Goal: Task Accomplishment & Management: Complete application form

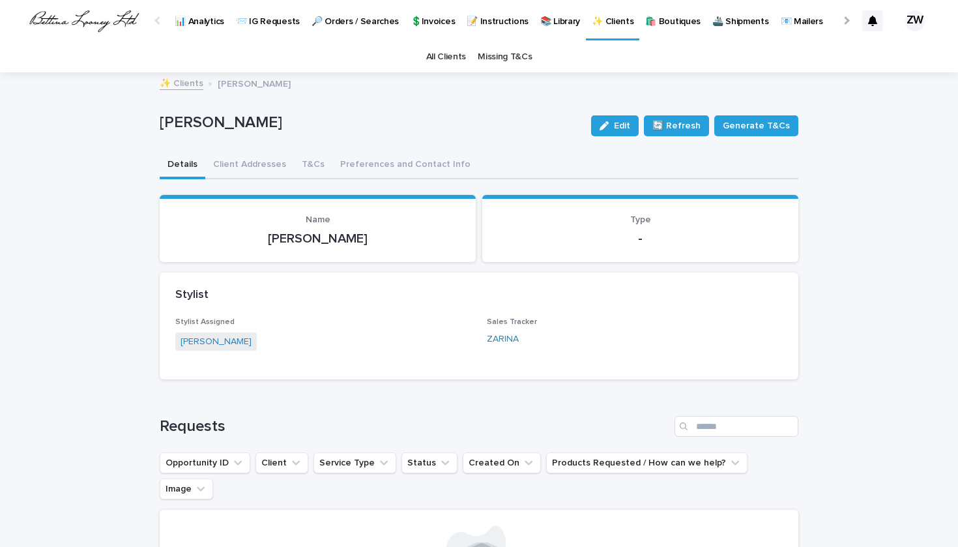
click at [267, 17] on p "📨 IG Requests" at bounding box center [268, 13] width 64 height 27
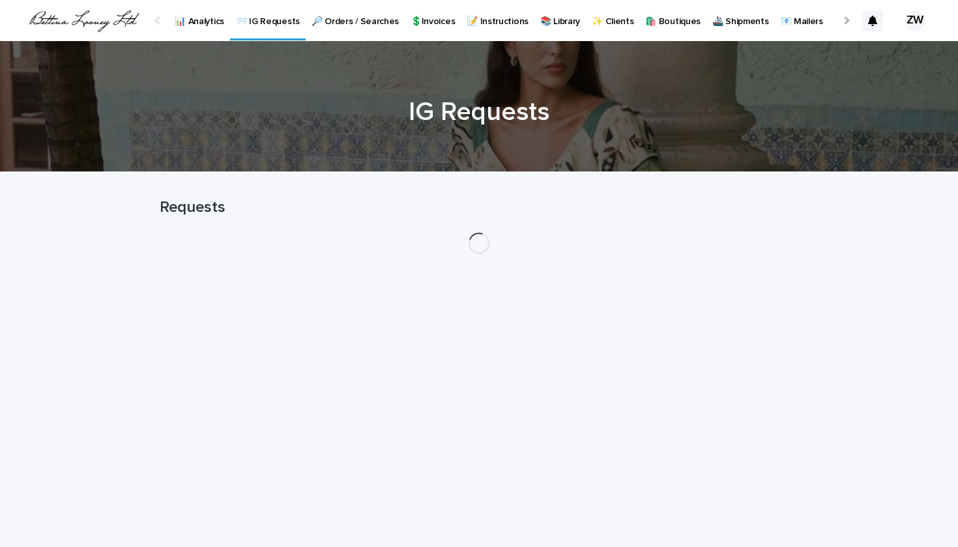
click at [203, 18] on p "📊 Analytics" at bounding box center [200, 13] width 50 height 27
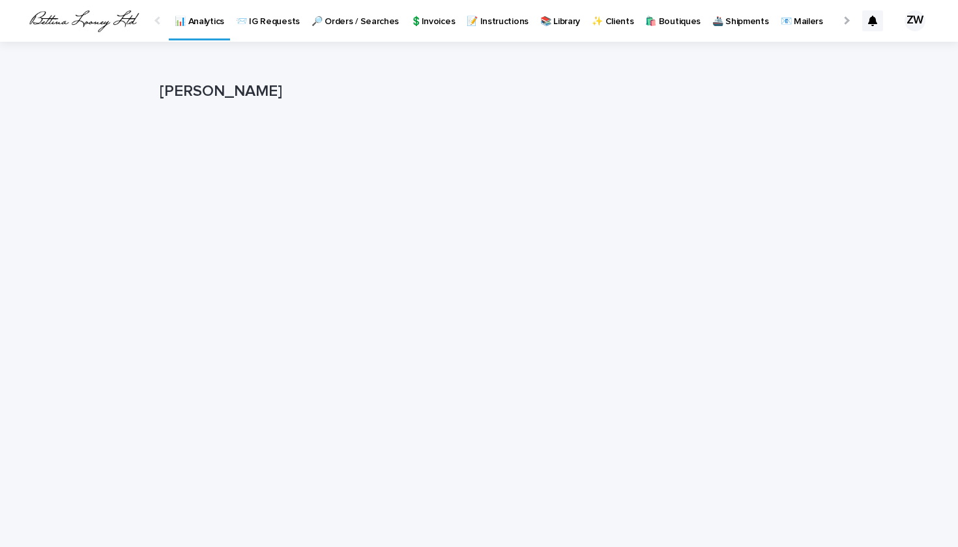
click at [345, 30] on link "🔎 Orders / Searches" at bounding box center [355, 20] width 99 height 40
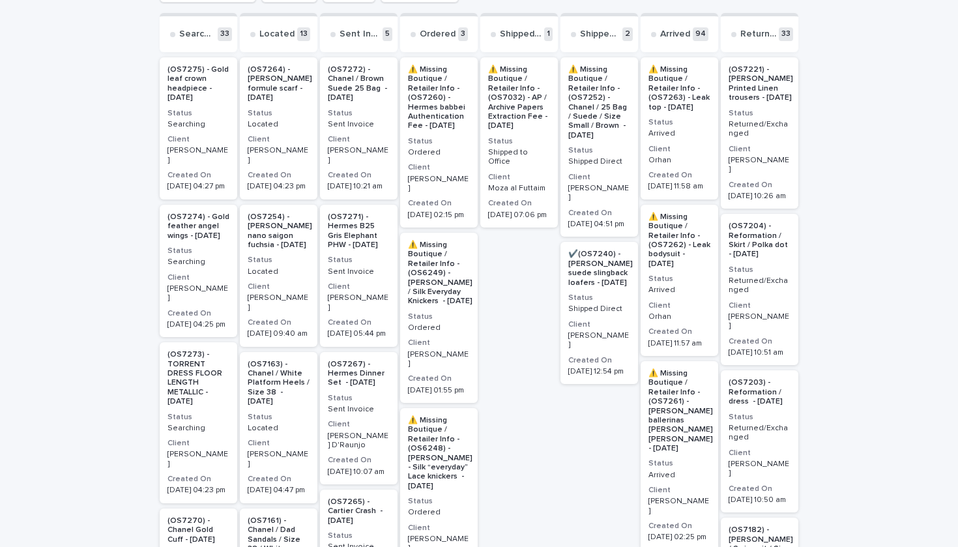
scroll to position [252, 0]
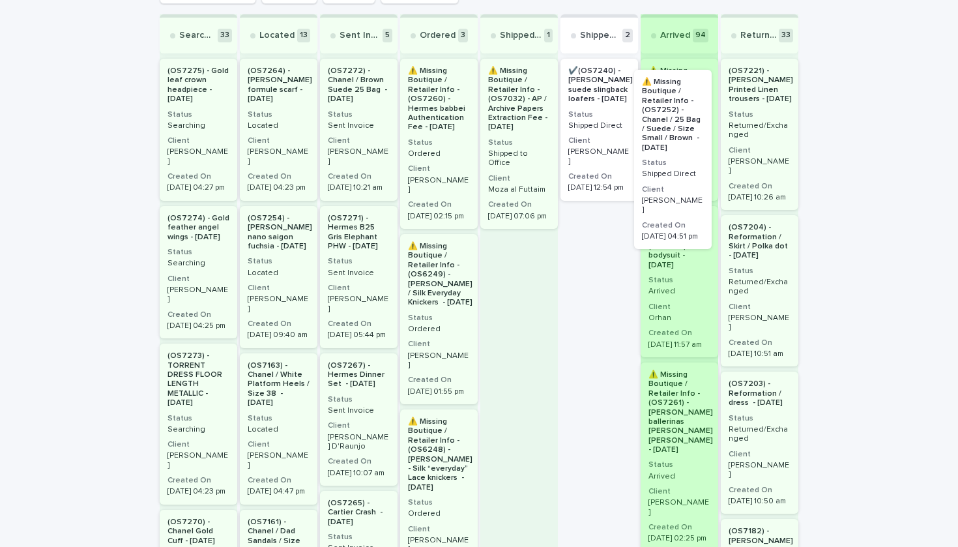
drag, startPoint x: 592, startPoint y: 201, endPoint x: 667, endPoint y: 212, distance: 75.7
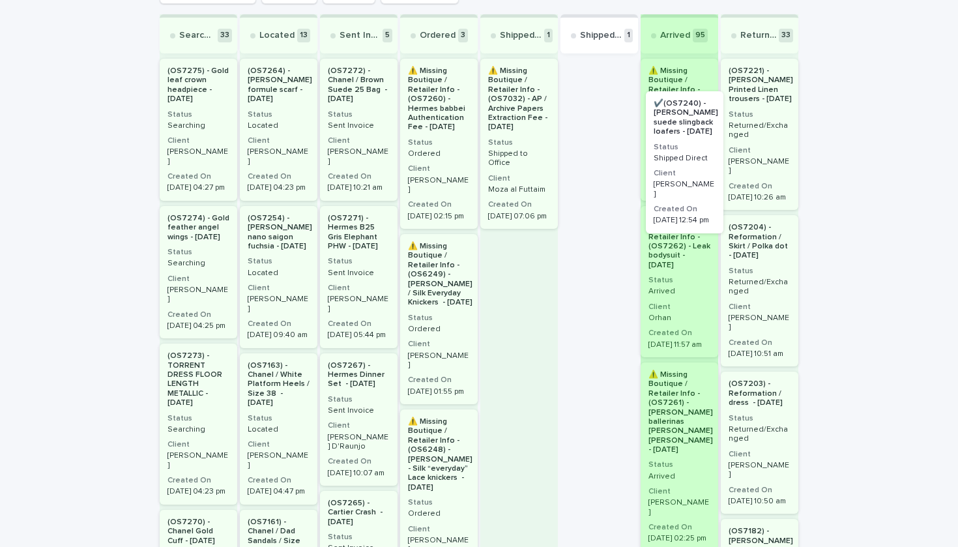
drag, startPoint x: 591, startPoint y: 173, endPoint x: 682, endPoint y: 206, distance: 96.5
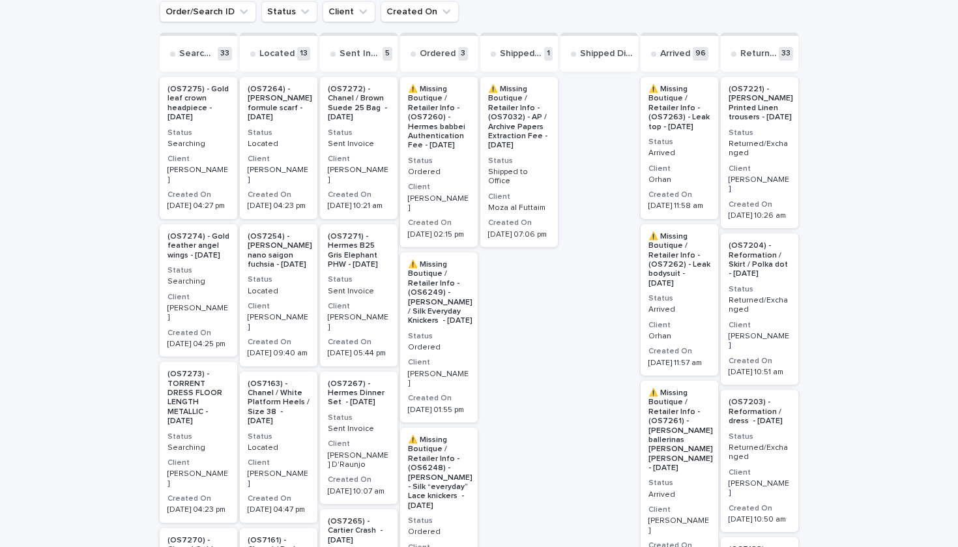
scroll to position [228, 0]
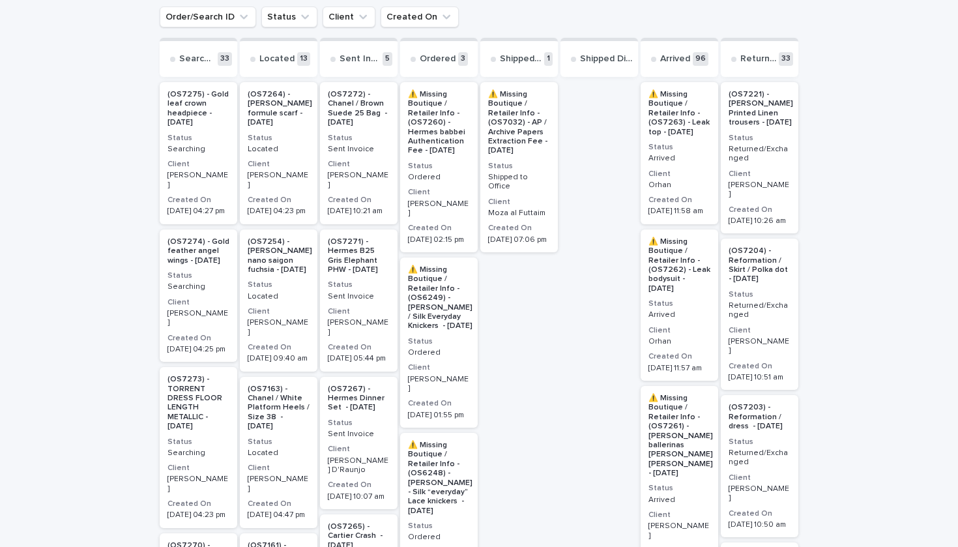
click at [379, 145] on p "Sent Invoice" at bounding box center [359, 149] width 62 height 9
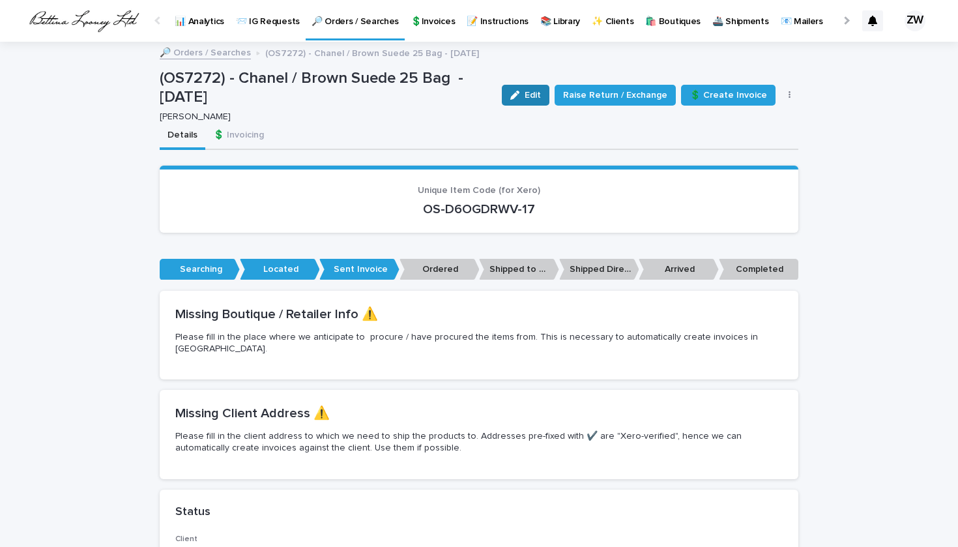
click at [519, 92] on button "Edit" at bounding box center [526, 95] width 48 height 21
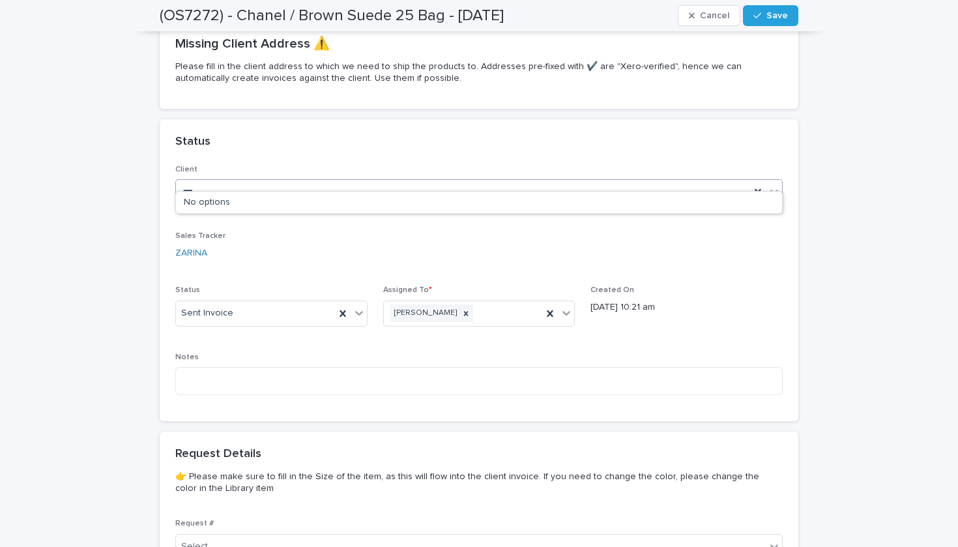
type input "**"
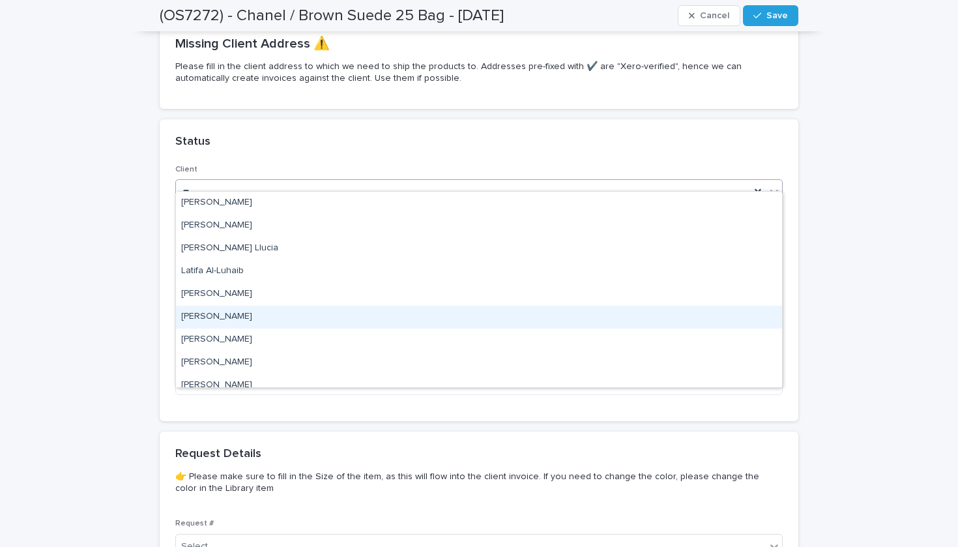
drag, startPoint x: 216, startPoint y: 177, endPoint x: 233, endPoint y: 304, distance: 128.2
click at [235, 312] on div "[PERSON_NAME]" at bounding box center [479, 317] width 606 height 23
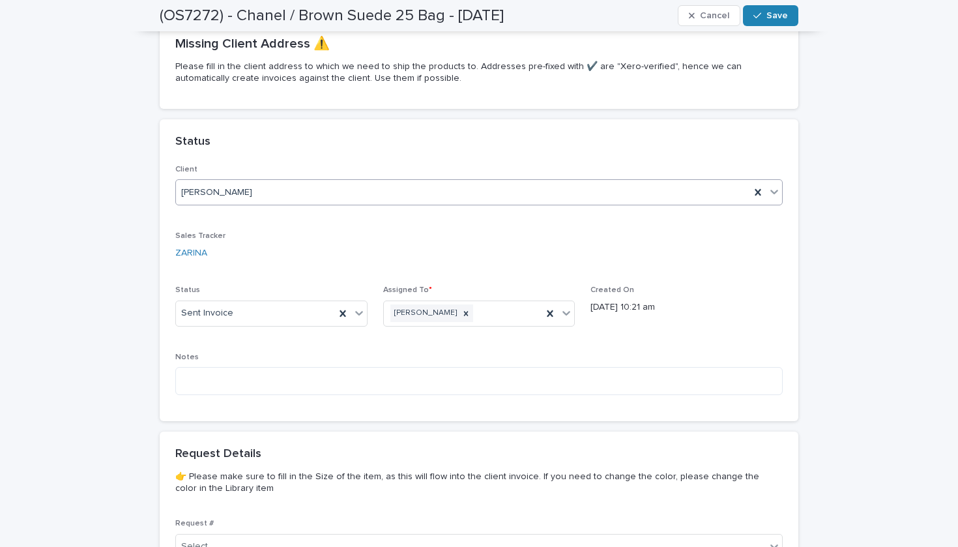
click at [766, 12] on div "button" at bounding box center [759, 15] width 13 height 9
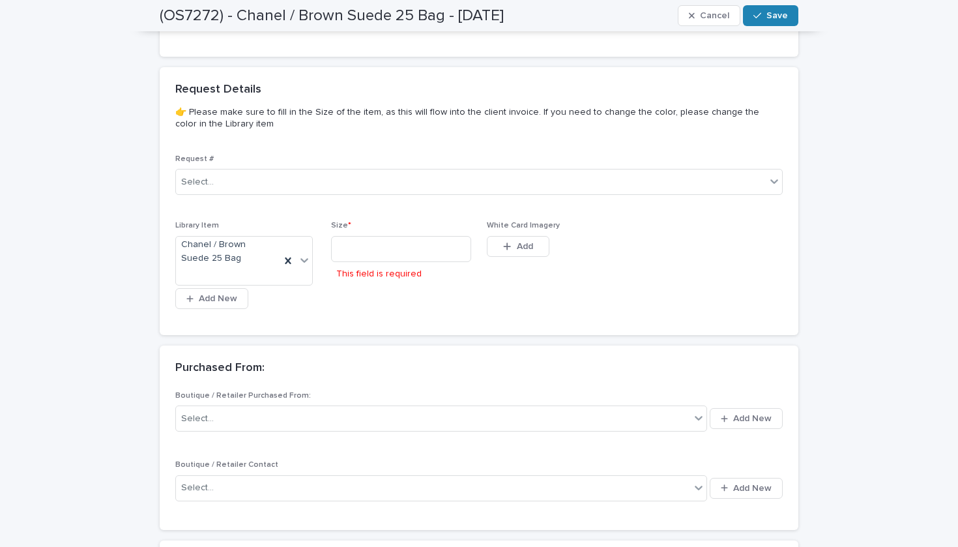
scroll to position [722, 0]
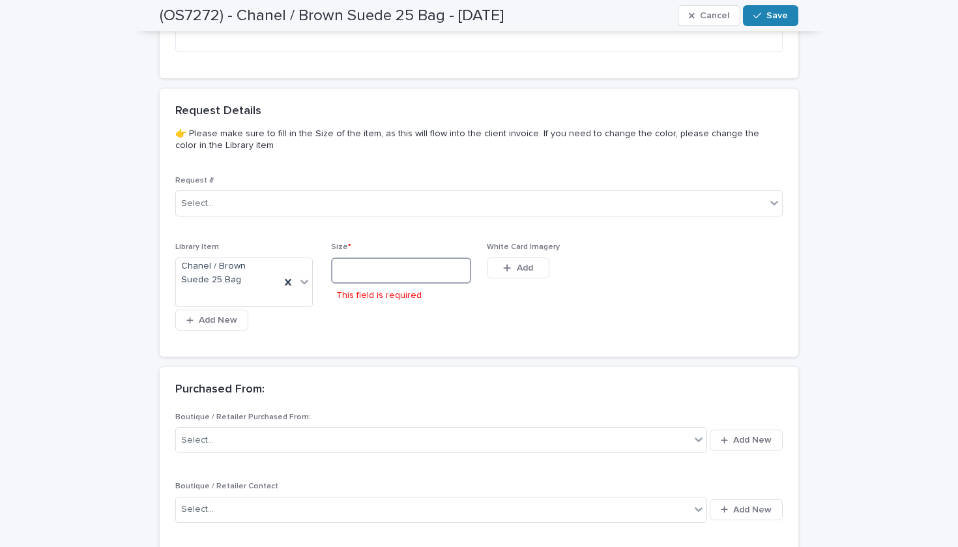
click at [371, 263] on input at bounding box center [401, 270] width 140 height 26
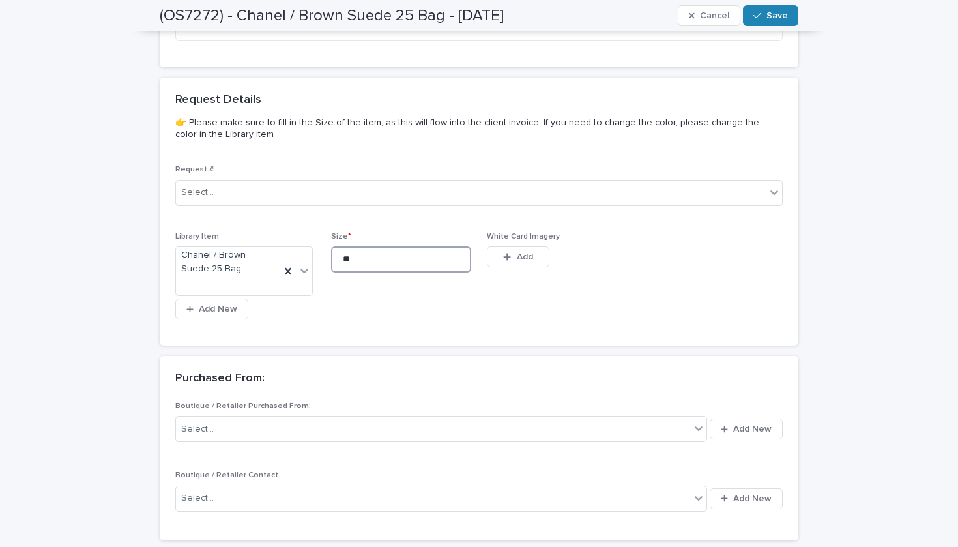
type input "**"
click at [786, 8] on button "Save" at bounding box center [770, 15] width 55 height 21
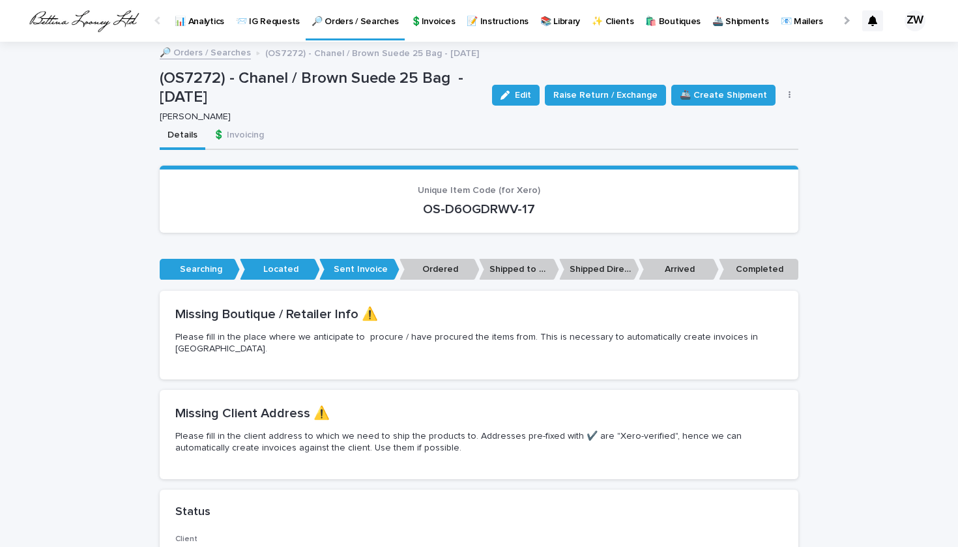
scroll to position [0, 0]
drag, startPoint x: 562, startPoint y: 196, endPoint x: 407, endPoint y: 196, distance: 155.8
click at [411, 196] on div "Unique Item Code (for Xero) OS-D6OGDRWV-17" at bounding box center [478, 201] width 607 height 32
drag, startPoint x: 542, startPoint y: 203, endPoint x: 383, endPoint y: 202, distance: 159.7
click at [383, 202] on p "OS-D6OGDRWV-17" at bounding box center [478, 209] width 607 height 16
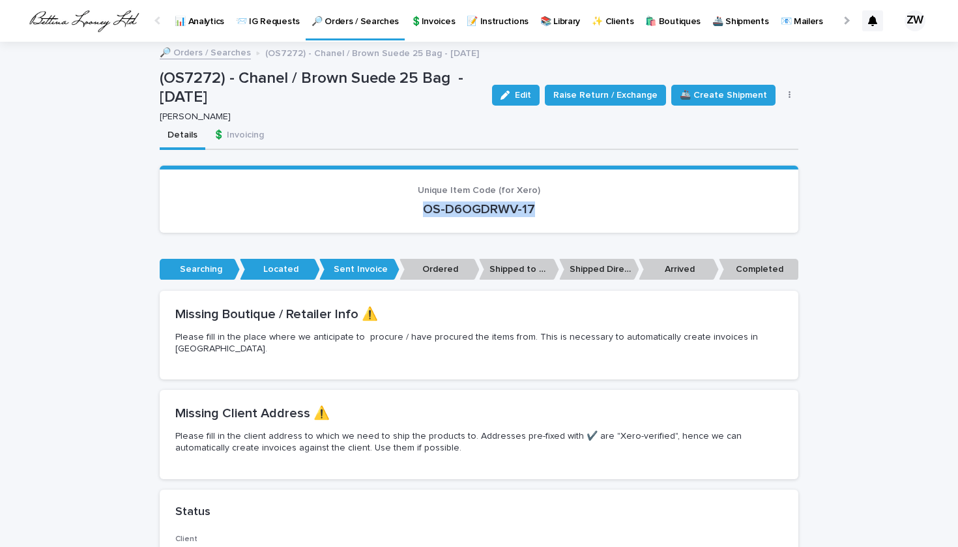
copy p "OS-D6OGDRWV-17"
click at [345, 16] on p "🔎 Orders / Searches" at bounding box center [355, 13] width 87 height 27
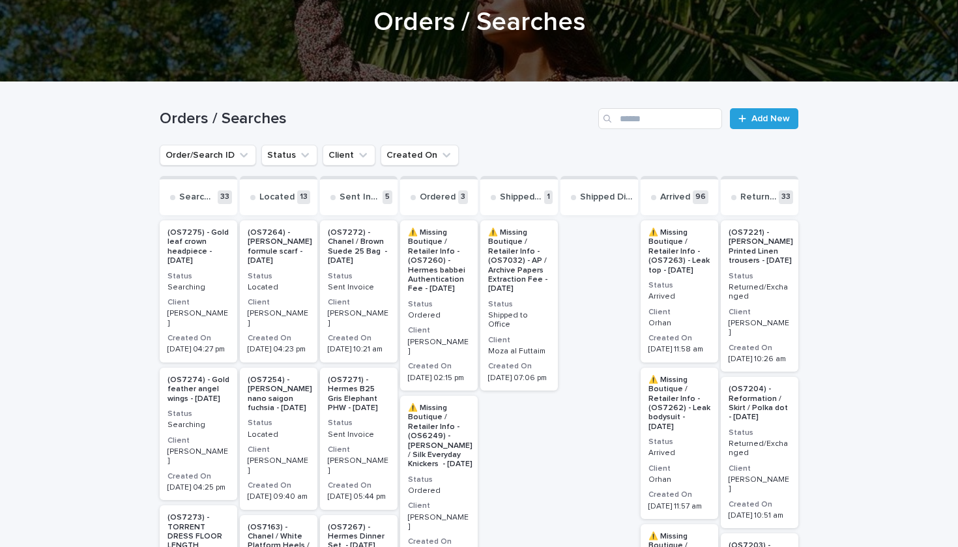
scroll to position [75, 0]
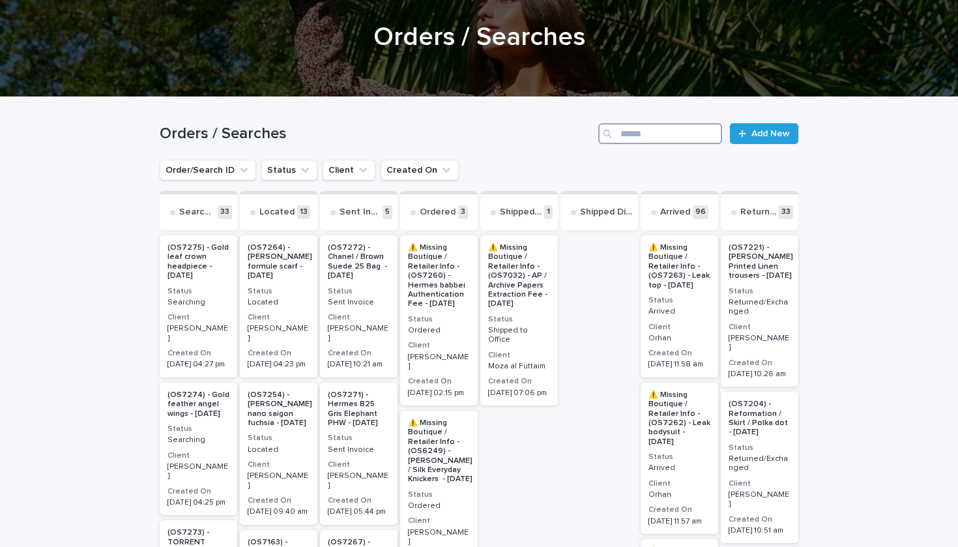
click at [622, 128] on input "Search" at bounding box center [660, 133] width 124 height 21
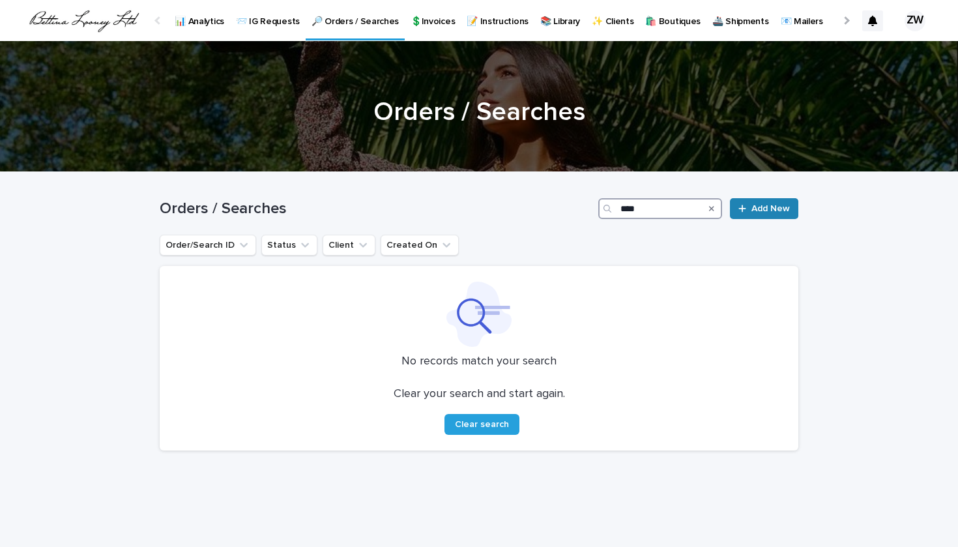
type input "***"
click at [773, 212] on span "Add New" at bounding box center [770, 208] width 38 height 9
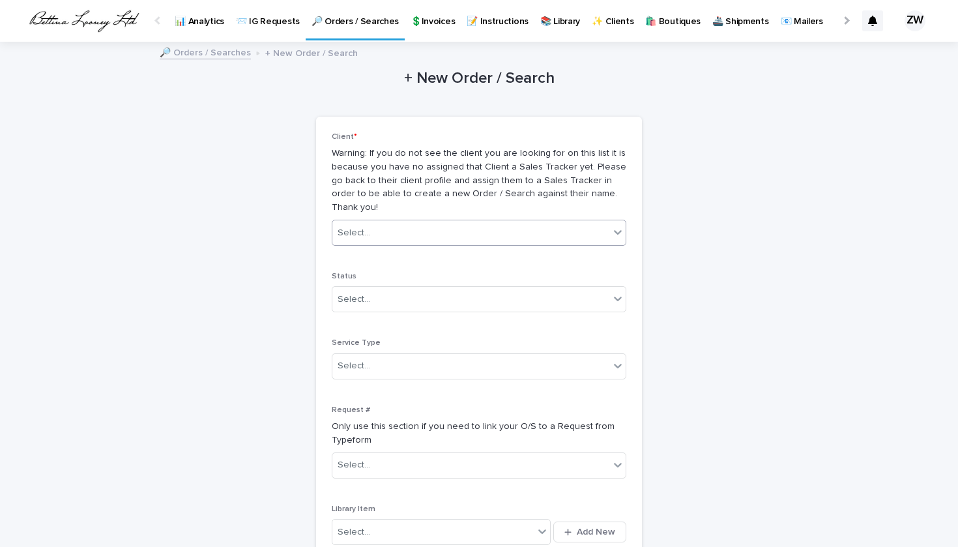
click at [376, 222] on div "Select..." at bounding box center [470, 233] width 277 height 22
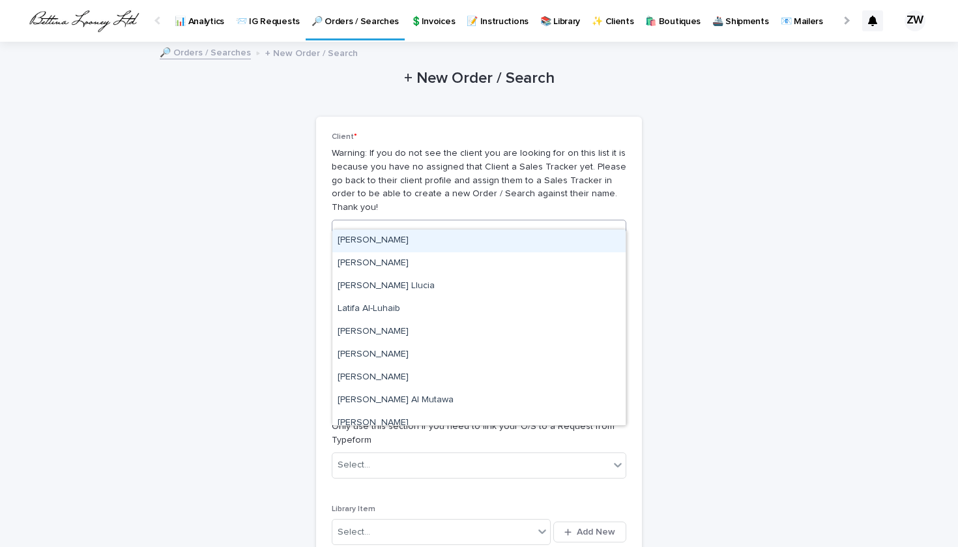
type input "***"
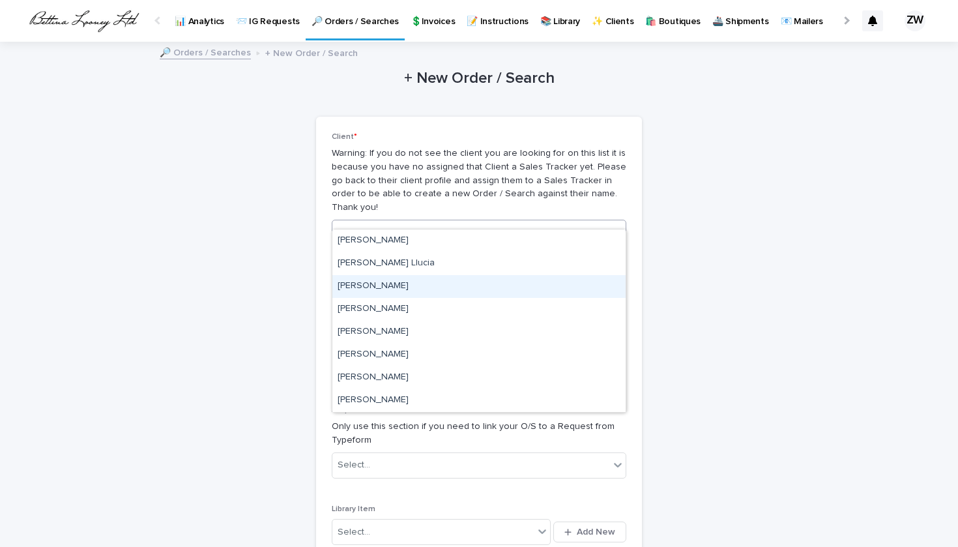
click at [366, 289] on div "[PERSON_NAME]" at bounding box center [478, 286] width 293 height 23
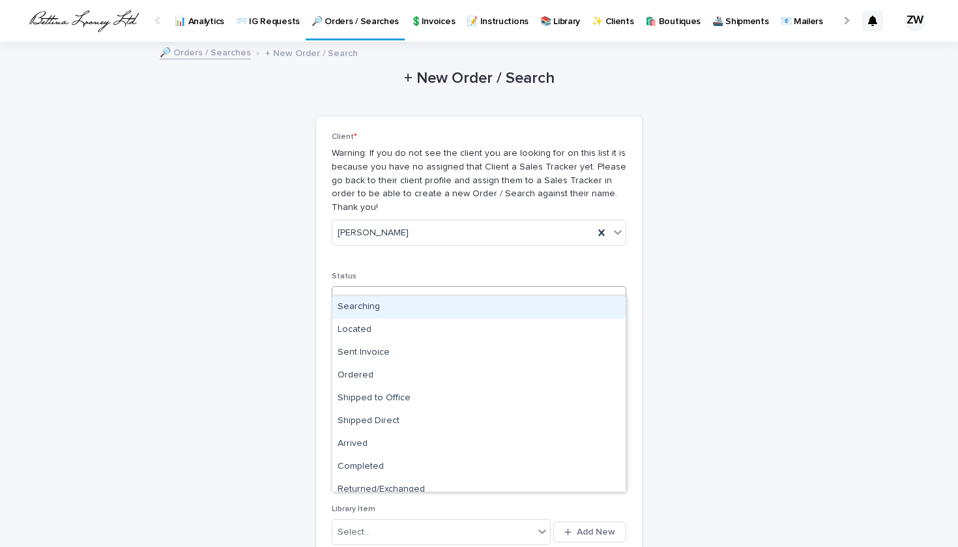
click at [351, 293] on div "Select..." at bounding box center [354, 300] width 33 height 14
click at [356, 297] on div "Searching" at bounding box center [478, 307] width 293 height 23
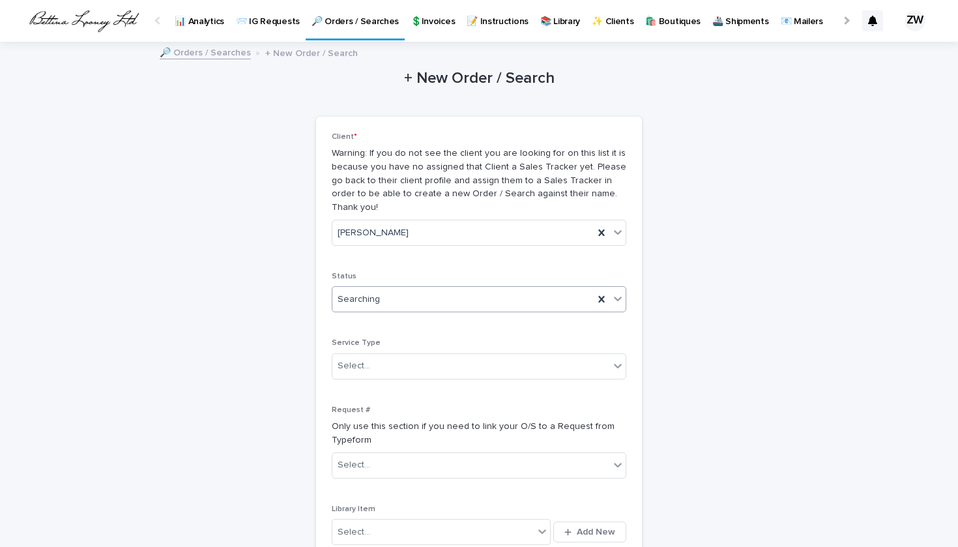
click at [353, 295] on body "📊 Analytics 📨 IG Requests 🔎 Orders / Searches 💲Invoices 📝 Instructions 📚 Librar…" at bounding box center [479, 273] width 958 height 547
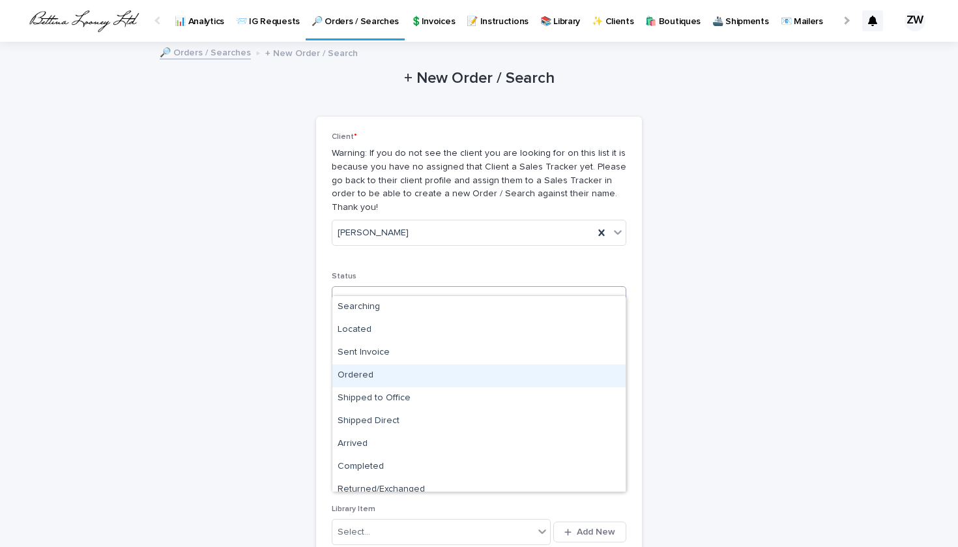
click at [364, 379] on div "Ordered" at bounding box center [478, 375] width 293 height 23
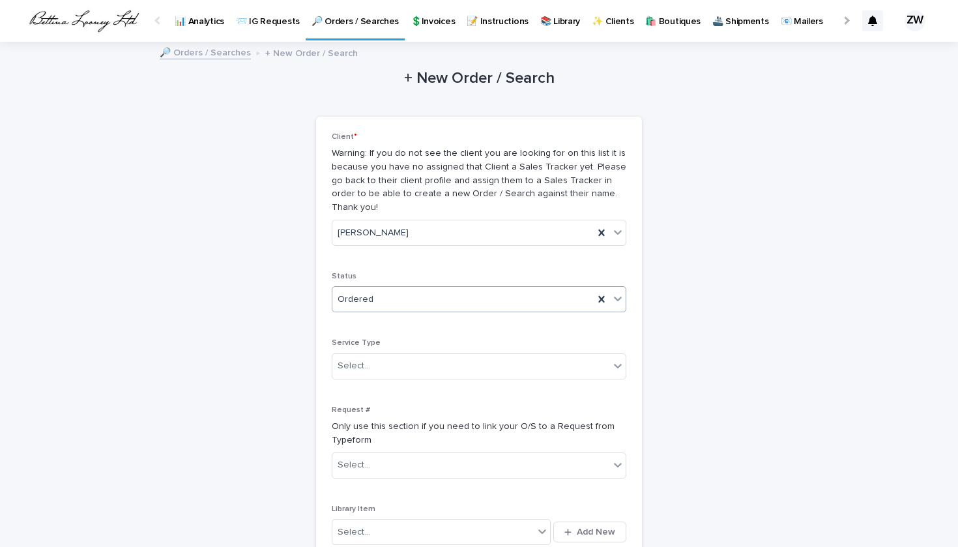
click at [355, 293] on span "Ordered" at bounding box center [356, 300] width 36 height 14
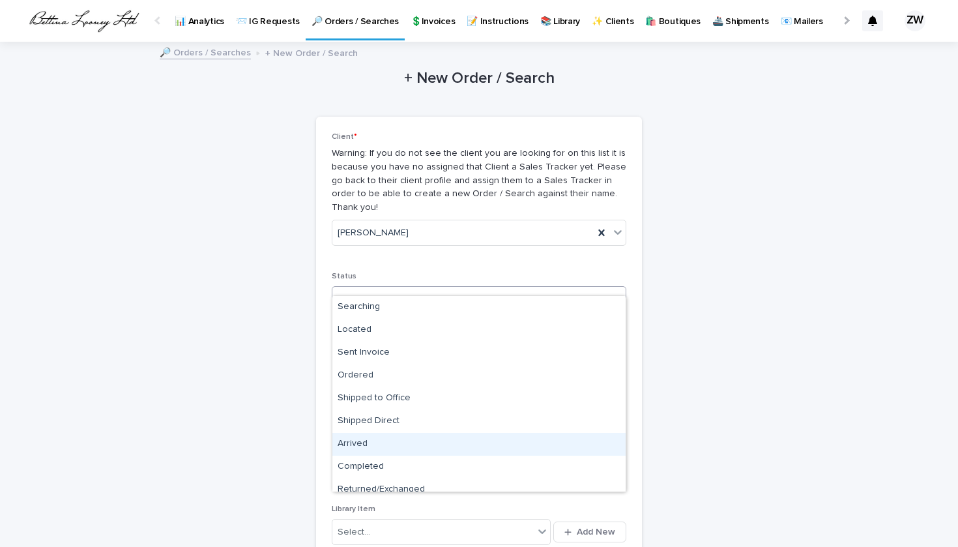
click at [370, 454] on div "Arrived" at bounding box center [478, 444] width 293 height 23
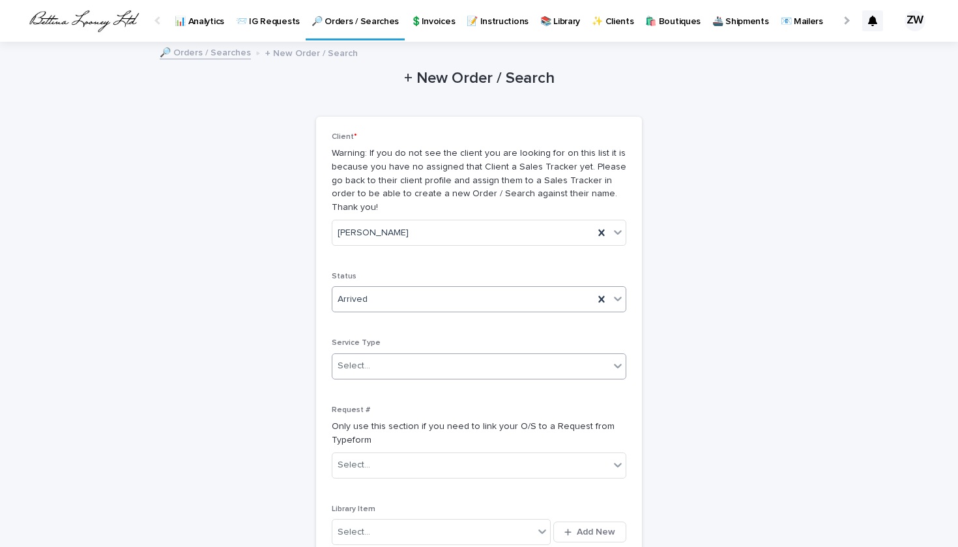
click at [347, 358] on div "Select..." at bounding box center [470, 366] width 277 height 22
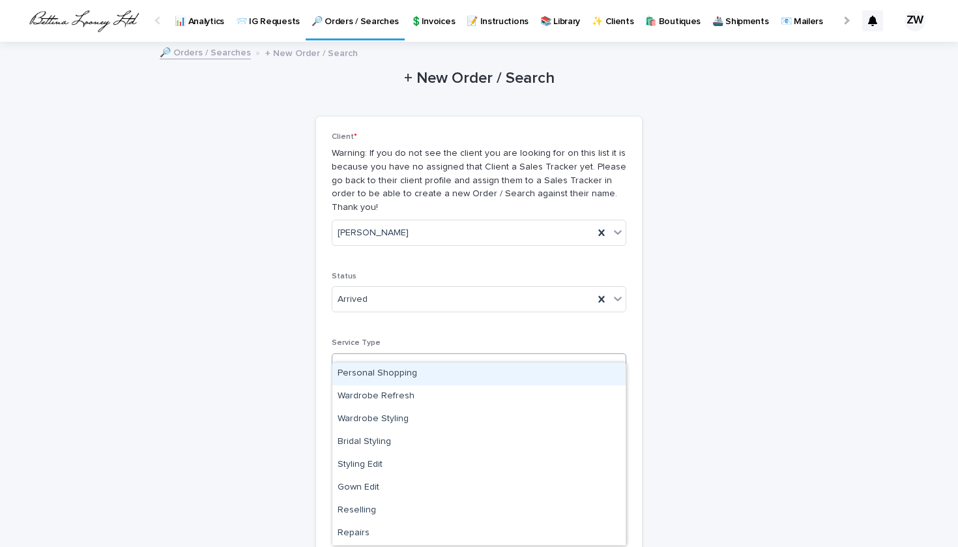
click at [362, 377] on div "Personal Shopping" at bounding box center [478, 373] width 293 height 23
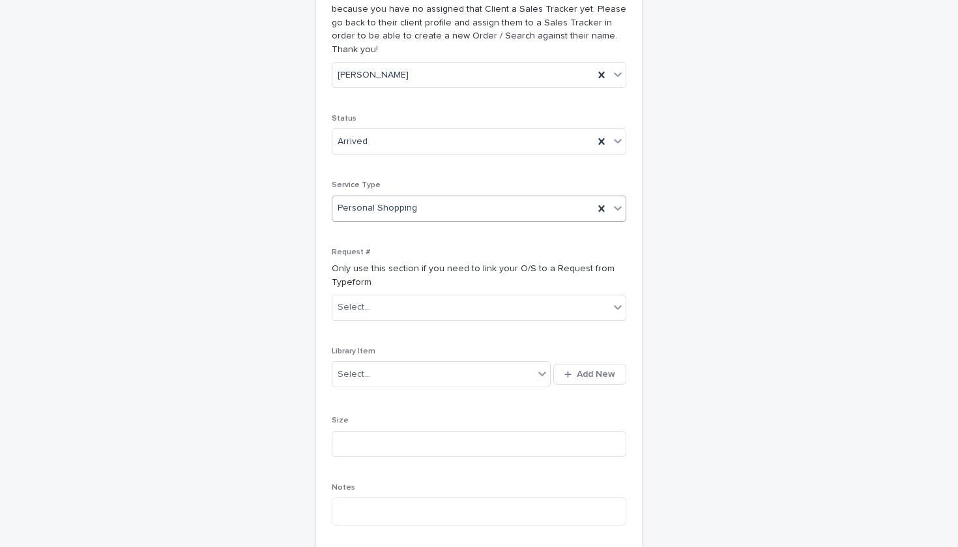
scroll to position [160, 0]
click at [574, 362] on button "Add New" at bounding box center [589, 372] width 73 height 21
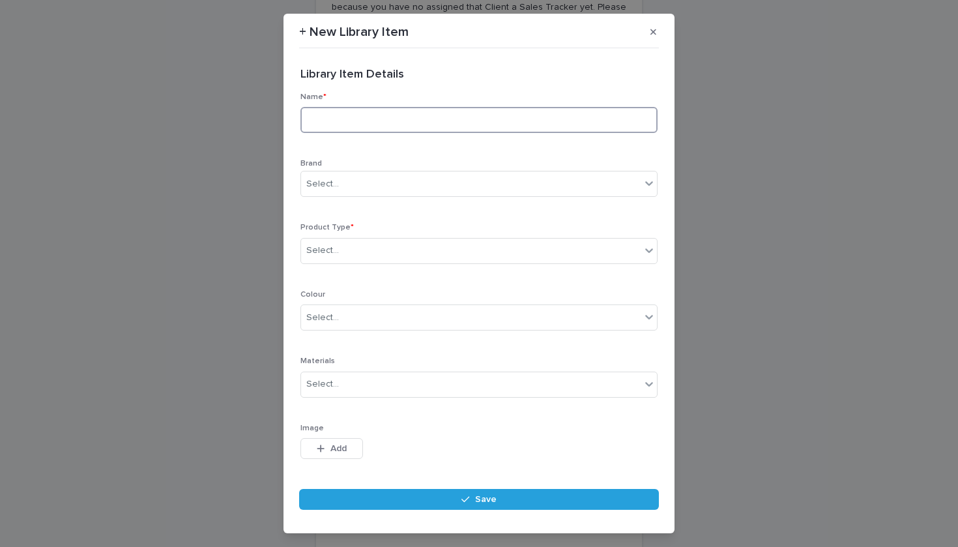
click at [357, 130] on input at bounding box center [478, 120] width 357 height 26
type input "**********"
click at [326, 187] on div "Select..." at bounding box center [322, 184] width 33 height 14
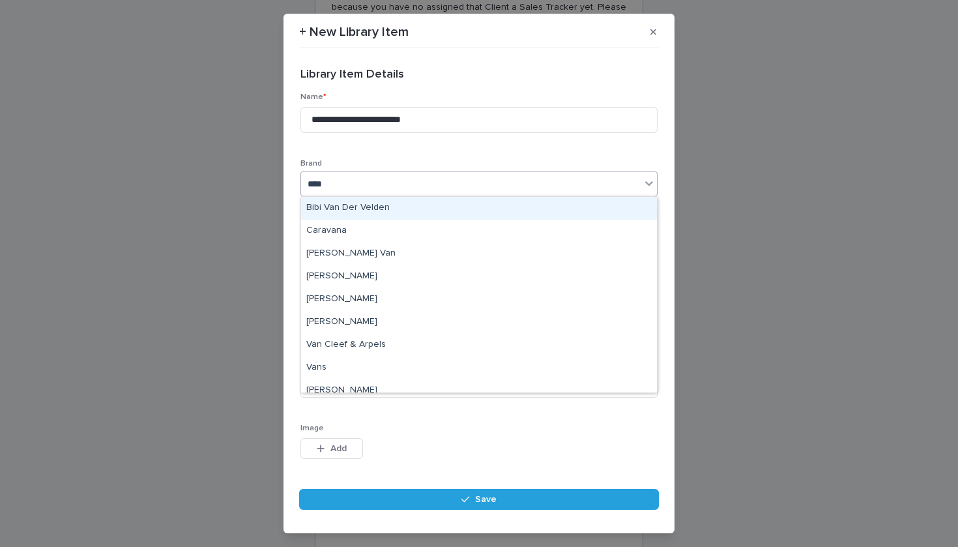
type input "*****"
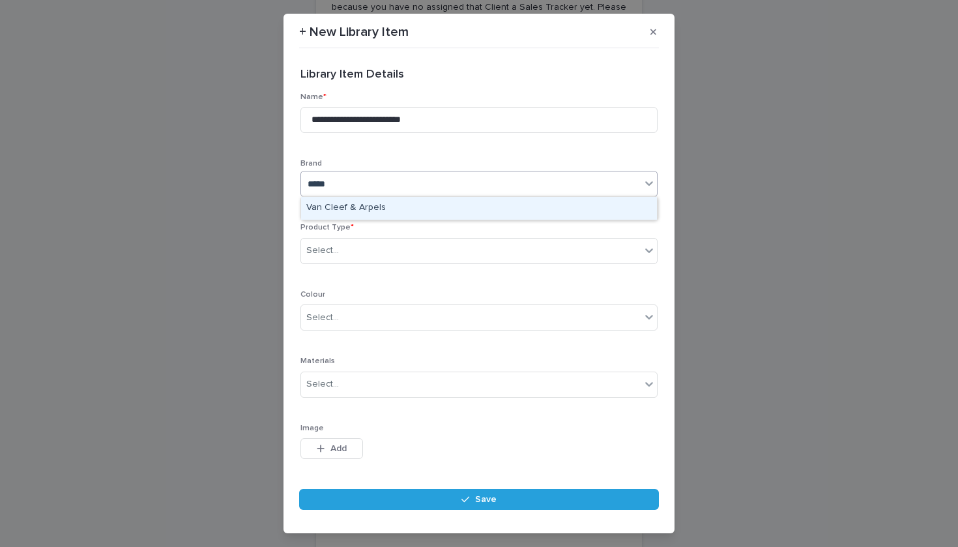
click at [346, 212] on div "Van Cleef & Arpels" at bounding box center [479, 208] width 356 height 23
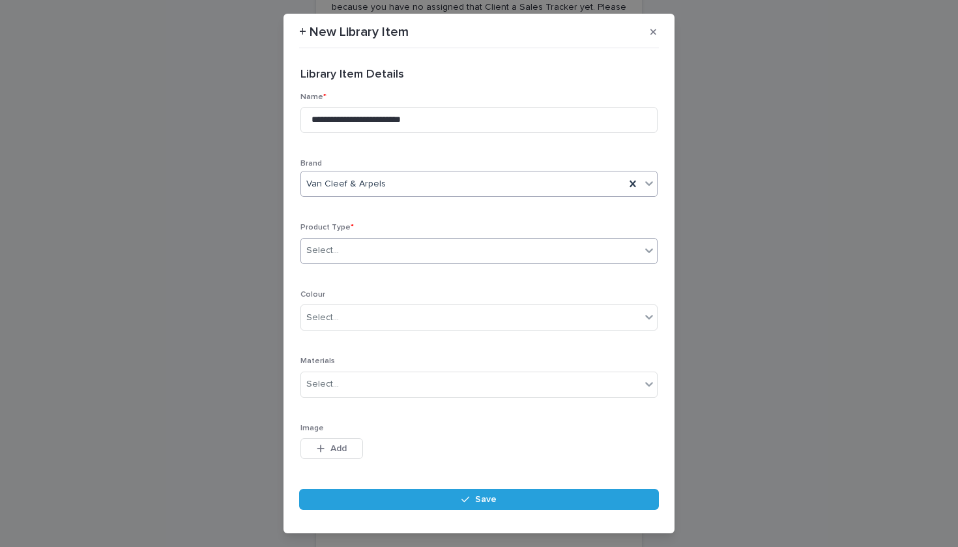
click at [348, 262] on body "📊 Analytics 📨 IG Requests 🔎 Orders / Searches 💲Invoices 📝 Instructions 📚 Librar…" at bounding box center [479, 273] width 958 height 547
type input "*"
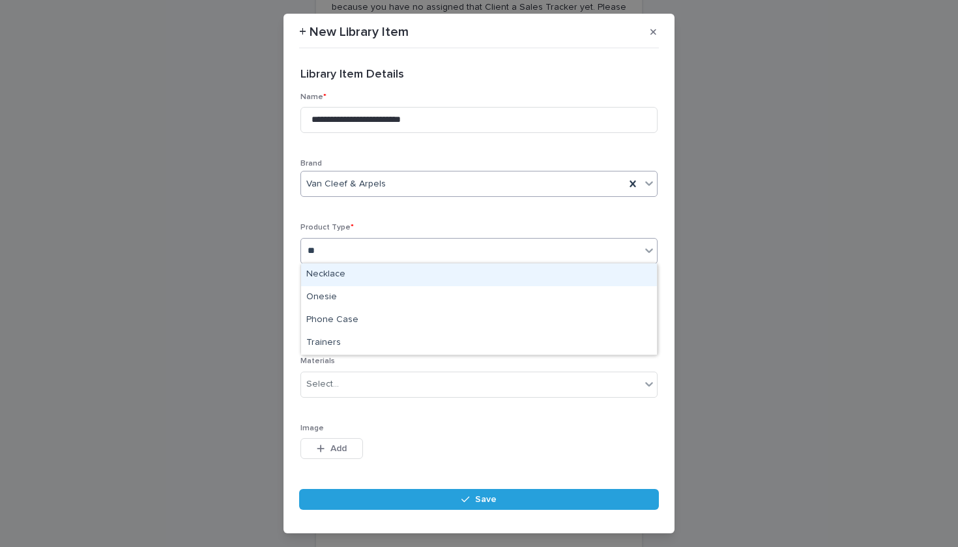
type input "***"
click at [356, 280] on div "Necklace" at bounding box center [479, 274] width 356 height 23
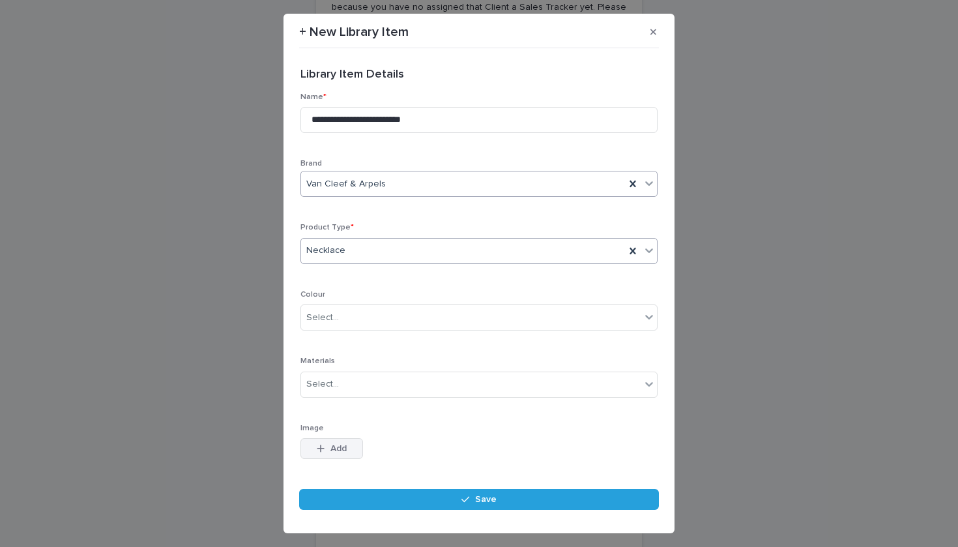
click at [344, 444] on span "Add" at bounding box center [338, 448] width 16 height 9
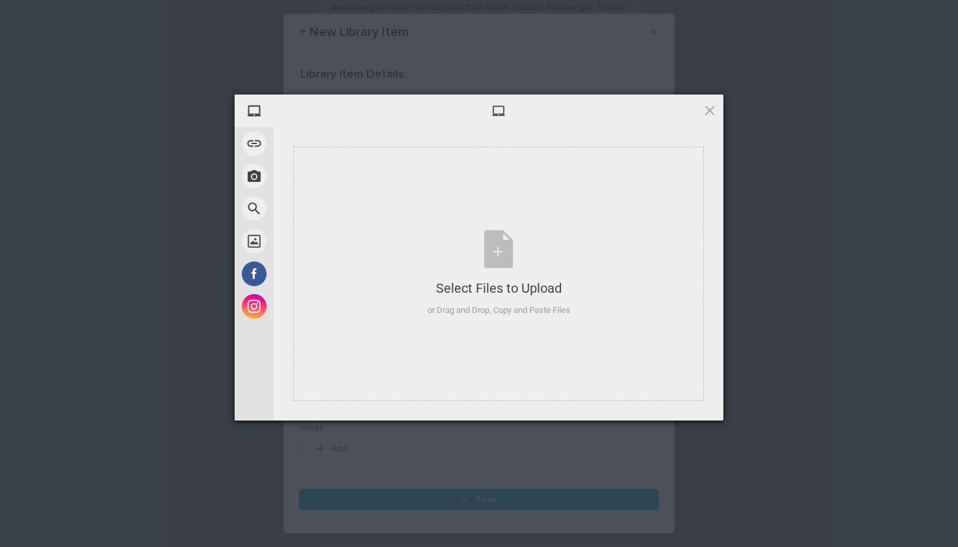
click at [136, 139] on div "My Device Link (URL) Take Photo Web Search Unsplash Facebook Instagram Select F…" at bounding box center [479, 273] width 958 height 547
click at [704, 109] on span at bounding box center [710, 110] width 14 height 14
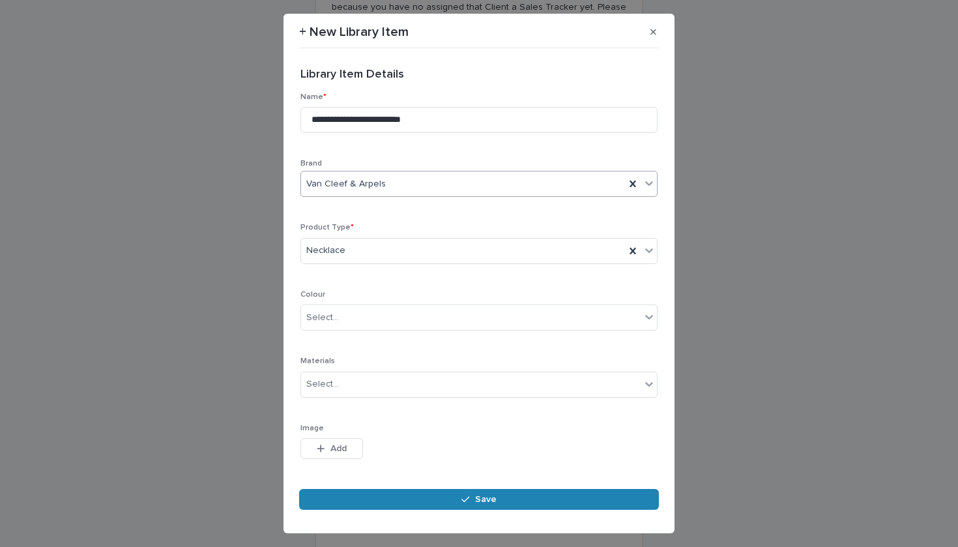
click at [562, 492] on button "Save" at bounding box center [479, 499] width 360 height 21
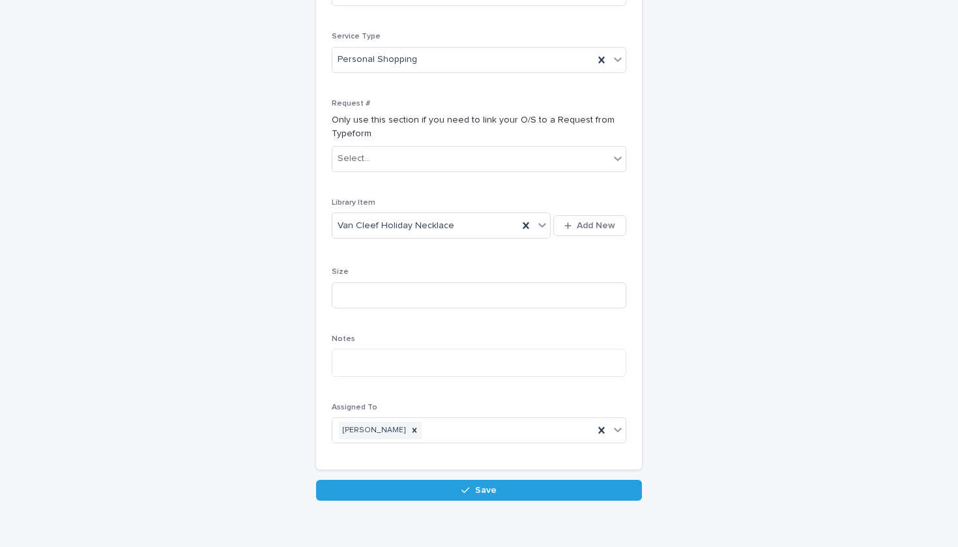
scroll to position [306, 0]
click at [457, 459] on div "Loading... Saving… Client * Warning: If you do not see the client you are looki…" at bounding box center [479, 146] width 326 height 670
click at [475, 486] on div "Loading... Saving… Loading... Saving… + New Order / Search Loading... Saving… L…" at bounding box center [479, 135] width 652 height 797
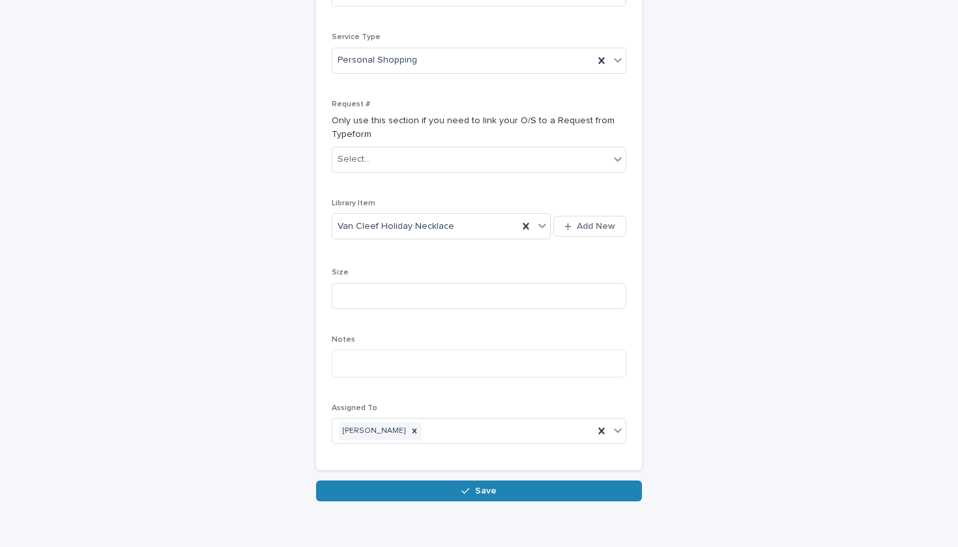
click at [469, 480] on button "Save" at bounding box center [479, 490] width 326 height 21
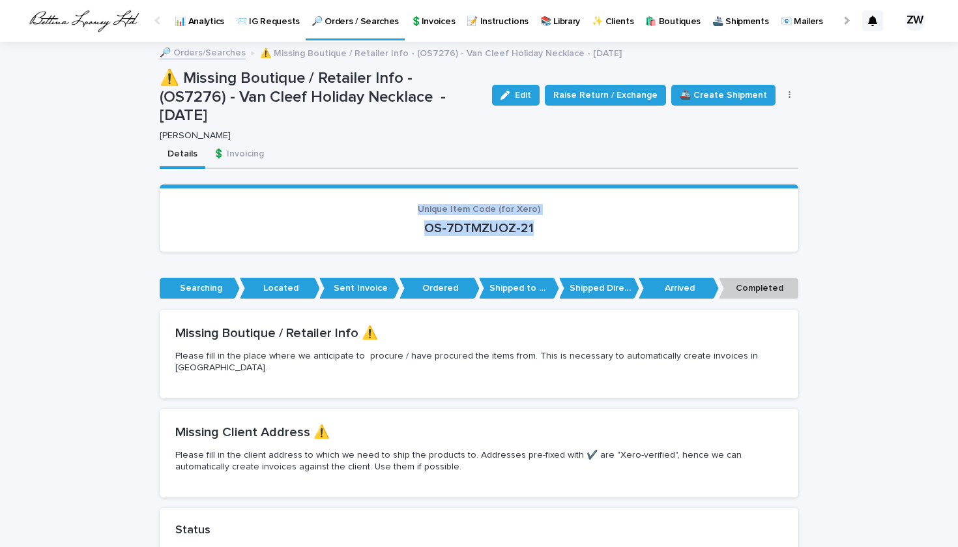
drag, startPoint x: 546, startPoint y: 208, endPoint x: 375, endPoint y: 189, distance: 171.8
click at [376, 204] on div "Unique Item Code (for Xero) OS-7DTMZUOZ-21" at bounding box center [478, 220] width 607 height 32
click at [452, 220] on p "OS-7DTMZUOZ-21" at bounding box center [478, 228] width 607 height 16
drag, startPoint x: 551, startPoint y: 203, endPoint x: 395, endPoint y: 207, distance: 155.8
click at [395, 220] on p "OS-7DTMZUOZ-21" at bounding box center [478, 228] width 607 height 16
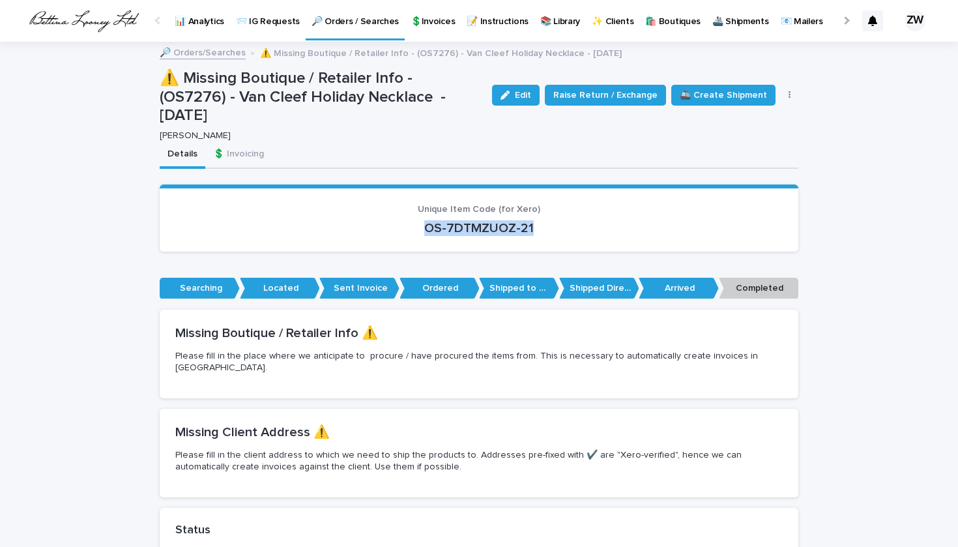
copy p "OS-7DTMZUOZ-21"
click at [358, 25] on p "🔎 Orders / Searches" at bounding box center [355, 13] width 87 height 27
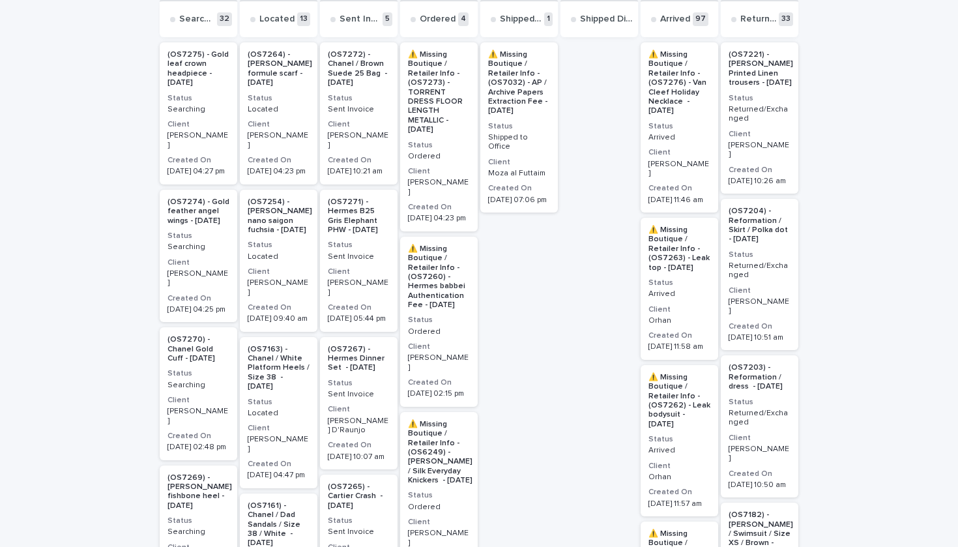
scroll to position [268, 0]
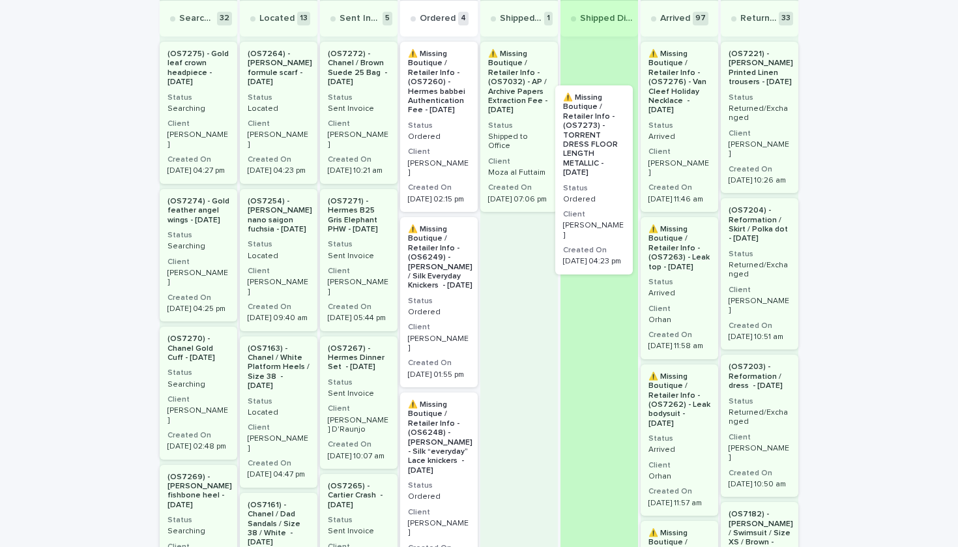
drag, startPoint x: 452, startPoint y: 128, endPoint x: 610, endPoint y: 171, distance: 163.5
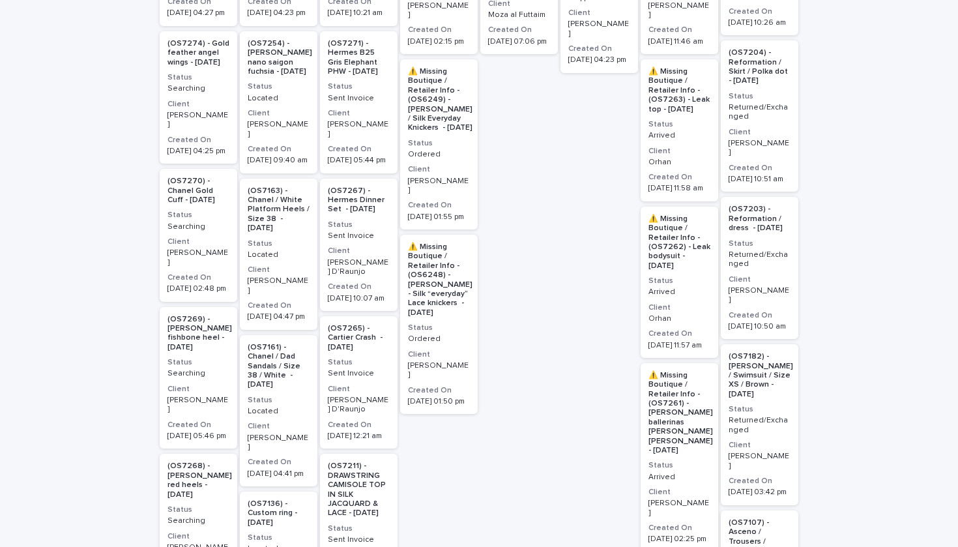
scroll to position [250, 0]
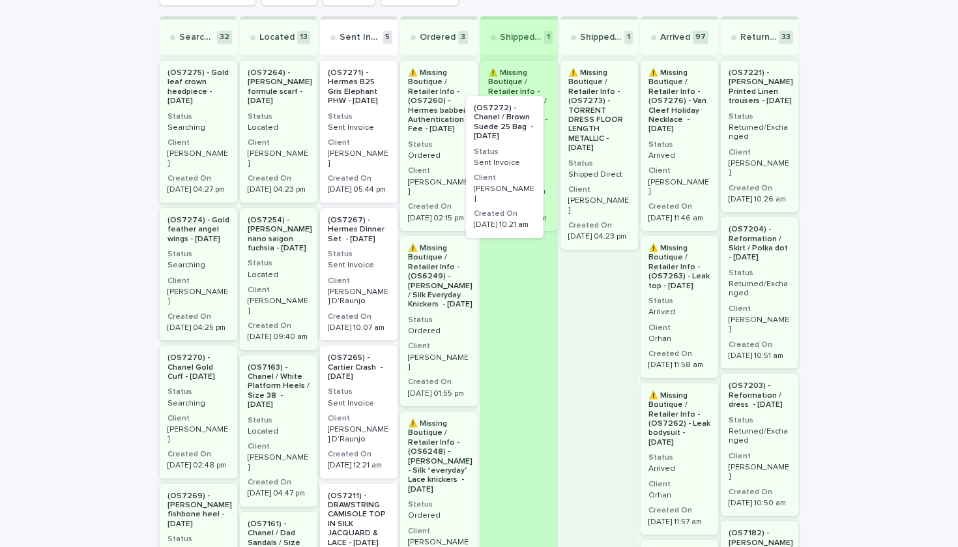
drag, startPoint x: 328, startPoint y: 156, endPoint x: 478, endPoint y: 191, distance: 153.8
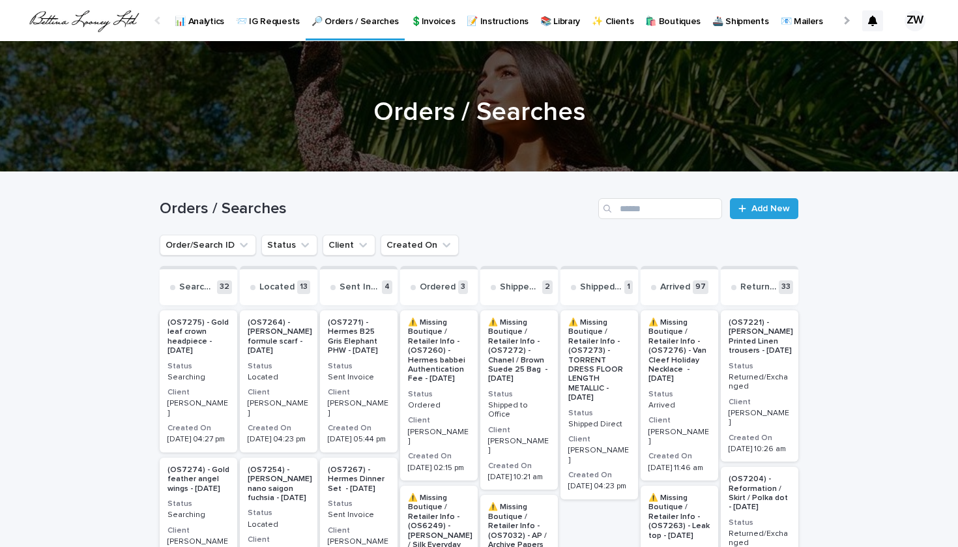
scroll to position [0, 0]
click at [416, 33] on link "💲Invoices" at bounding box center [433, 20] width 56 height 40
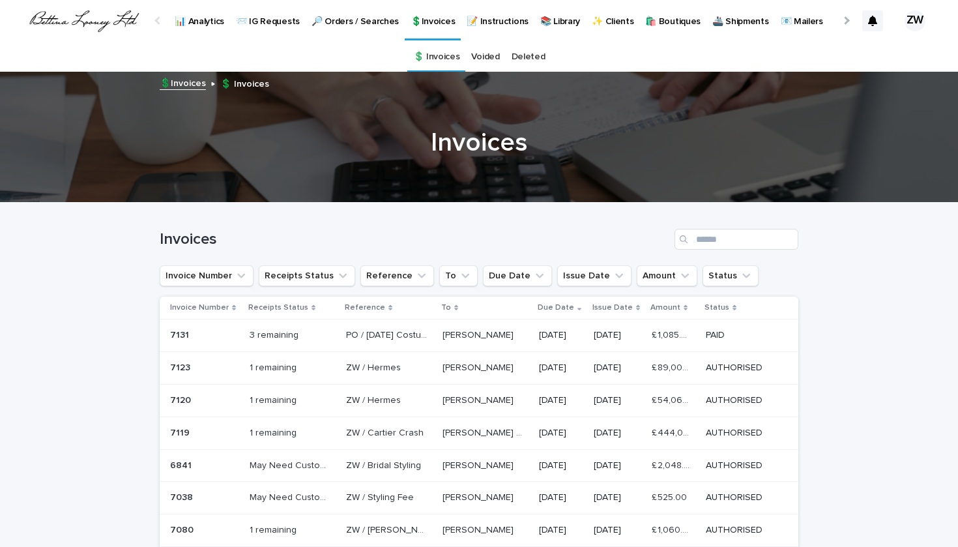
scroll to position [-1, 0]
click at [336, 31] on link "🔎 Orders / Searches" at bounding box center [355, 20] width 99 height 40
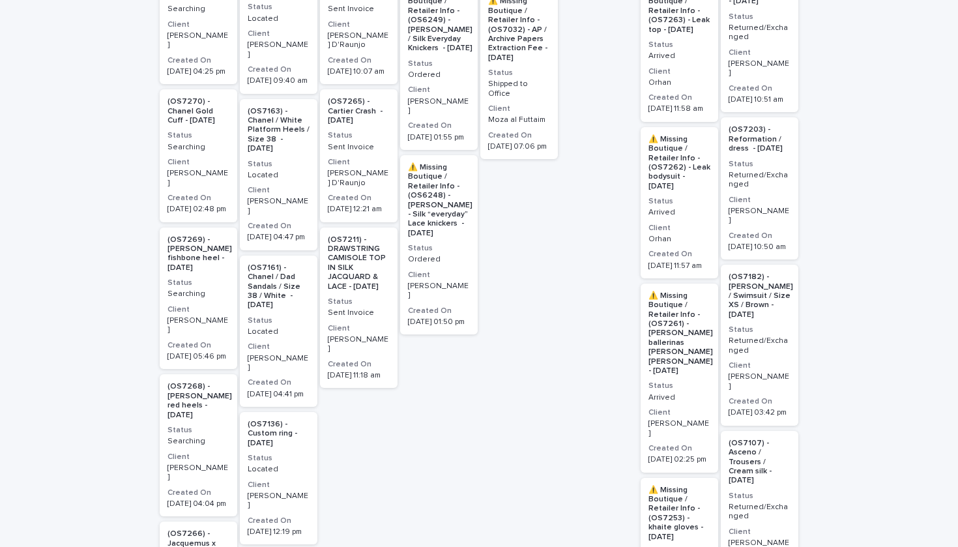
scroll to position [507, 0]
click at [373, 307] on p "Sent Invoice" at bounding box center [359, 311] width 62 height 9
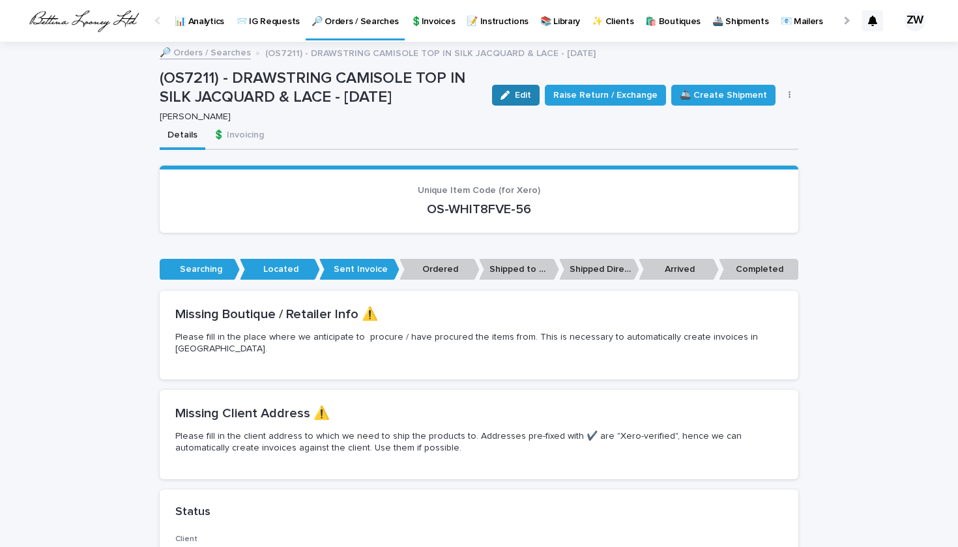
click at [540, 98] on button "Edit" at bounding box center [516, 95] width 48 height 21
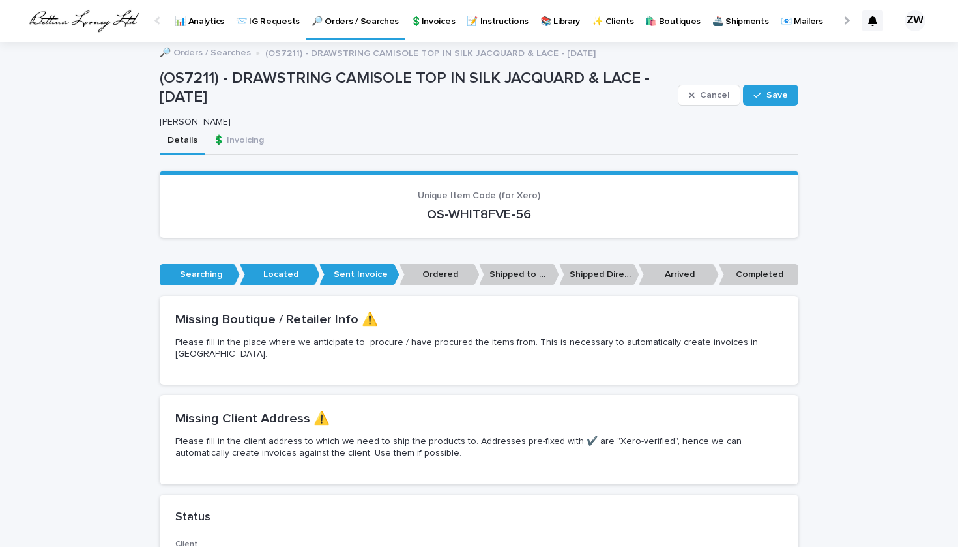
scroll to position [343, 0]
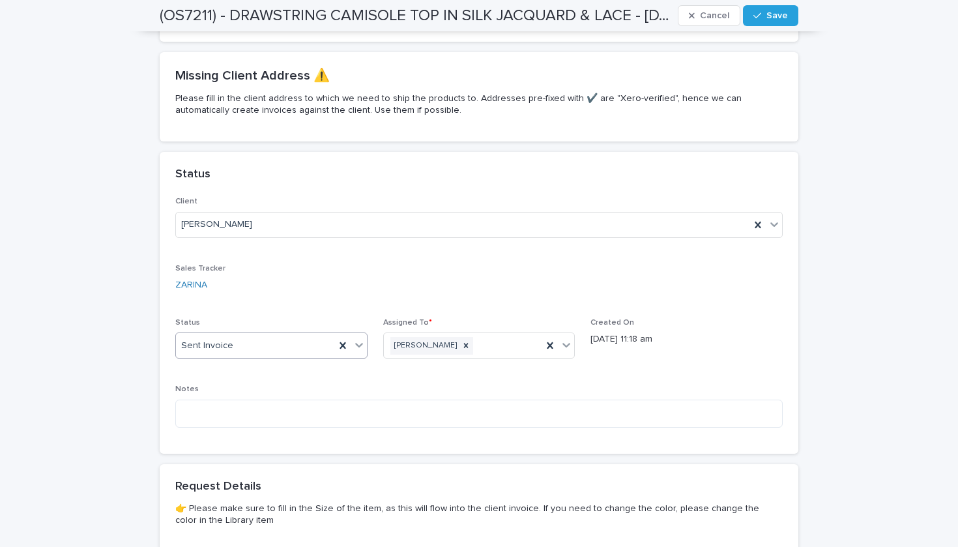
click at [289, 335] on div "Sent Invoice" at bounding box center [255, 346] width 159 height 22
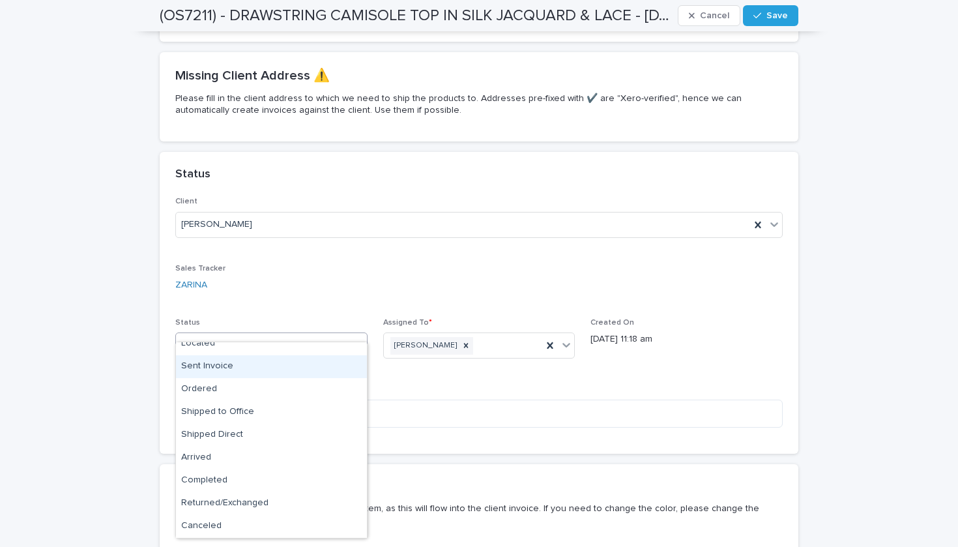
scroll to position [33, 0]
click at [221, 515] on div "Canceled" at bounding box center [271, 526] width 191 height 23
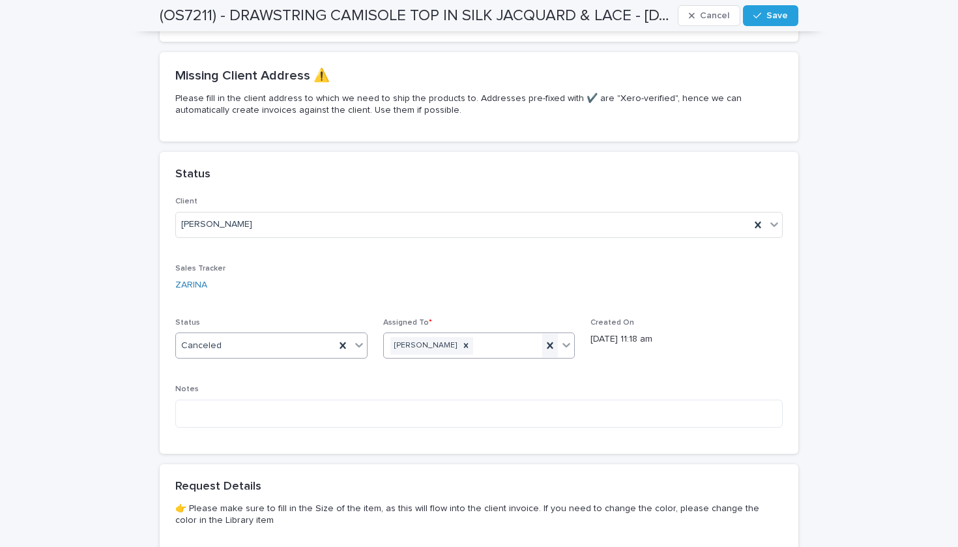
scroll to position [611, 0]
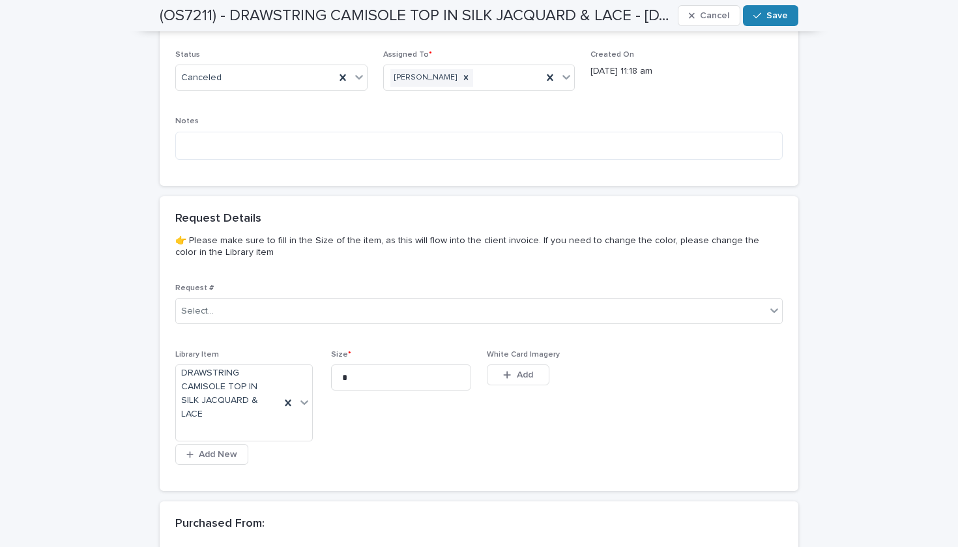
click at [761, 16] on icon "button" at bounding box center [757, 15] width 8 height 9
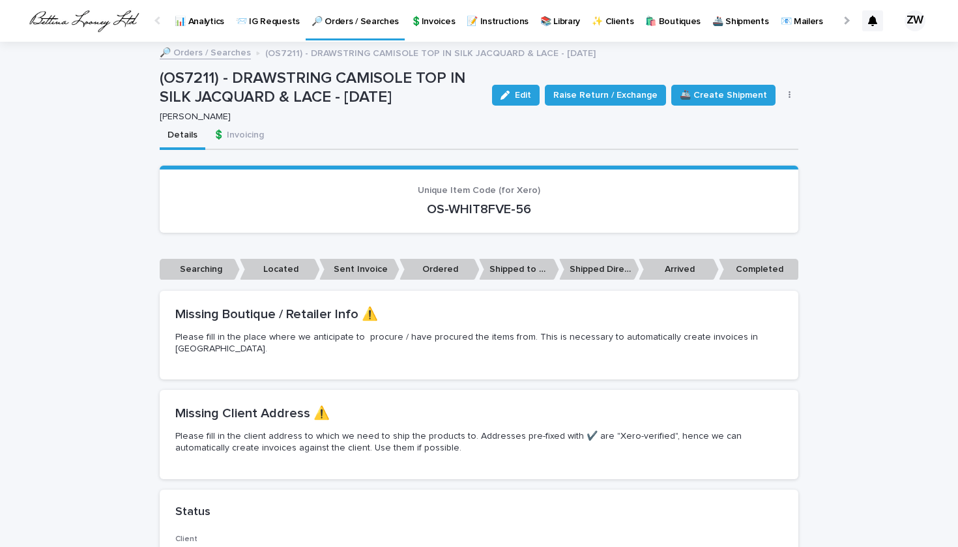
scroll to position [0, 0]
click at [342, 21] on p "🔎 Orders / Searches" at bounding box center [355, 13] width 87 height 27
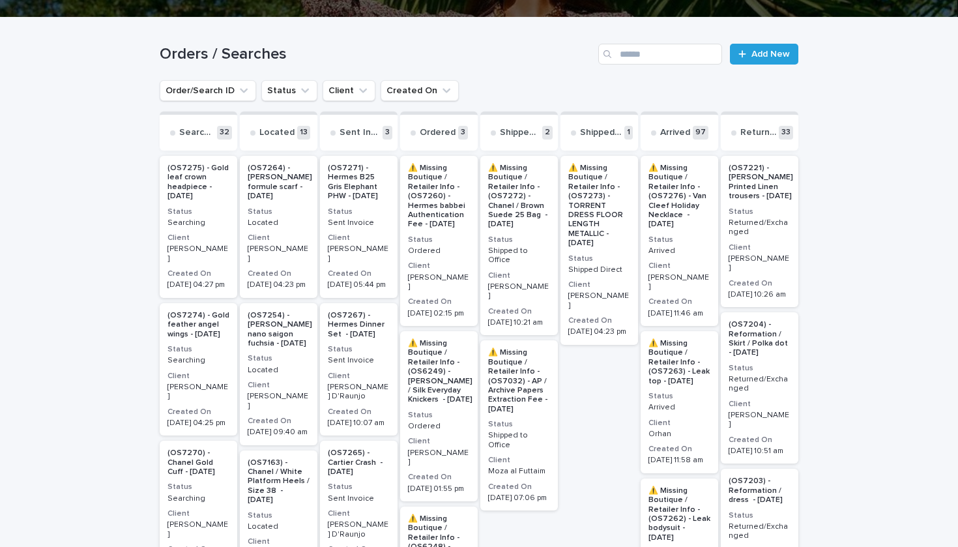
scroll to position [248, 0]
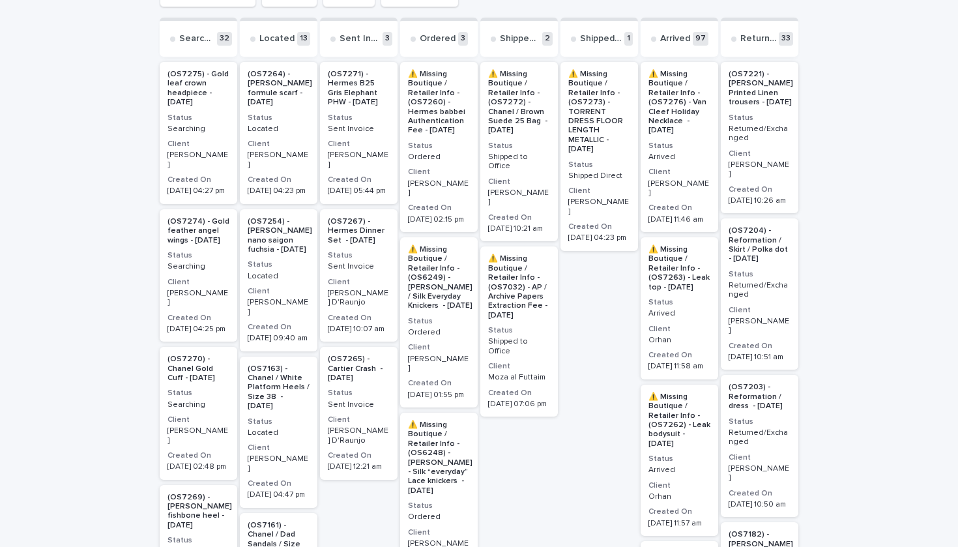
click at [297, 269] on div "Located" at bounding box center [279, 275] width 62 height 12
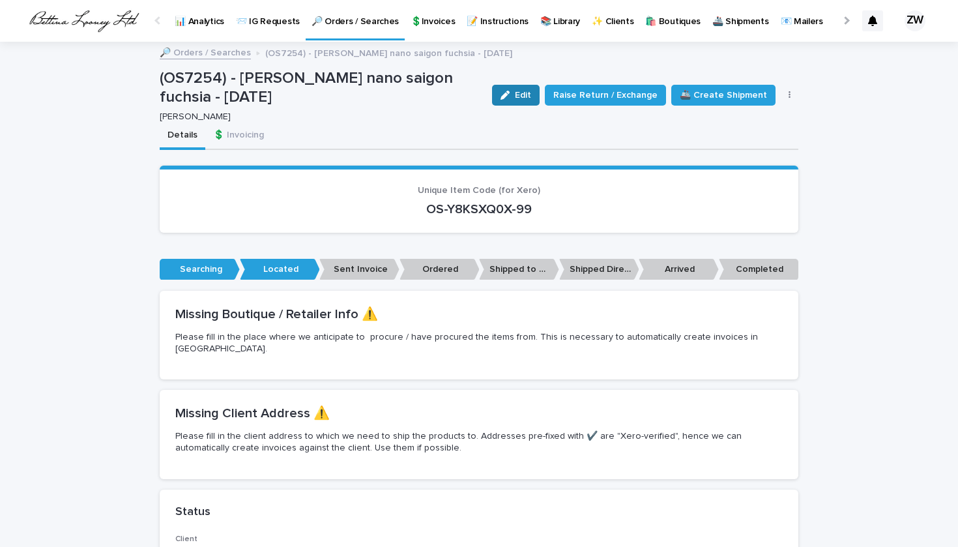
click at [528, 88] on button "Edit" at bounding box center [516, 95] width 48 height 21
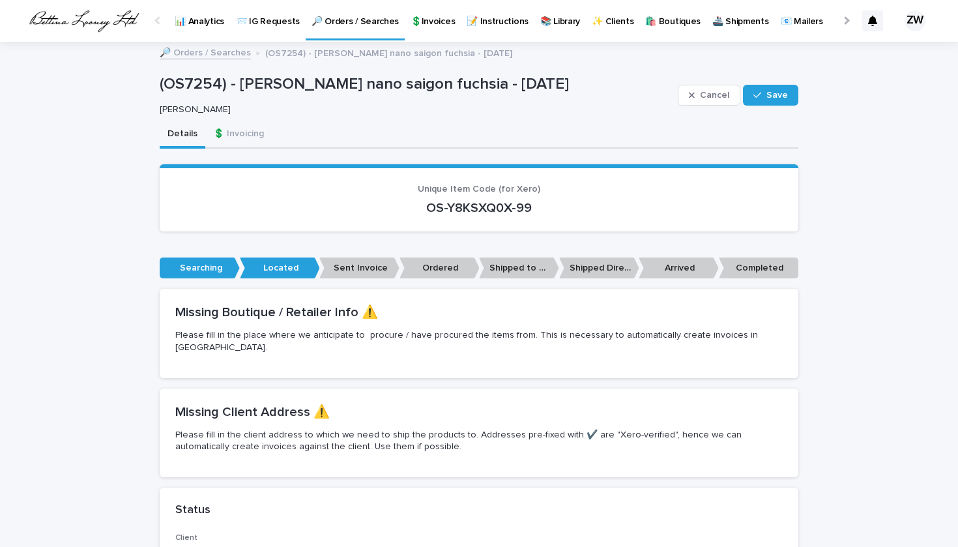
scroll to position [412, 0]
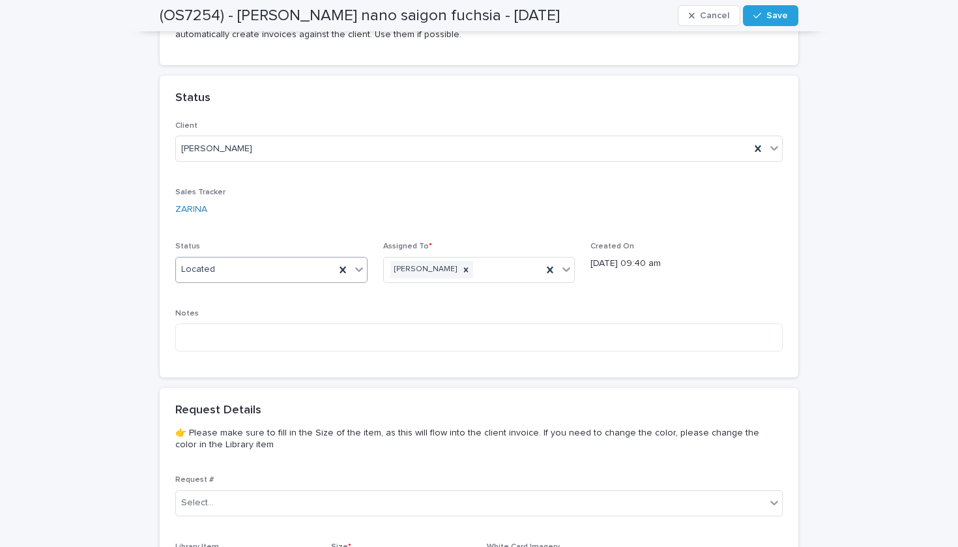
click at [240, 259] on div "Located" at bounding box center [255, 270] width 159 height 22
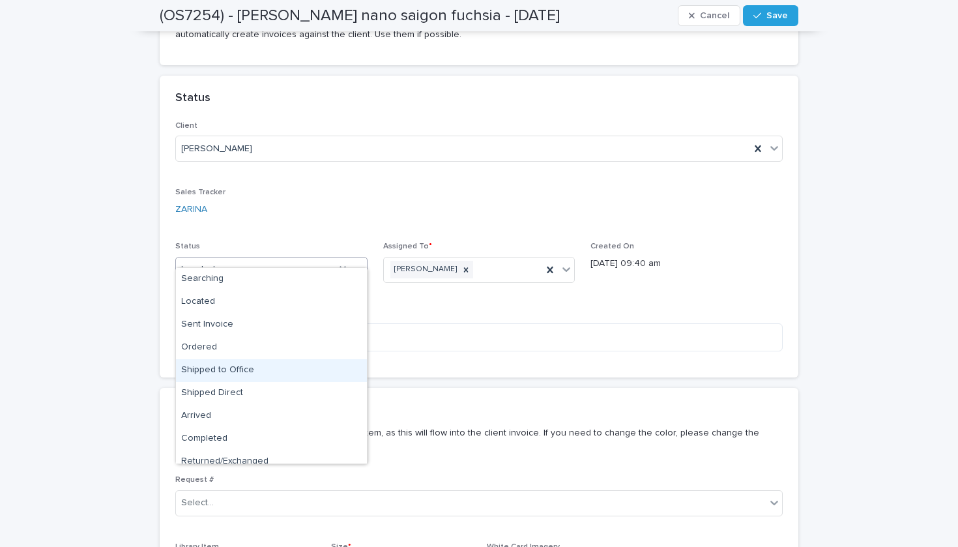
scroll to position [33, 0]
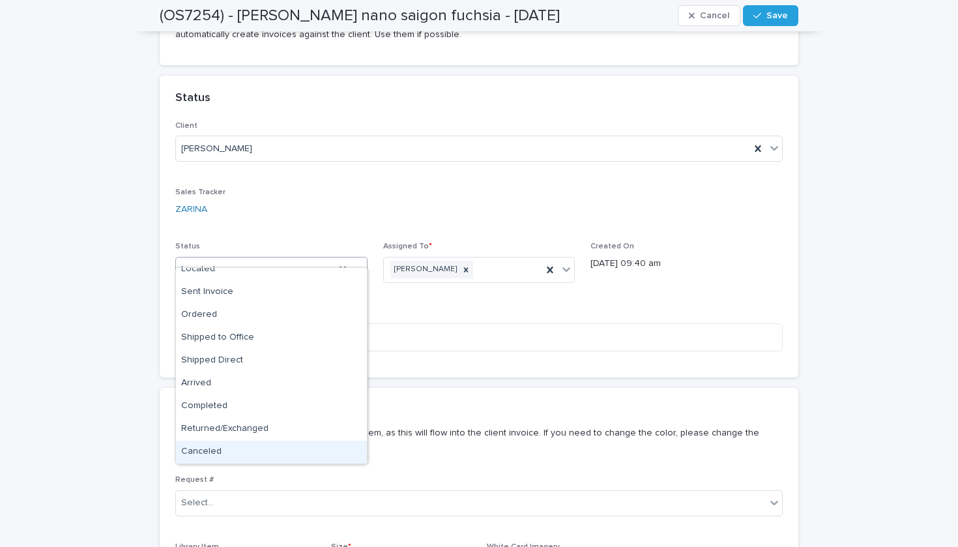
click at [248, 454] on div "Canceled" at bounding box center [271, 452] width 191 height 23
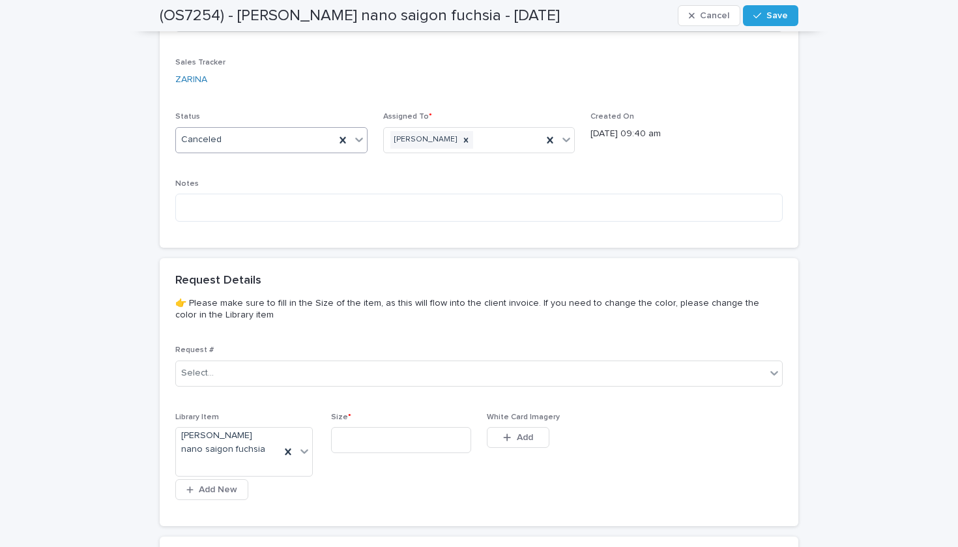
scroll to position [562, 0]
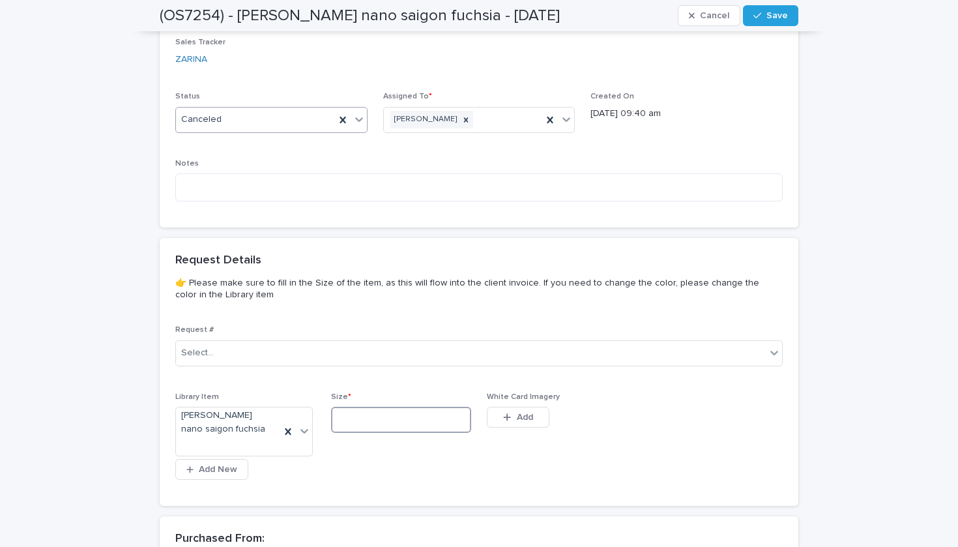
click at [396, 407] on input at bounding box center [401, 420] width 140 height 26
type input "**"
drag, startPoint x: 779, startPoint y: 10, endPoint x: 768, endPoint y: 20, distance: 13.9
click at [779, 11] on button "Save" at bounding box center [770, 15] width 55 height 21
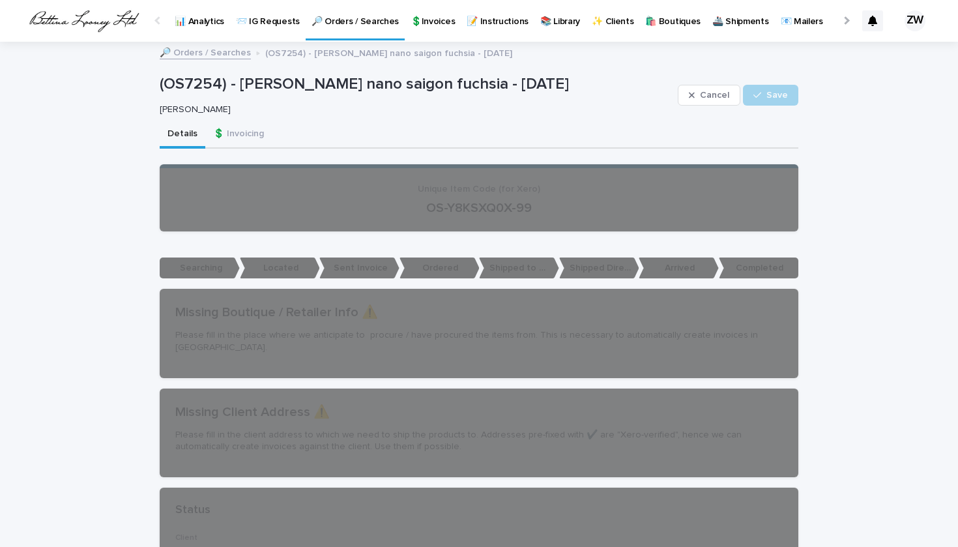
scroll to position [0, 0]
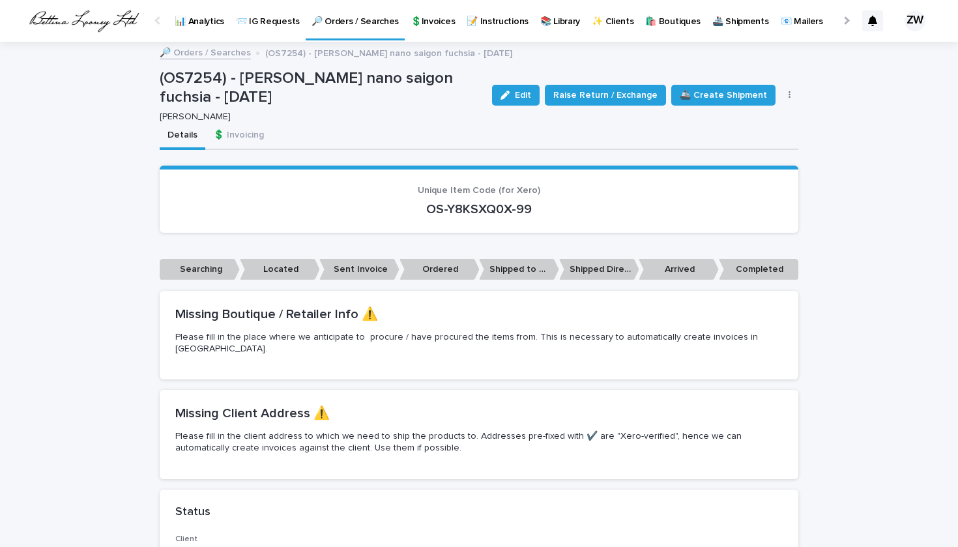
click at [373, 25] on p "🔎 Orders / Searches" at bounding box center [355, 13] width 87 height 27
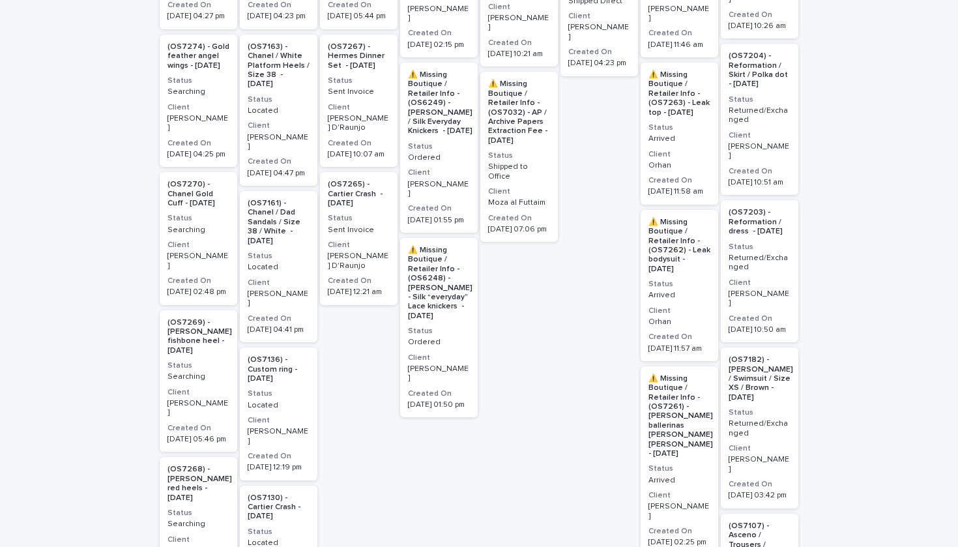
scroll to position [304, 0]
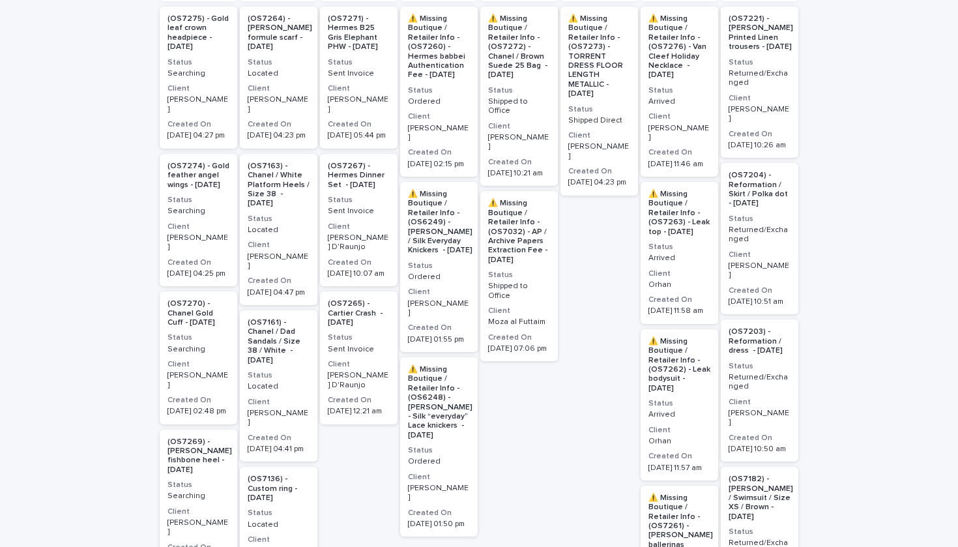
click at [301, 223] on div "Located" at bounding box center [279, 229] width 62 height 12
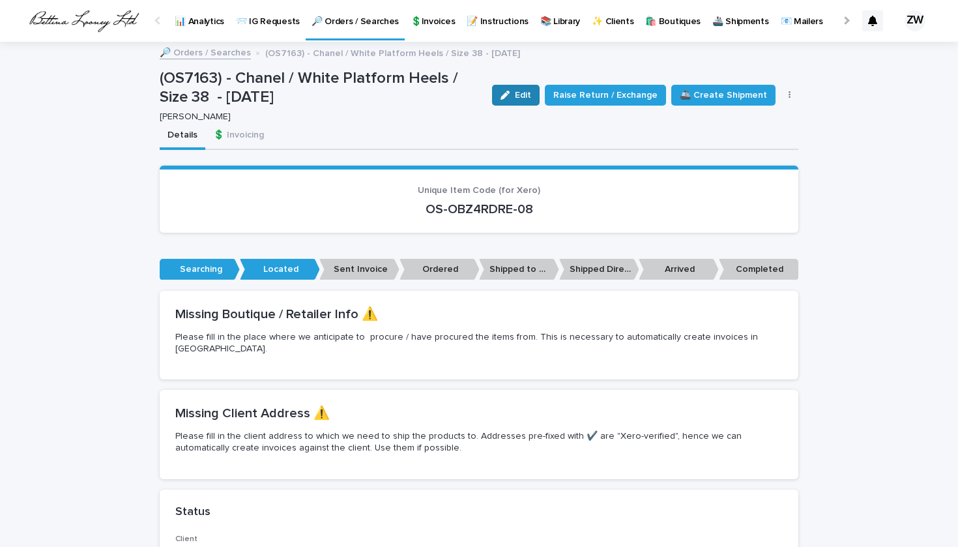
click at [510, 97] on icon "button" at bounding box center [505, 95] width 9 height 9
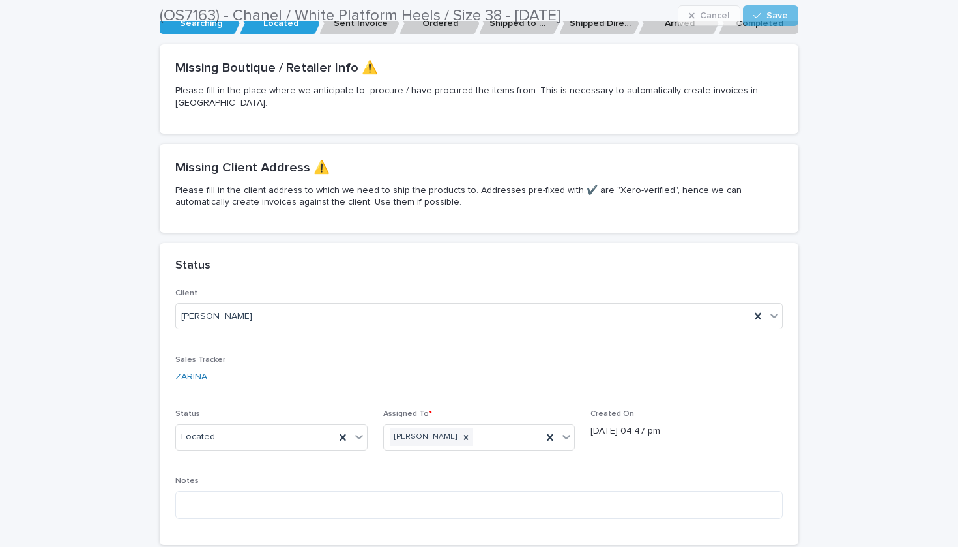
scroll to position [263, 0]
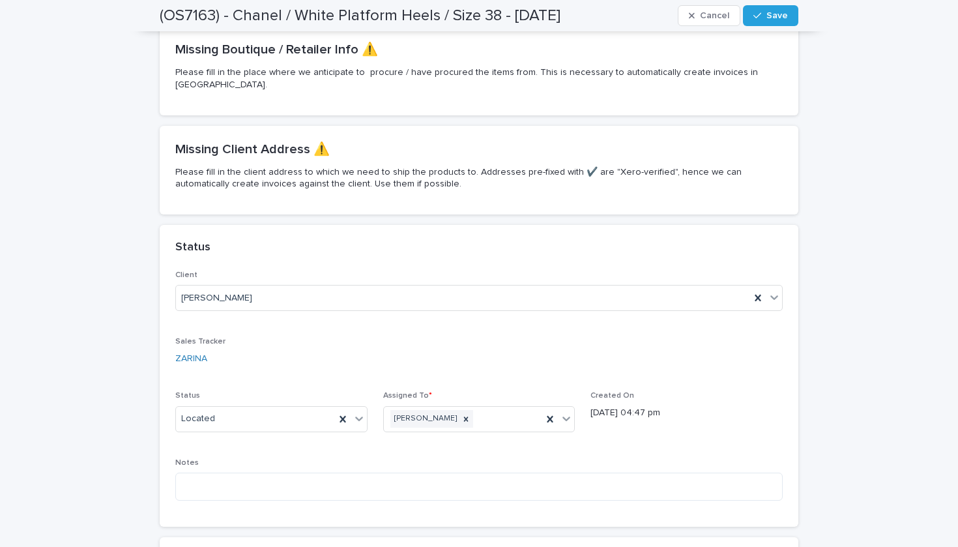
click at [276, 435] on div "Client Leigh Offer Sales Tracker ZARINA Status Located Assigned To * Zarina Wil…" at bounding box center [478, 390] width 607 height 240
click at [227, 408] on div "Located" at bounding box center [255, 419] width 159 height 22
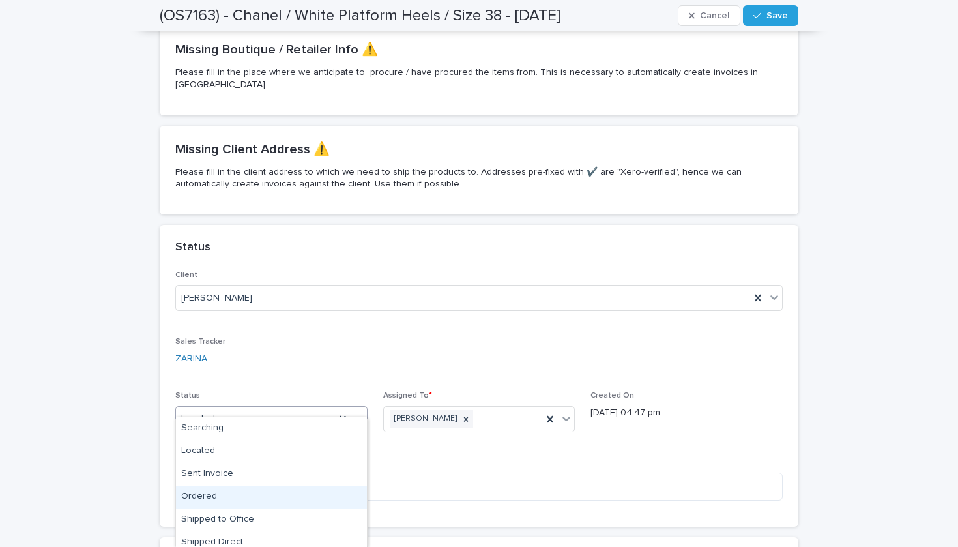
scroll to position [98, 0]
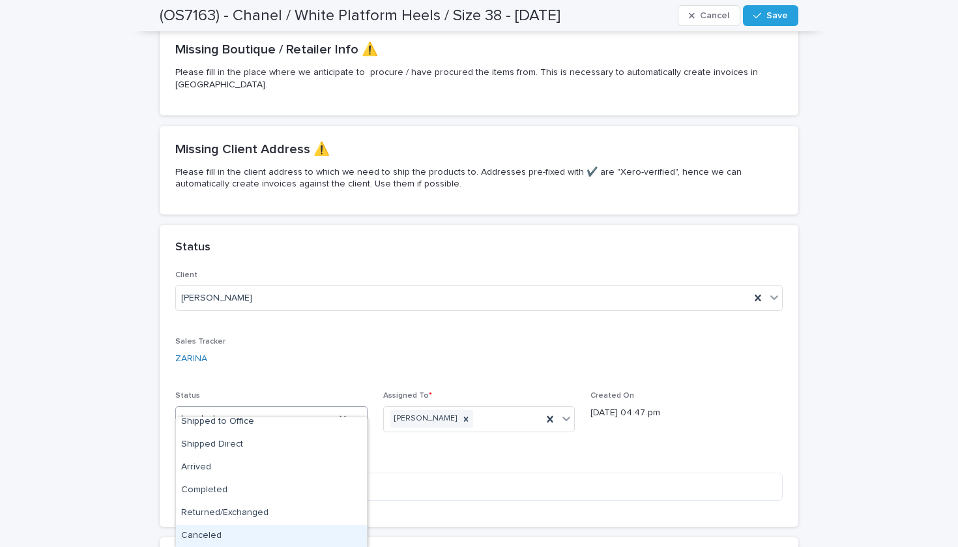
click at [230, 544] on div "Canceled" at bounding box center [271, 536] width 191 height 23
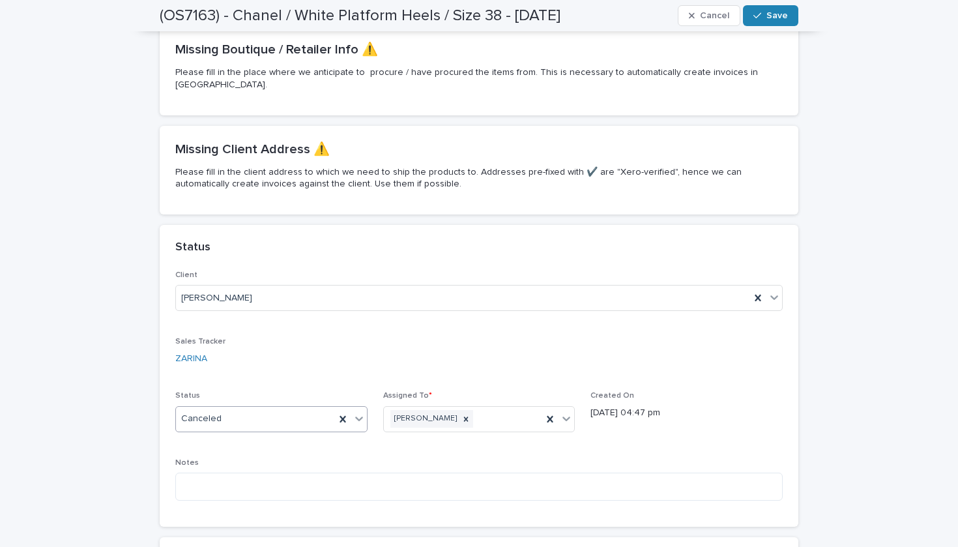
click at [766, 18] on div "button" at bounding box center [759, 15] width 13 height 9
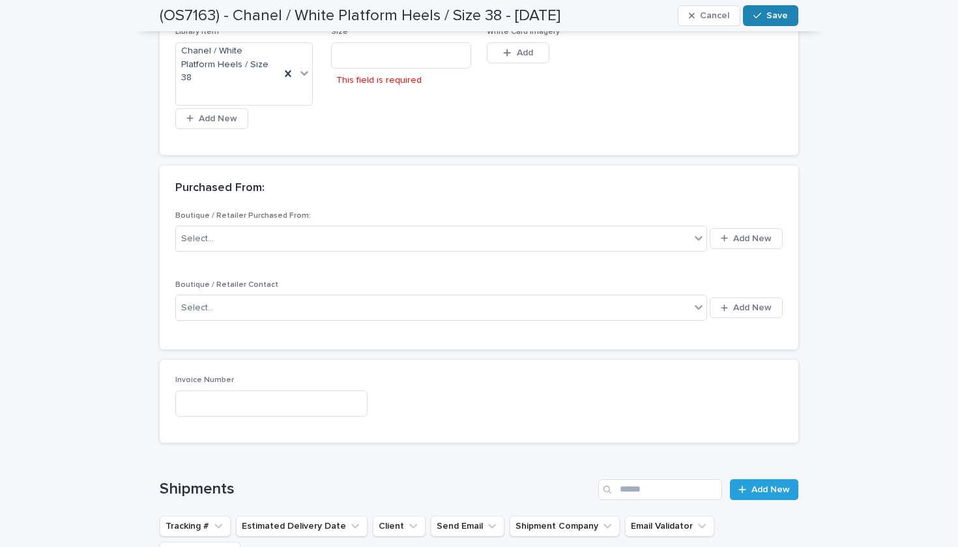
scroll to position [895, 0]
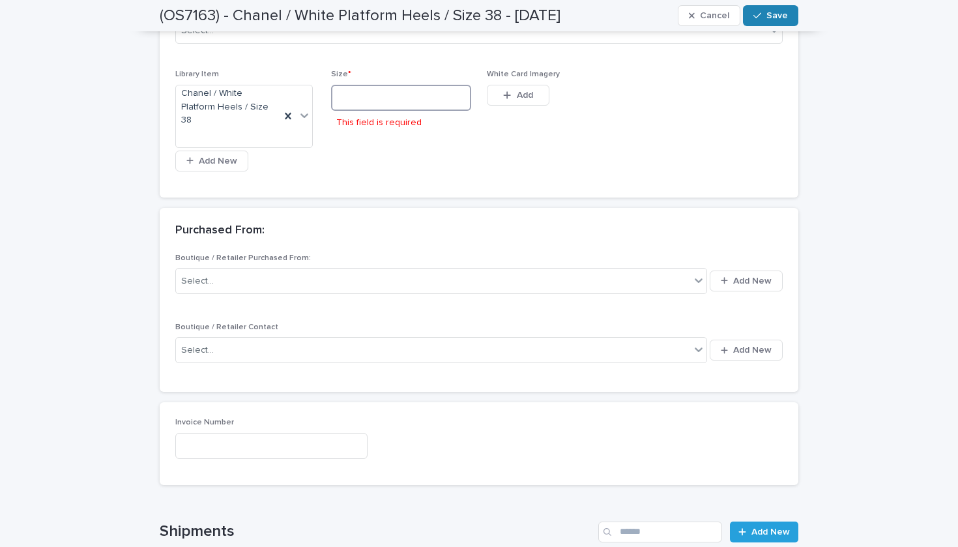
click at [357, 85] on input at bounding box center [401, 98] width 140 height 26
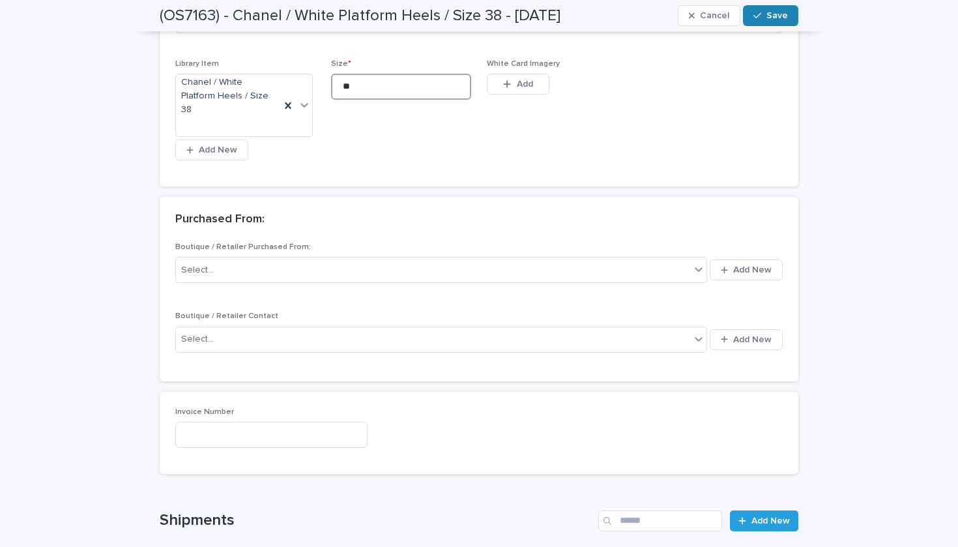
type input "**"
click at [769, 5] on div "(OS7163) - Chanel / White Platform Heels / Size 38 - 08/26/25 Cancel Save" at bounding box center [479, 15] width 639 height 31
click at [770, 10] on button "Save" at bounding box center [770, 15] width 55 height 21
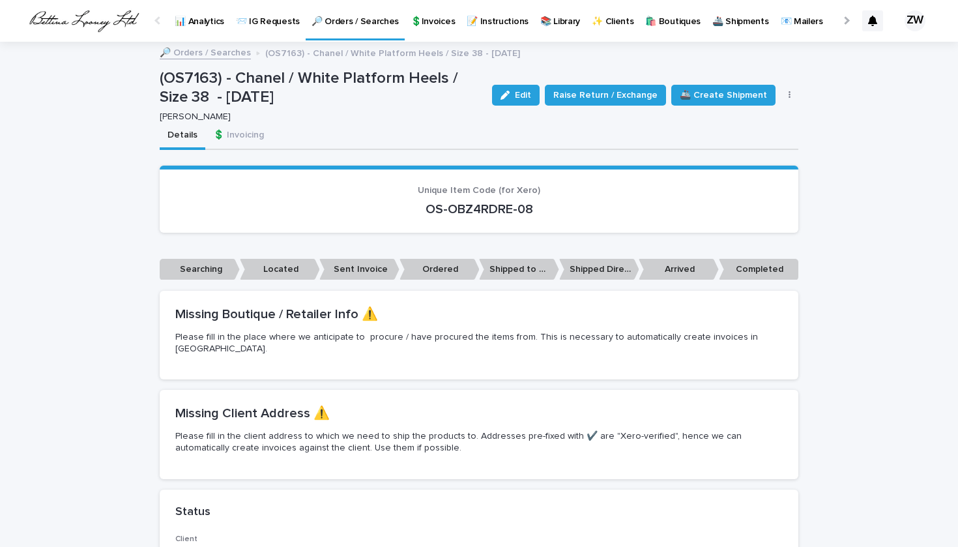
scroll to position [0, 0]
click at [360, 19] on p "🔎 Orders / Searches" at bounding box center [355, 13] width 87 height 27
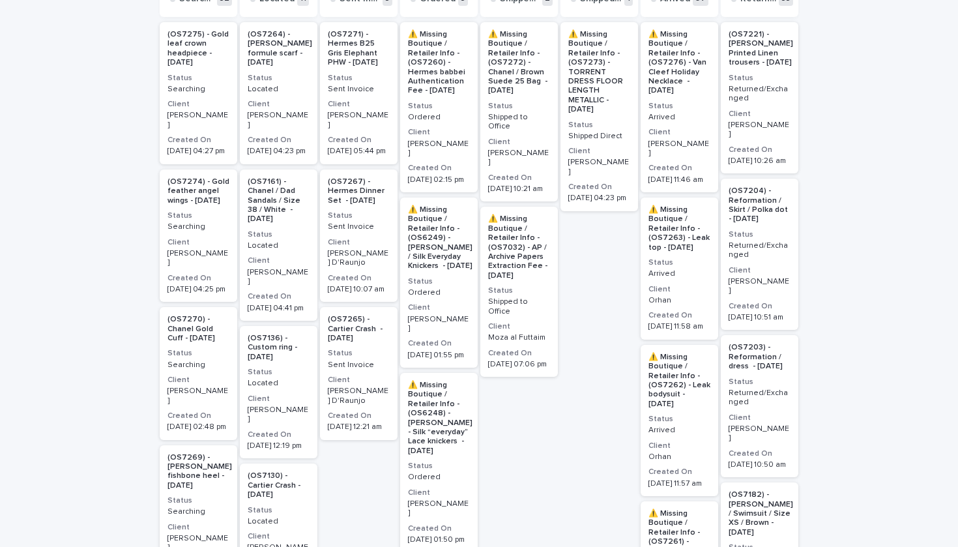
scroll to position [287, 0]
click at [293, 256] on h3 "Client" at bounding box center [279, 261] width 62 height 10
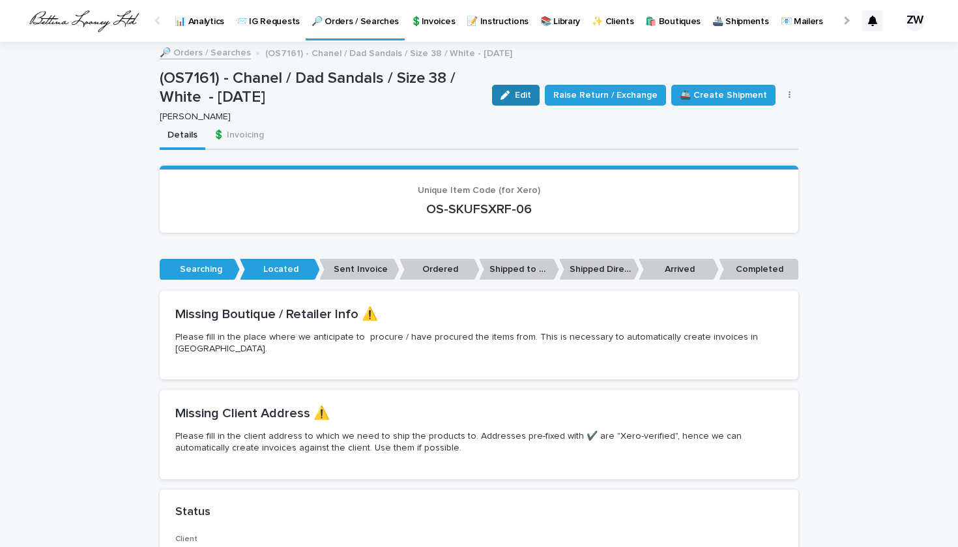
click at [510, 93] on icon "button" at bounding box center [505, 95] width 9 height 9
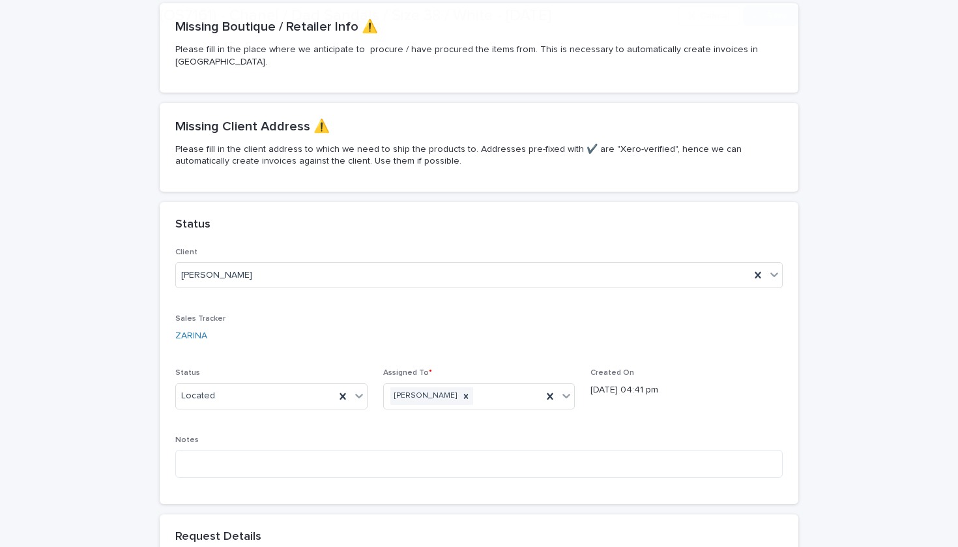
scroll to position [353, 0]
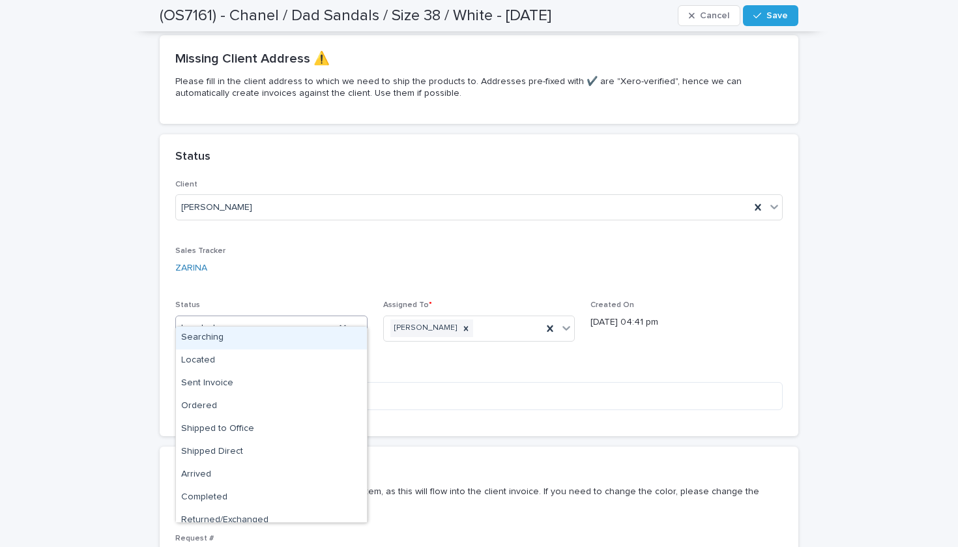
click at [307, 317] on div "Located" at bounding box center [255, 328] width 159 height 22
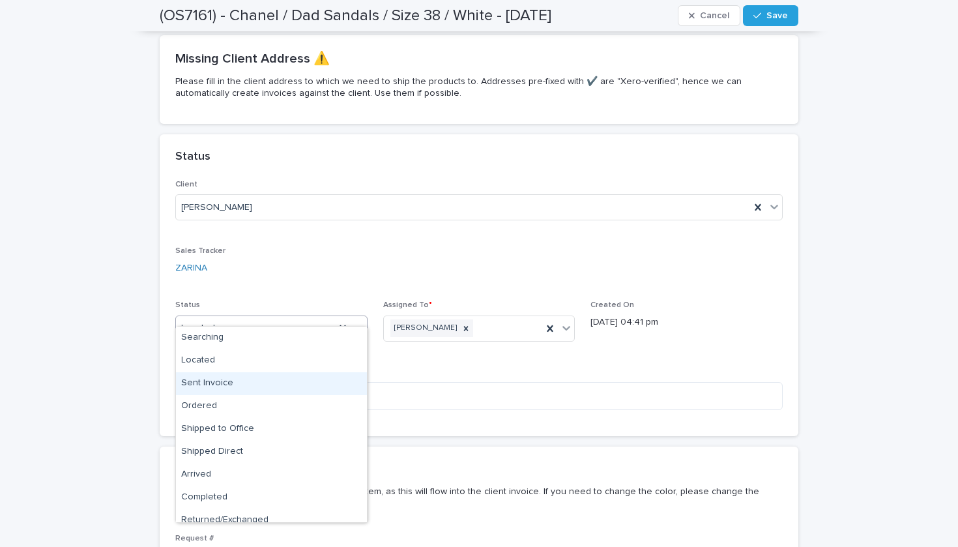
scroll to position [33, 0]
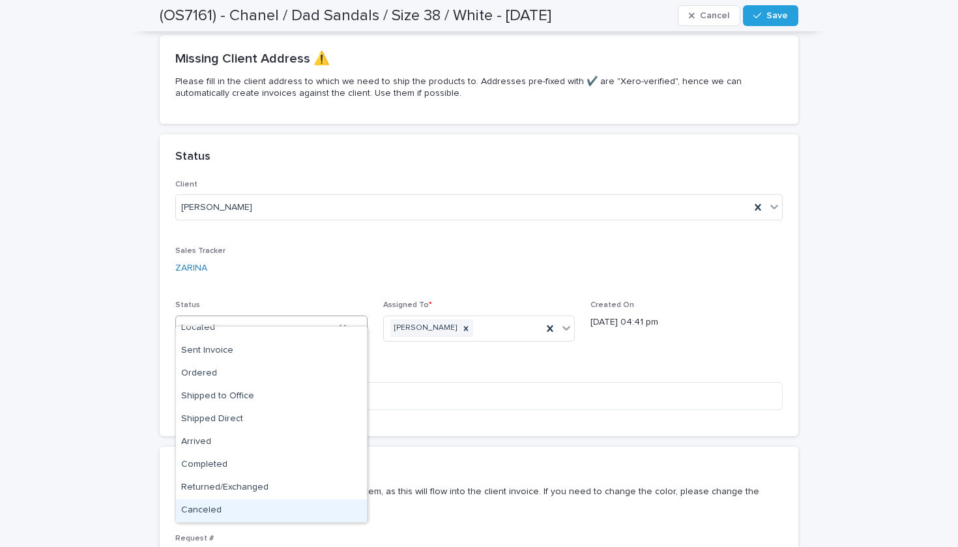
click at [236, 503] on div "Canceled" at bounding box center [271, 510] width 191 height 23
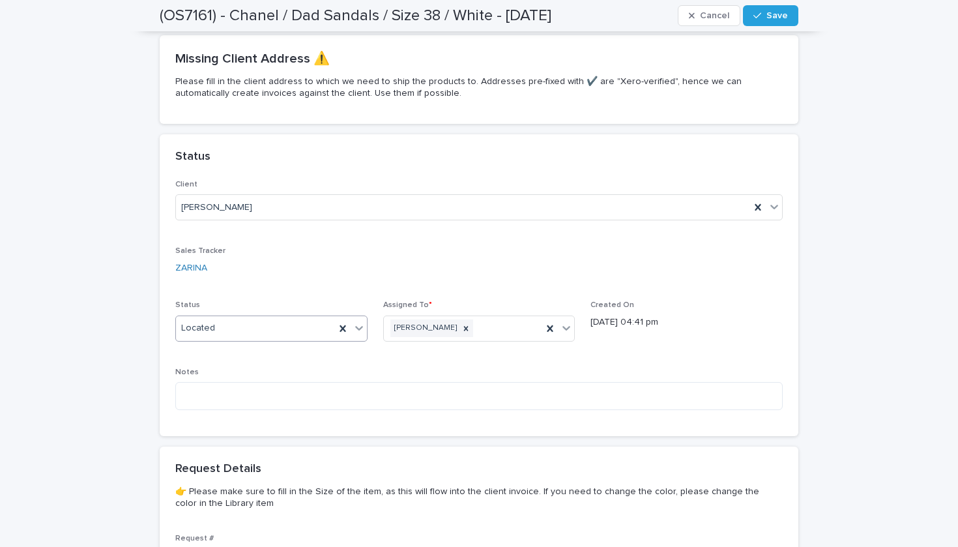
scroll to position [697, 0]
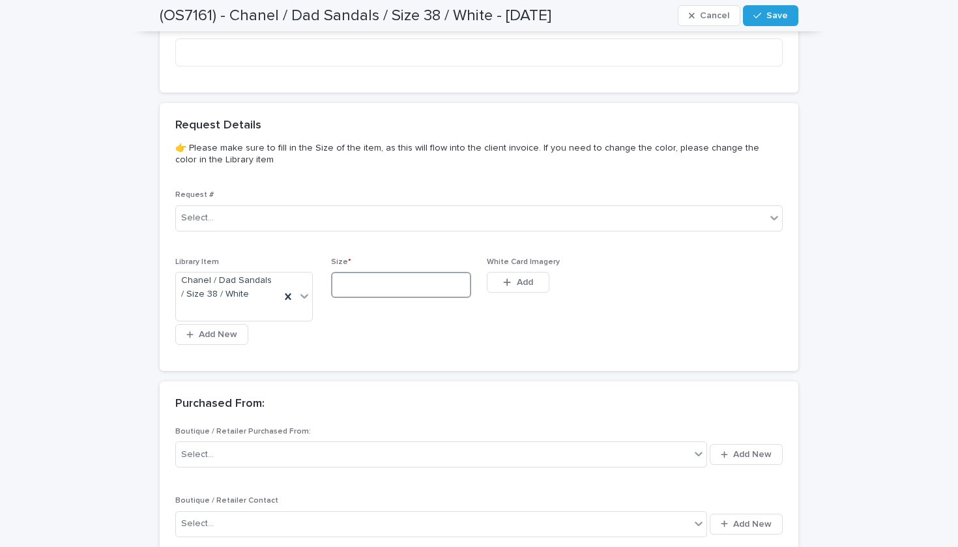
click at [401, 272] on input at bounding box center [401, 285] width 140 height 26
type input "**"
click at [772, 18] on span "Save" at bounding box center [777, 15] width 22 height 9
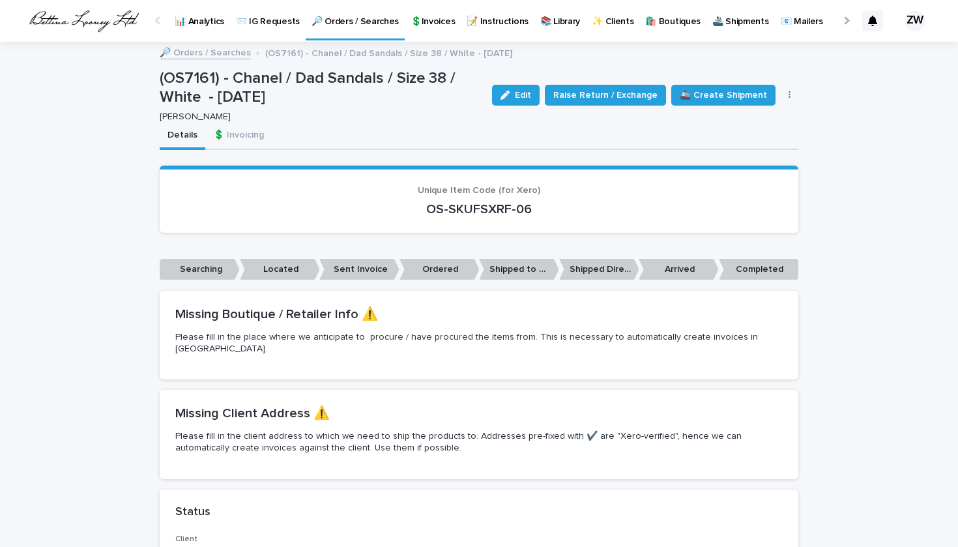
scroll to position [0, 0]
click at [339, 20] on p "🔎 Orders / Searches" at bounding box center [355, 13] width 87 height 27
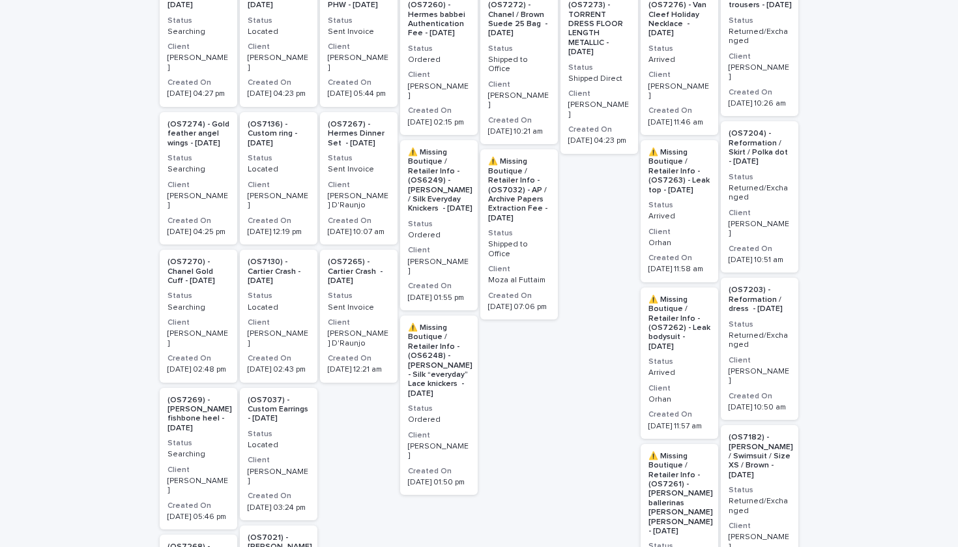
scroll to position [336, 0]
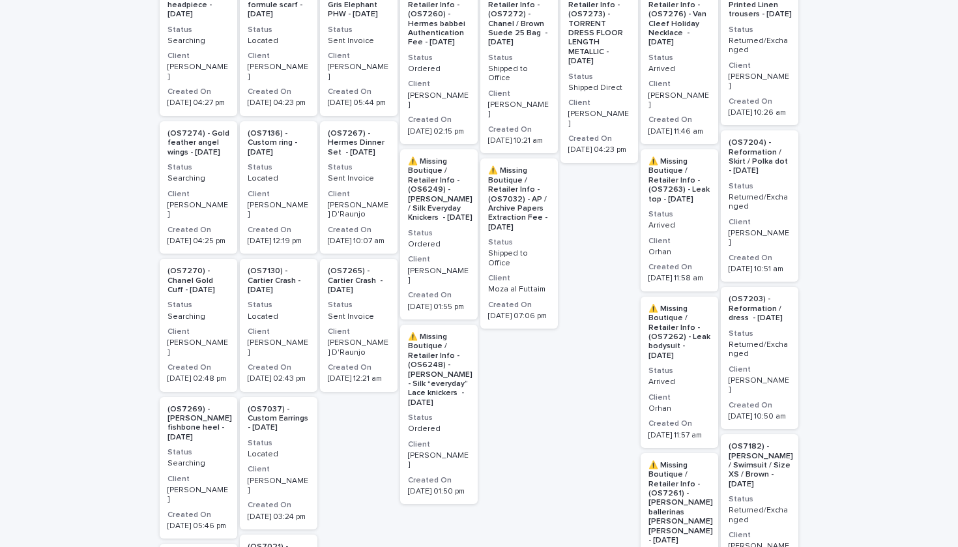
click at [305, 312] on p "Located" at bounding box center [279, 316] width 62 height 9
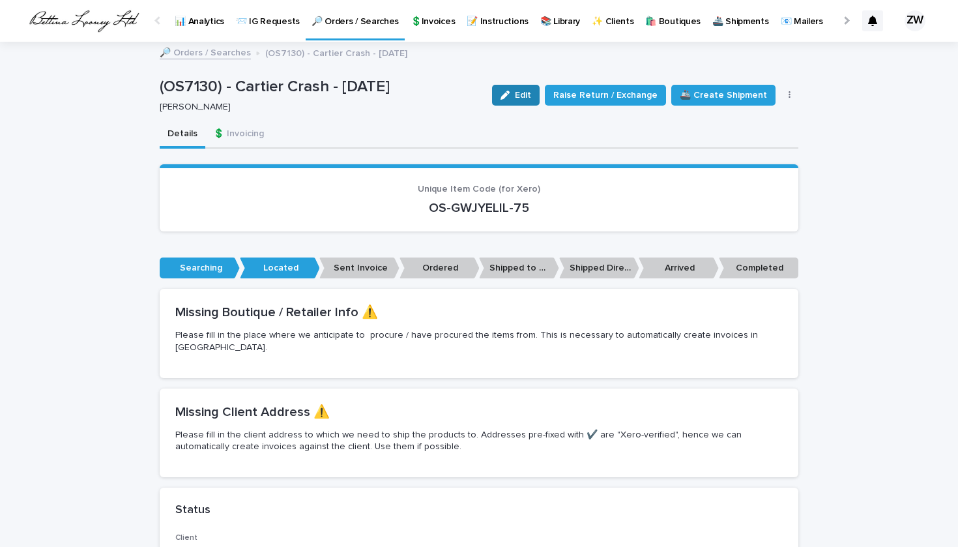
click at [527, 87] on button "Edit" at bounding box center [516, 95] width 48 height 21
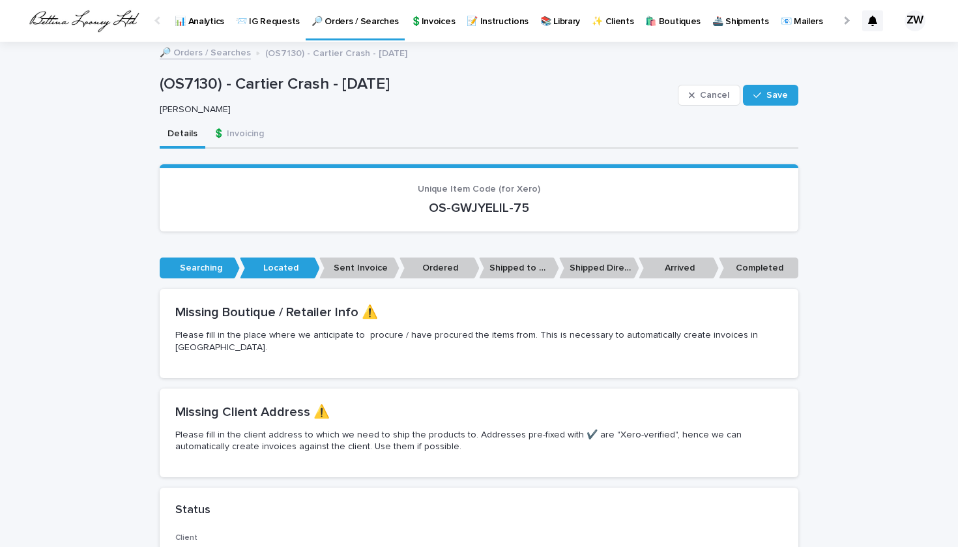
scroll to position [239, 0]
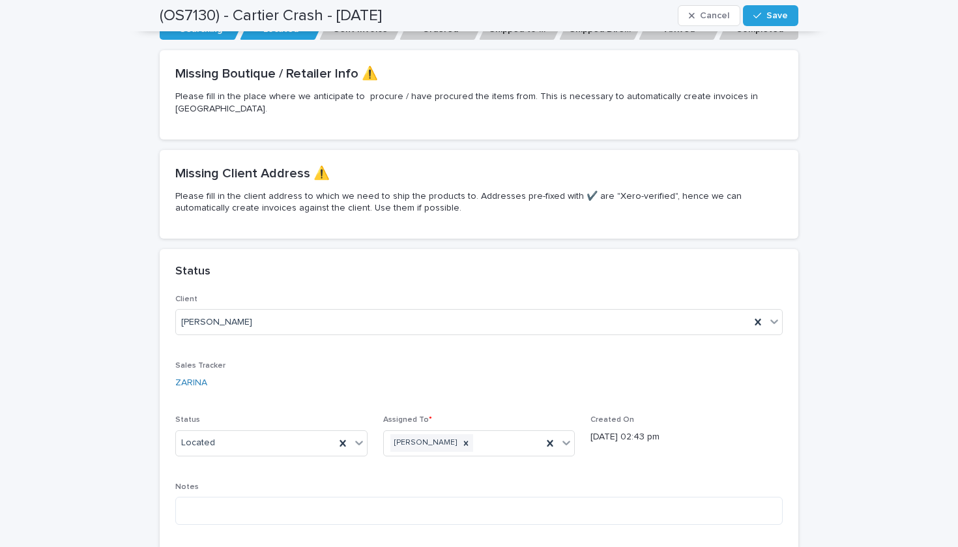
click at [300, 446] on div "Status Located" at bounding box center [271, 440] width 192 height 51
click at [265, 432] on div "Located" at bounding box center [255, 443] width 159 height 22
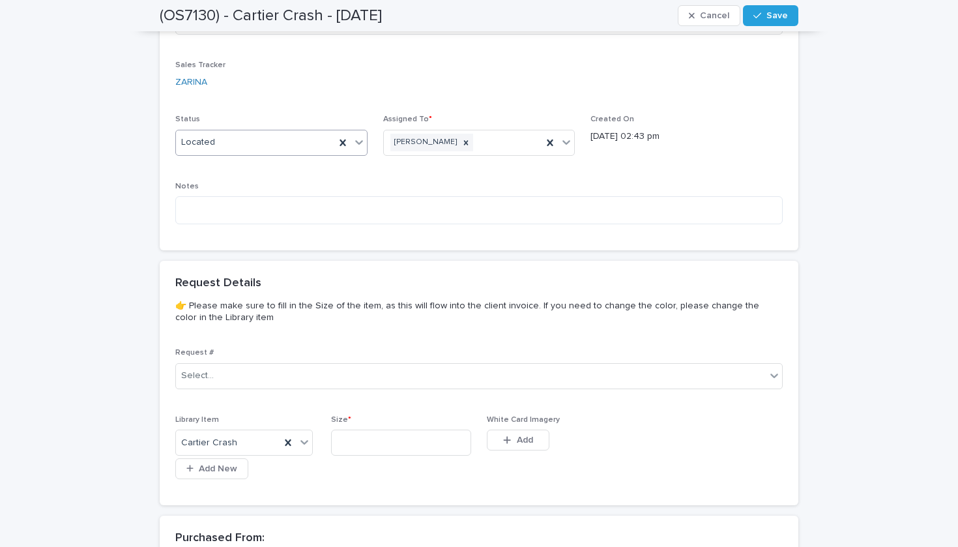
scroll to position [304, 0]
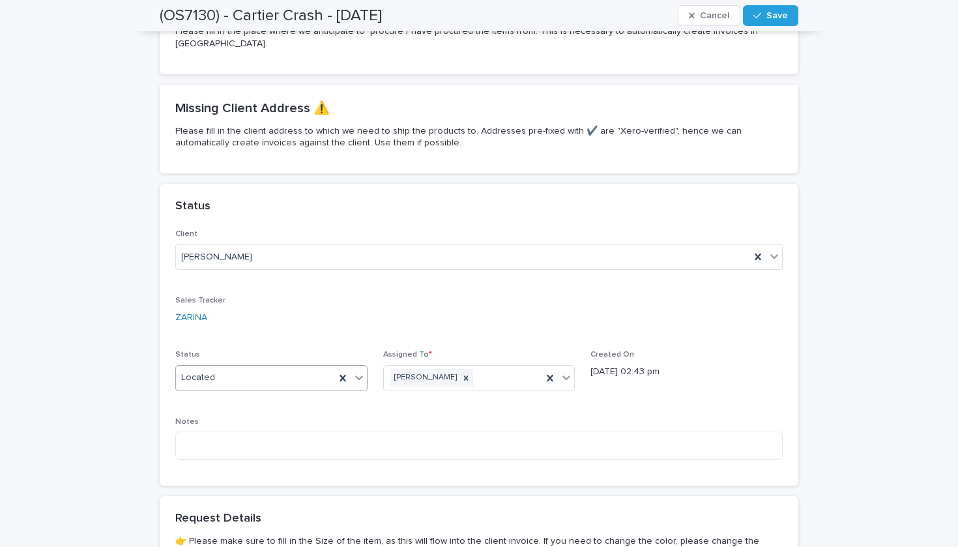
click at [272, 367] on div "Located" at bounding box center [255, 378] width 159 height 22
click at [361, 371] on icon at bounding box center [359, 377] width 13 height 13
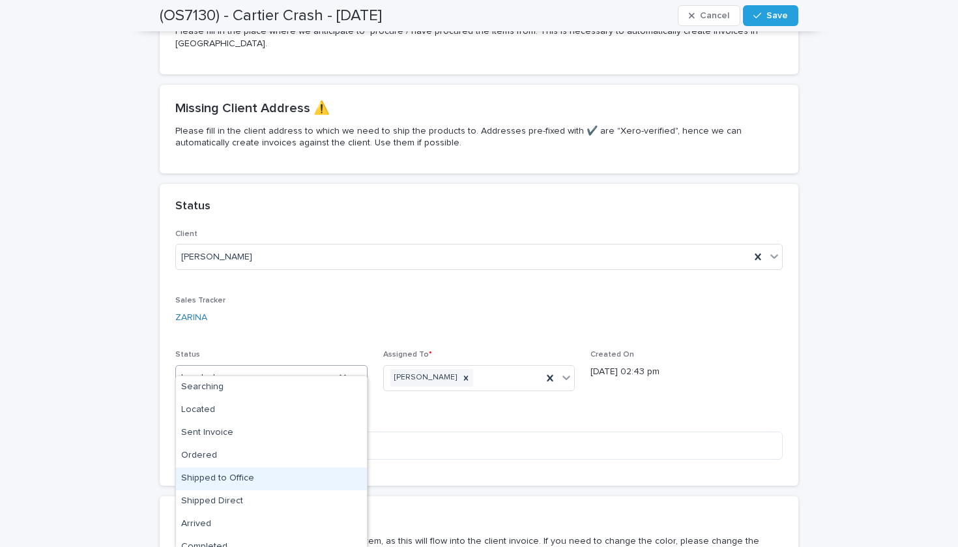
scroll to position [57, 0]
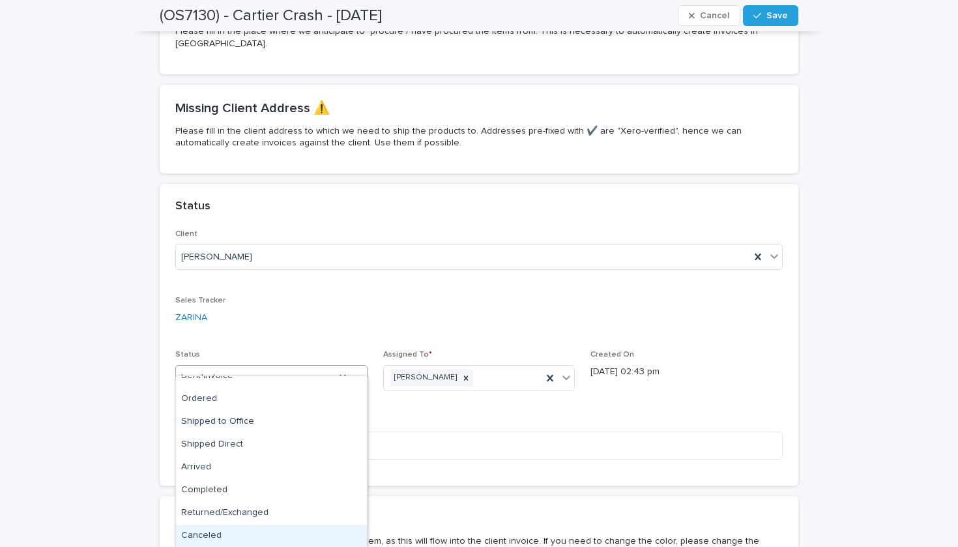
click at [268, 532] on div "Canceled" at bounding box center [271, 536] width 191 height 23
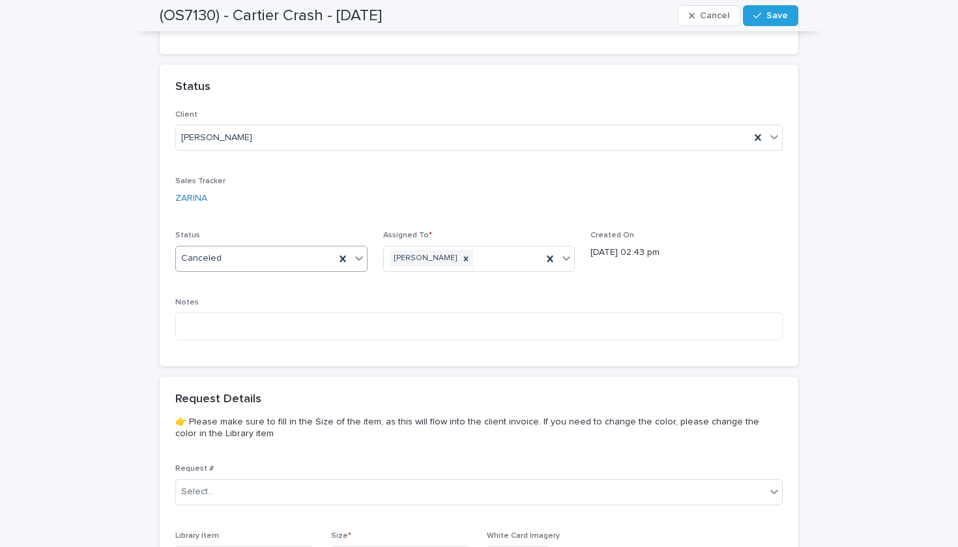
scroll to position [510, 0]
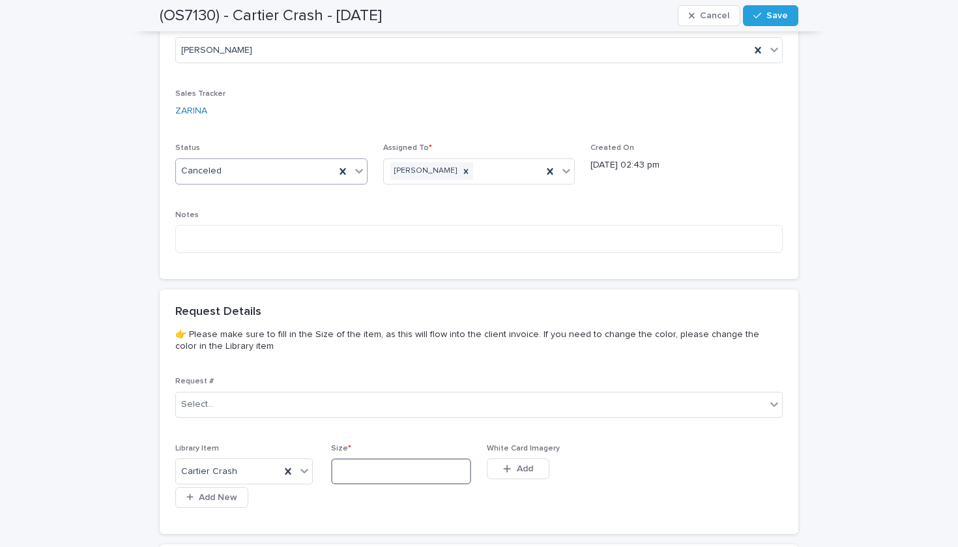
click at [366, 458] on input at bounding box center [401, 471] width 140 height 26
type input "**"
drag, startPoint x: 779, startPoint y: 10, endPoint x: 766, endPoint y: 25, distance: 19.9
click at [779, 10] on button "Save" at bounding box center [770, 15] width 55 height 21
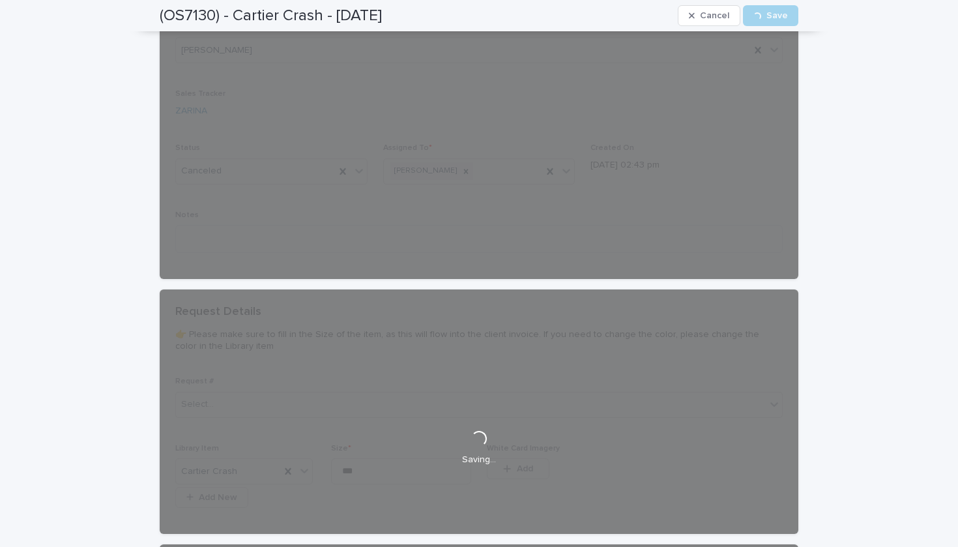
drag, startPoint x: 439, startPoint y: 289, endPoint x: 348, endPoint y: 274, distance: 92.5
click at [436, 289] on div "Loading... Saving…" at bounding box center [479, 448] width 639 height 1614
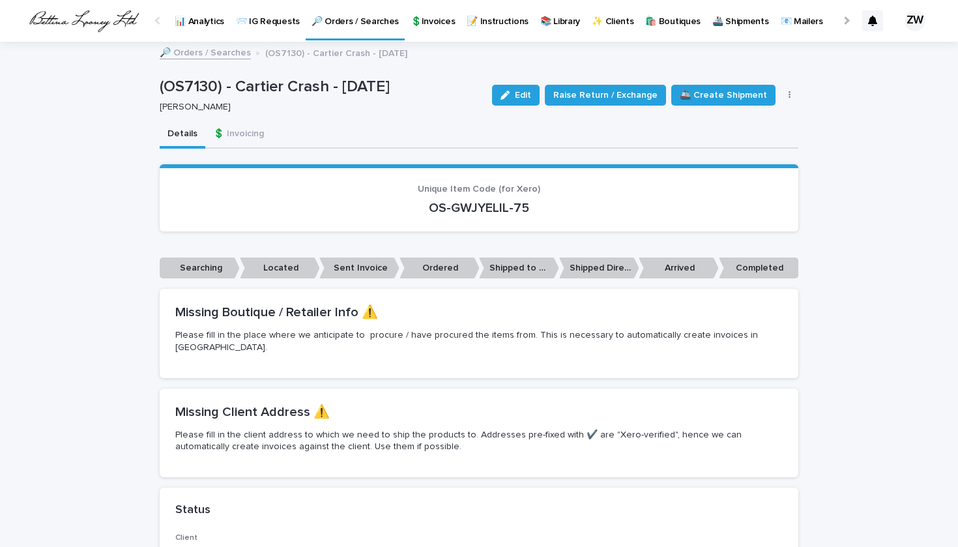
scroll to position [-1, 0]
click at [325, 28] on link "🔎 Orders / Searches" at bounding box center [355, 19] width 99 height 38
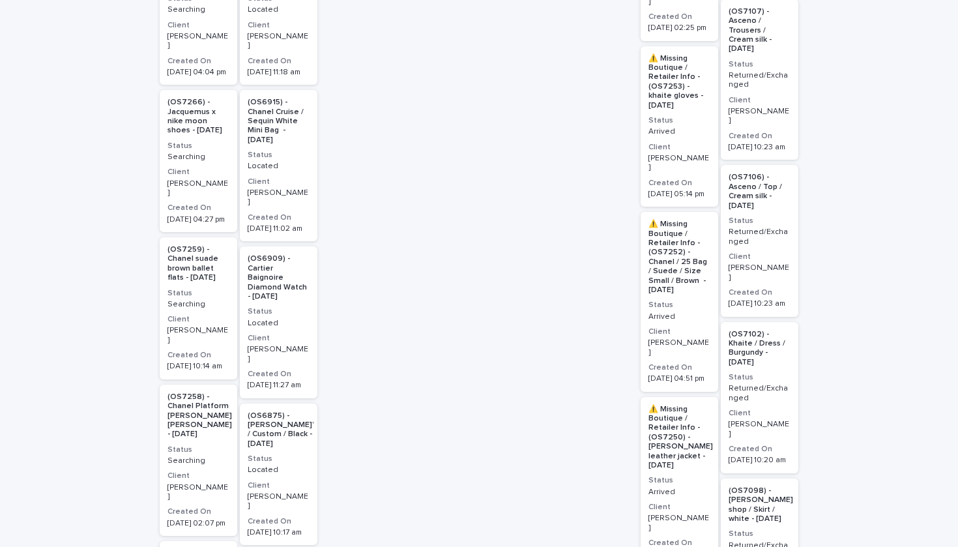
scroll to position [1022, 0]
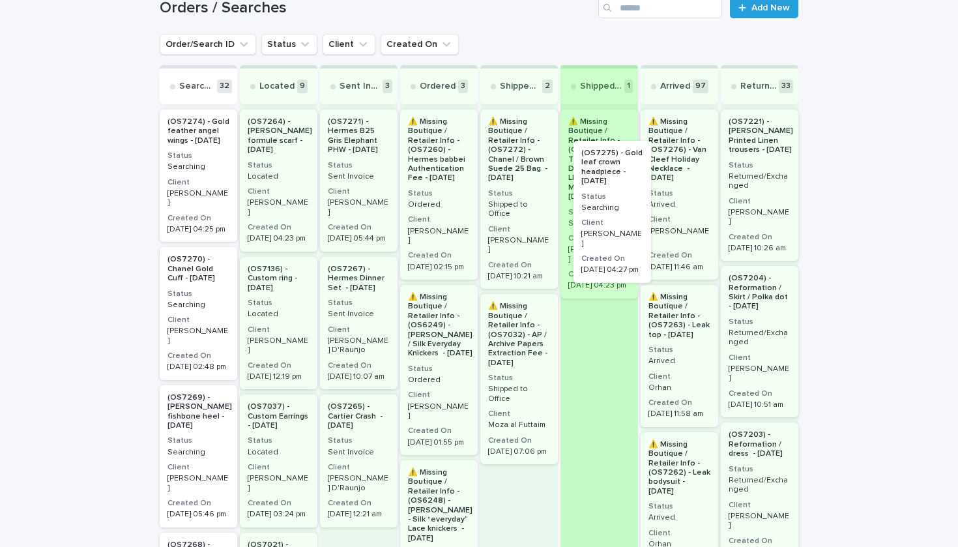
drag, startPoint x: 164, startPoint y: 184, endPoint x: 587, endPoint y: 214, distance: 423.4
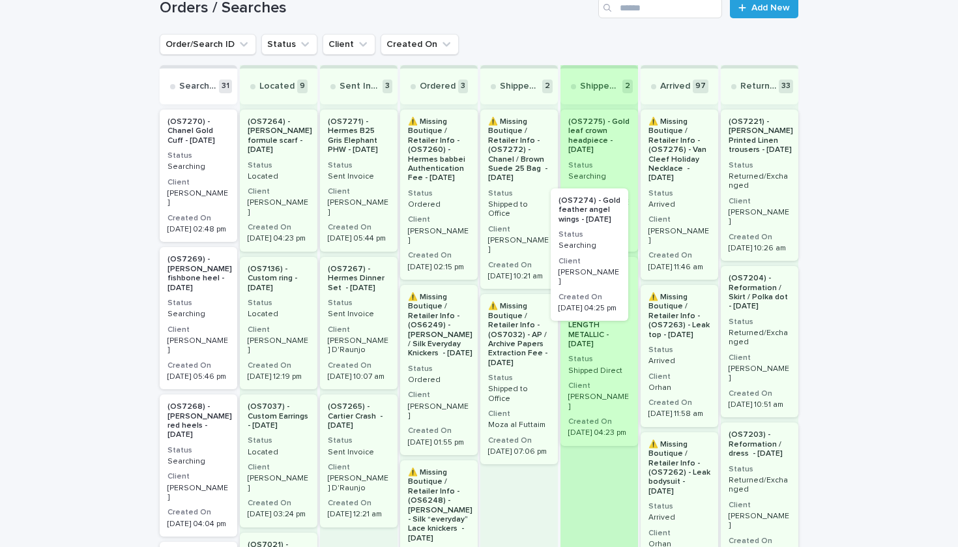
drag, startPoint x: 182, startPoint y: 188, endPoint x: 579, endPoint y: 265, distance: 404.4
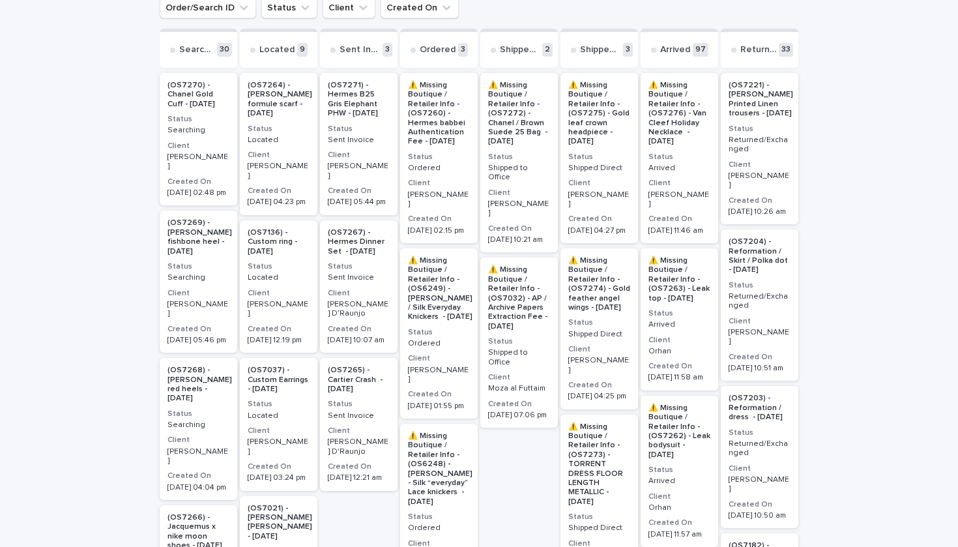
scroll to position [237, 0]
click at [221, 249] on p "(OS7269) - Giuseppe Zanotti fishbone heel - 10/08/25" at bounding box center [199, 238] width 65 height 38
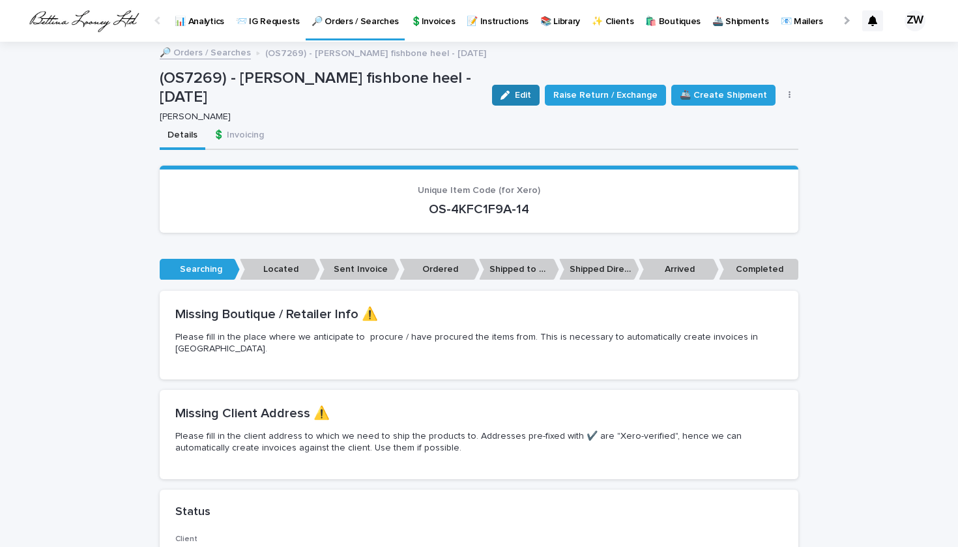
click at [519, 104] on button "Edit" at bounding box center [516, 95] width 48 height 21
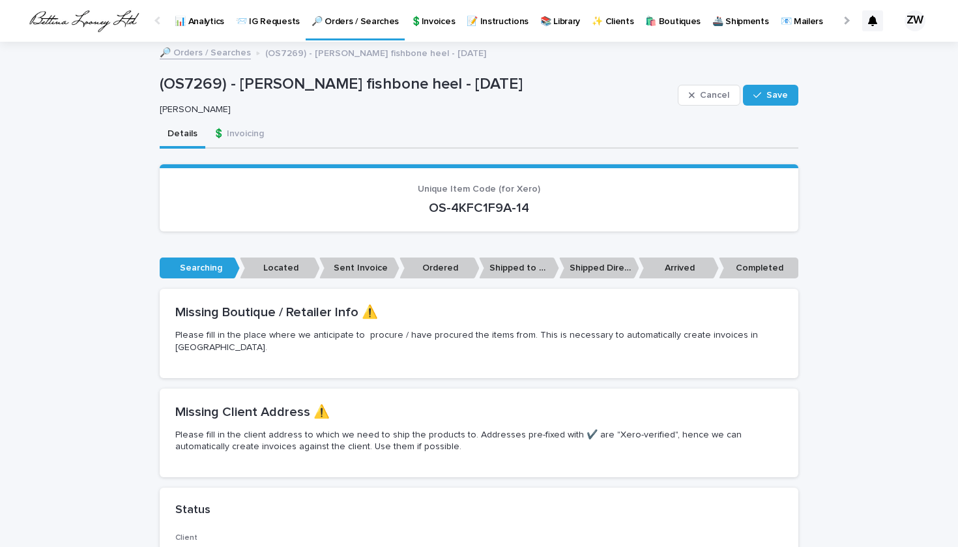
scroll to position [592, 0]
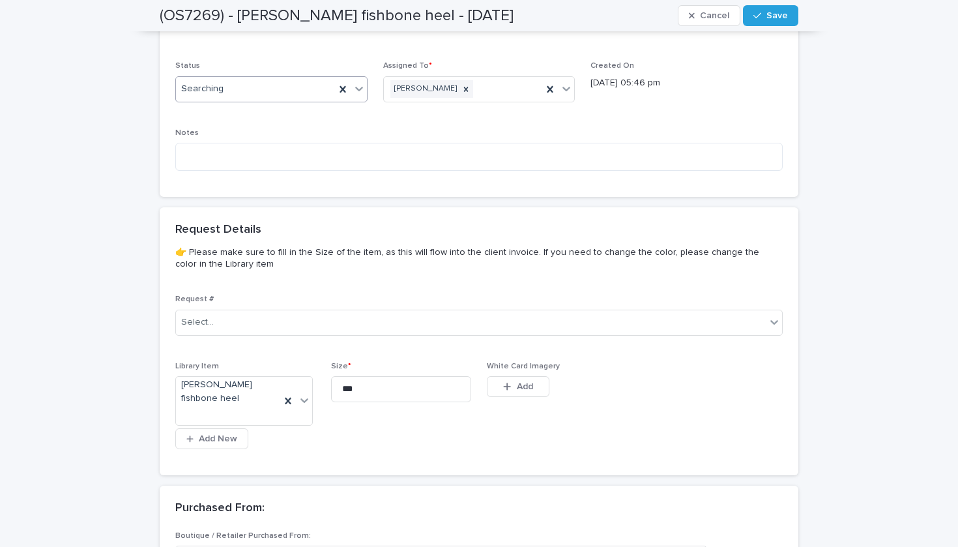
click at [288, 78] on div "Searching" at bounding box center [255, 89] width 159 height 22
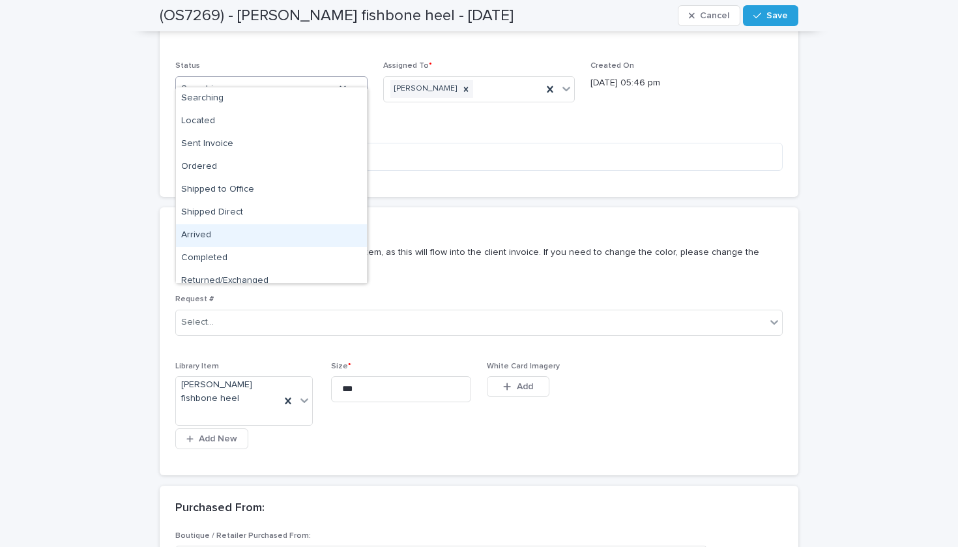
scroll to position [33, 0]
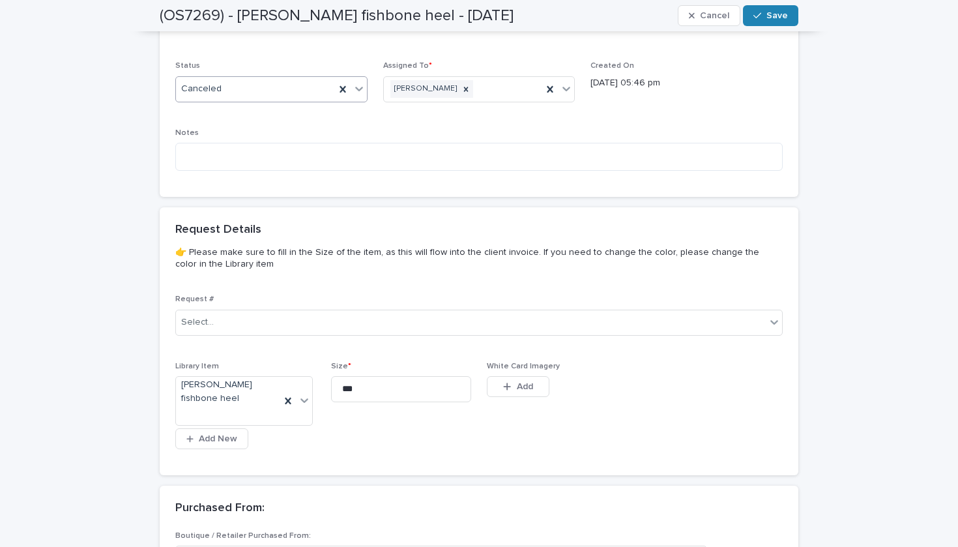
click at [754, 7] on button "Save" at bounding box center [770, 15] width 55 height 21
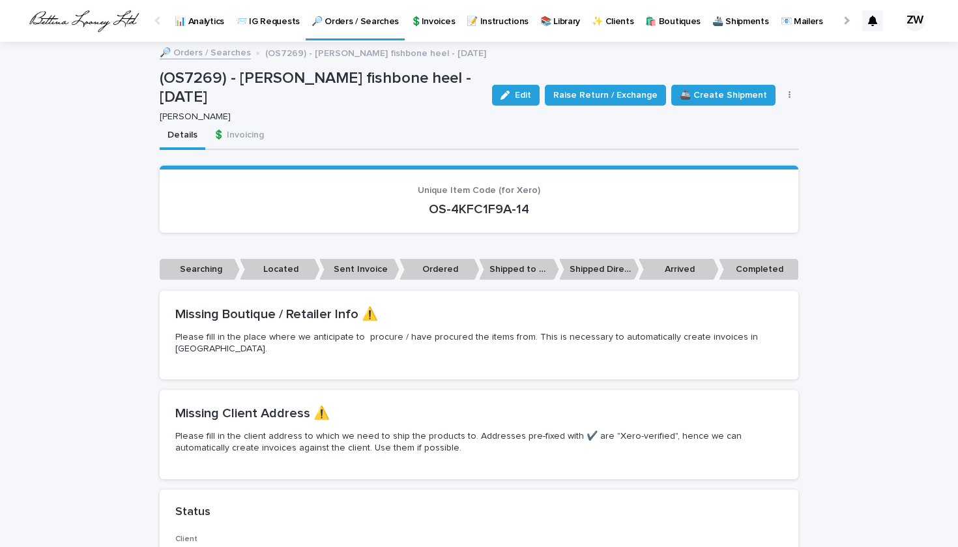
scroll to position [0, 0]
click at [342, 16] on p "🔎 Orders / Searches" at bounding box center [355, 13] width 87 height 27
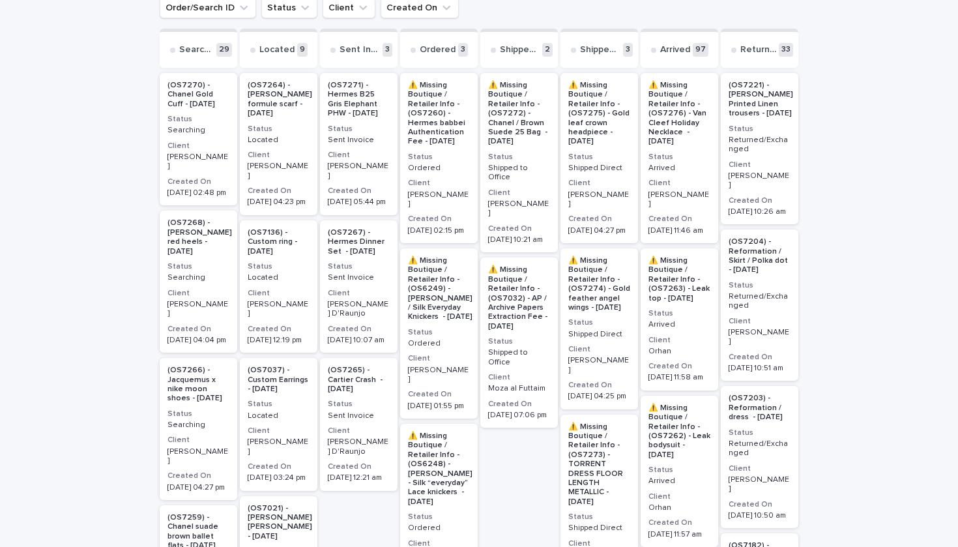
scroll to position [304, 0]
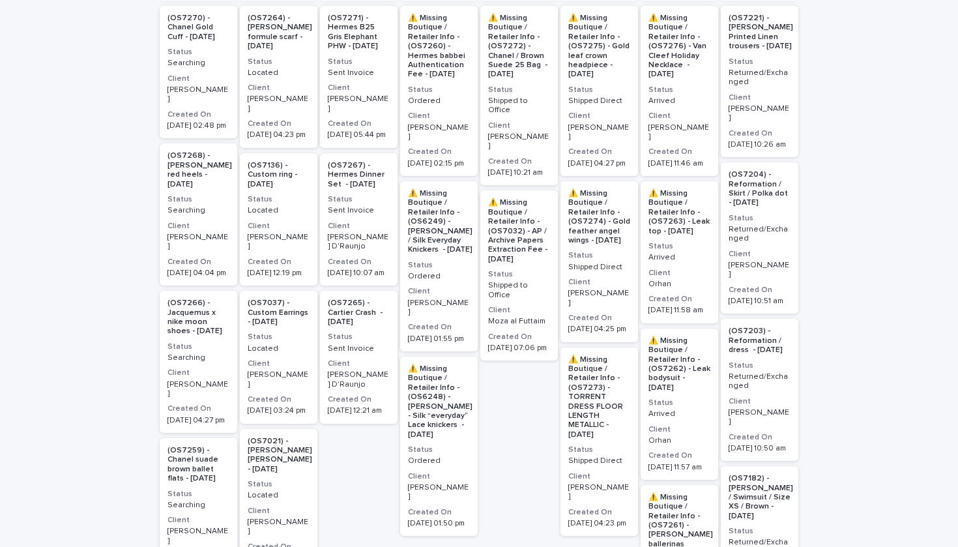
click at [220, 203] on div "Searching" at bounding box center [198, 209] width 62 height 12
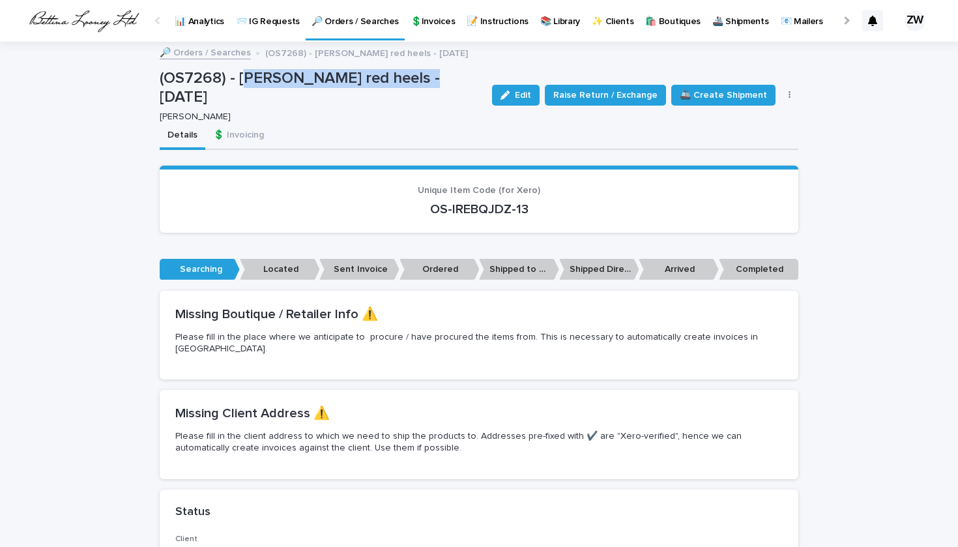
drag, startPoint x: 423, startPoint y: 76, endPoint x: 244, endPoint y: 73, distance: 179.2
click at [244, 73] on p "(OS7268) - [PERSON_NAME] red heels - [DATE]" at bounding box center [321, 88] width 322 height 38
drag, startPoint x: 237, startPoint y: 73, endPoint x: 419, endPoint y: 77, distance: 182.5
click at [419, 77] on p "(OS7268) - [PERSON_NAME] red heels - [DATE]" at bounding box center [321, 88] width 322 height 38
copy p "Ferragamo Elina red heels"
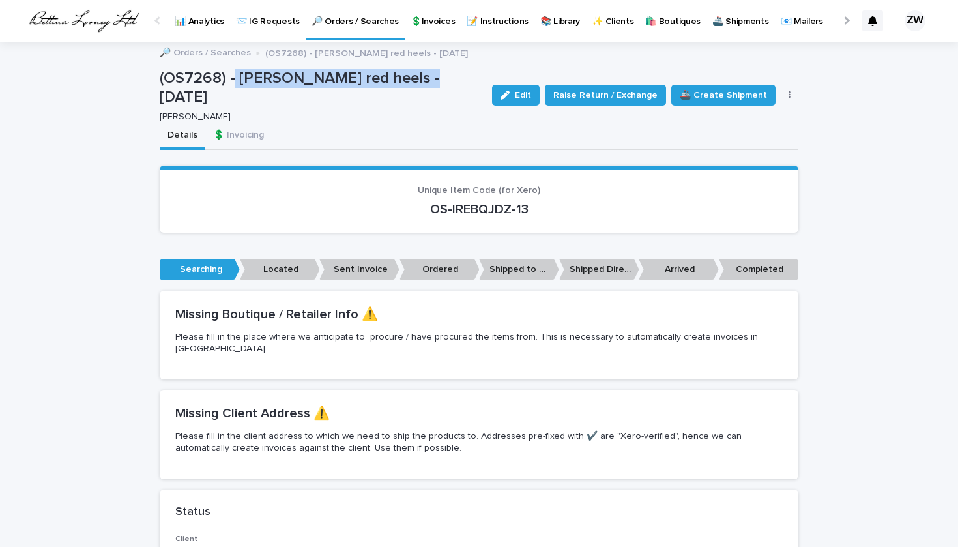
click at [359, 16] on p "🔎 Orders / Searches" at bounding box center [355, 13] width 87 height 27
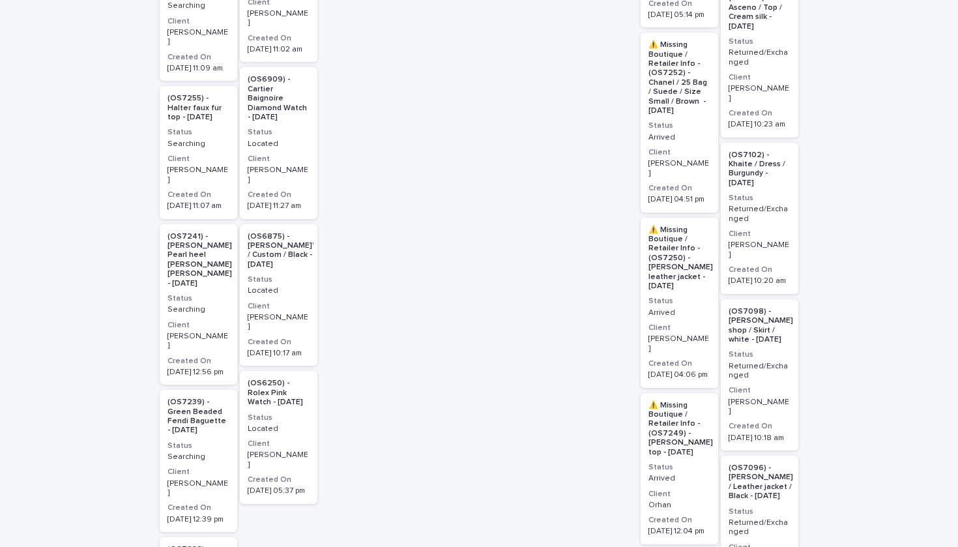
scroll to position [1122, 0]
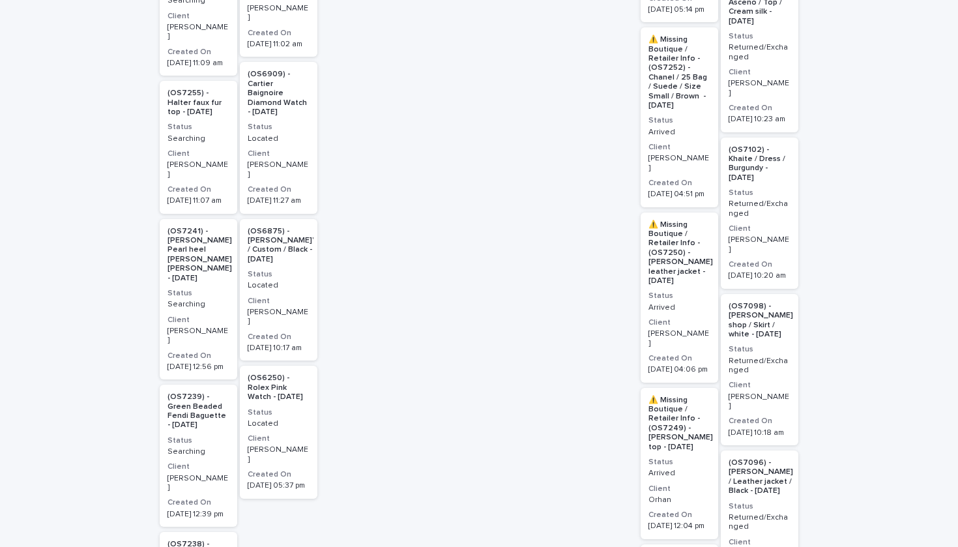
click at [215, 134] on p "Searching" at bounding box center [198, 138] width 62 height 9
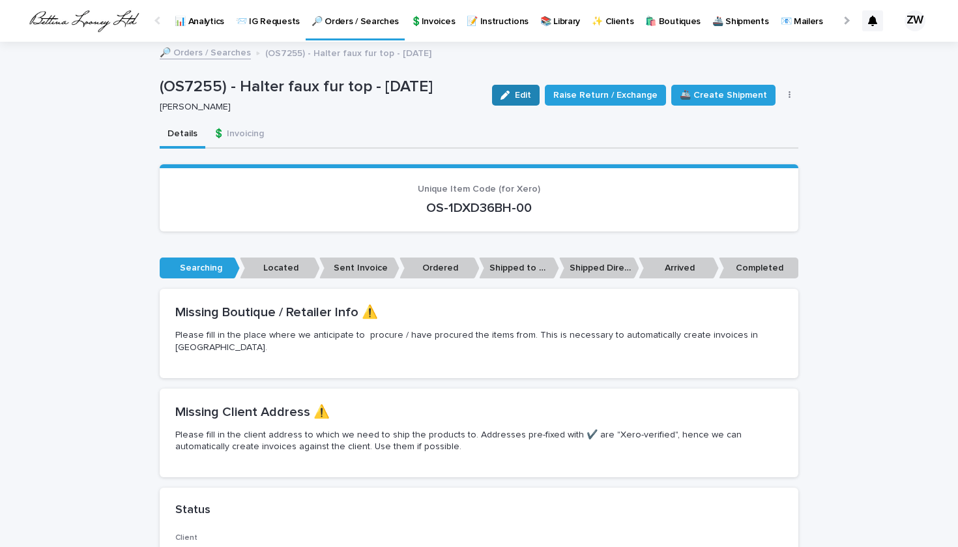
click at [519, 100] on button "Edit" at bounding box center [516, 95] width 48 height 21
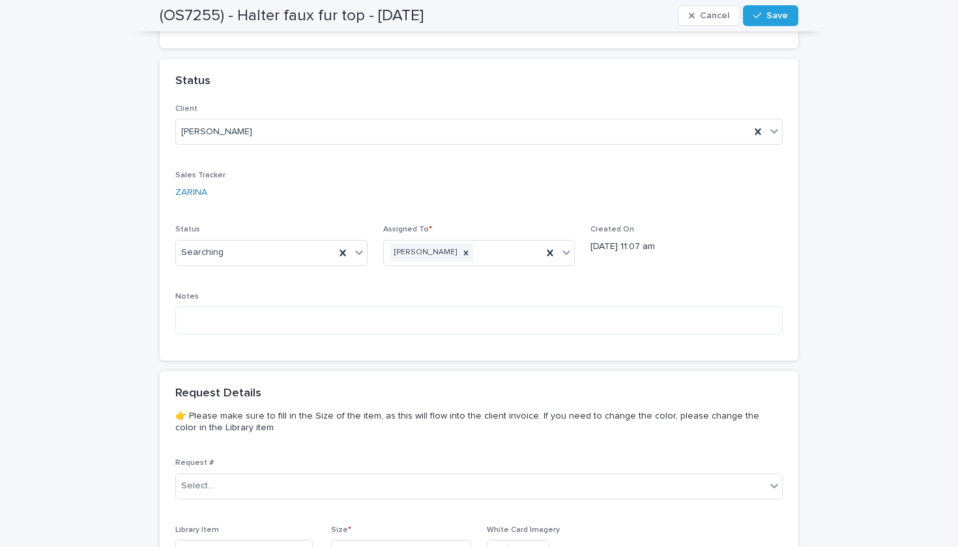
scroll to position [428, 0]
click at [236, 242] on div "Searching" at bounding box center [255, 253] width 159 height 22
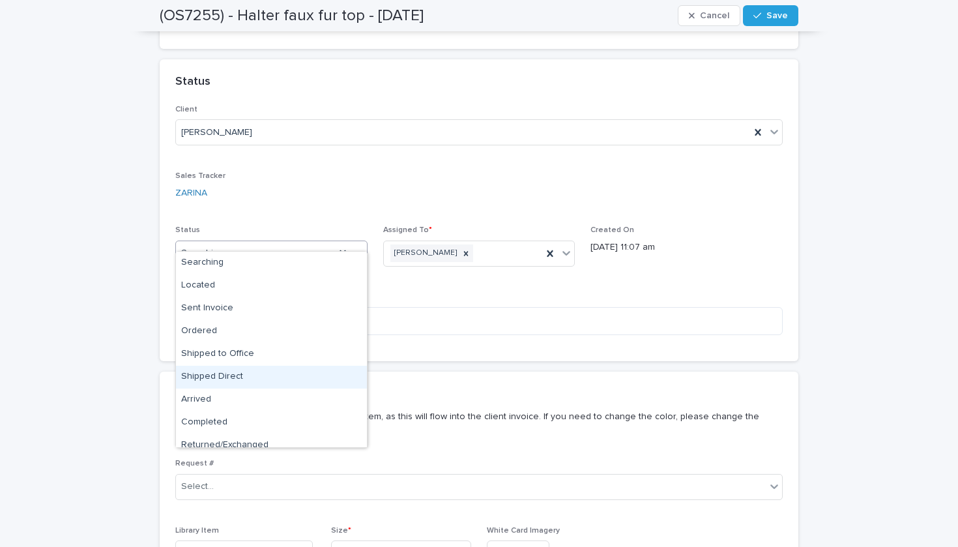
scroll to position [33, 0]
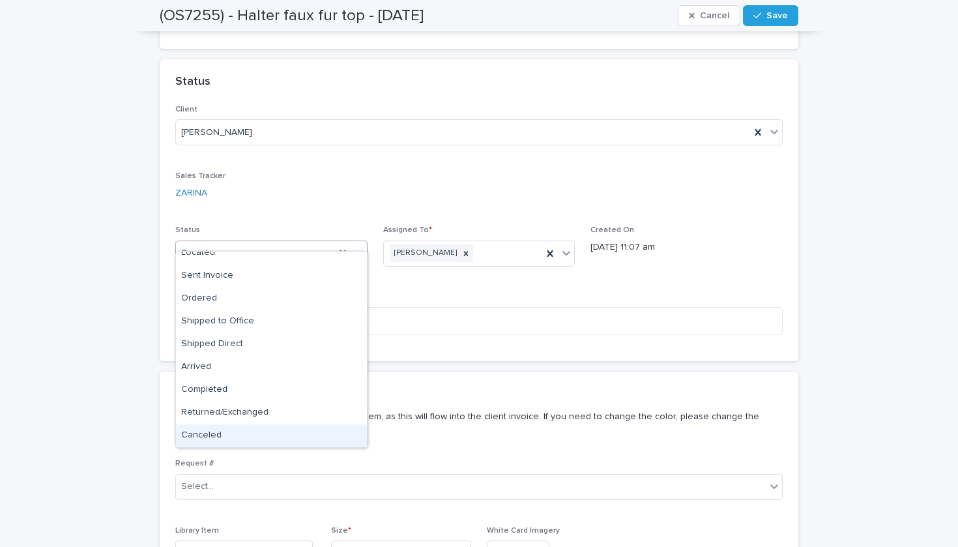
click at [269, 445] on div "Canceled" at bounding box center [271, 435] width 191 height 23
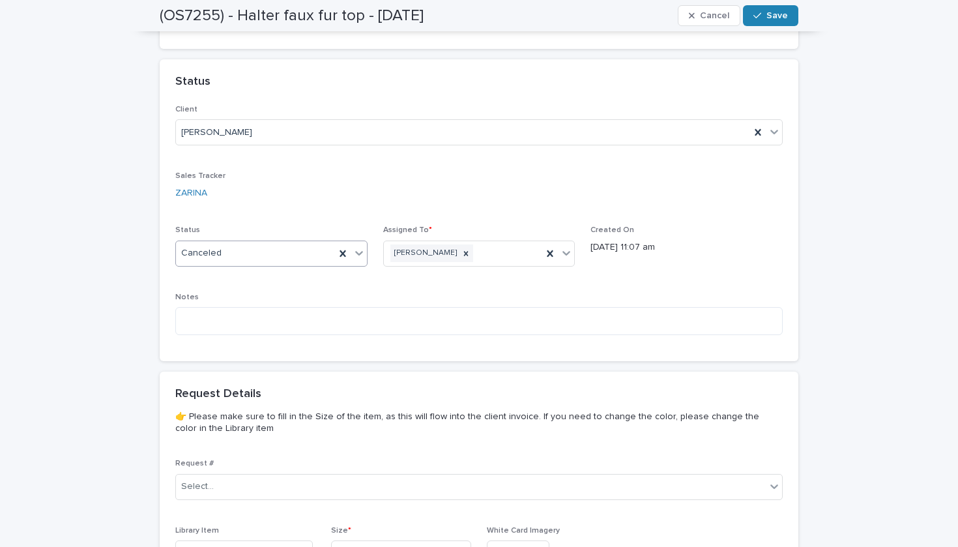
click at [767, 20] on button "Save" at bounding box center [770, 15] width 55 height 21
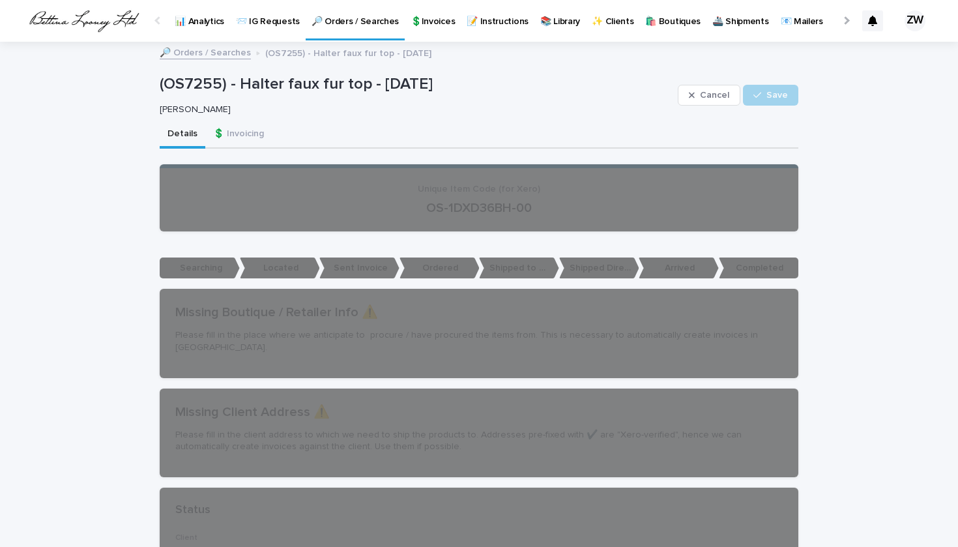
scroll to position [0, 0]
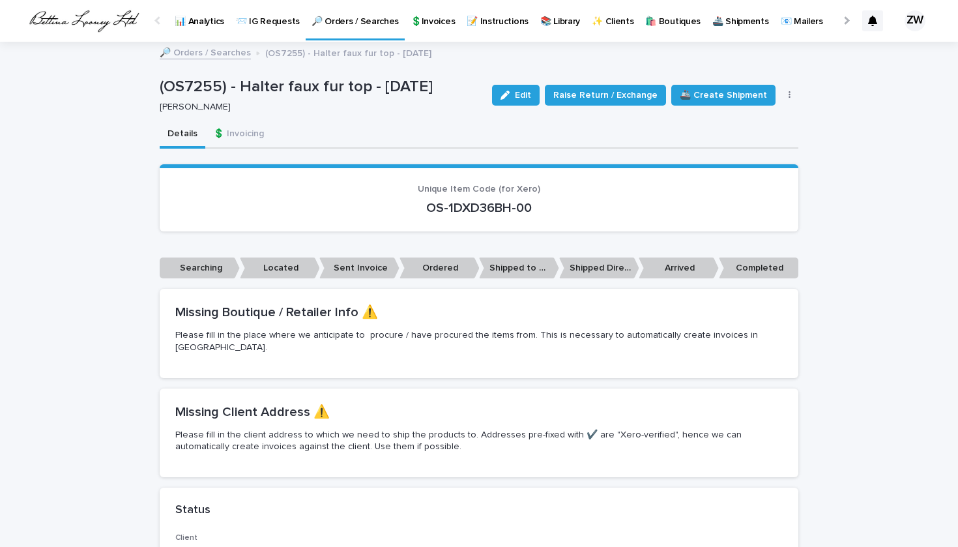
click at [336, 22] on p "🔎 Orders / Searches" at bounding box center [355, 13] width 87 height 27
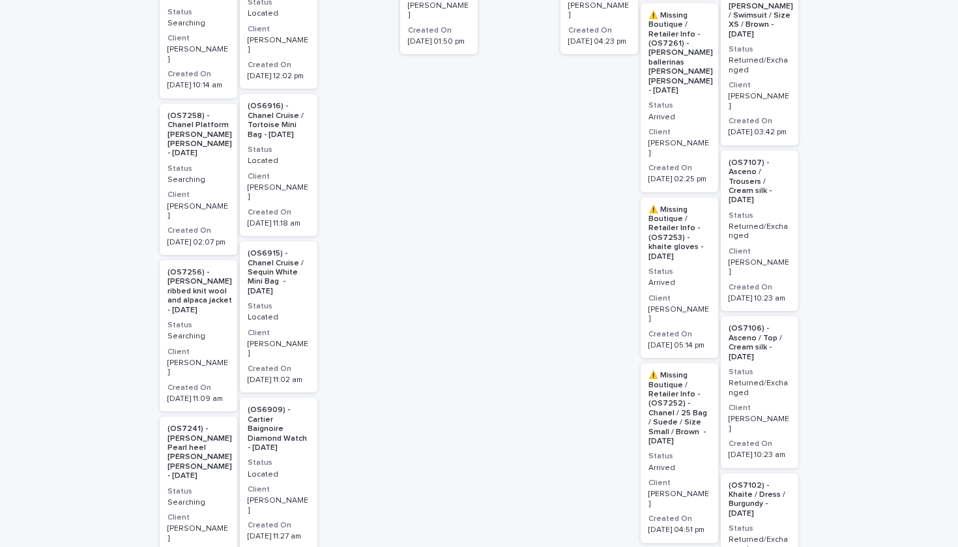
scroll to position [897, 0]
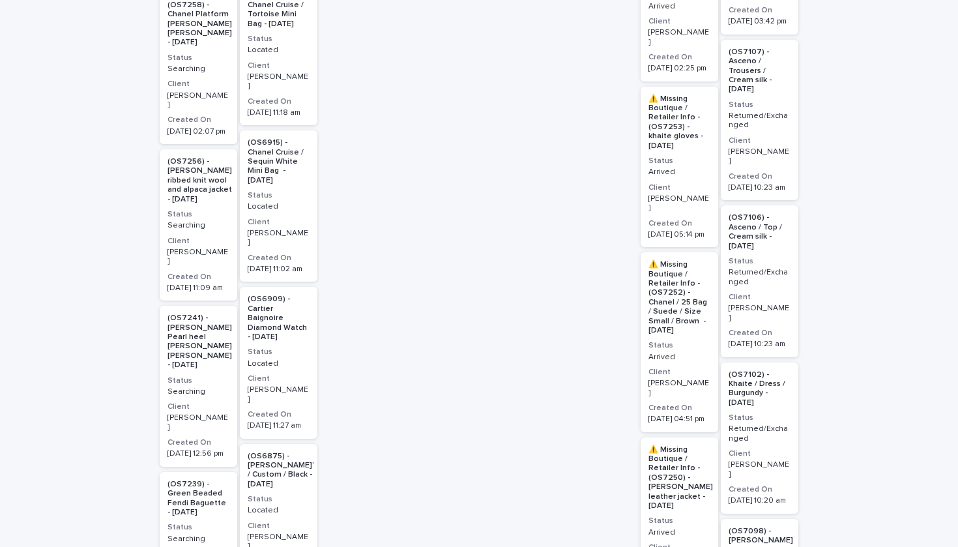
click at [212, 192] on h2 "(OS7256) - Magda Butrym ribbed knit wool and alpaca jacket - 09/26/25" at bounding box center [199, 180] width 70 height 55
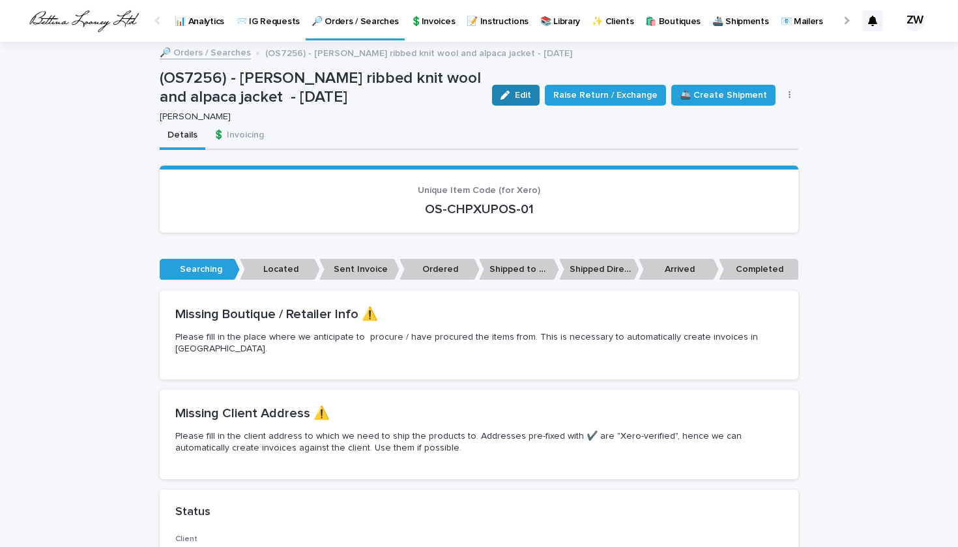
click at [515, 96] on div "button" at bounding box center [508, 95] width 14 height 9
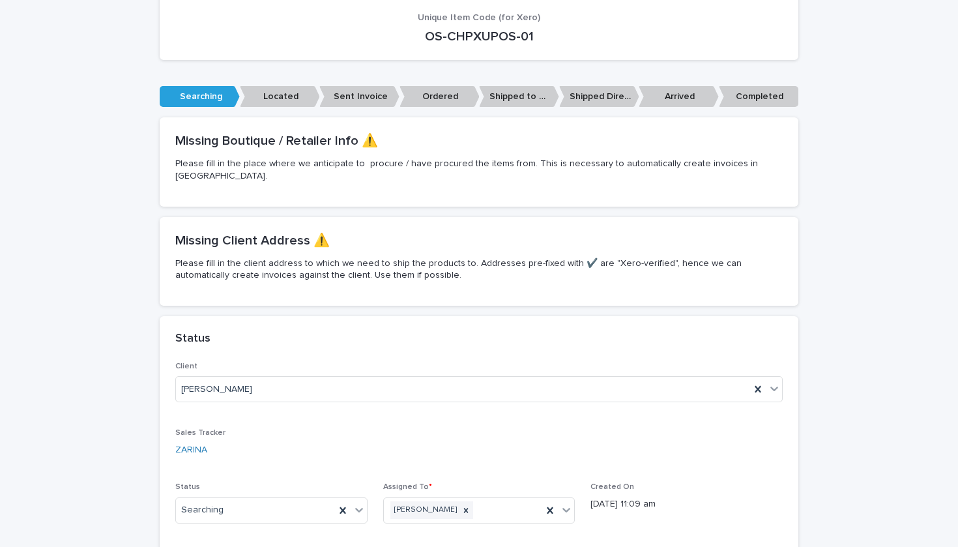
scroll to position [301, 0]
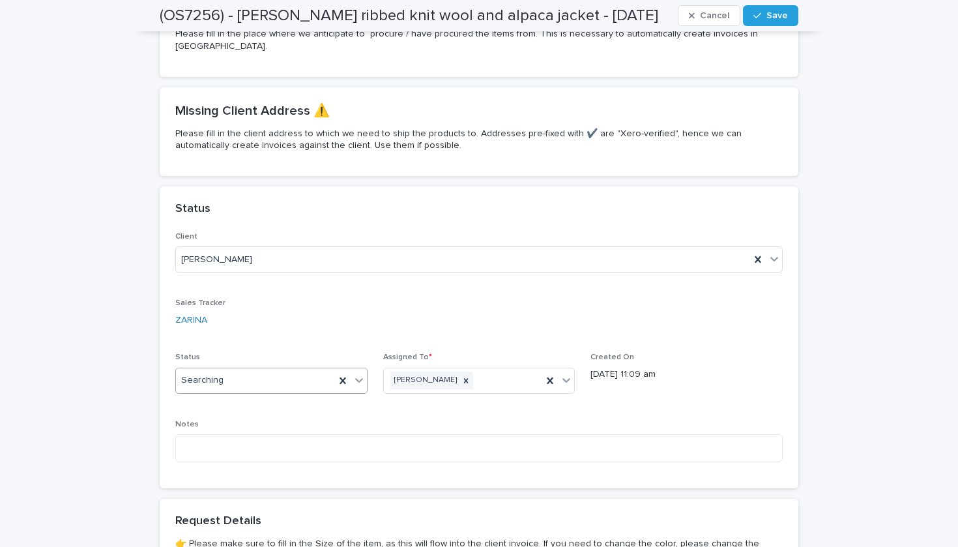
click at [231, 370] on div "Searching" at bounding box center [255, 381] width 159 height 22
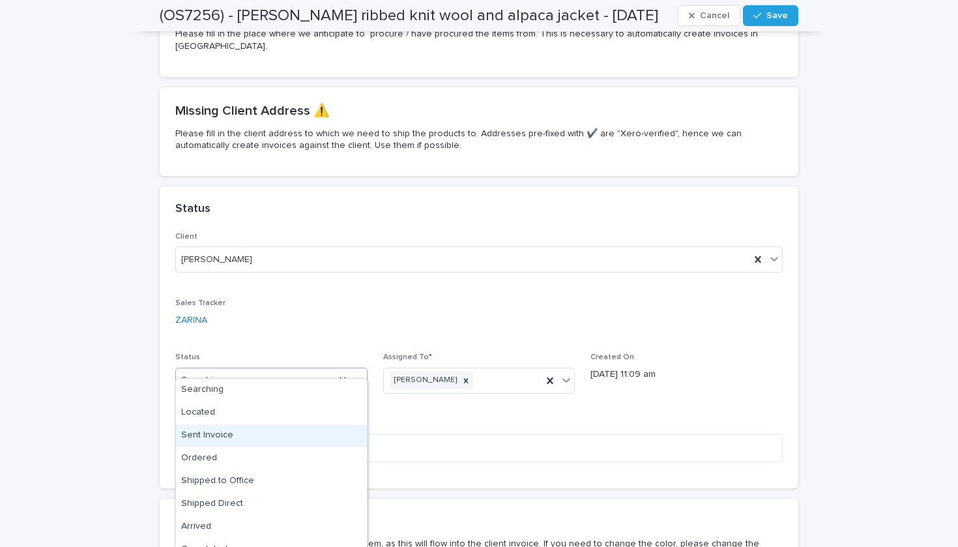
scroll to position [59, 0]
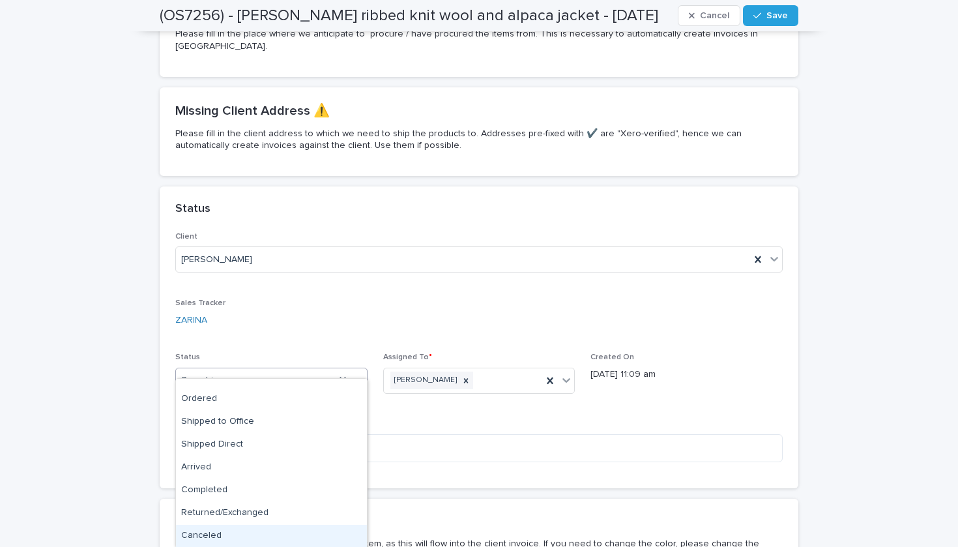
click at [226, 540] on div "Canceled" at bounding box center [271, 536] width 191 height 23
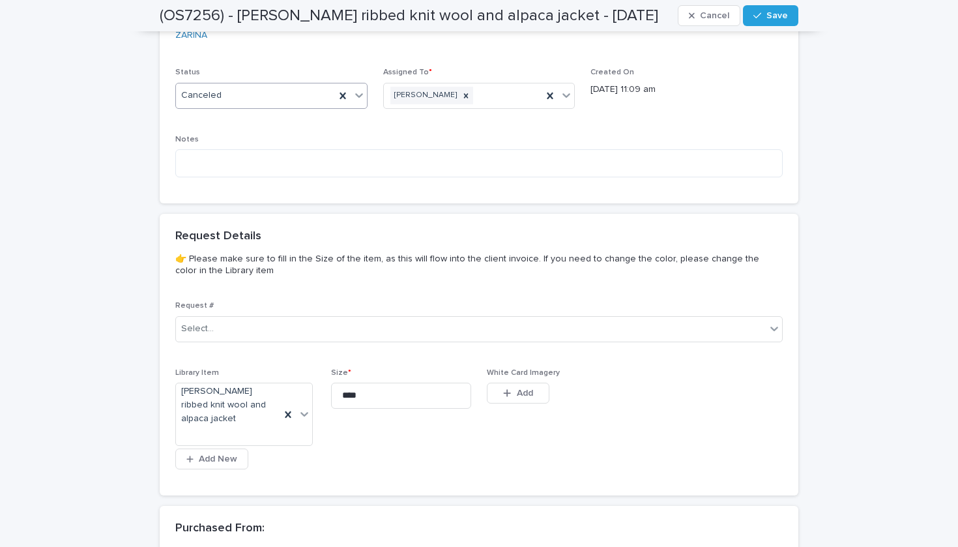
scroll to position [883, 0]
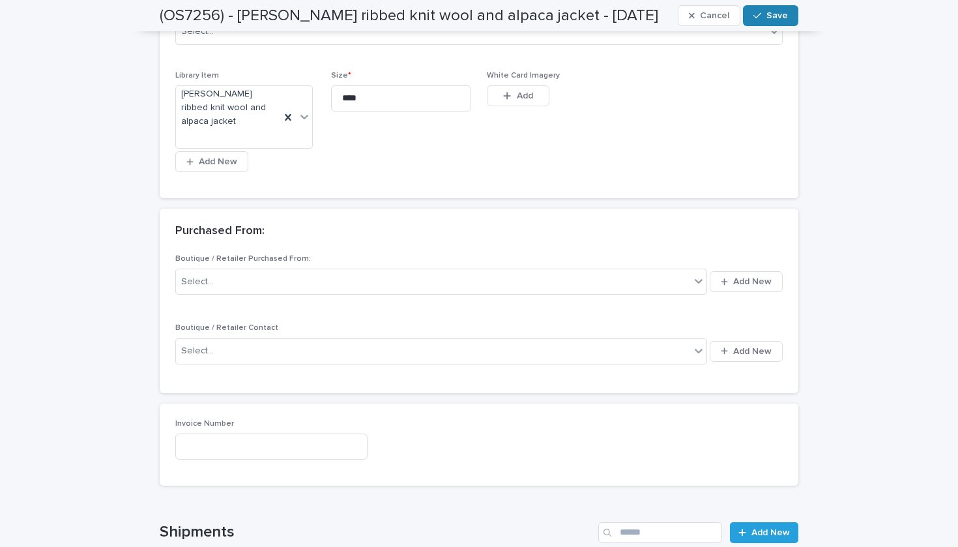
click at [782, 10] on button "Save" at bounding box center [770, 15] width 55 height 21
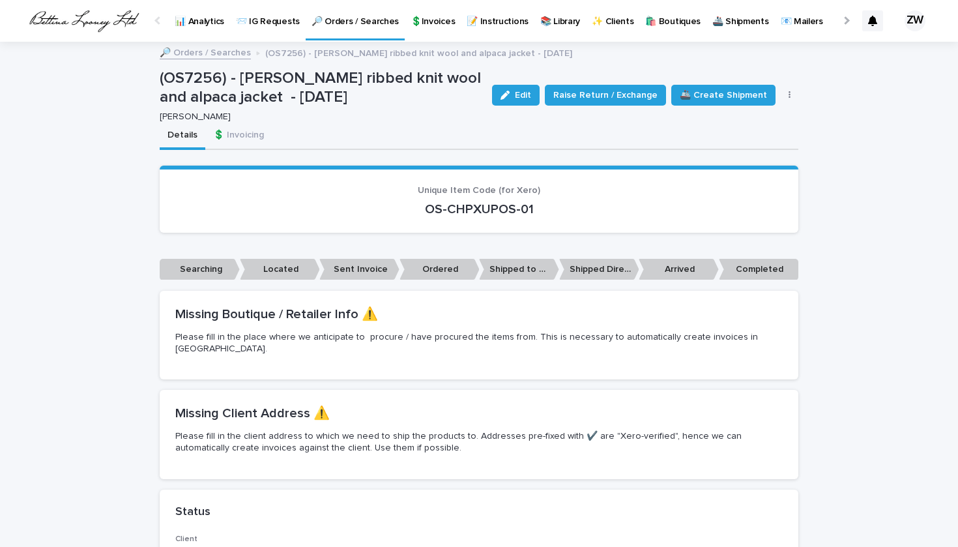
scroll to position [0, 0]
click at [346, 19] on p "🔎 Orders / Searches" at bounding box center [355, 13] width 87 height 27
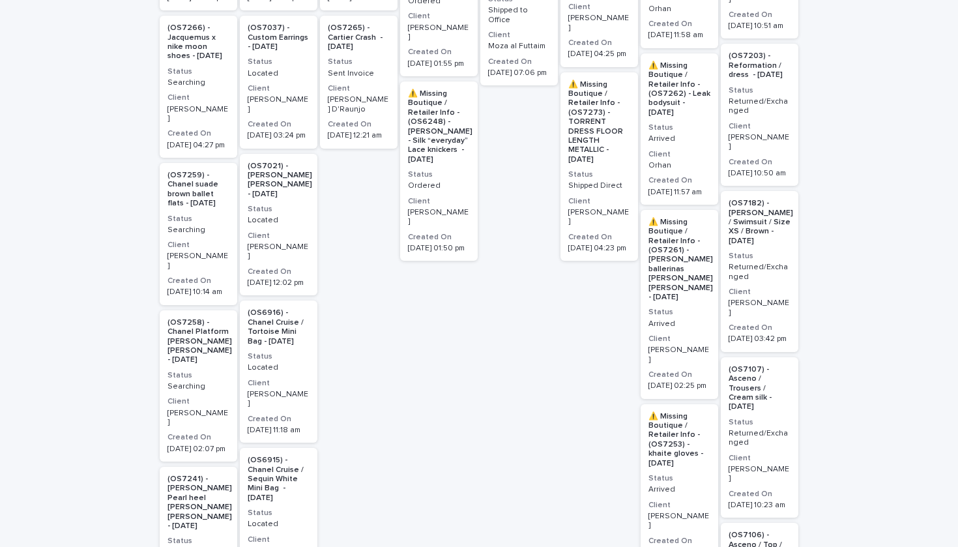
scroll to position [669, 0]
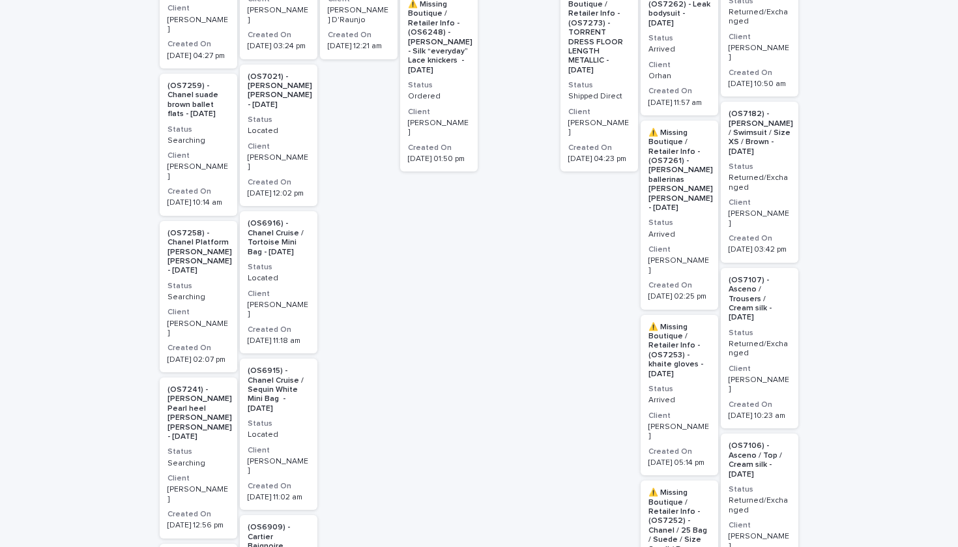
click at [214, 141] on div "(OS7259) - Chanel suade brown ballet flats - 09/29/25 Status Searching Client v…" at bounding box center [199, 145] width 78 height 142
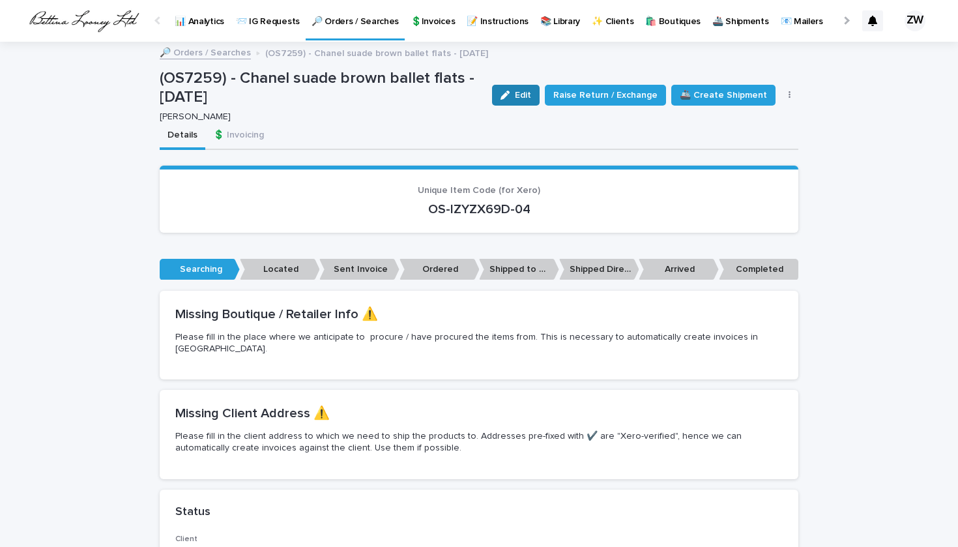
click at [534, 99] on button "Edit" at bounding box center [516, 95] width 48 height 21
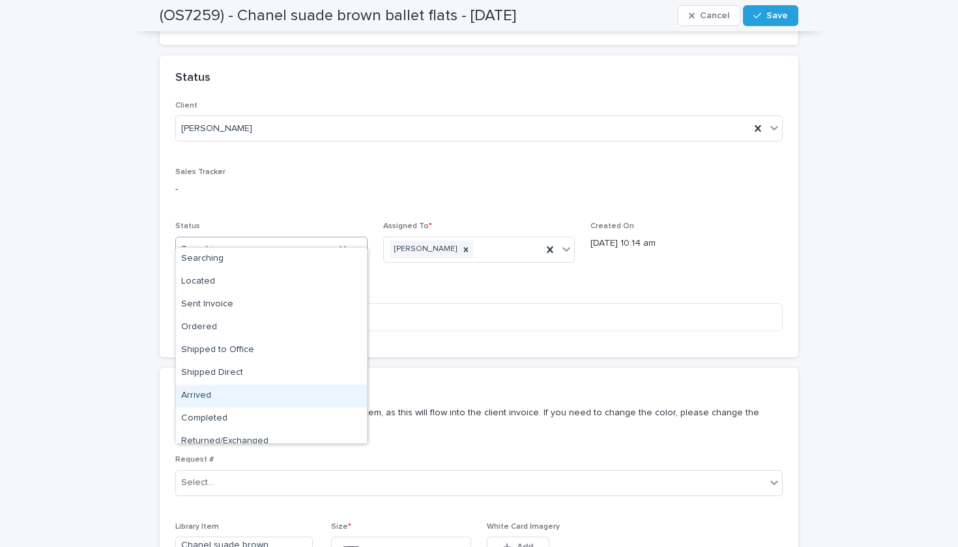
scroll to position [33, 0]
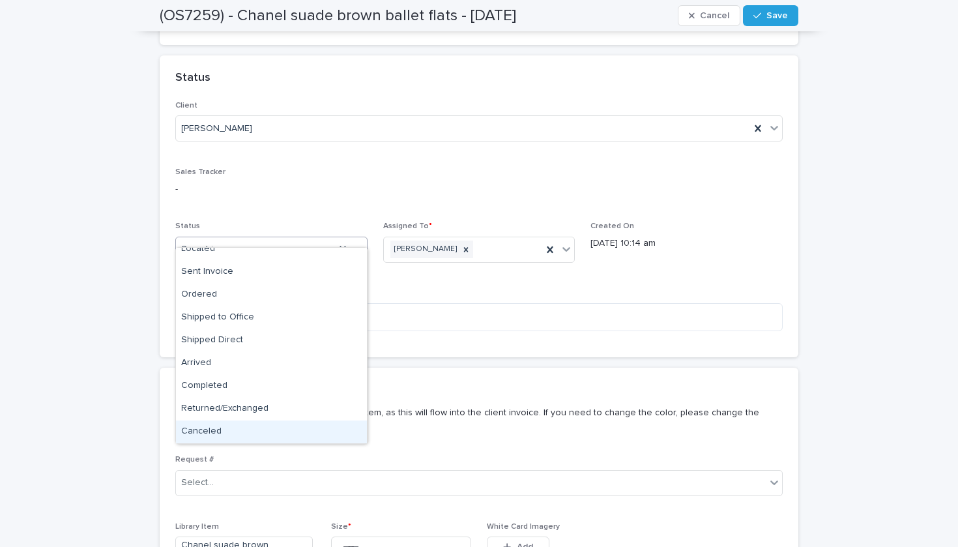
click at [270, 439] on div "Canceled" at bounding box center [271, 431] width 191 height 23
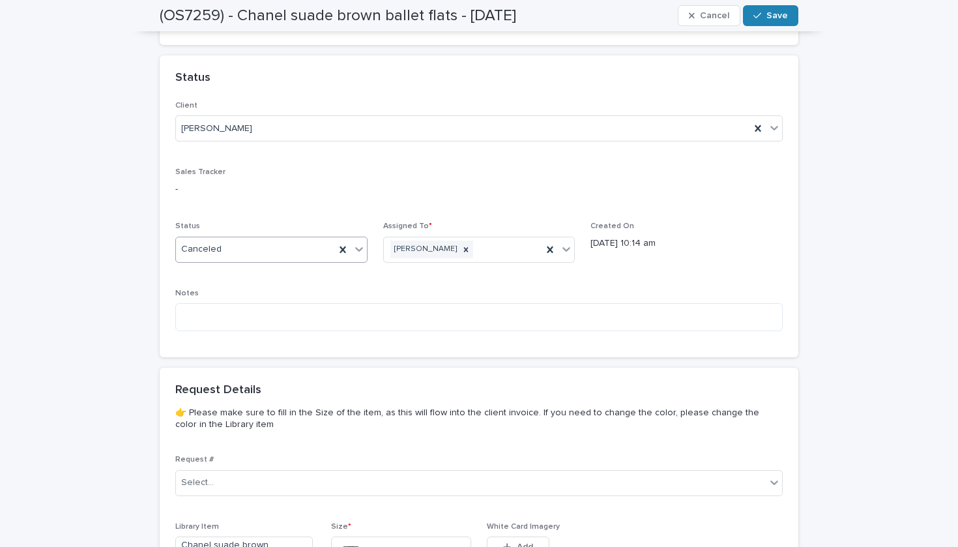
click at [779, 12] on span "Save" at bounding box center [777, 15] width 22 height 9
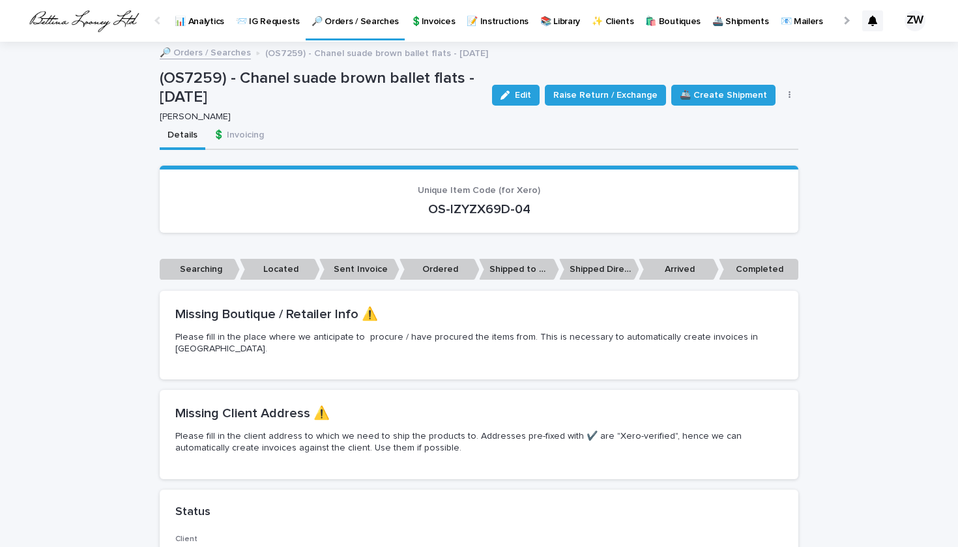
scroll to position [0, 0]
click at [338, 25] on p "🔎 Orders / Searches" at bounding box center [355, 13] width 87 height 27
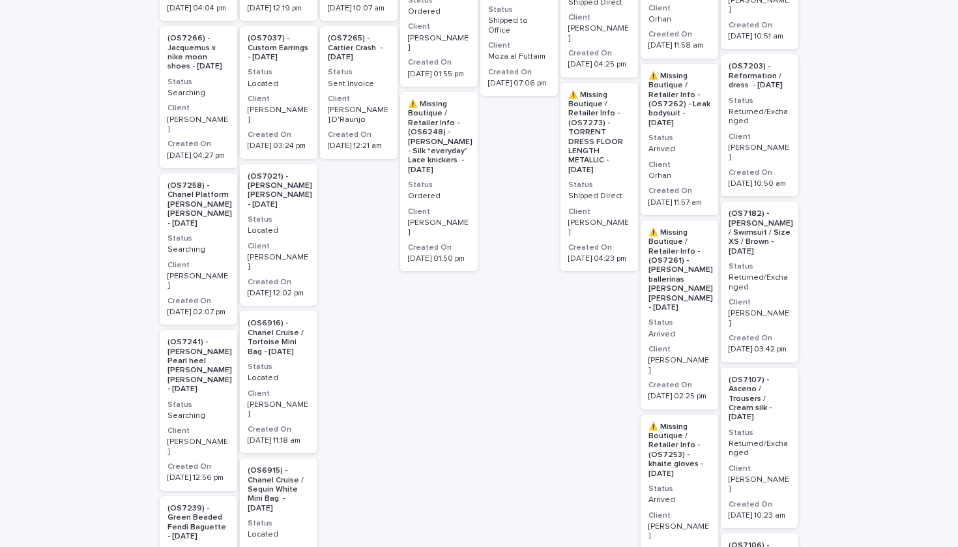
scroll to position [570, 0]
click at [226, 244] on p "Searching" at bounding box center [198, 248] width 62 height 9
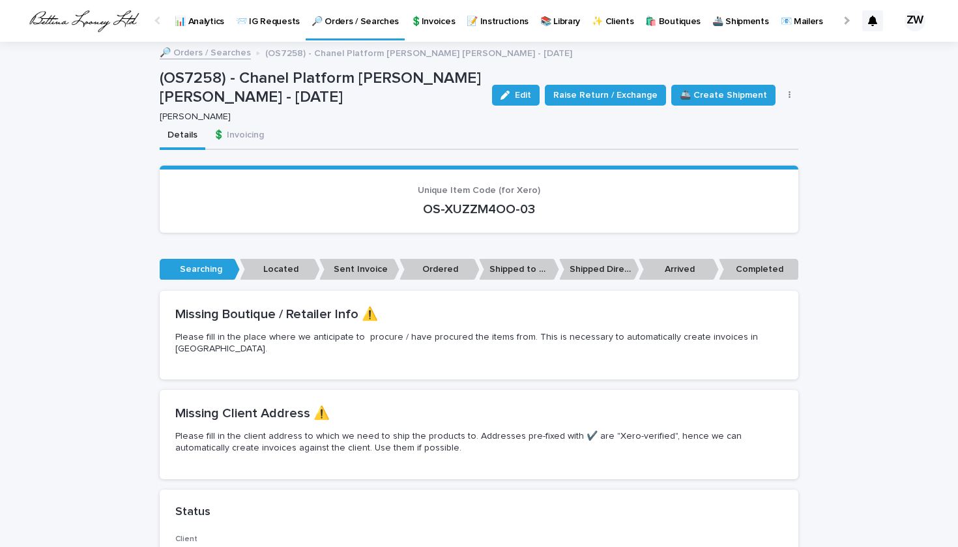
click at [348, 19] on p "🔎 Orders / Searches" at bounding box center [355, 13] width 87 height 27
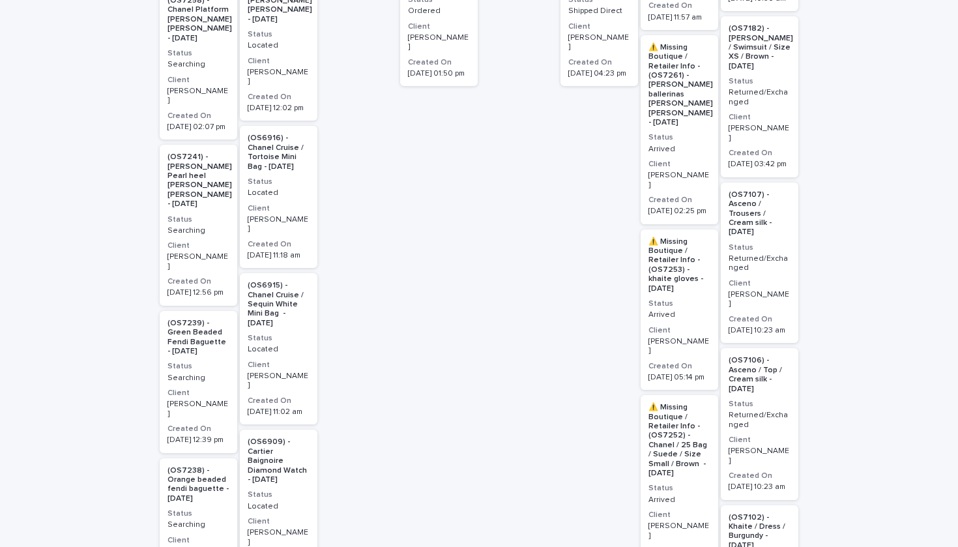
scroll to position [757, 0]
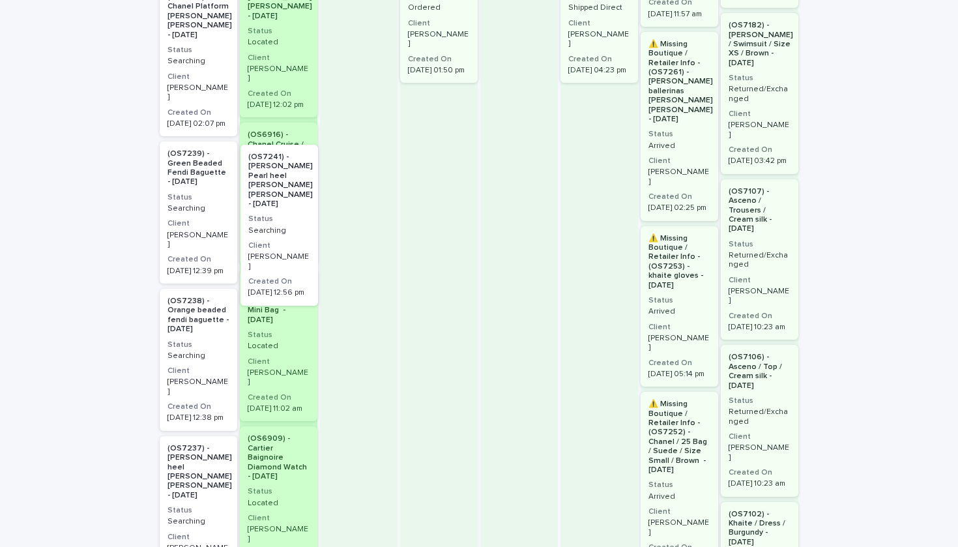
drag, startPoint x: 208, startPoint y: 188, endPoint x: 294, endPoint y: 210, distance: 88.7
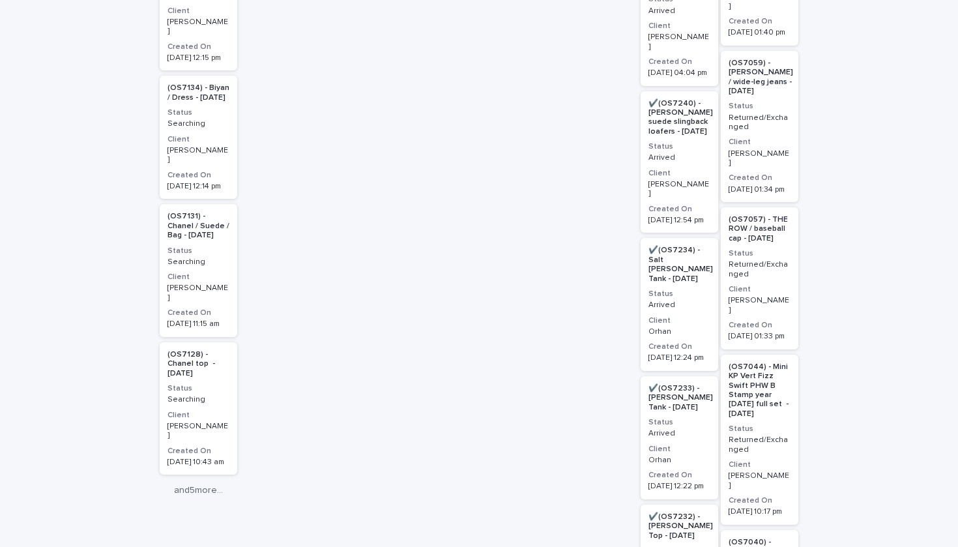
scroll to position [2758, 0]
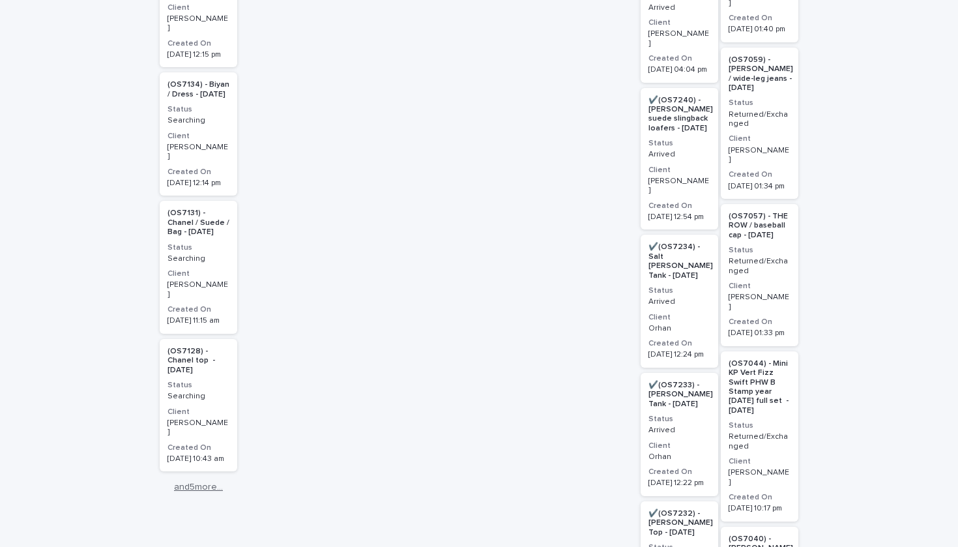
click at [181, 482] on link "and 5 more..." at bounding box center [199, 487] width 78 height 11
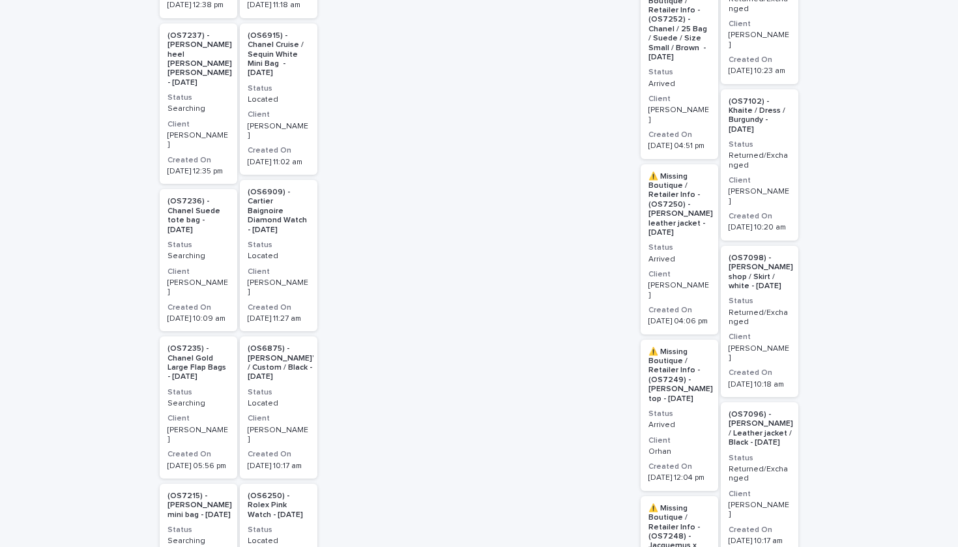
scroll to position [1171, 0]
click at [214, 358] on div "(OS7235) - Chanel Gold Large Flap Bags - 09/18/25 Status Searching Client Priya…" at bounding box center [199, 406] width 78 height 142
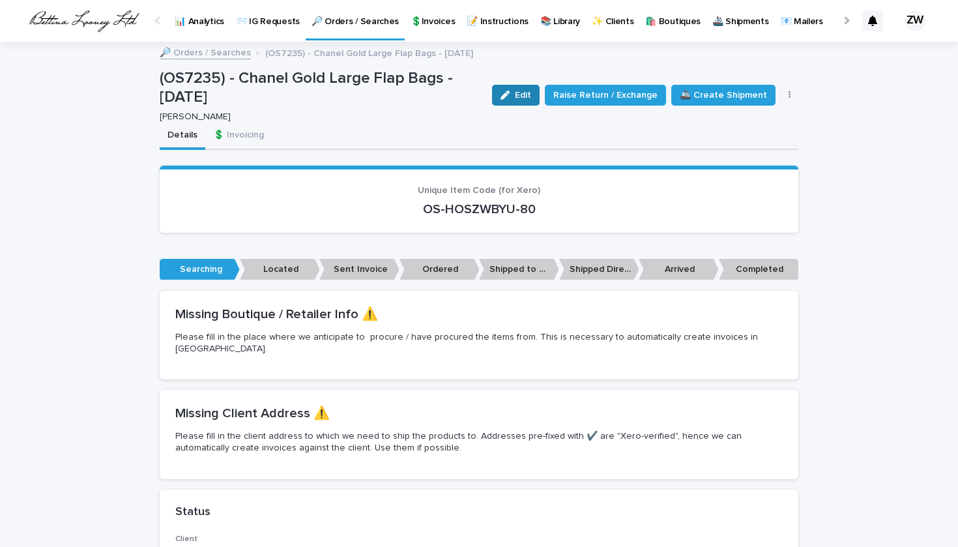
click at [529, 92] on span "Edit" at bounding box center [523, 95] width 16 height 9
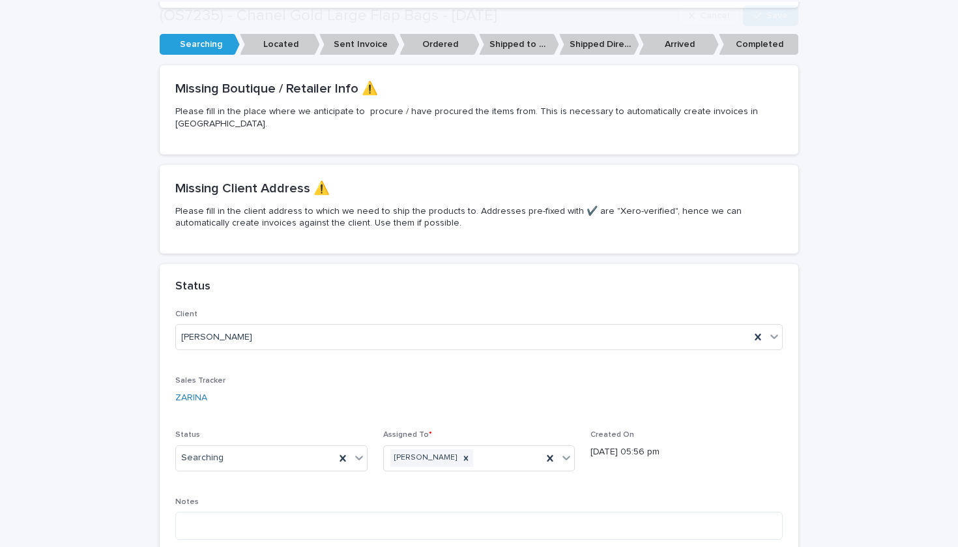
scroll to position [457, 0]
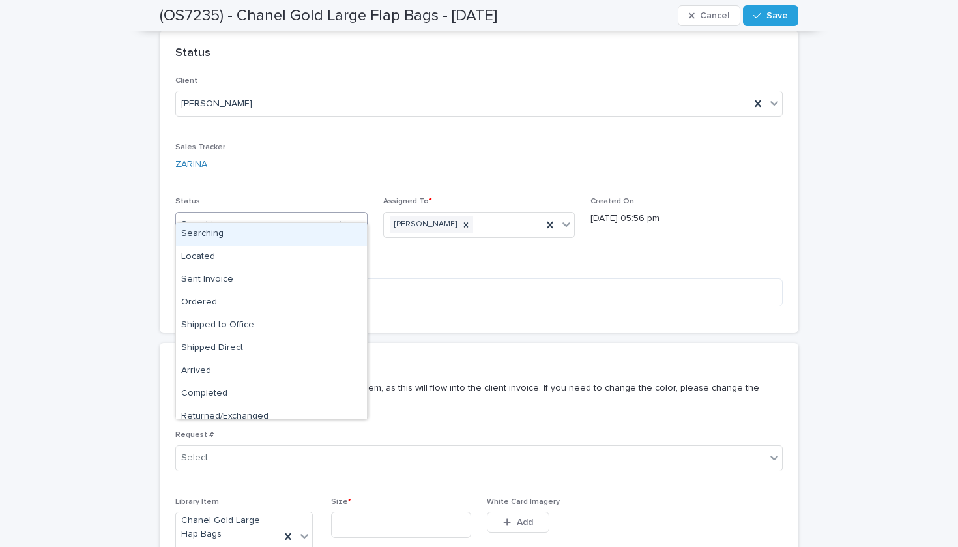
drag, startPoint x: 253, startPoint y: 209, endPoint x: 253, endPoint y: 237, distance: 28.0
click at [253, 214] on div "Searching" at bounding box center [255, 225] width 159 height 22
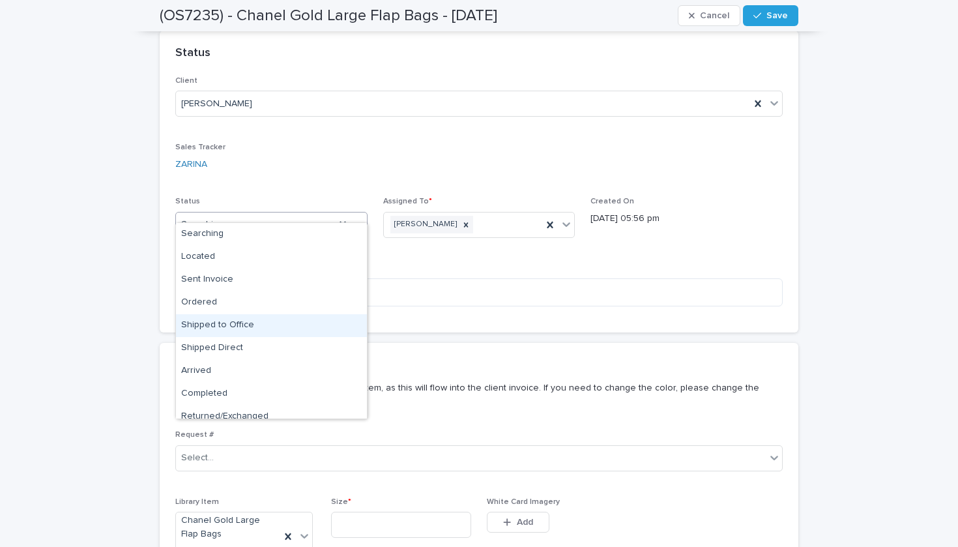
scroll to position [33, 0]
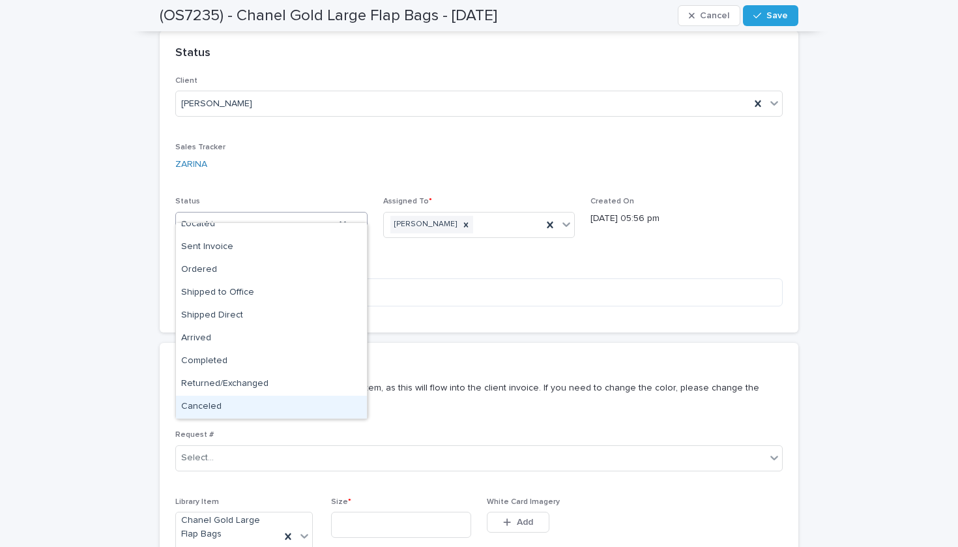
click at [263, 413] on div "Canceled" at bounding box center [271, 407] width 191 height 23
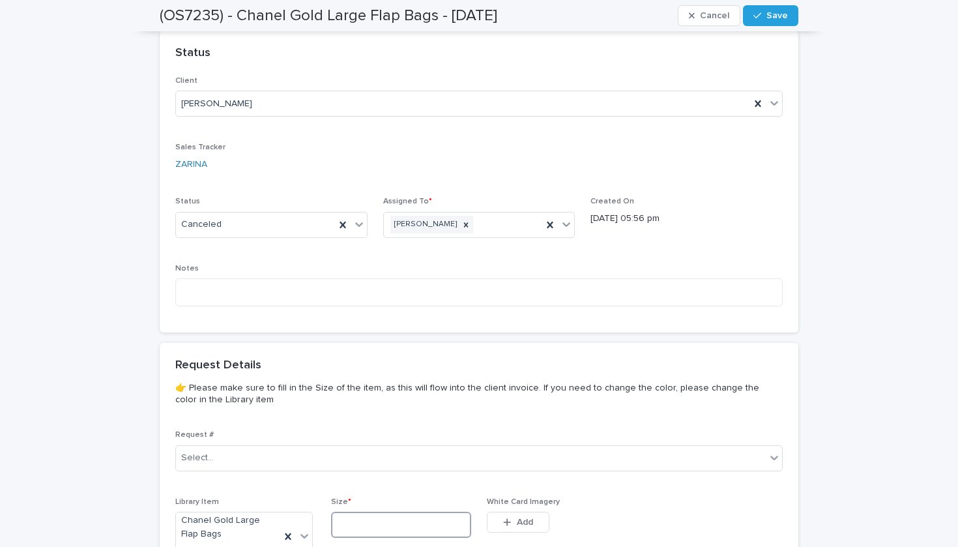
click at [366, 514] on input at bounding box center [401, 525] width 140 height 26
type input "**"
click at [782, 17] on span "Save" at bounding box center [777, 15] width 22 height 9
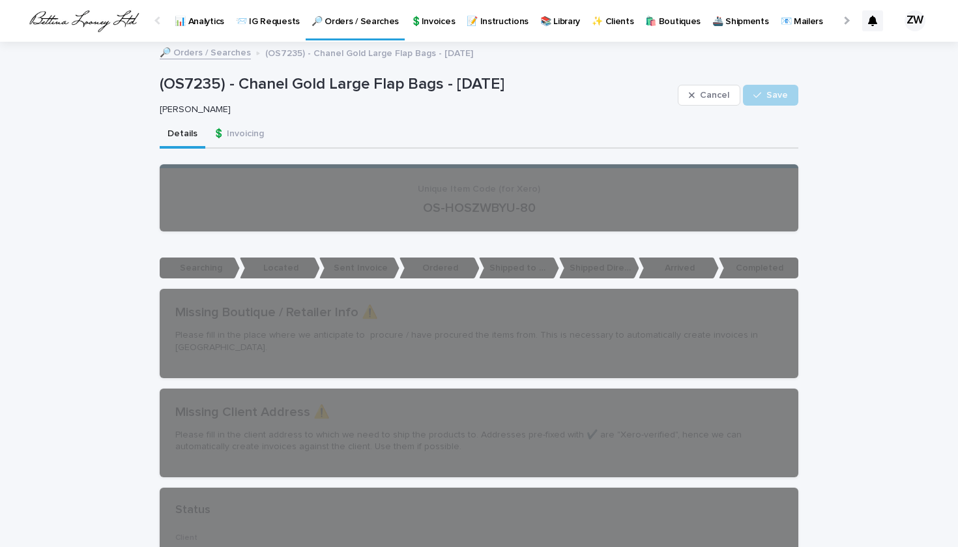
scroll to position [0, 0]
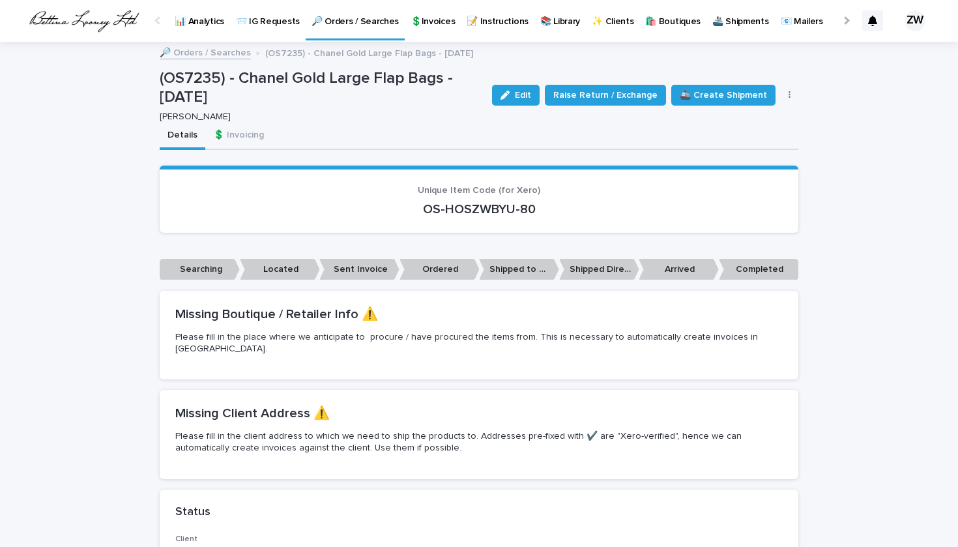
click at [343, 27] on link "🔎 Orders / Searches" at bounding box center [355, 19] width 99 height 38
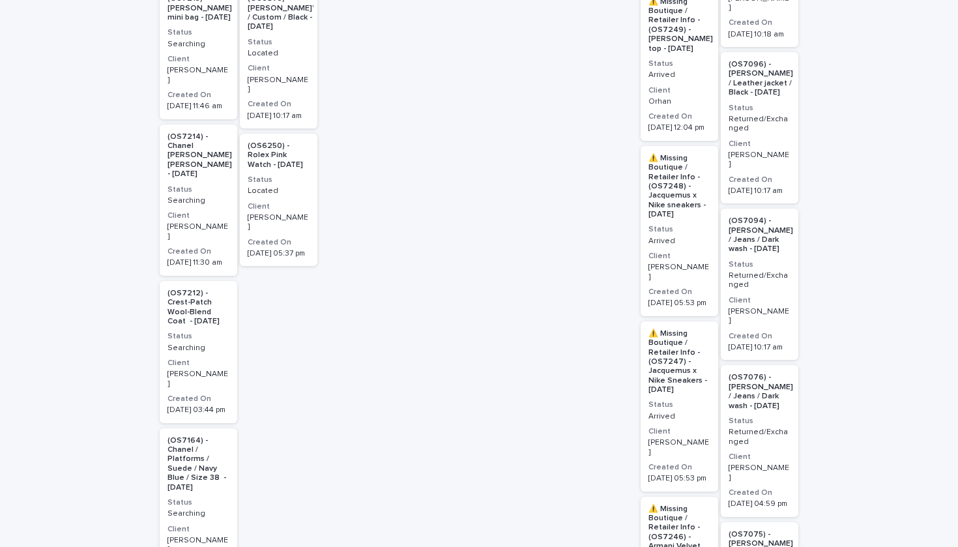
scroll to position [1540, 0]
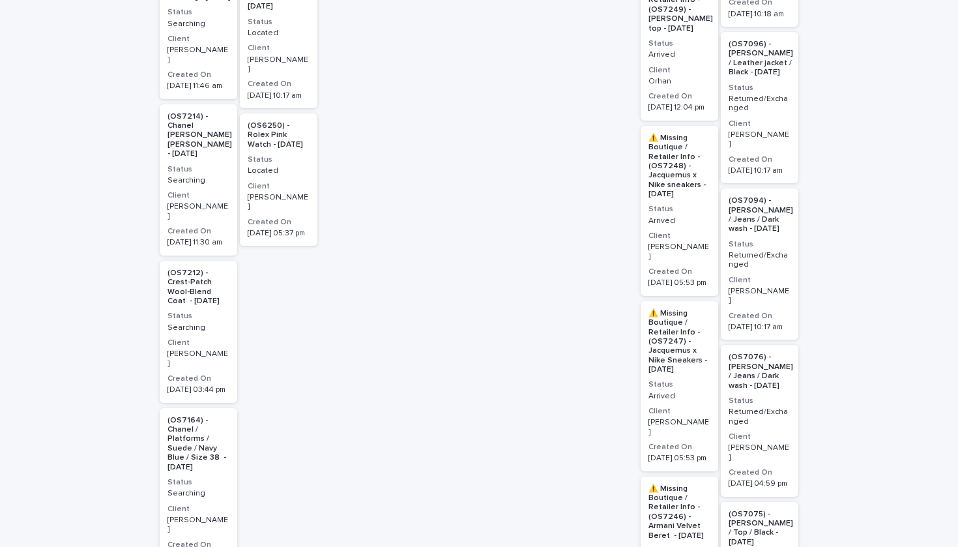
click at [222, 311] on h3 "Status" at bounding box center [198, 316] width 62 height 10
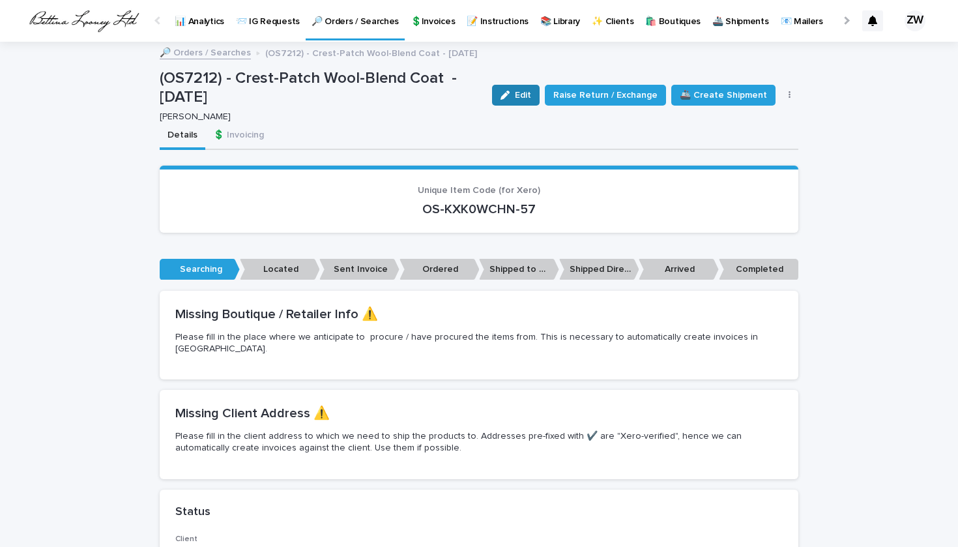
click at [515, 88] on button "Edit" at bounding box center [516, 95] width 48 height 21
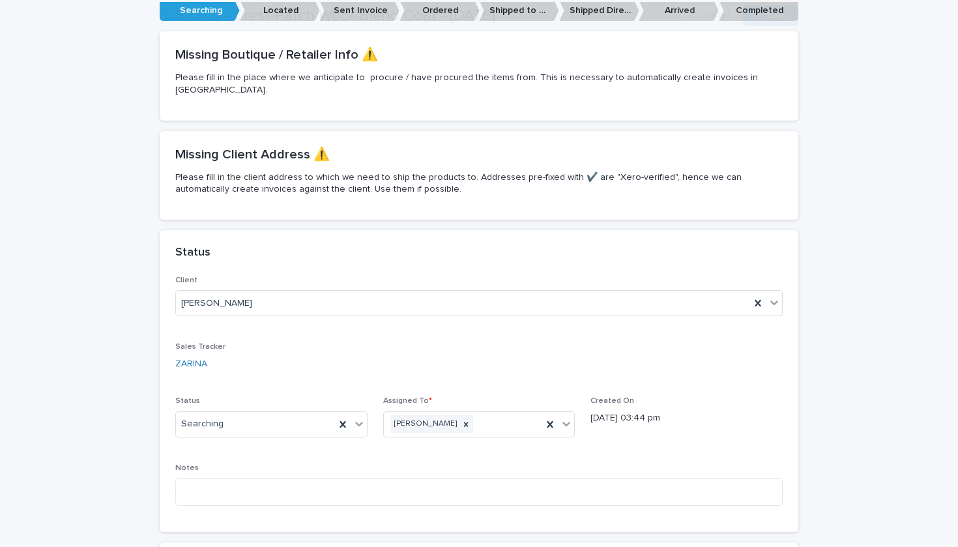
scroll to position [451, 0]
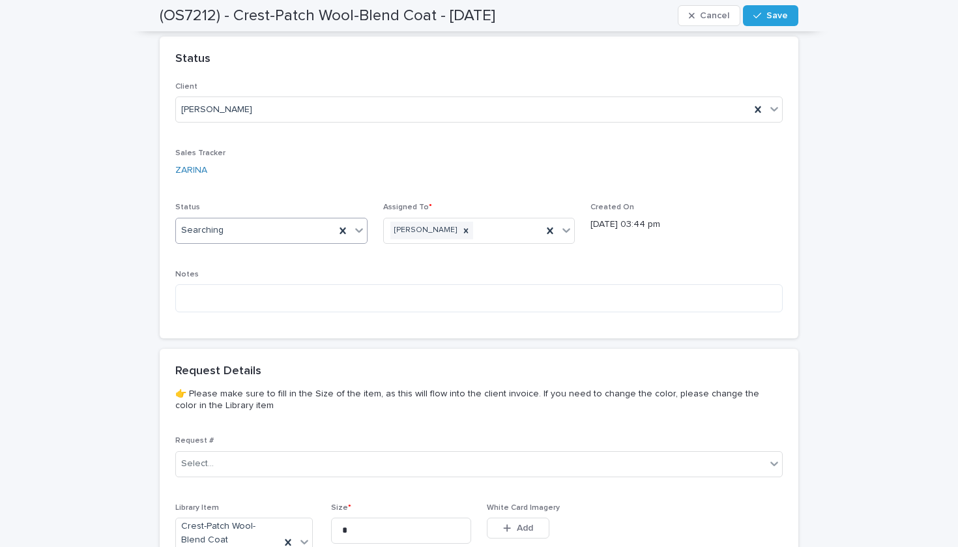
drag, startPoint x: 248, startPoint y: 219, endPoint x: 248, endPoint y: 226, distance: 7.2
click at [248, 220] on div "Searching" at bounding box center [255, 231] width 159 height 22
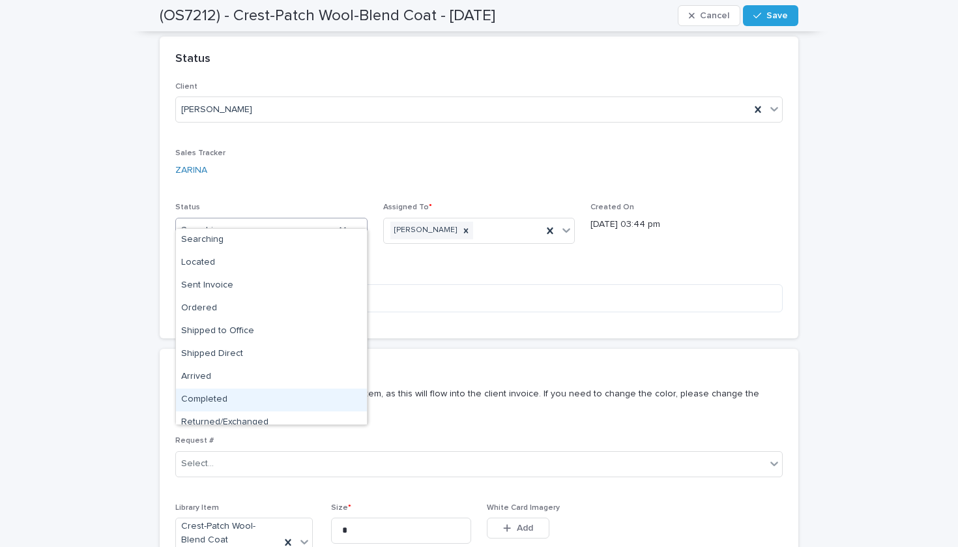
scroll to position [33, 0]
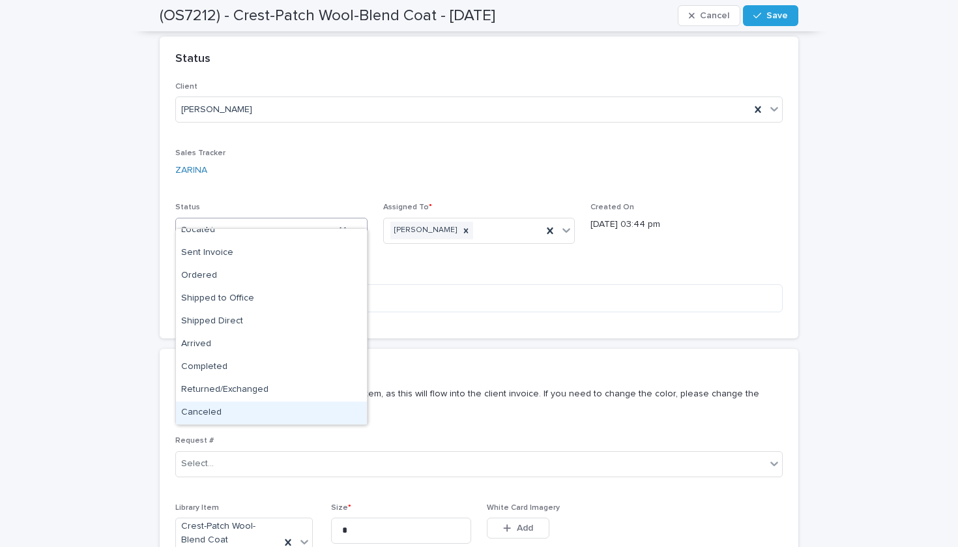
click at [240, 402] on div "Canceled" at bounding box center [271, 412] width 191 height 23
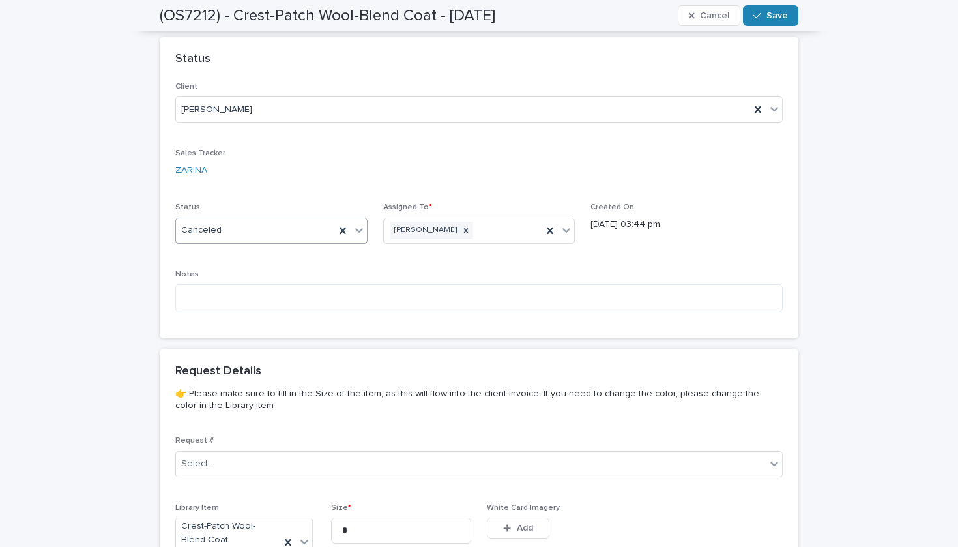
click at [772, 9] on button "Save" at bounding box center [770, 15] width 55 height 21
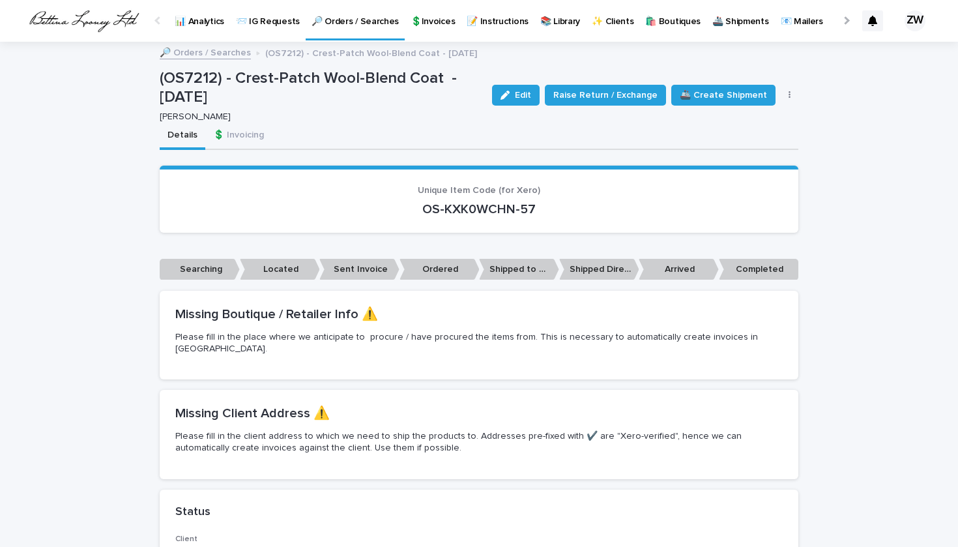
scroll to position [0, 0]
click at [355, 23] on p "🔎 Orders / Searches" at bounding box center [355, 13] width 87 height 27
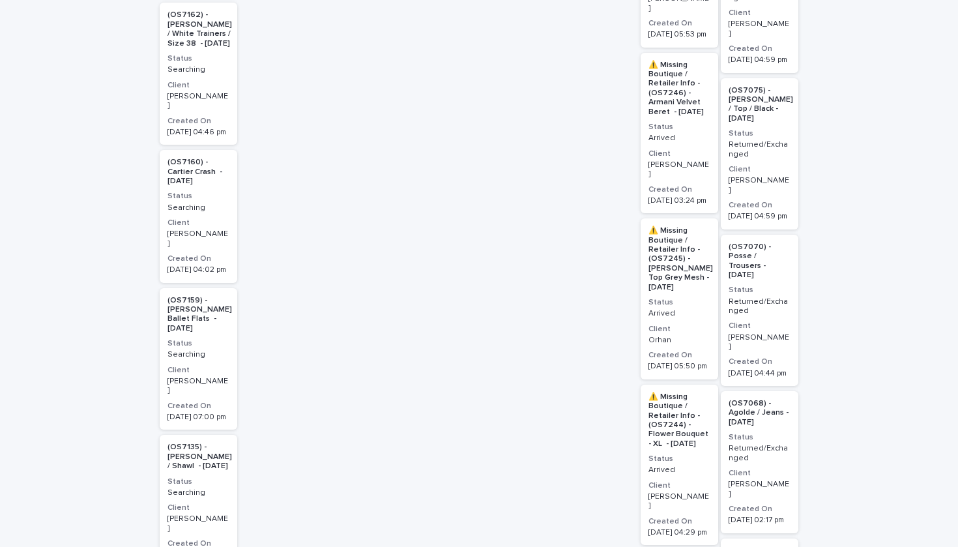
scroll to position [1977, 0]
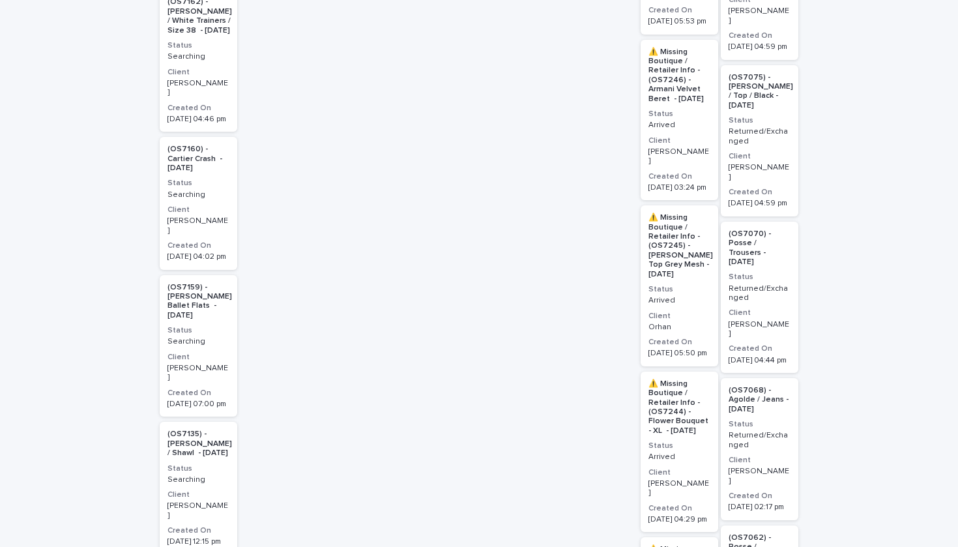
click at [222, 275] on div "(OS7159) - Khaite Marcy Ballet Flats - 08/19/25 Status Searching Client Mashael…" at bounding box center [199, 346] width 78 height 142
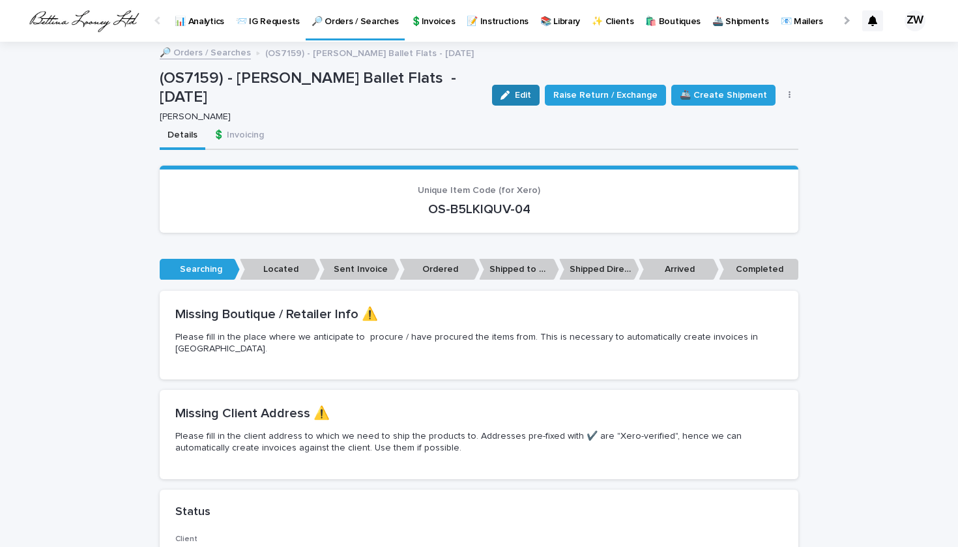
click at [510, 91] on icon "button" at bounding box center [505, 95] width 9 height 9
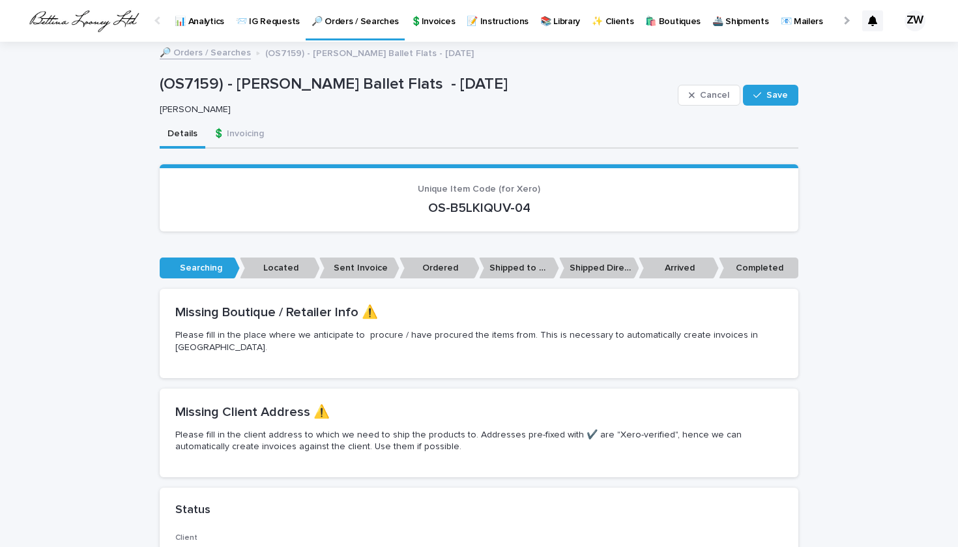
scroll to position [304, 0]
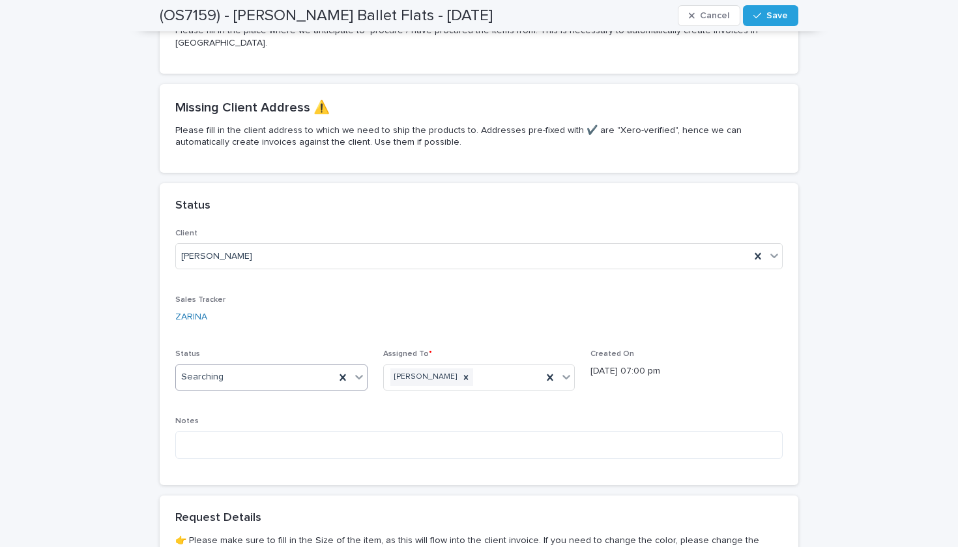
click at [268, 366] on div "Searching" at bounding box center [255, 377] width 159 height 22
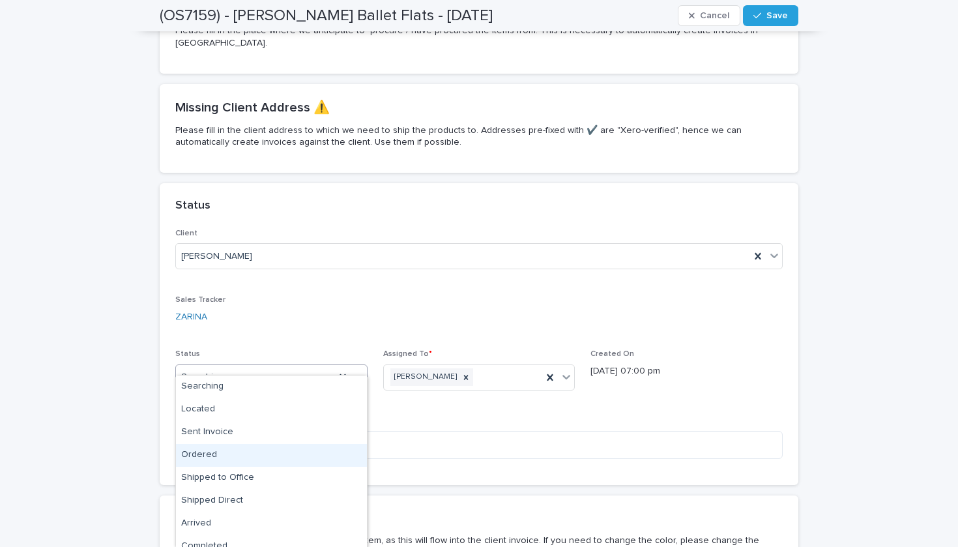
scroll to position [56, 0]
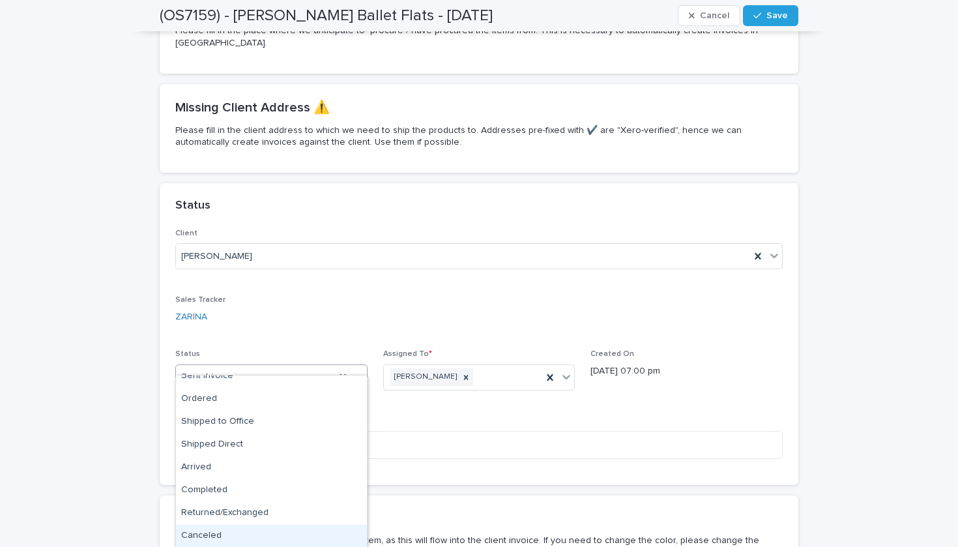
click at [291, 540] on div "Canceled" at bounding box center [271, 536] width 191 height 23
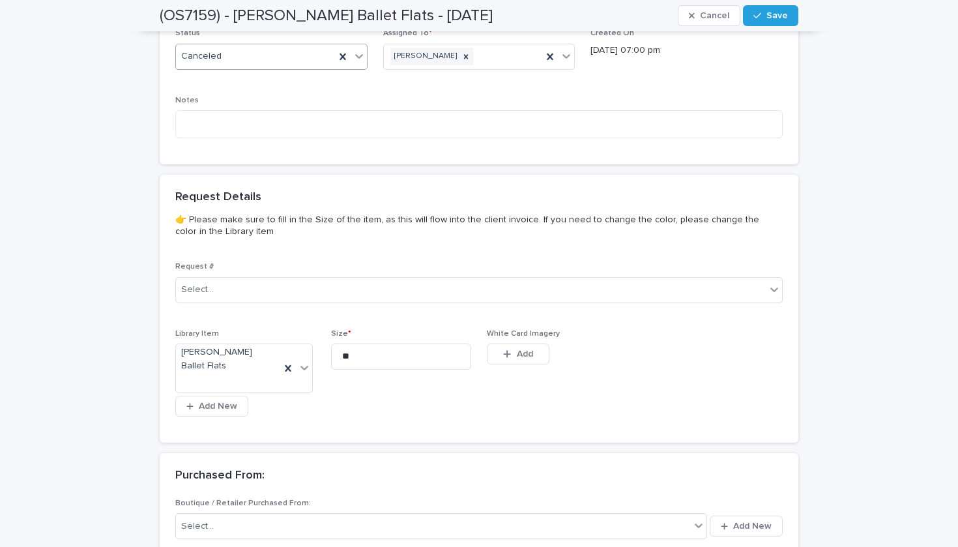
scroll to position [630, 0]
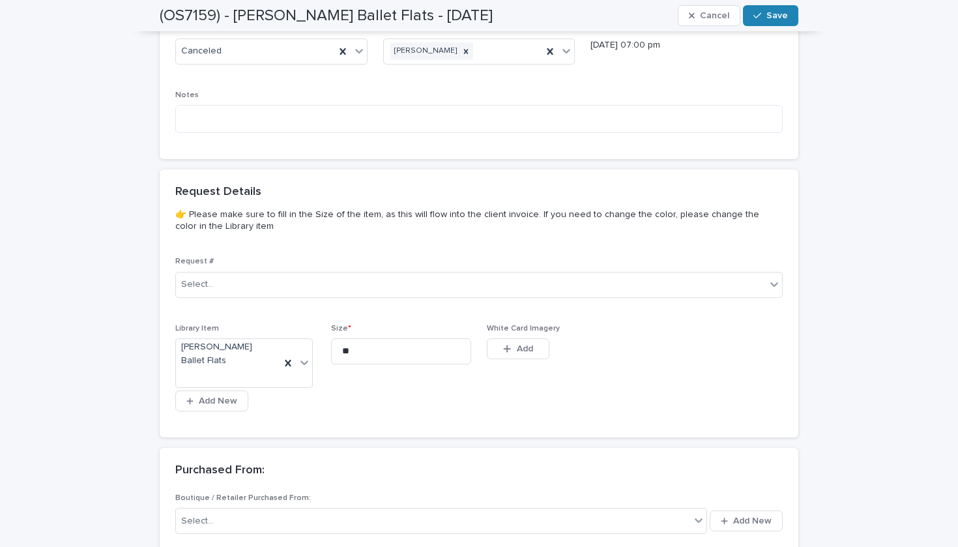
click at [766, 12] on div "button" at bounding box center [759, 15] width 13 height 9
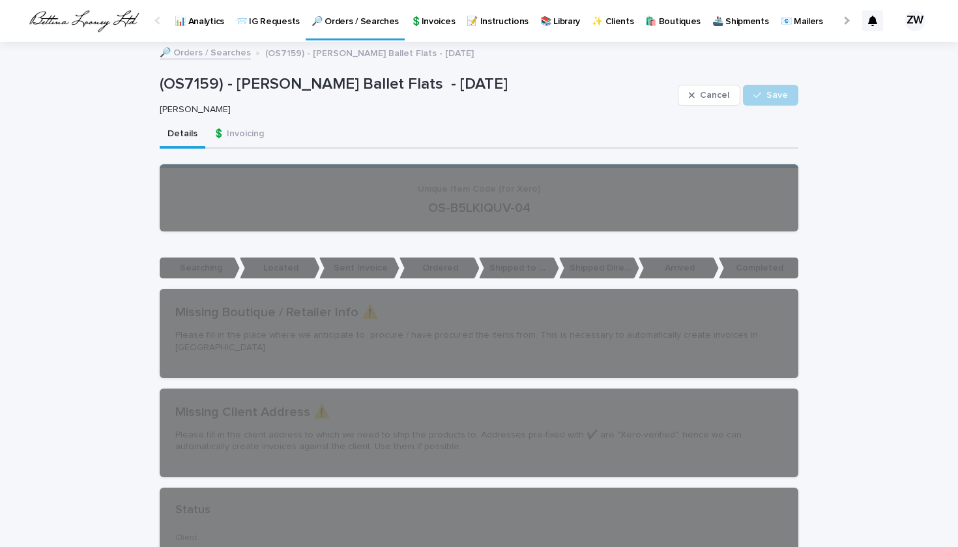
scroll to position [0, 0]
click at [324, 22] on p "🔎 Orders / Searches" at bounding box center [355, 13] width 87 height 27
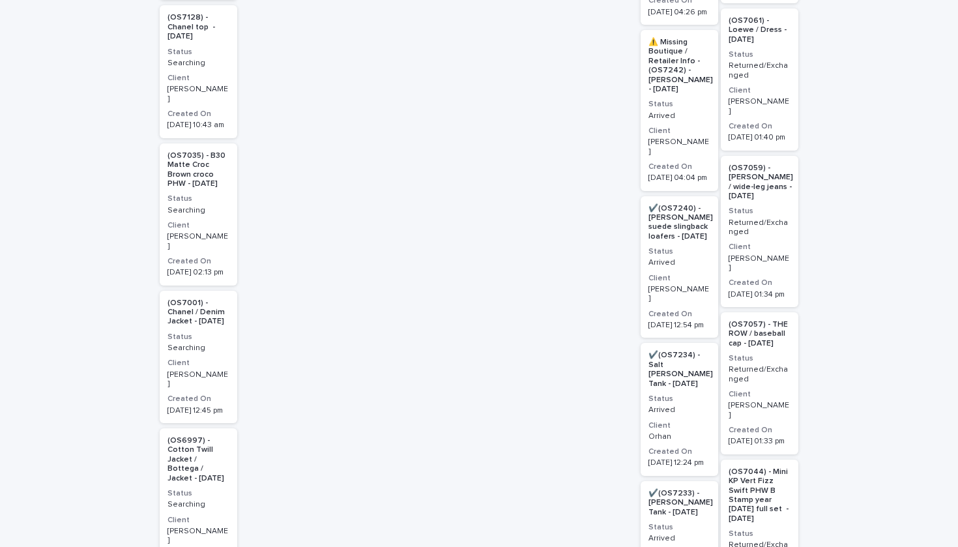
scroll to position [2654, 0]
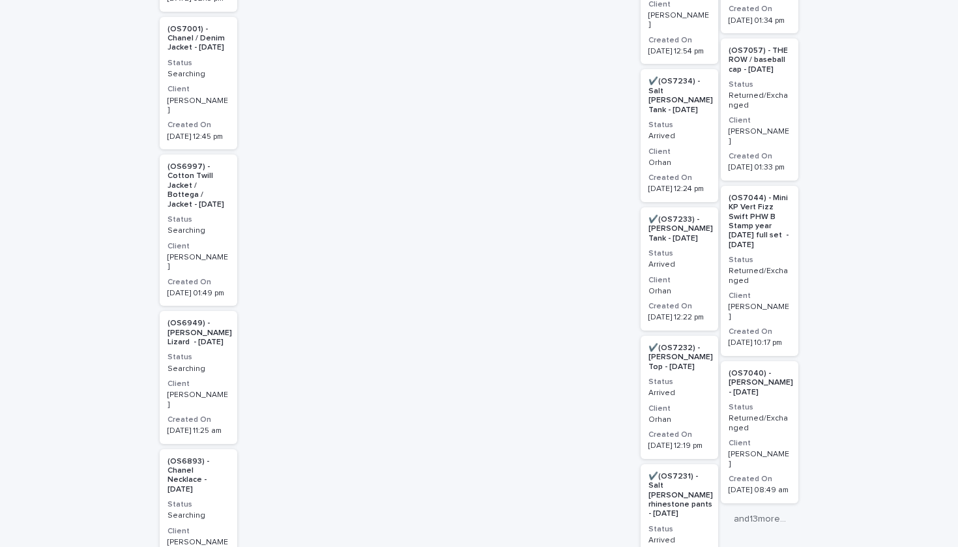
click at [217, 449] on div "(OS6893) - Chanel Necklace - 05/01/25 Status Searching Client Julia Bergeron Cr…" at bounding box center [199, 520] width 78 height 142
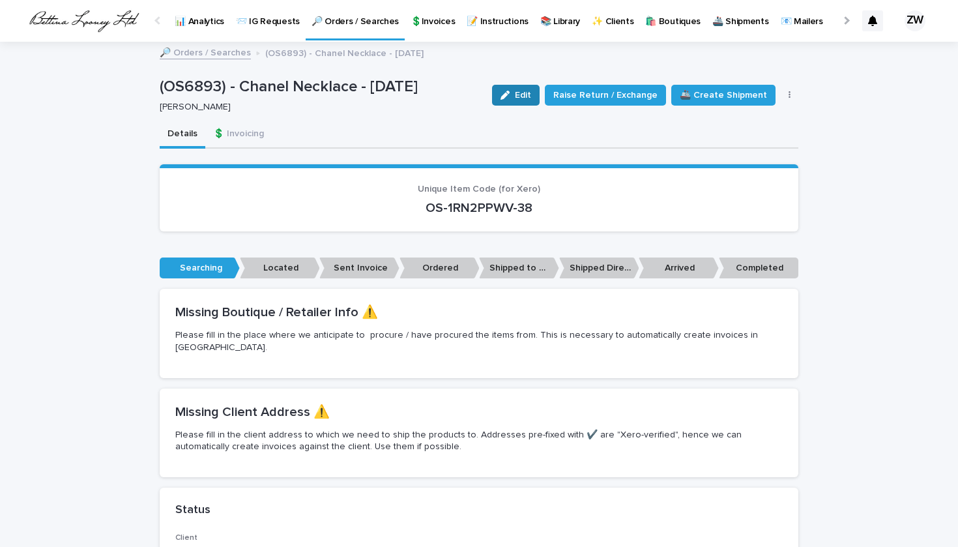
click at [520, 85] on button "Edit" at bounding box center [516, 95] width 48 height 21
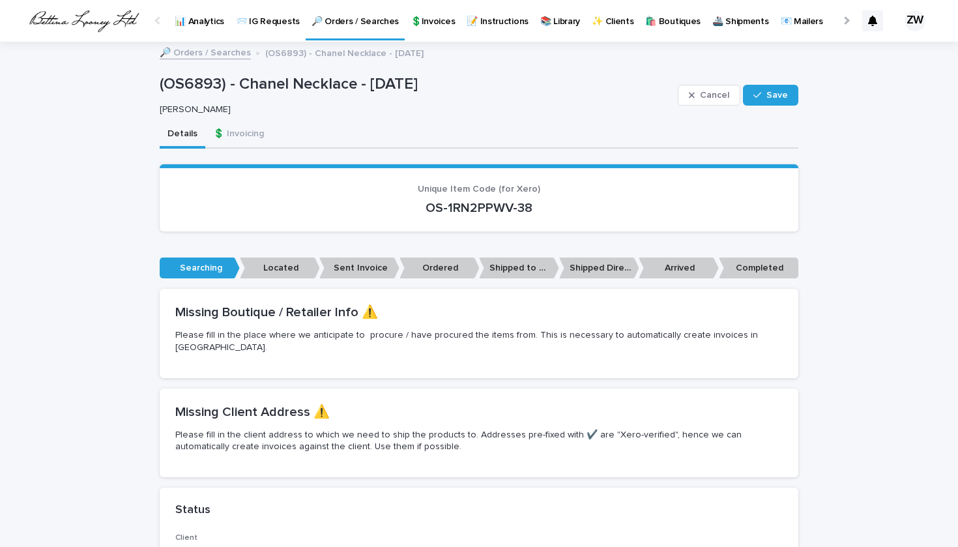
scroll to position [252, 0]
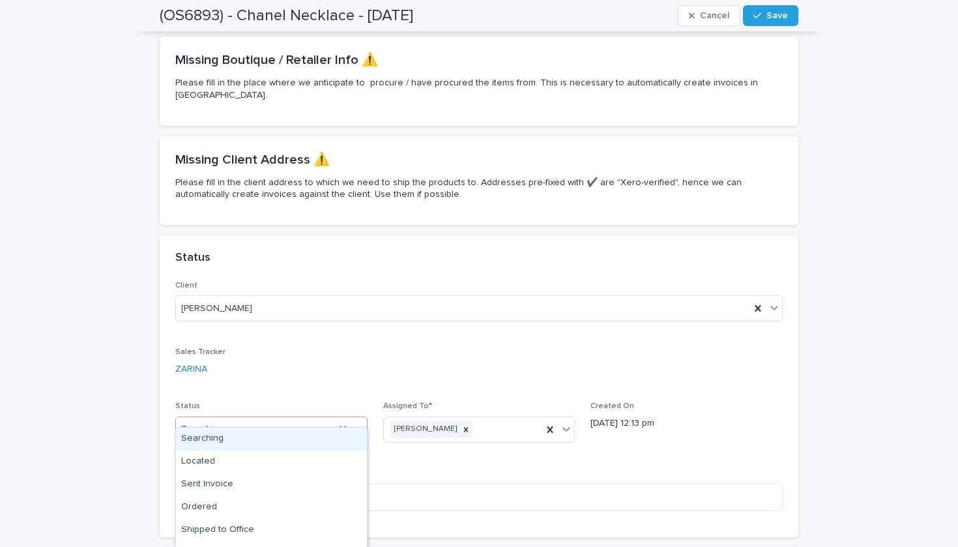
click at [301, 425] on div "Searching" at bounding box center [271, 429] width 192 height 26
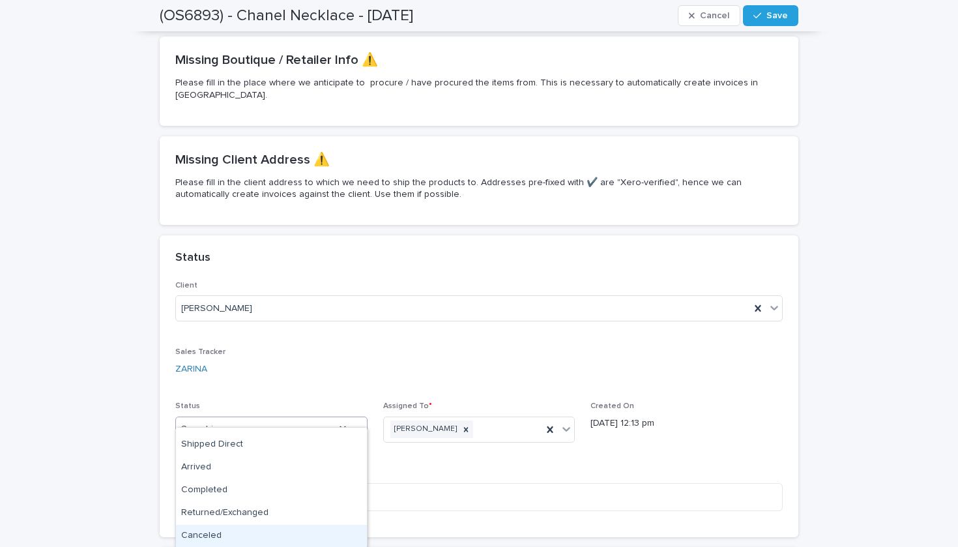
click at [294, 532] on div "Canceled" at bounding box center [271, 536] width 191 height 23
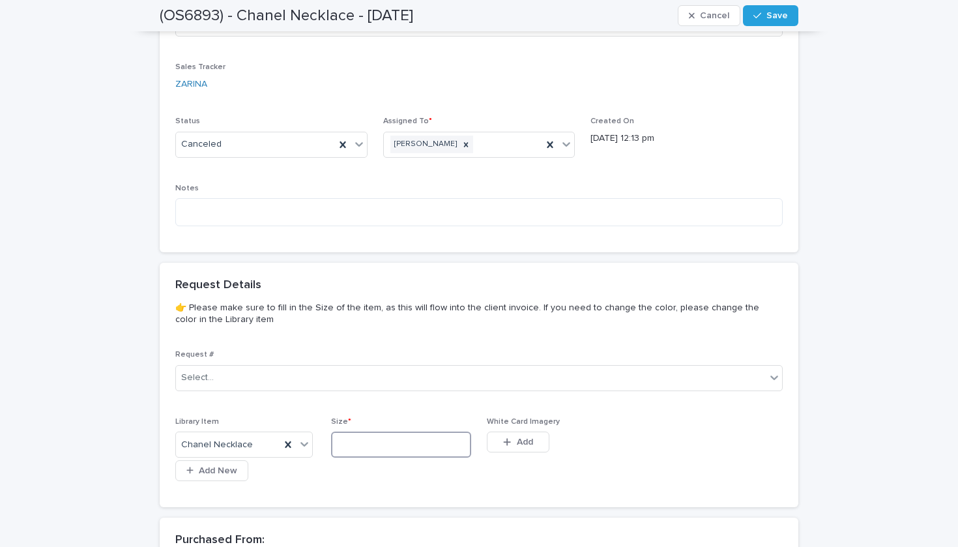
click at [377, 431] on input at bounding box center [401, 444] width 140 height 26
type input "*"
type input "**"
click at [764, 13] on div "button" at bounding box center [759, 15] width 13 height 9
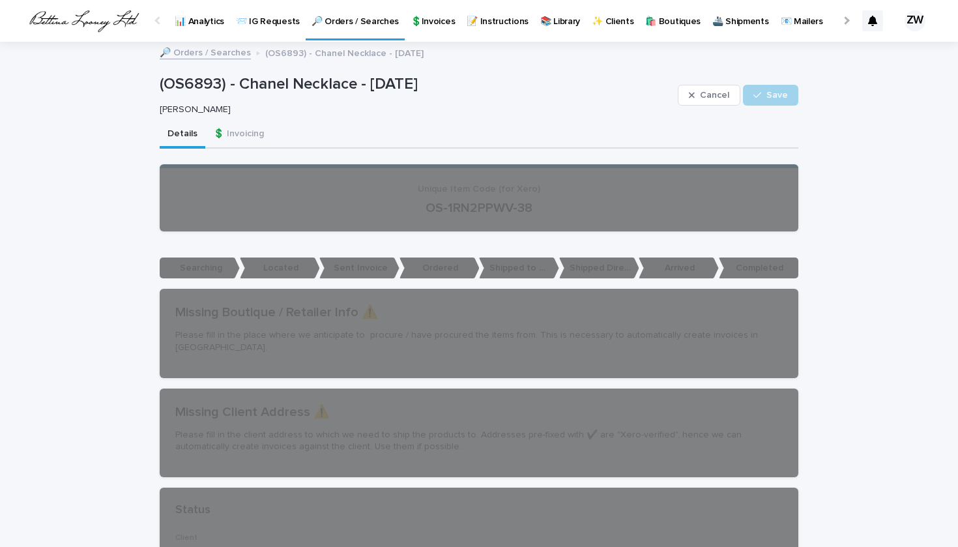
scroll to position [0, 0]
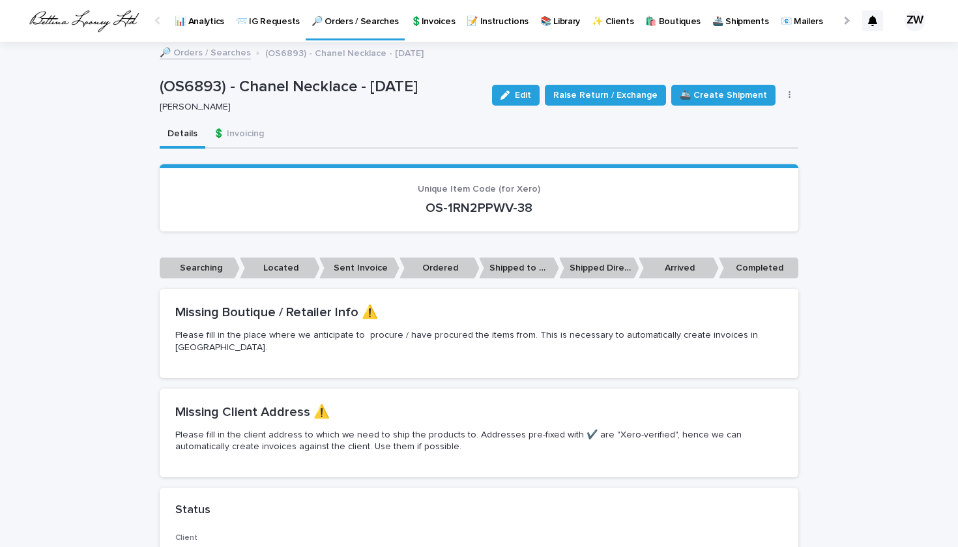
click at [255, 24] on p "📨 IG Requests" at bounding box center [268, 13] width 64 height 27
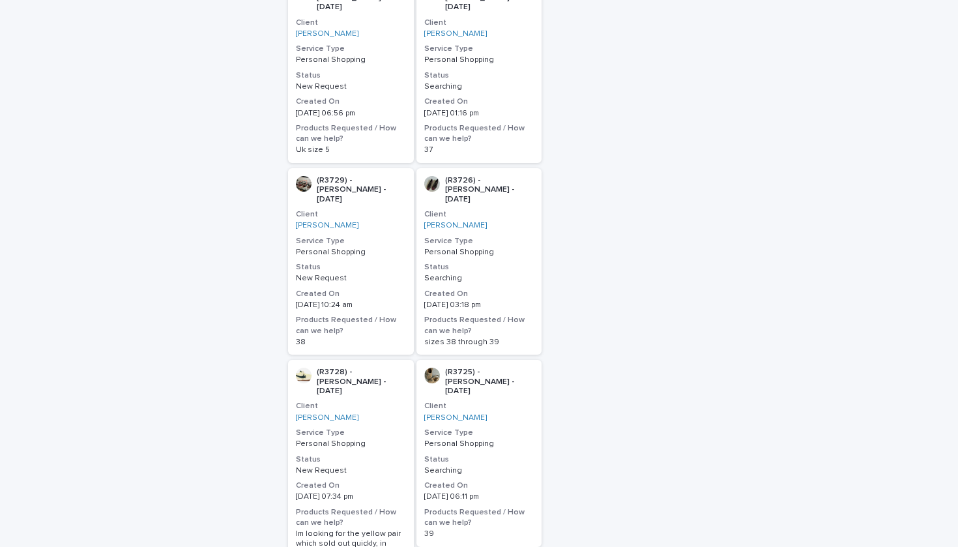
scroll to position [607, 0]
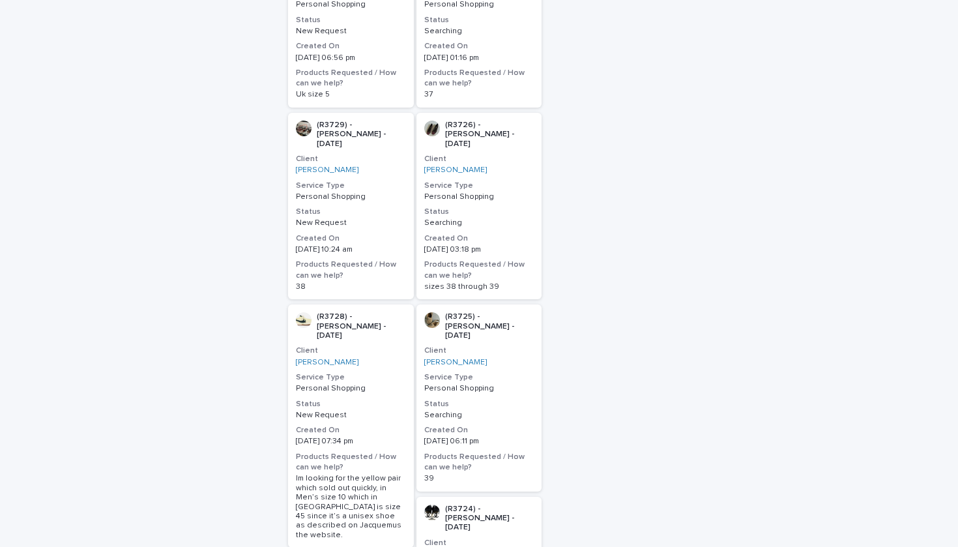
click at [397, 372] on h3 "Service Type" at bounding box center [351, 377] width 110 height 10
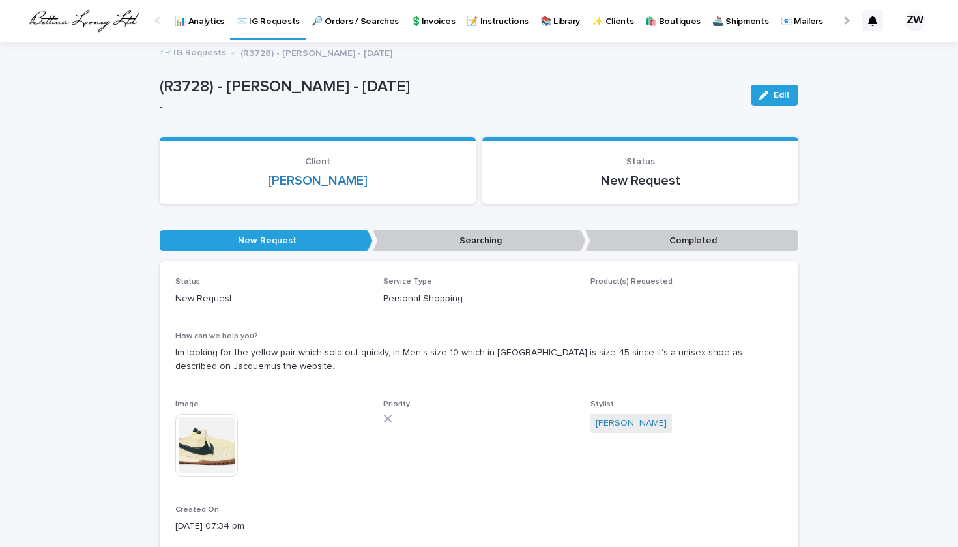
click at [329, 187] on section "Client Luis Contreras" at bounding box center [318, 170] width 316 height 67
click at [325, 181] on link "[PERSON_NAME]" at bounding box center [318, 181] width 100 height 16
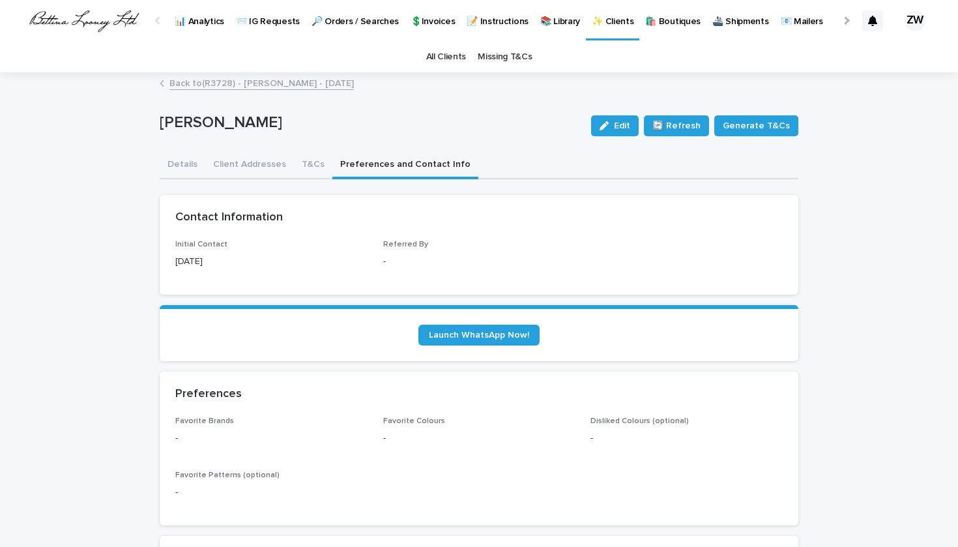
click at [367, 166] on button "Preferences and Contact Info" at bounding box center [405, 165] width 146 height 27
click at [450, 334] on span "Launch WhatsApp Now!" at bounding box center [479, 334] width 100 height 9
click at [448, 343] on link "Launch WhatsApp Now!" at bounding box center [478, 335] width 121 height 21
click at [167, 163] on button "Details" at bounding box center [183, 165] width 46 height 27
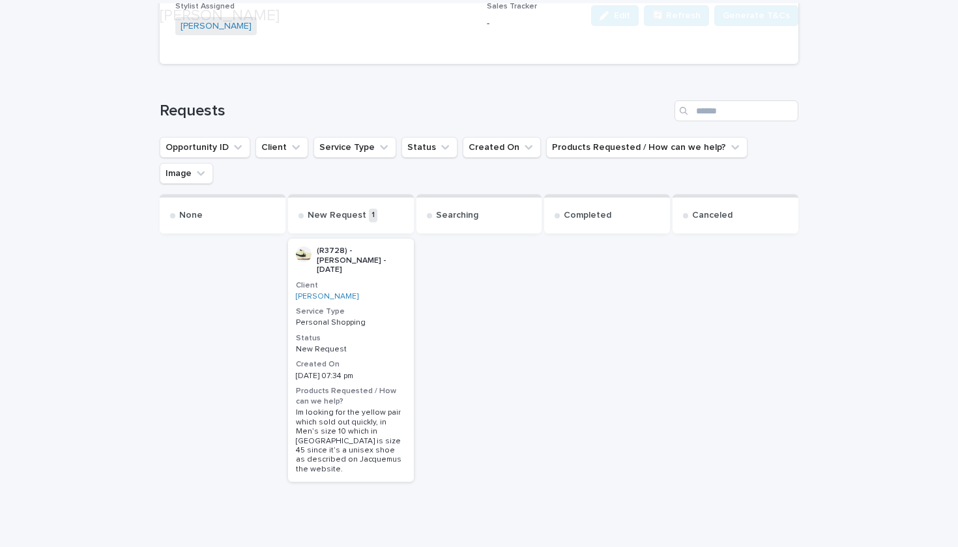
scroll to position [346, 0]
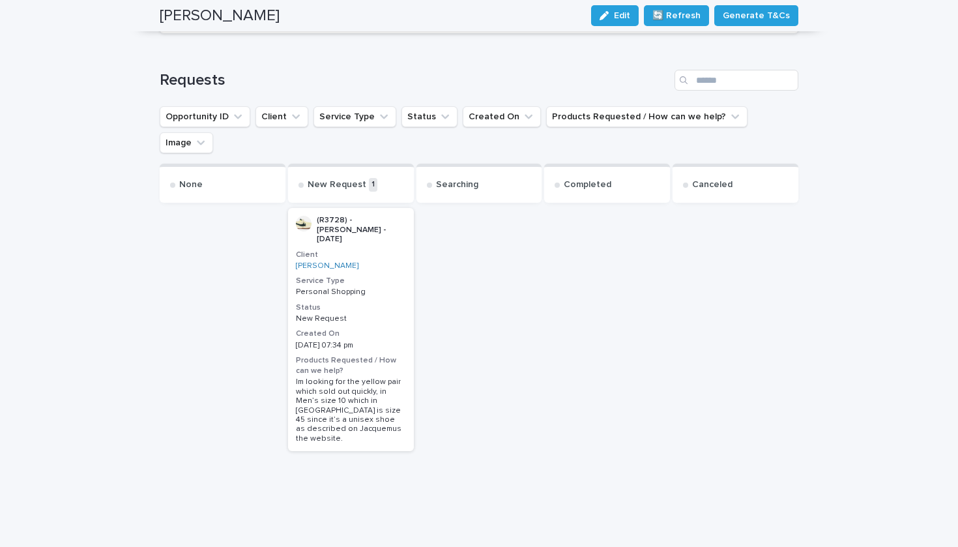
click at [364, 276] on h3 "Service Type" at bounding box center [351, 281] width 110 height 10
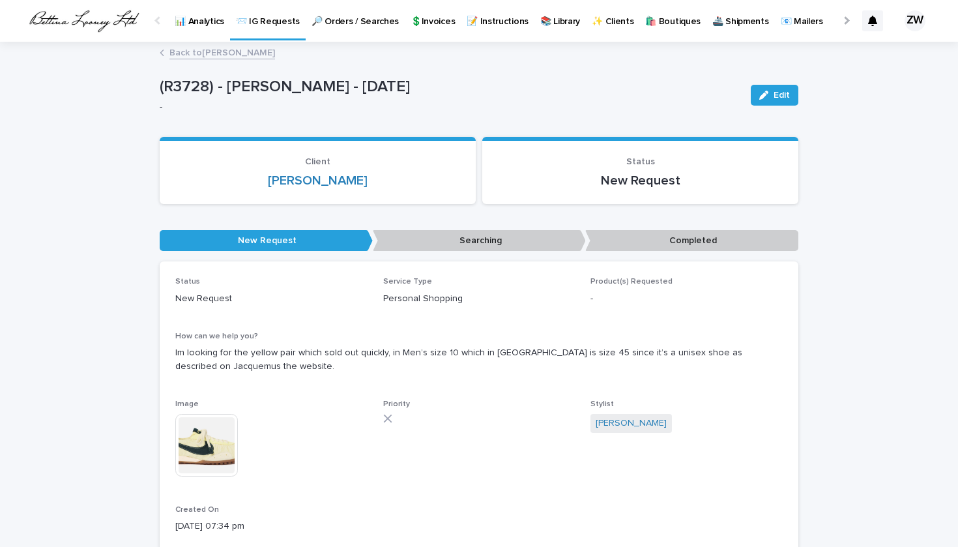
click at [217, 418] on img at bounding box center [206, 445] width 63 height 63
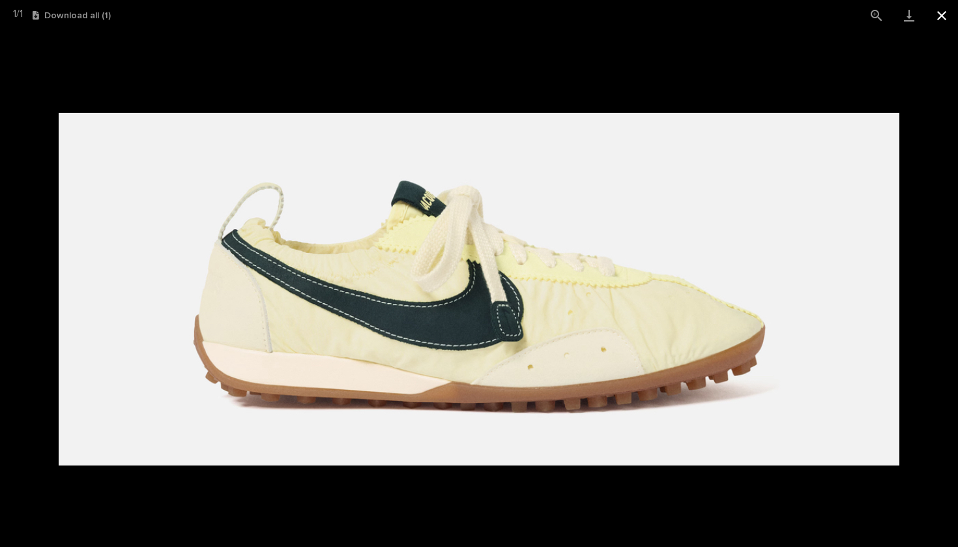
click at [941, 20] on button "Close gallery" at bounding box center [941, 15] width 33 height 31
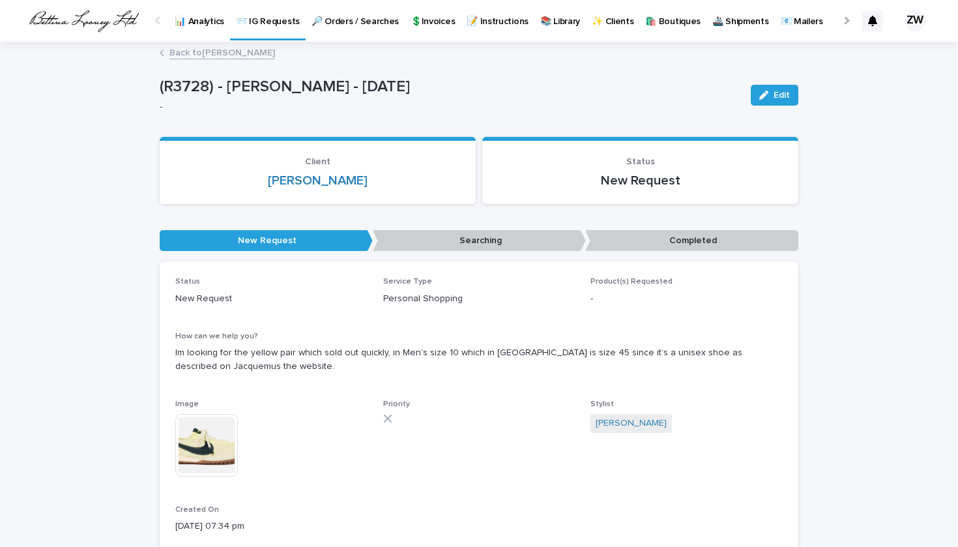
click at [267, 23] on p "📨 IG Requests" at bounding box center [268, 13] width 64 height 27
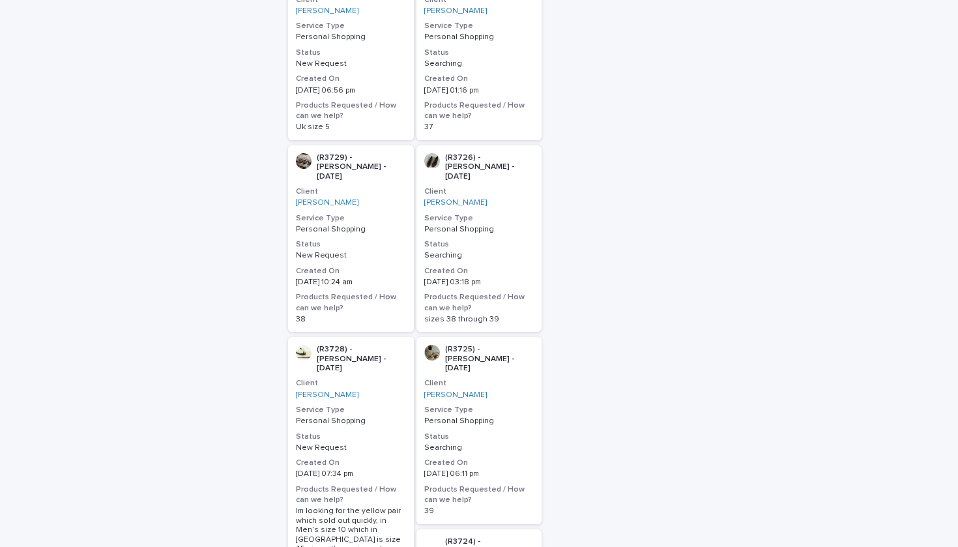
scroll to position [609, 0]
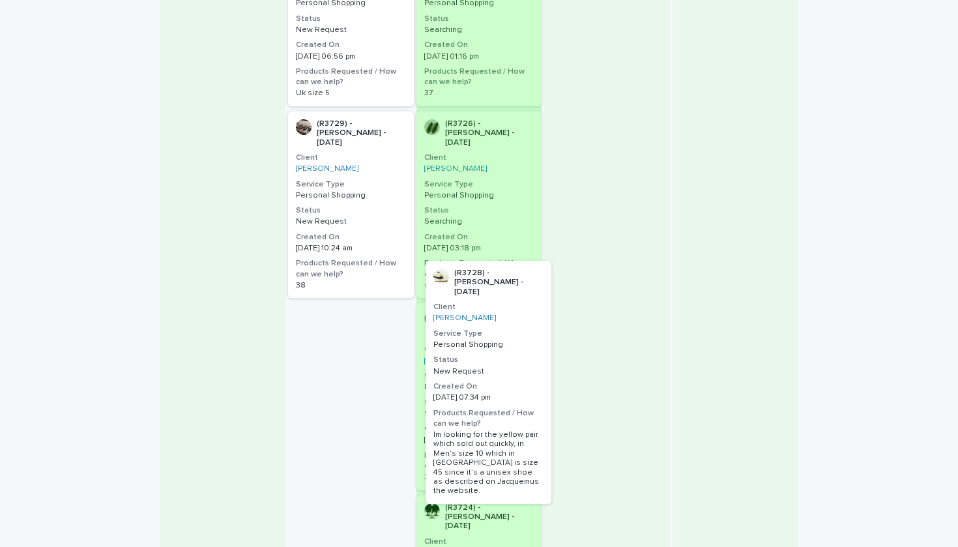
drag, startPoint x: 356, startPoint y: 347, endPoint x: 494, endPoint y: 367, distance: 139.0
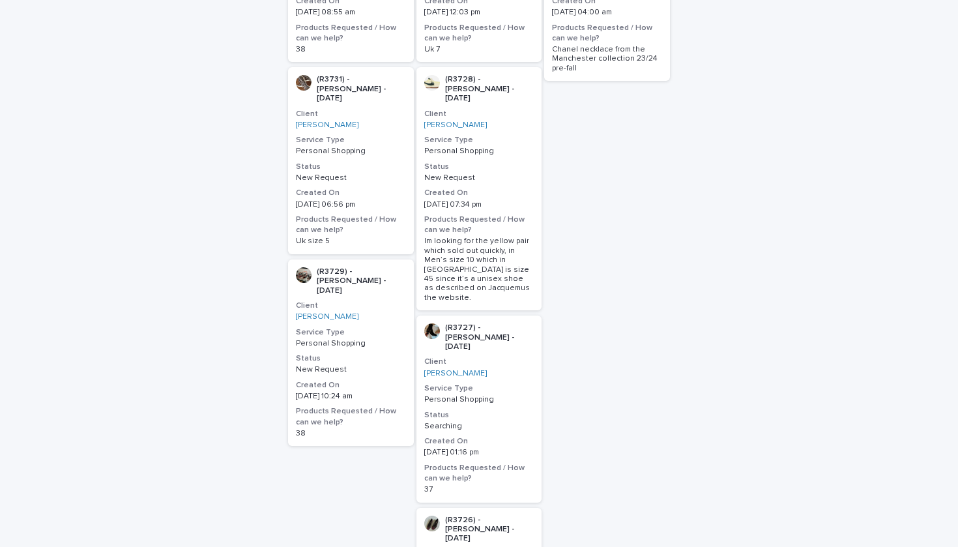
scroll to position [444, 0]
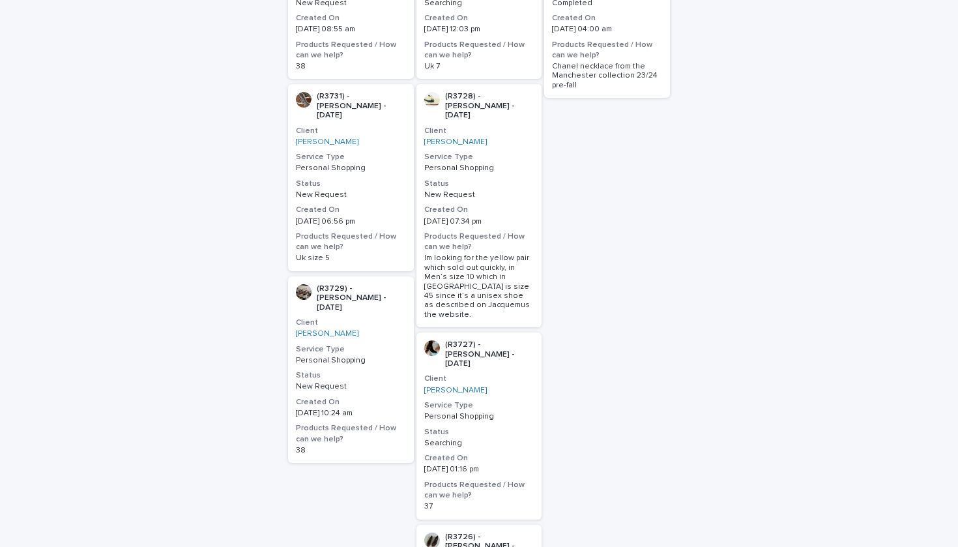
click at [420, 332] on div "(R3727) - [PERSON_NAME] - [DATE] Client [PERSON_NAME] Service Type Personal Sho…" at bounding box center [479, 425] width 126 height 186
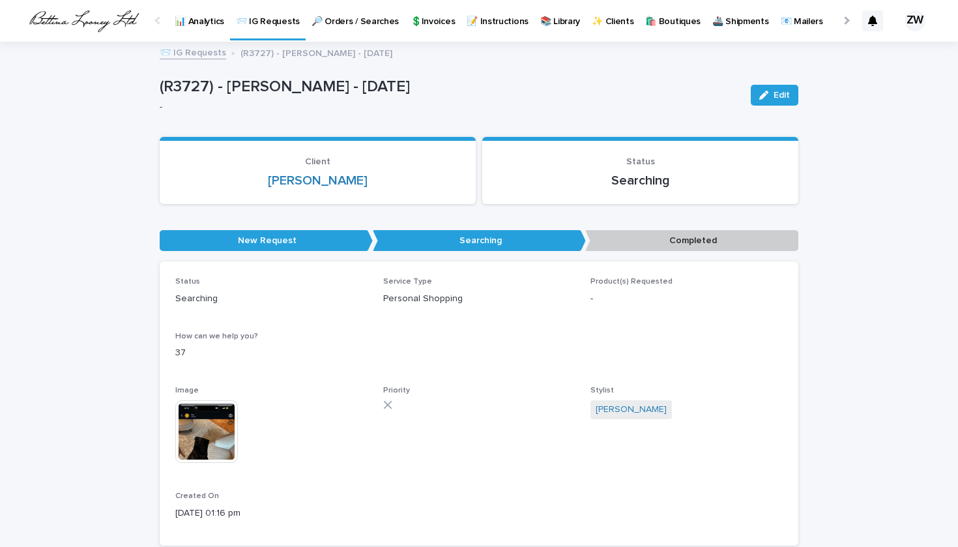
click at [259, 17] on p "📨 IG Requests" at bounding box center [268, 13] width 64 height 27
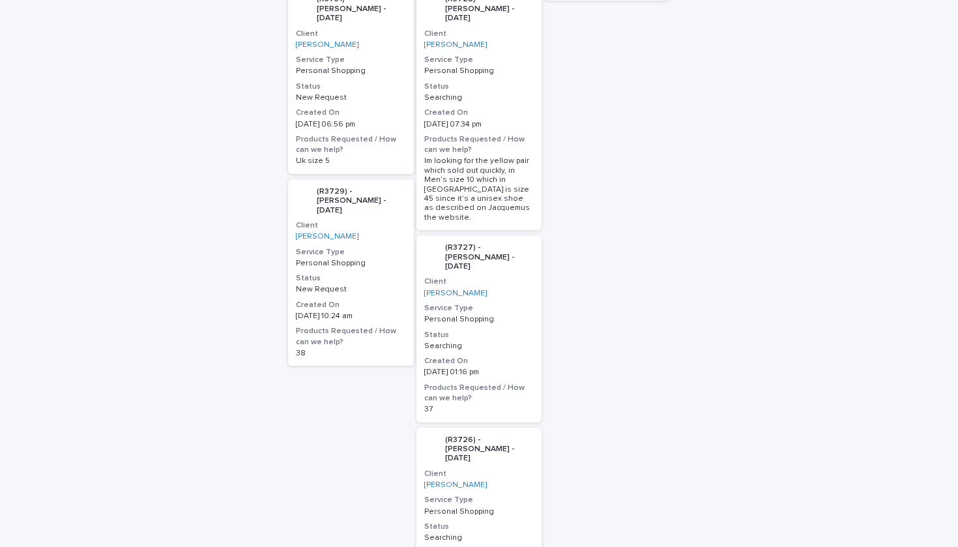
scroll to position [502, 0]
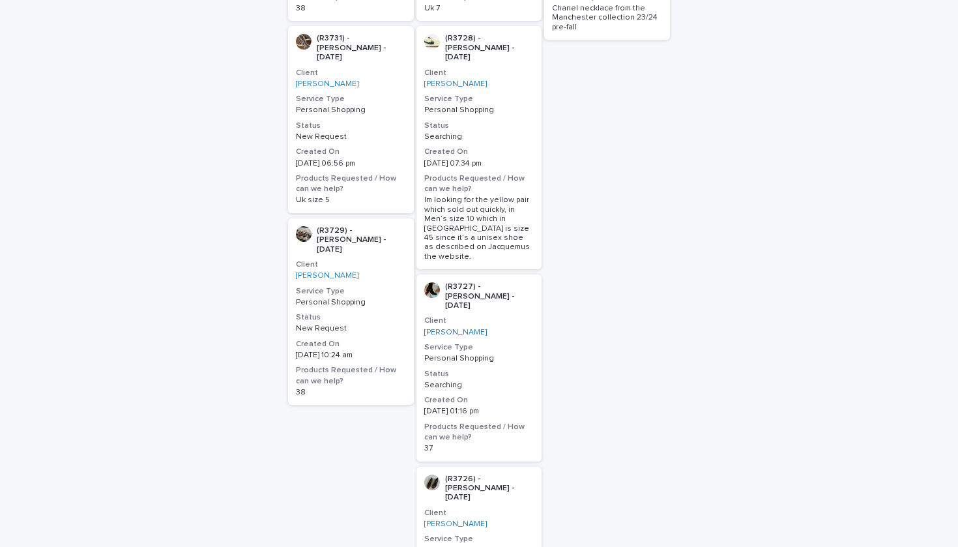
click at [396, 295] on div "Personal Shopping" at bounding box center [351, 301] width 110 height 12
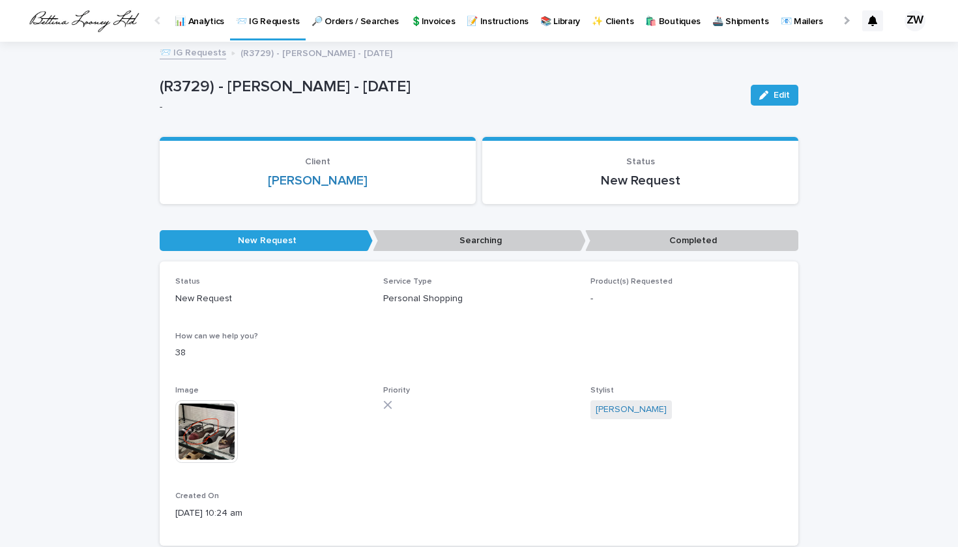
click at [220, 438] on img at bounding box center [206, 431] width 63 height 63
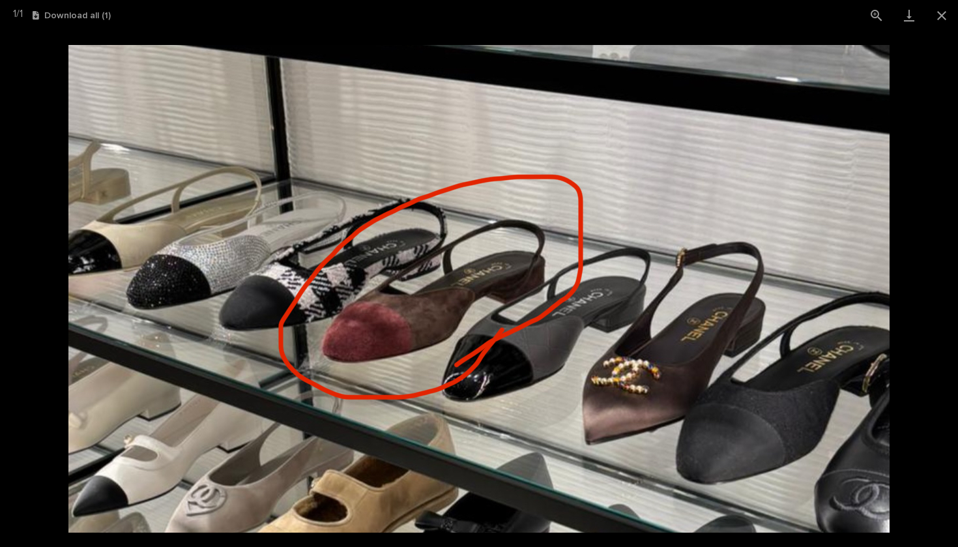
click at [3, 155] on picture at bounding box center [479, 289] width 958 height 516
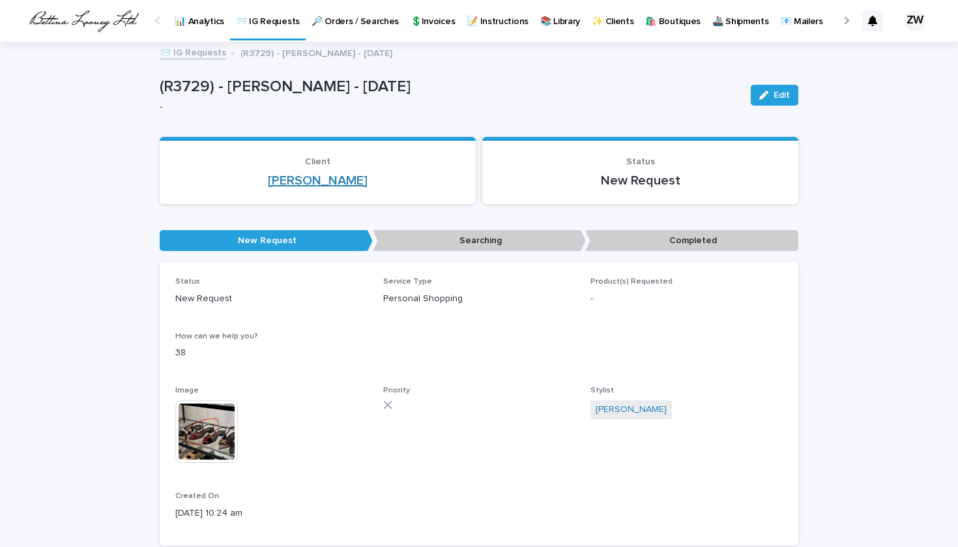
click at [284, 181] on link "[PERSON_NAME]" at bounding box center [318, 181] width 100 height 16
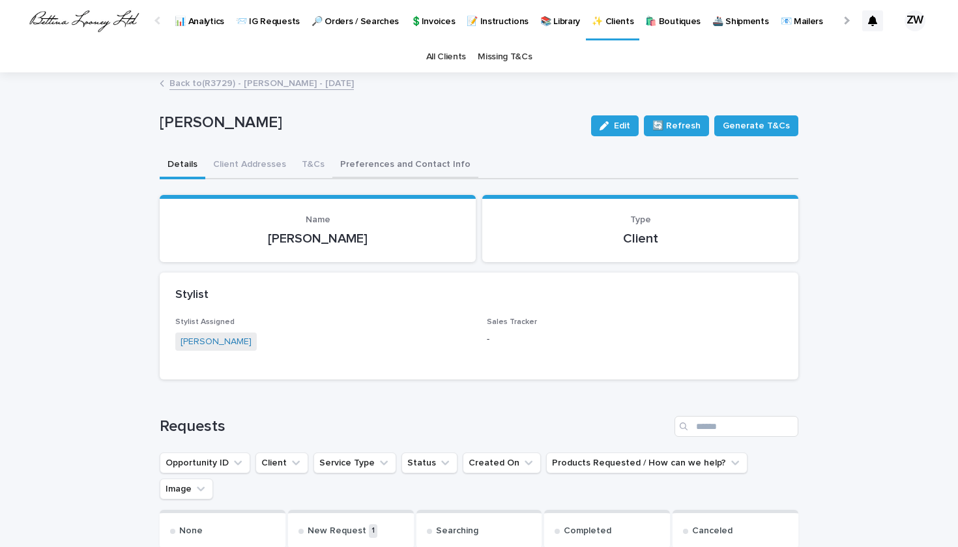
click at [371, 168] on button "Preferences and Contact Info" at bounding box center [405, 165] width 146 height 27
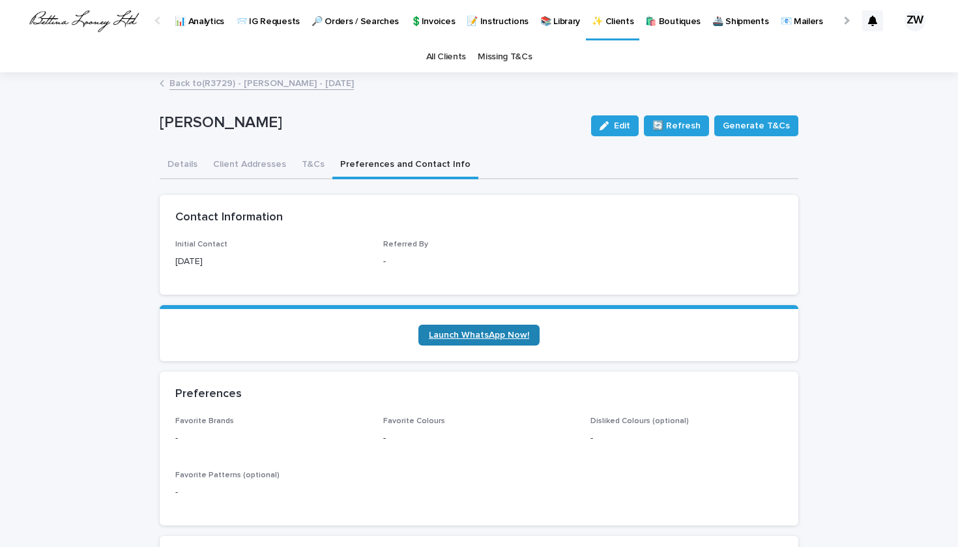
click at [480, 336] on span "Launch WhatsApp Now!" at bounding box center [479, 334] width 100 height 9
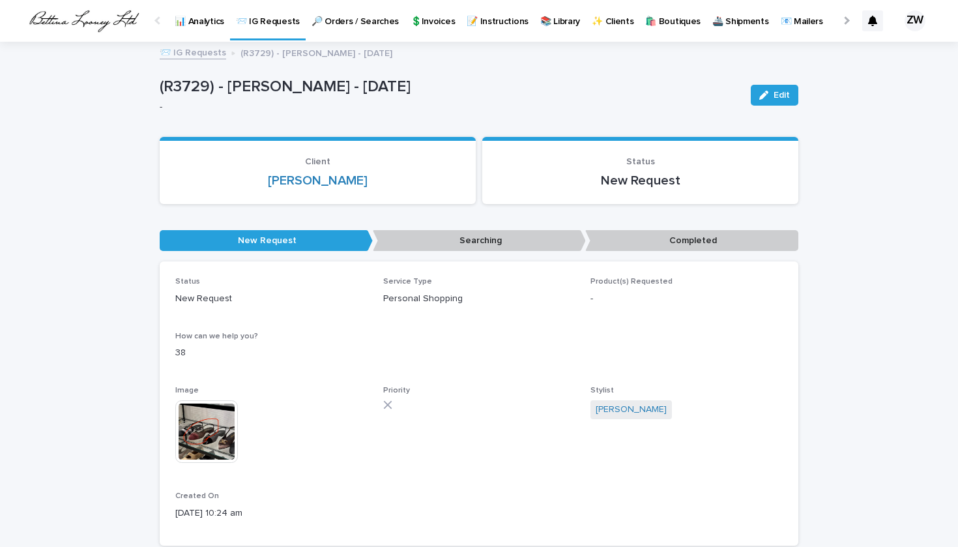
click at [214, 435] on img at bounding box center [206, 431] width 63 height 63
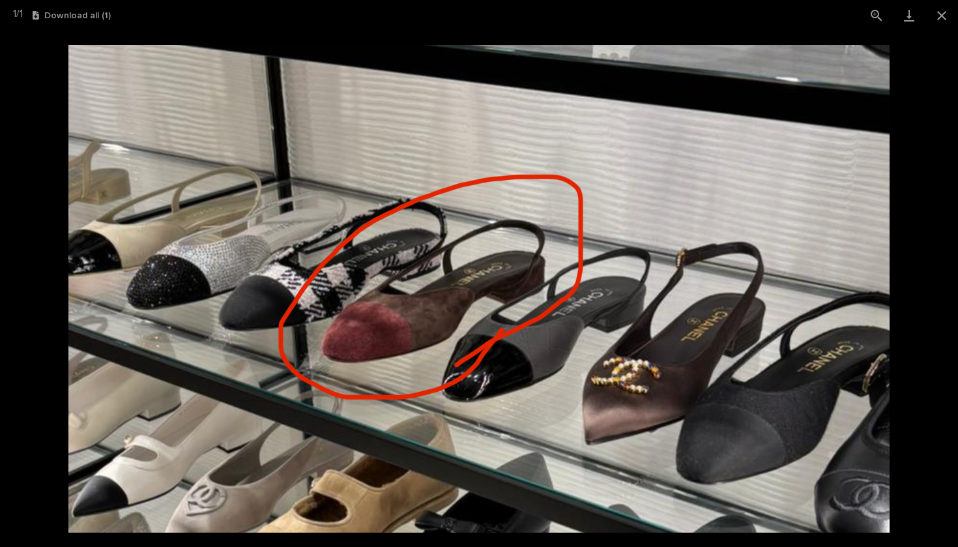
click at [46, 202] on picture at bounding box center [479, 289] width 958 height 516
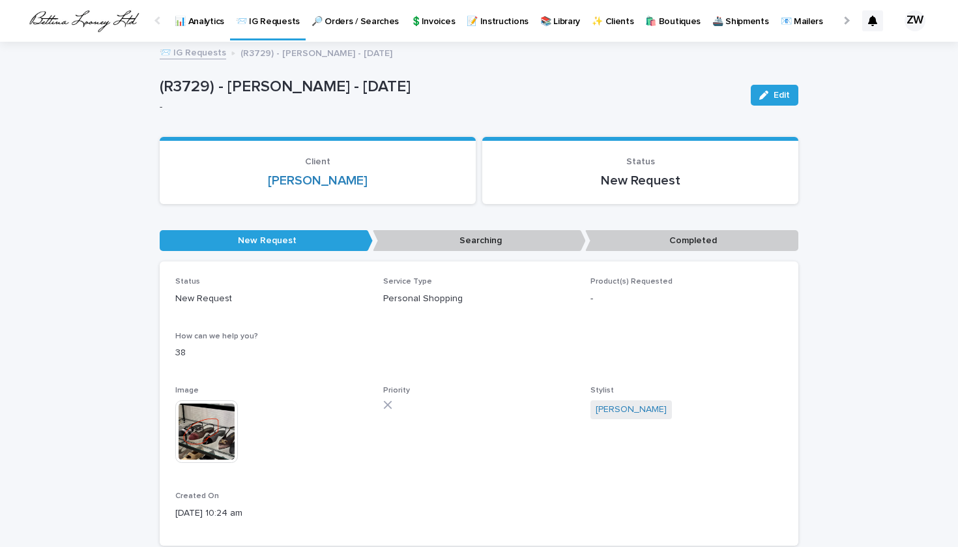
click at [267, 17] on p "📨 IG Requests" at bounding box center [268, 13] width 64 height 27
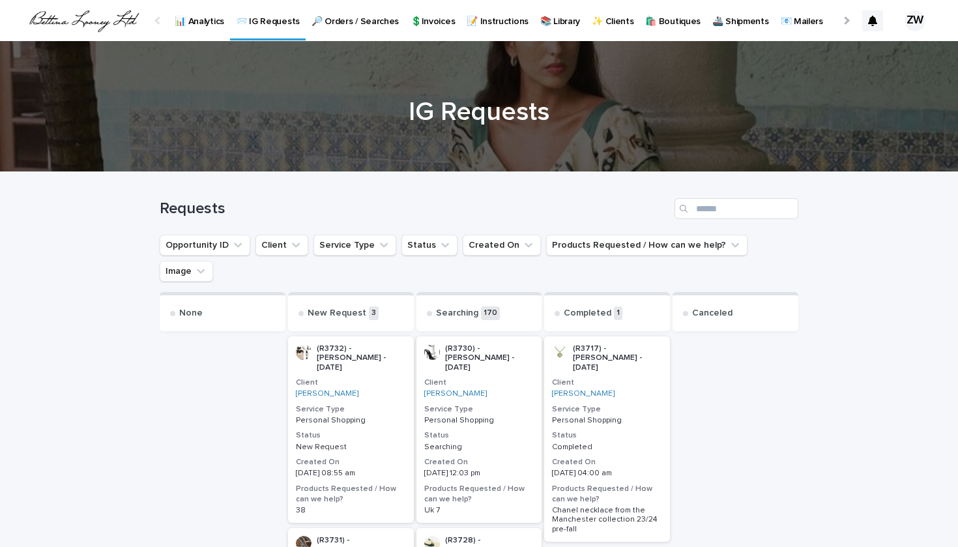
scroll to position [480, 0]
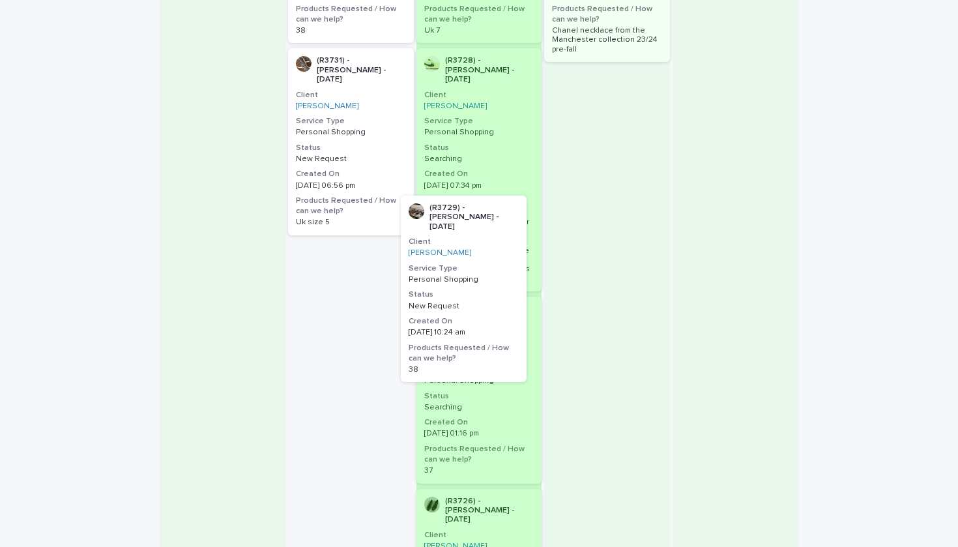
drag, startPoint x: 397, startPoint y: 248, endPoint x: 516, endPoint y: 252, distance: 119.3
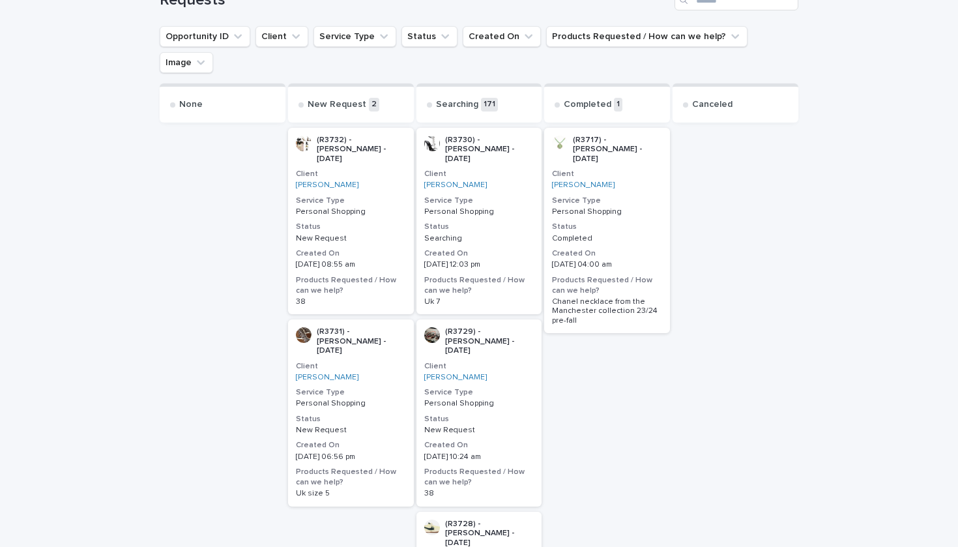
scroll to position [207, 0]
click at [411, 356] on div "(R3731) - [PERSON_NAME] - [DATE] Client [PERSON_NAME] Service Type Personal Sho…" at bounding box center [351, 414] width 126 height 186
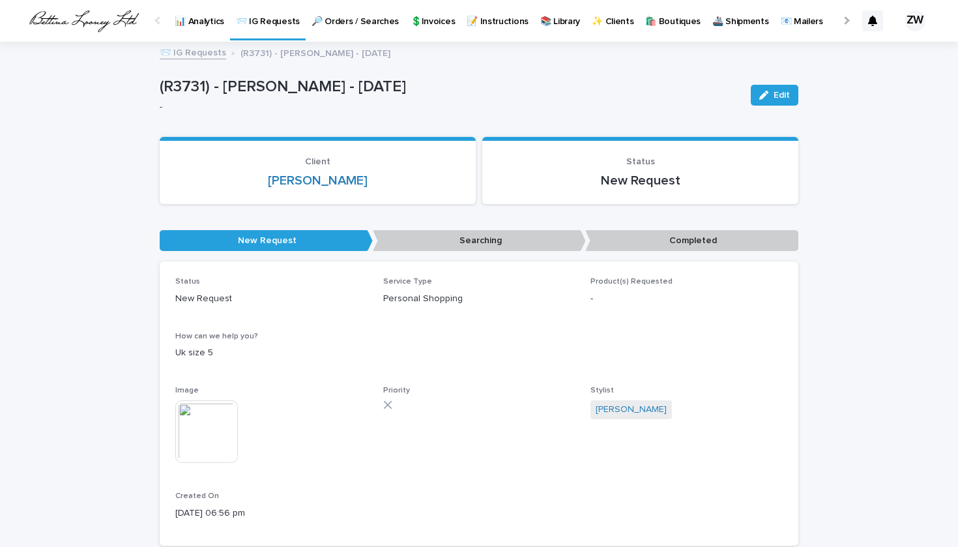
click at [209, 425] on img at bounding box center [206, 431] width 63 height 63
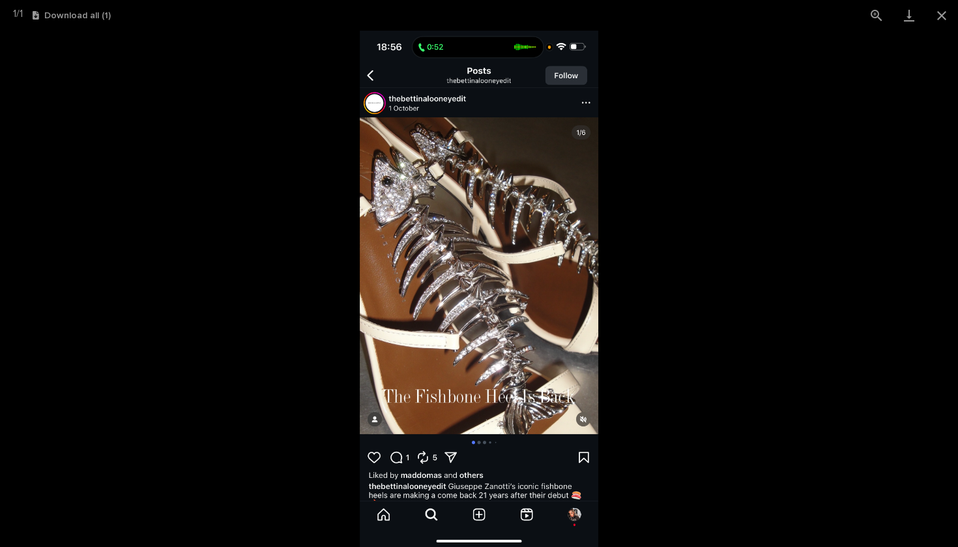
click at [149, 244] on picture at bounding box center [479, 289] width 958 height 516
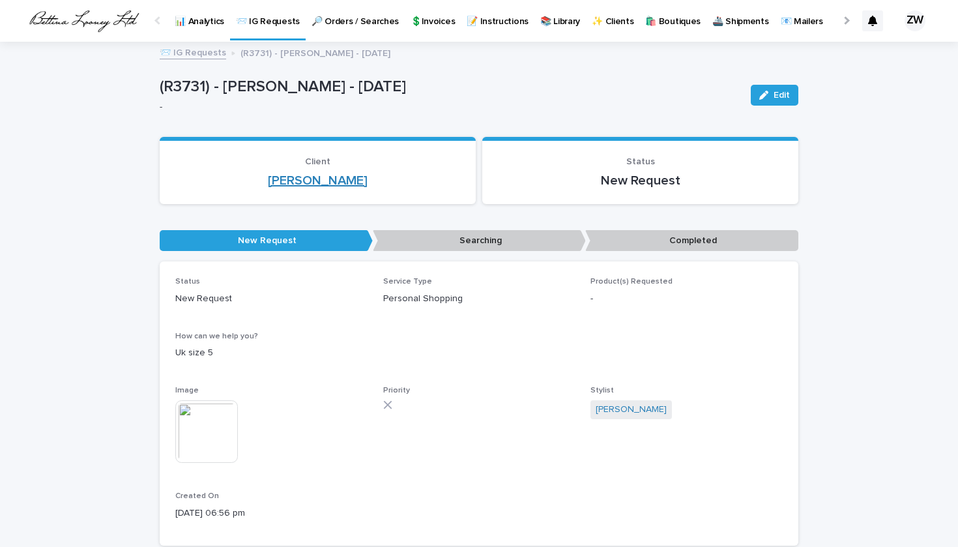
click at [317, 175] on link "[PERSON_NAME]" at bounding box center [318, 181] width 100 height 16
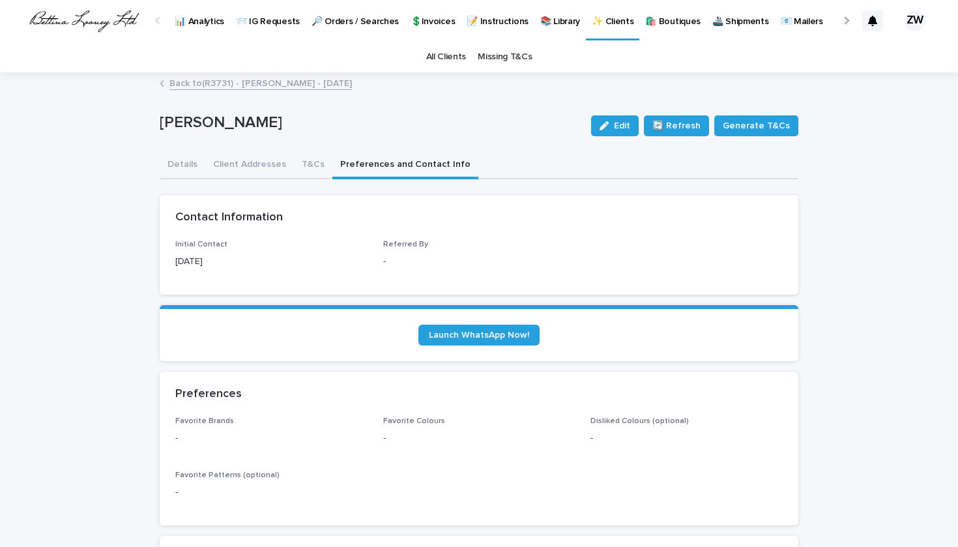
click at [385, 165] on button "Preferences and Contact Info" at bounding box center [405, 165] width 146 height 27
click at [462, 326] on link "Launch WhatsApp Now!" at bounding box center [478, 335] width 121 height 21
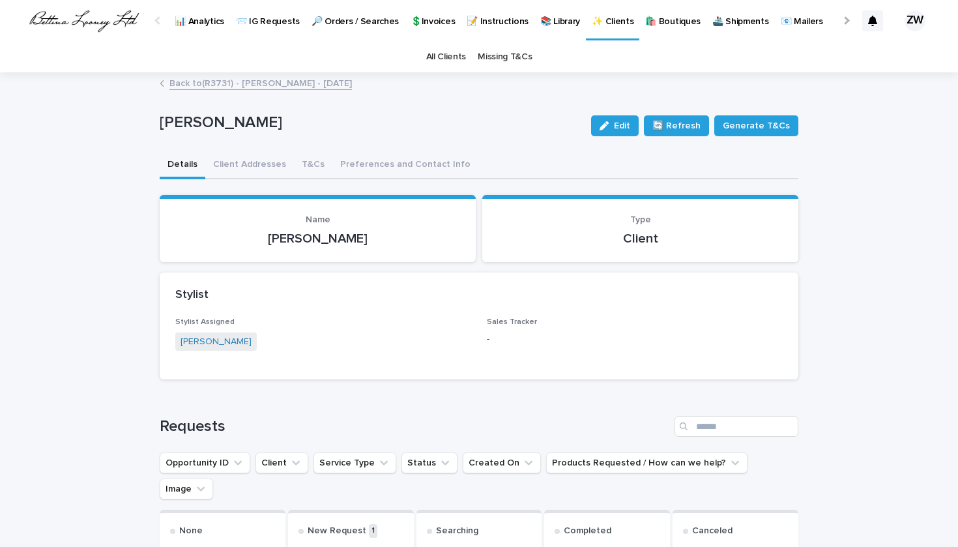
click at [197, 166] on button "Details" at bounding box center [183, 165] width 46 height 27
click at [188, 158] on button "Details" at bounding box center [183, 165] width 46 height 27
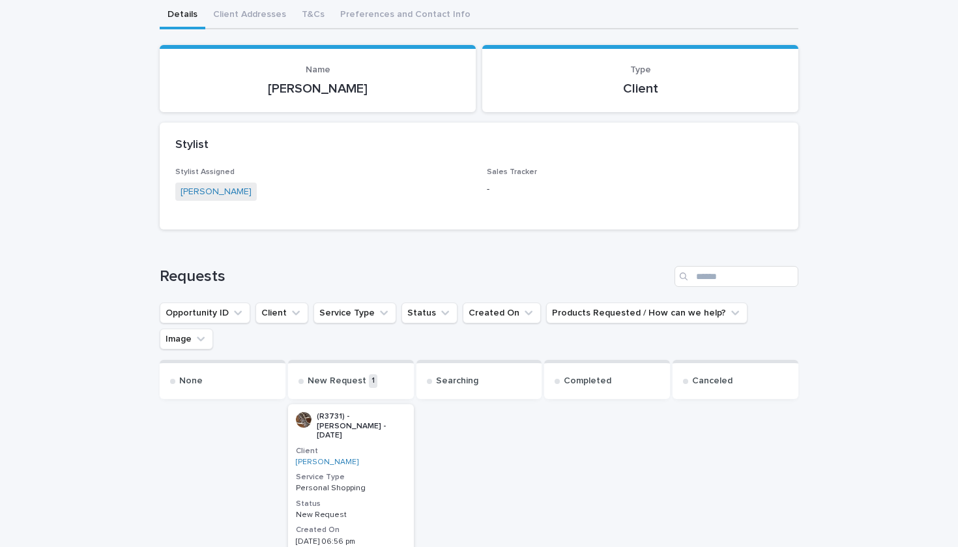
scroll to position [152, 0]
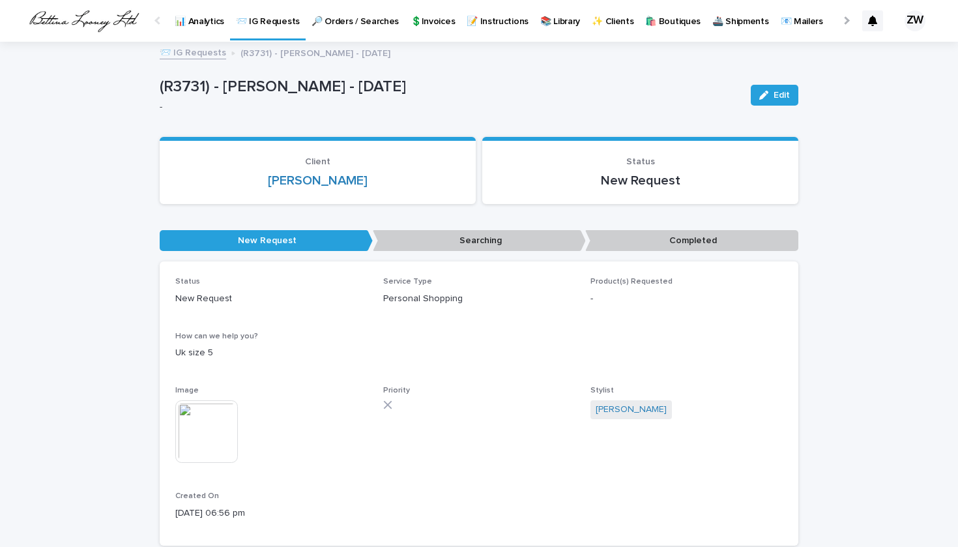
click at [214, 450] on img at bounding box center [206, 431] width 63 height 63
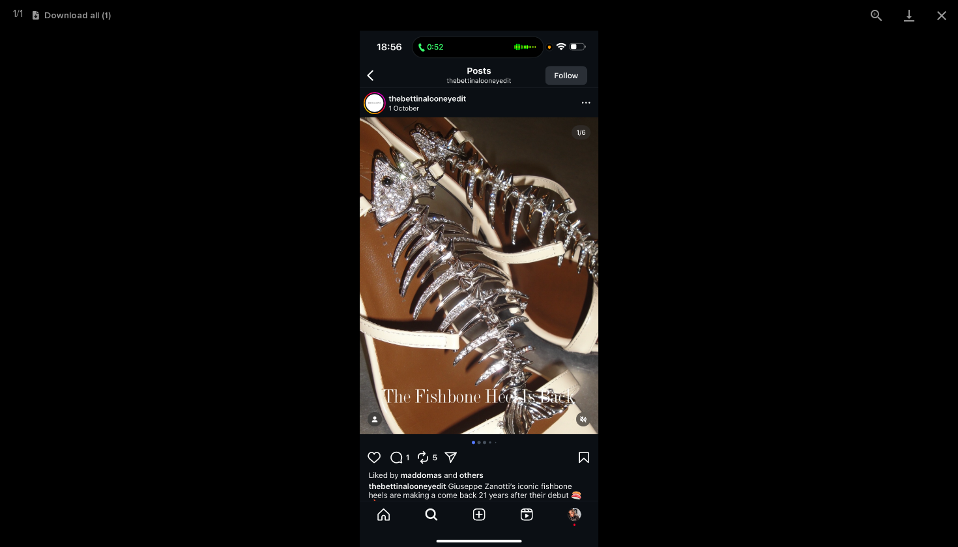
click at [694, 387] on picture at bounding box center [479, 289] width 958 height 516
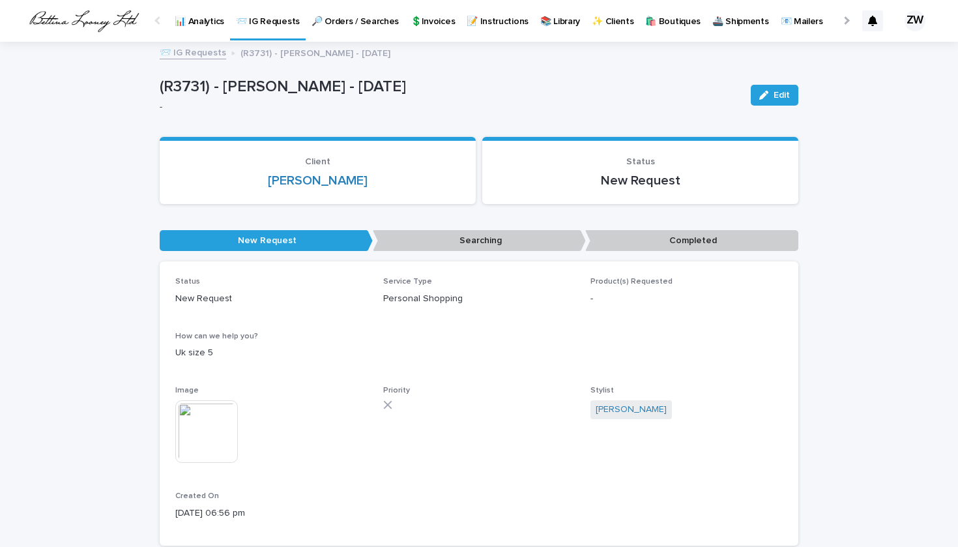
click at [209, 432] on img at bounding box center [206, 431] width 63 height 63
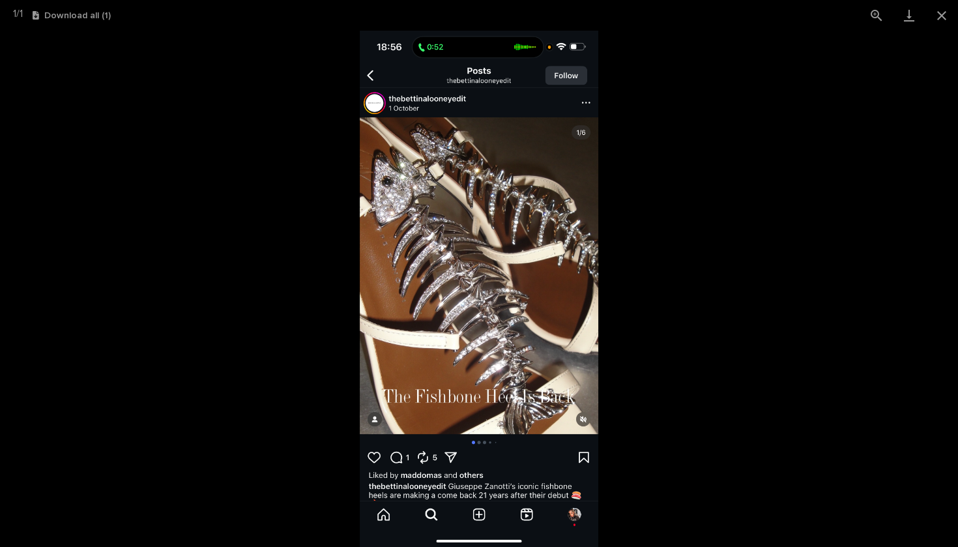
click at [685, 302] on picture at bounding box center [479, 289] width 958 height 516
click at [937, 21] on button "Close gallery" at bounding box center [941, 15] width 33 height 31
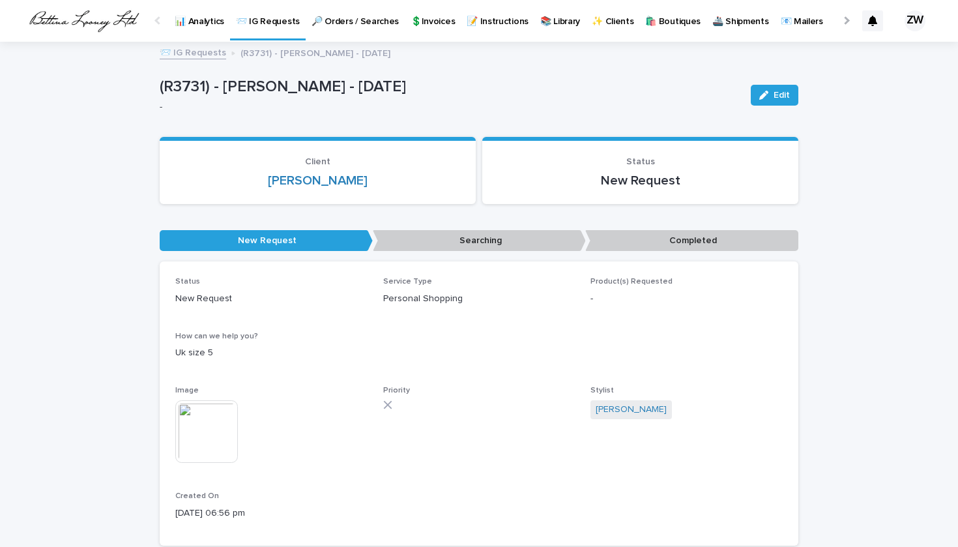
click at [276, 23] on p "📨 IG Requests" at bounding box center [268, 13] width 64 height 27
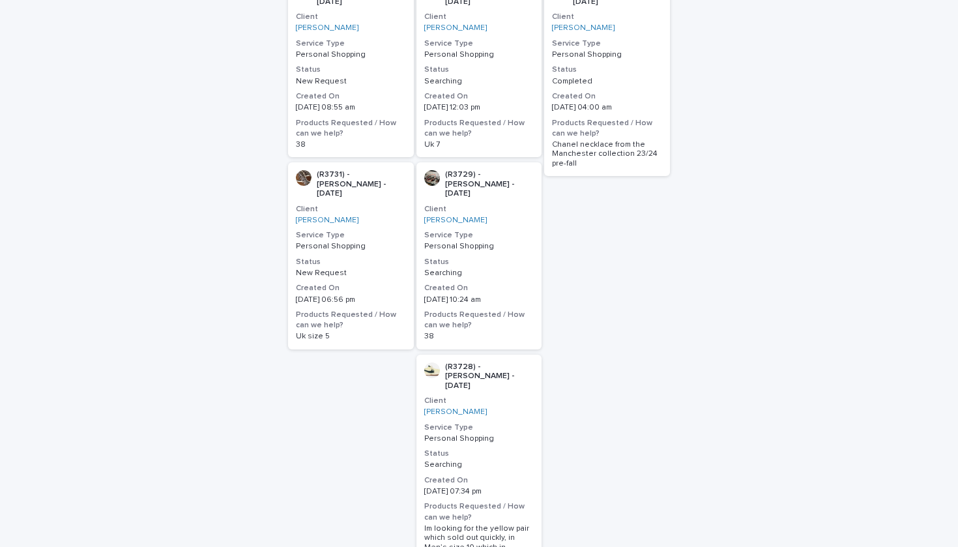
scroll to position [341, 0]
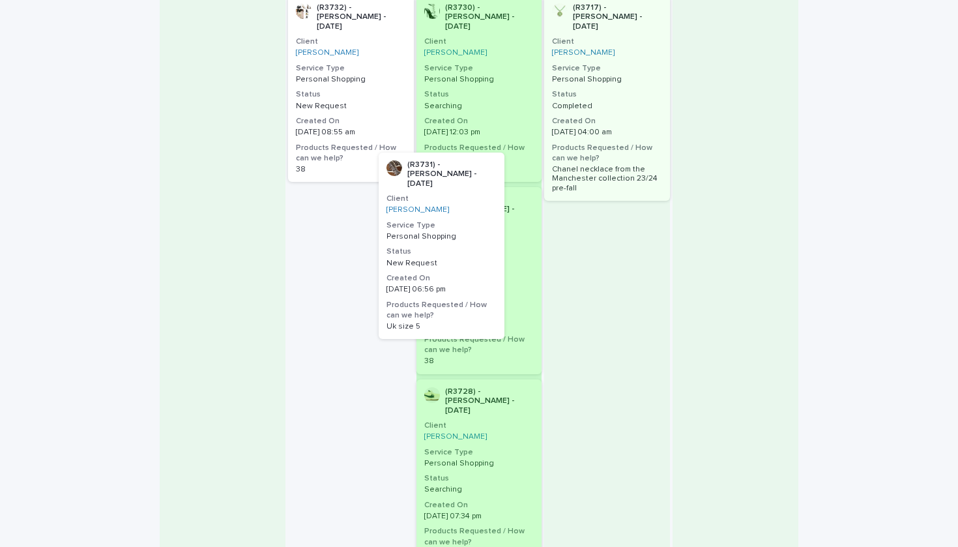
drag, startPoint x: 374, startPoint y: 199, endPoint x: 483, endPoint y: 202, distance: 108.9
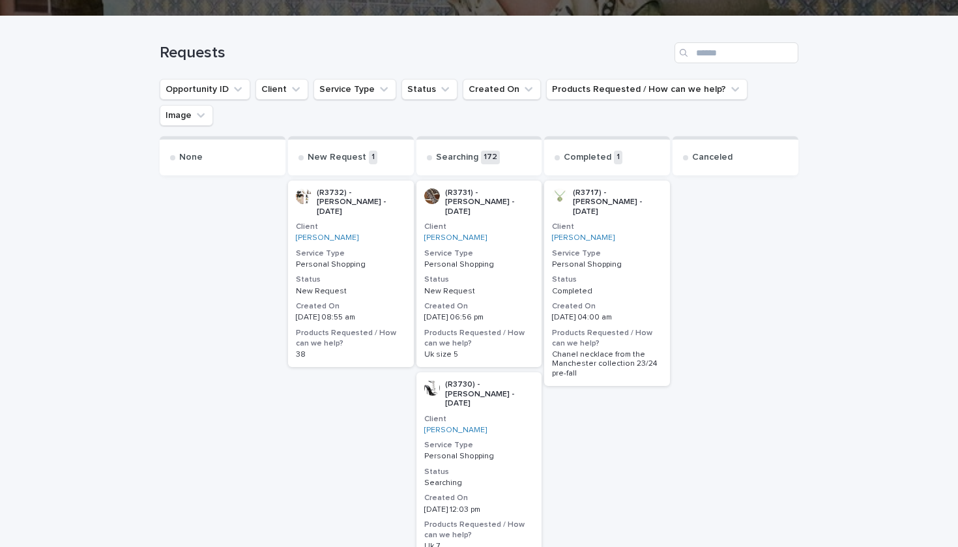
scroll to position [155, 0]
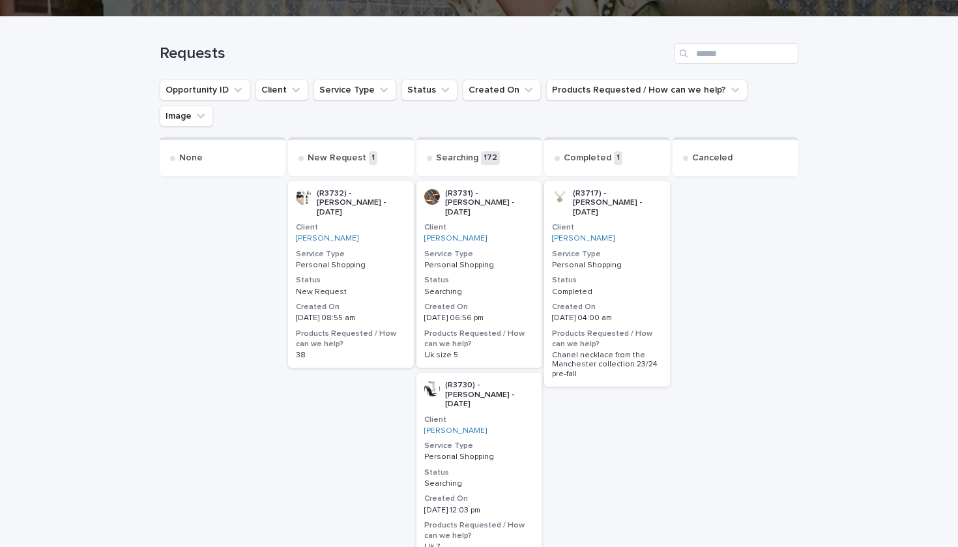
click at [381, 261] on p "Personal Shopping" at bounding box center [351, 265] width 110 height 9
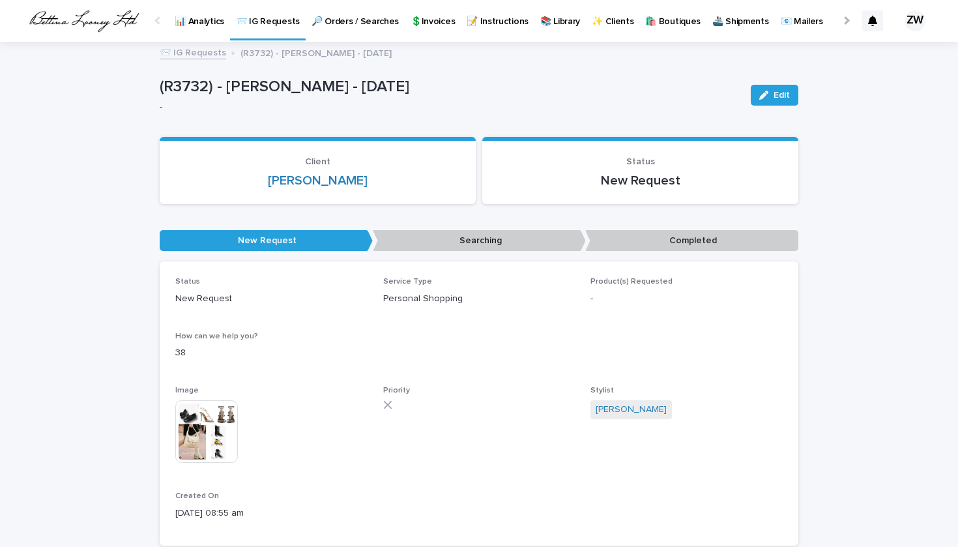
click at [218, 430] on img at bounding box center [206, 431] width 63 height 63
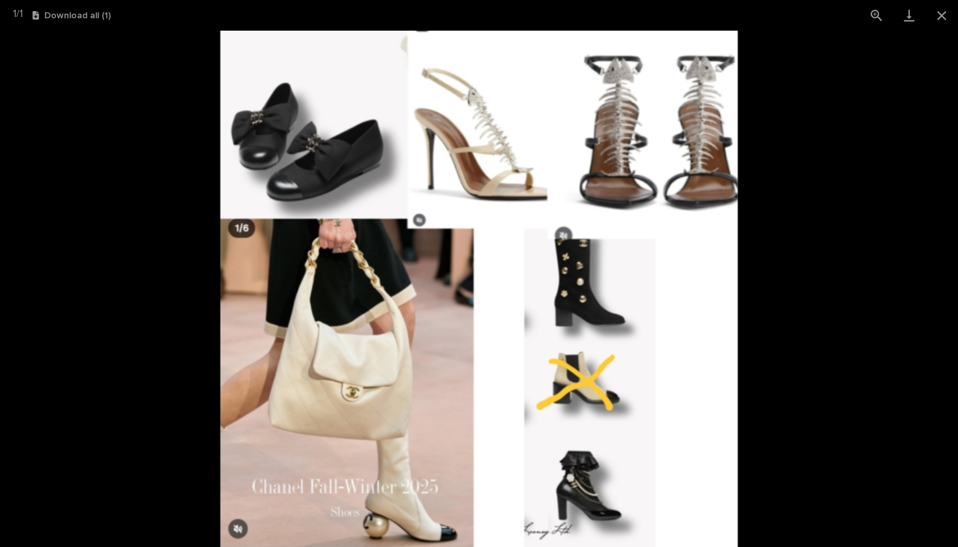
click at [163, 216] on picture at bounding box center [479, 289] width 958 height 516
drag, startPoint x: 942, startPoint y: 18, endPoint x: 939, endPoint y: 37, distance: 19.8
click at [942, 18] on button "Close gallery" at bounding box center [941, 15] width 33 height 31
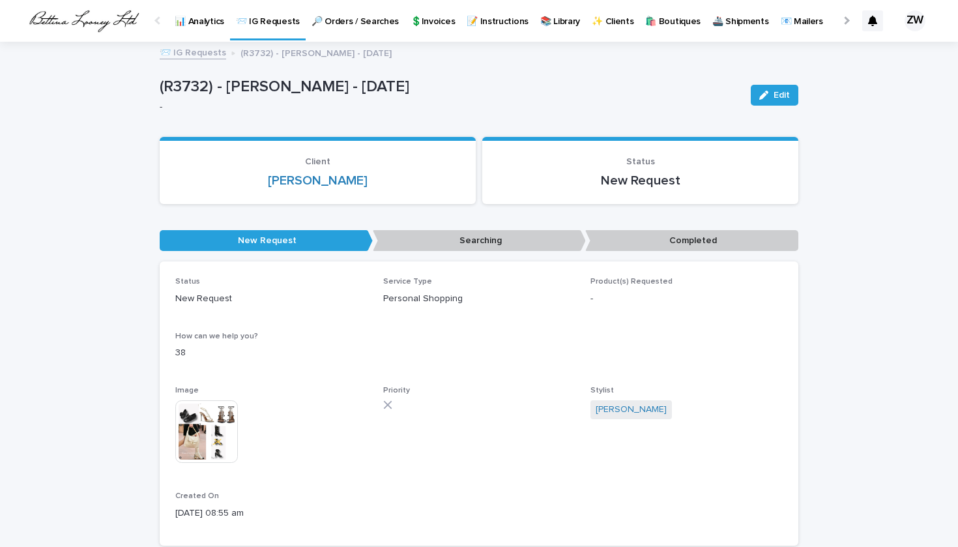
click at [310, 190] on section "Client [PERSON_NAME]" at bounding box center [318, 170] width 316 height 67
click at [297, 175] on link "[PERSON_NAME]" at bounding box center [318, 181] width 100 height 16
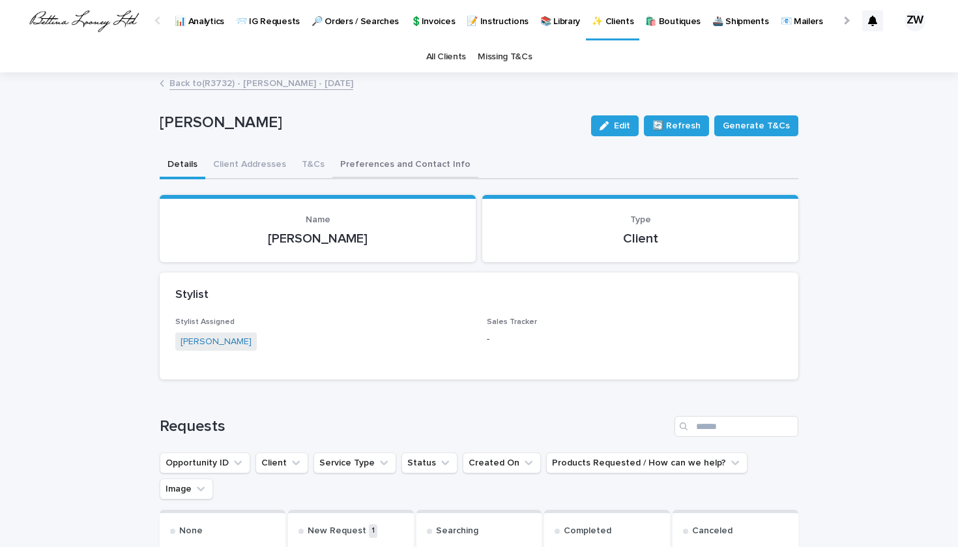
click at [365, 166] on button "Preferences and Contact Info" at bounding box center [405, 165] width 146 height 27
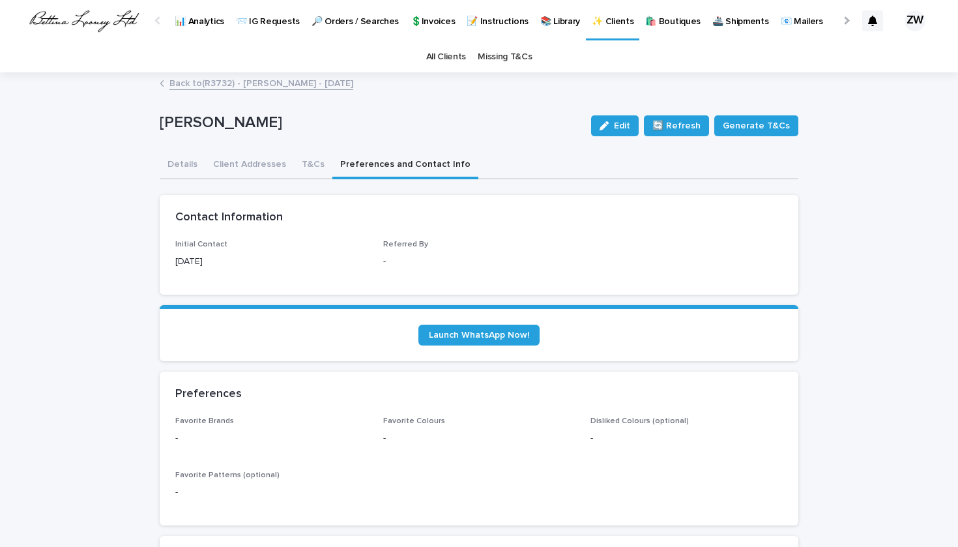
click at [478, 353] on section "Launch WhatsApp Now!" at bounding box center [479, 333] width 639 height 56
click at [452, 341] on link "Launch WhatsApp Now!" at bounding box center [478, 335] width 121 height 21
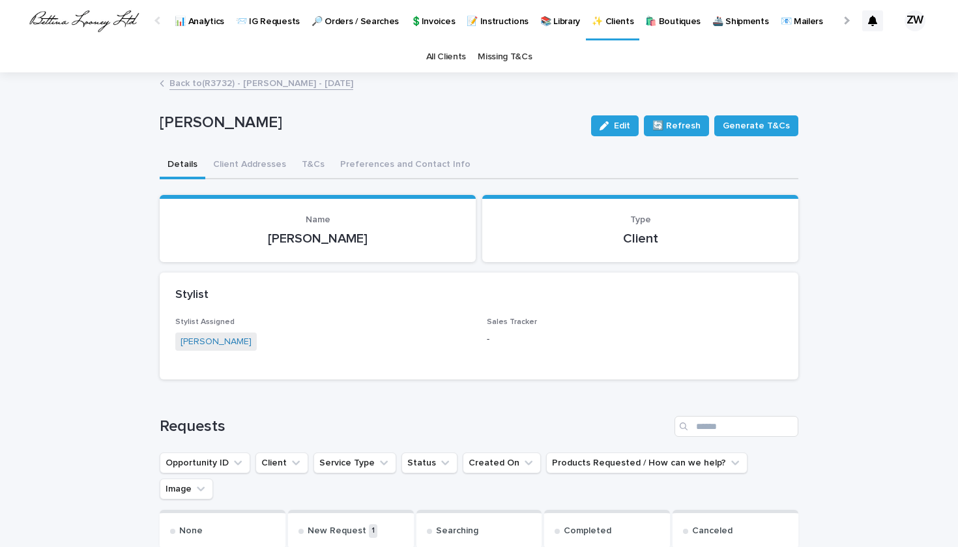
click at [180, 160] on button "Details" at bounding box center [183, 165] width 46 height 27
click at [201, 71] on div "All Clients Missing T&Cs" at bounding box center [479, 57] width 958 height 31
click at [201, 72] on div "Back to (R3732) - [PERSON_NAME] - [DATE]" at bounding box center [479, 72] width 958 height 1
click at [206, 88] on link "Back to (R3732) - [PERSON_NAME] - [DATE]" at bounding box center [261, 82] width 184 height 15
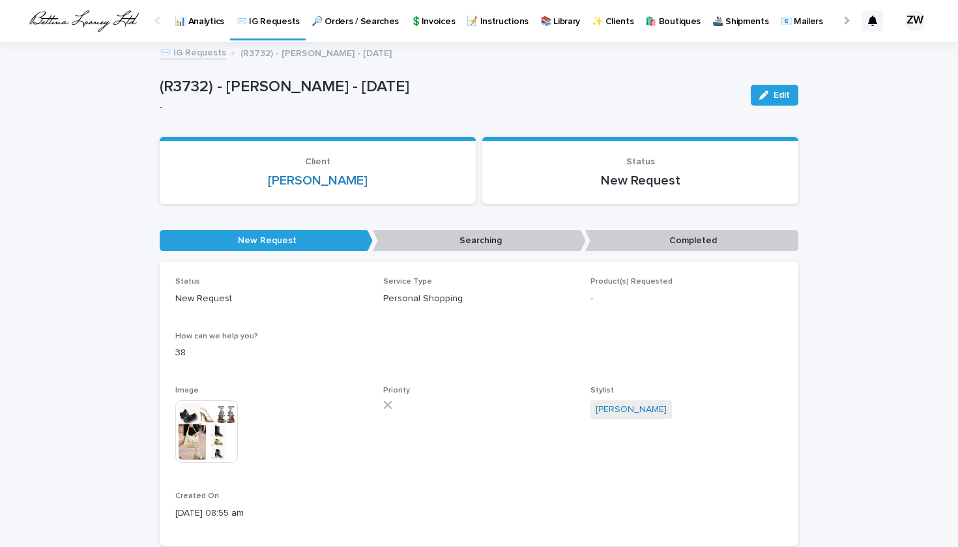
click at [192, 431] on img at bounding box center [206, 431] width 63 height 63
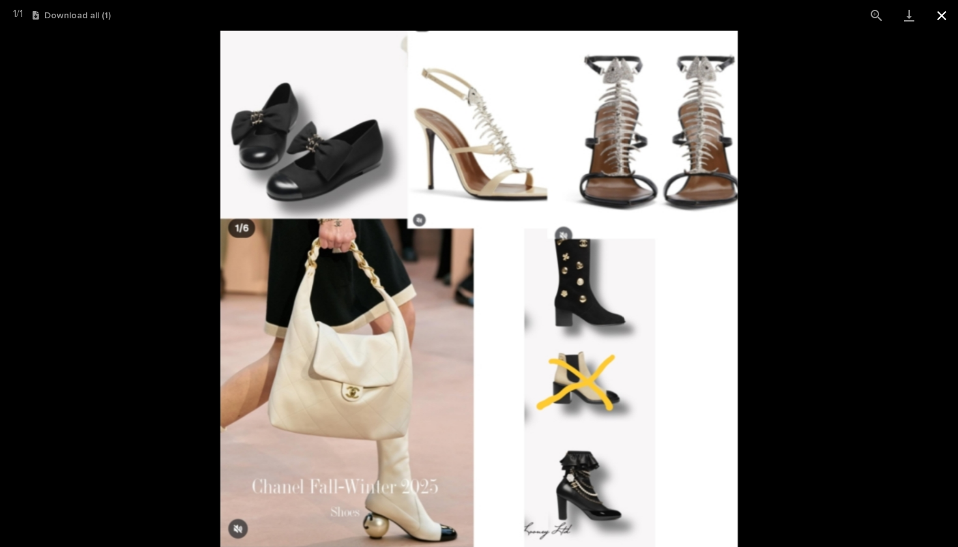
click at [938, 10] on button "Close gallery" at bounding box center [941, 15] width 33 height 31
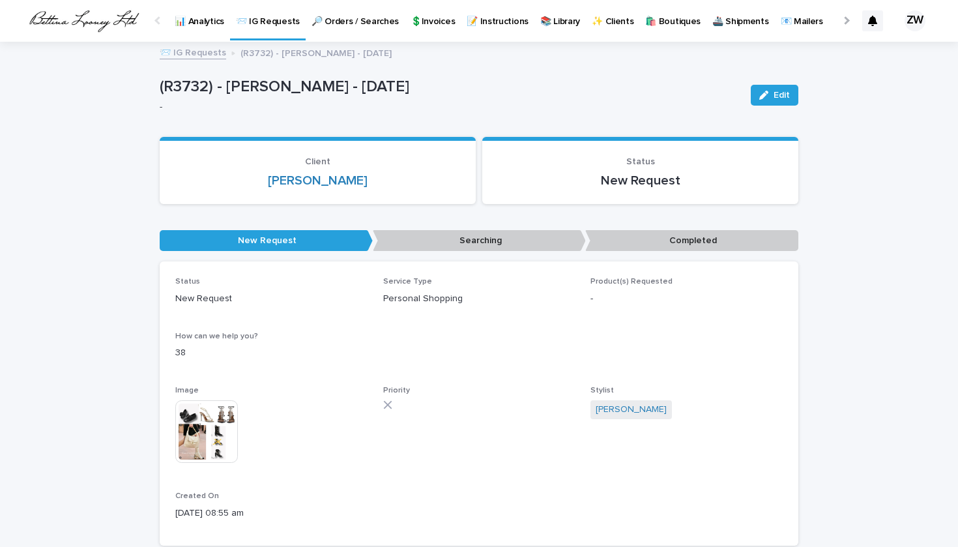
click at [328, 25] on p "🔎 Orders / Searches" at bounding box center [355, 13] width 87 height 27
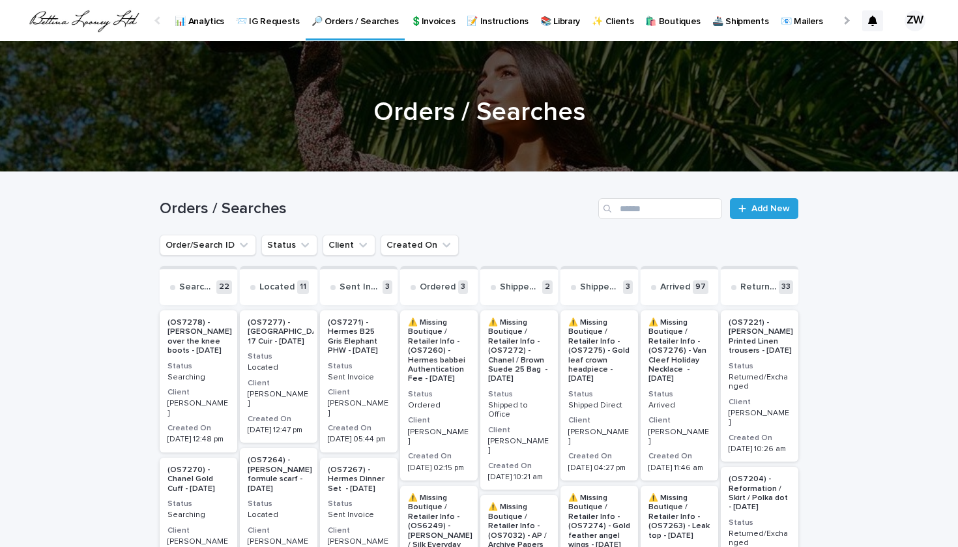
click at [268, 29] on link "📨 IG Requests" at bounding box center [268, 20] width 76 height 40
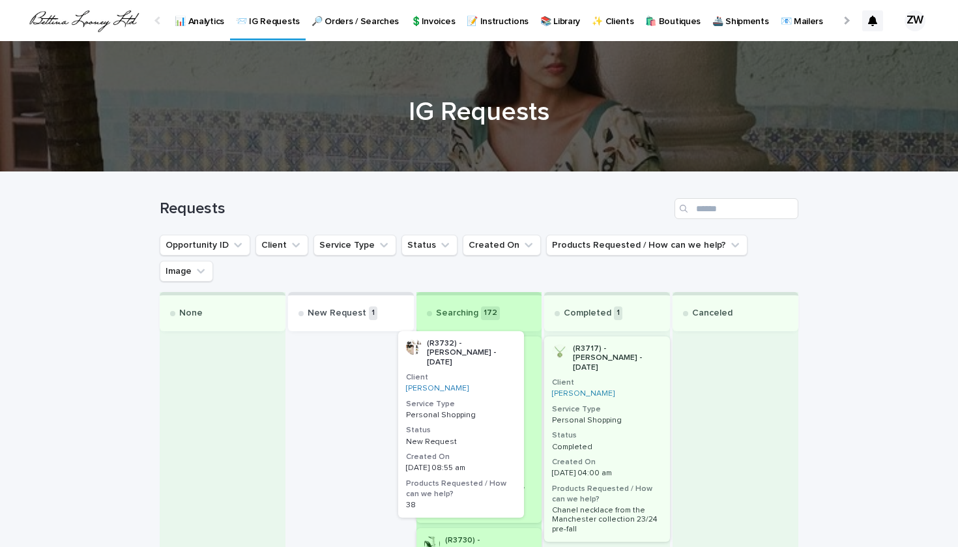
drag, startPoint x: 398, startPoint y: 371, endPoint x: 493, endPoint y: 392, distance: 97.4
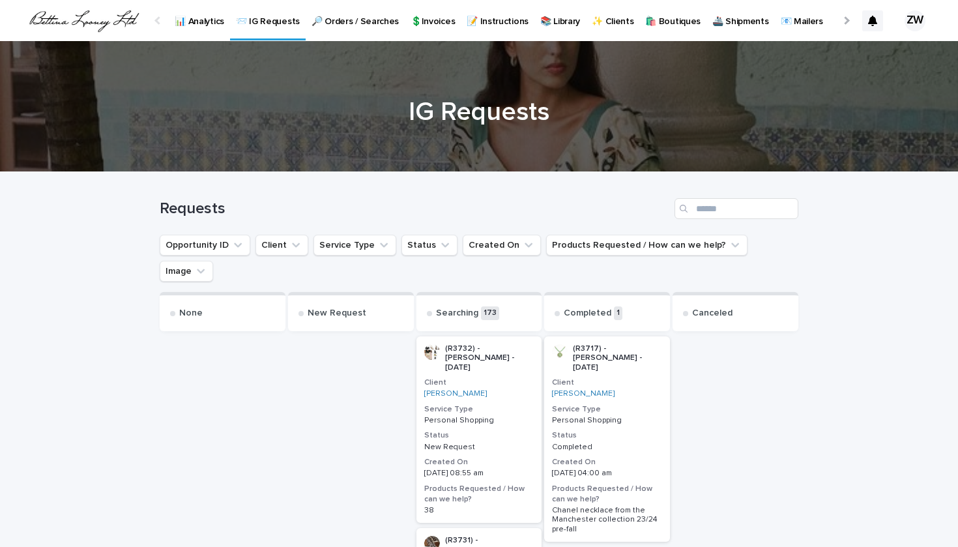
click at [328, 19] on p "🔎 Orders / Searches" at bounding box center [355, 13] width 87 height 27
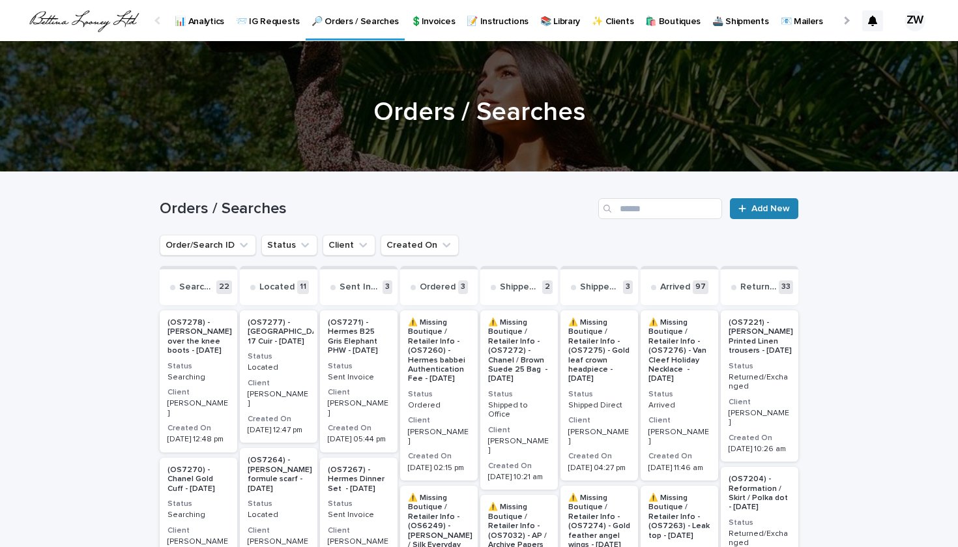
click at [768, 215] on link "Add New" at bounding box center [764, 208] width 68 height 21
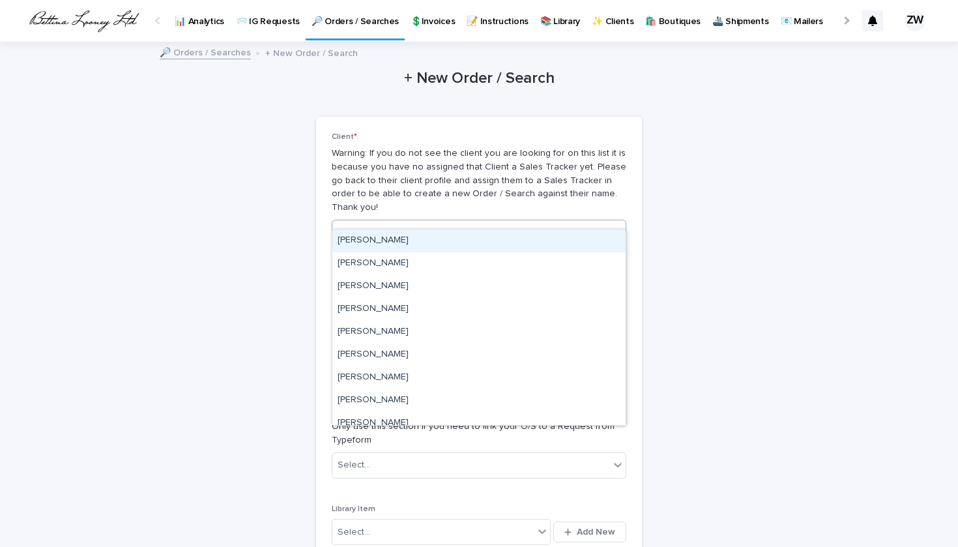
click at [458, 222] on div "Select..." at bounding box center [470, 233] width 277 height 22
type input "*"
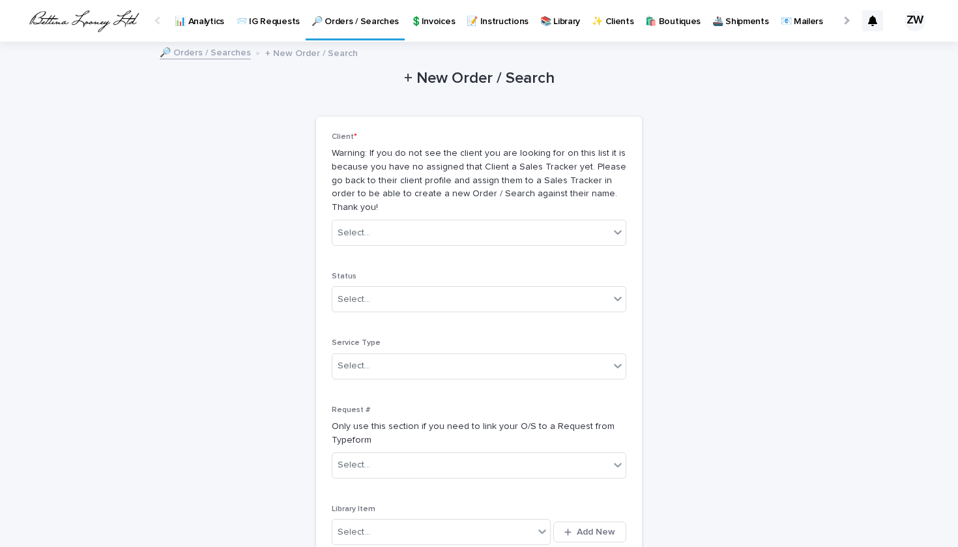
drag, startPoint x: 452, startPoint y: 211, endPoint x: 220, endPoint y: 192, distance: 233.5
click at [220, 192] on div "+ New Order / Search Loading... Saving… Loading... Saving… Loading... Saving… C…" at bounding box center [479, 425] width 639 height 764
click at [373, 222] on div "Select..." at bounding box center [470, 233] width 277 height 22
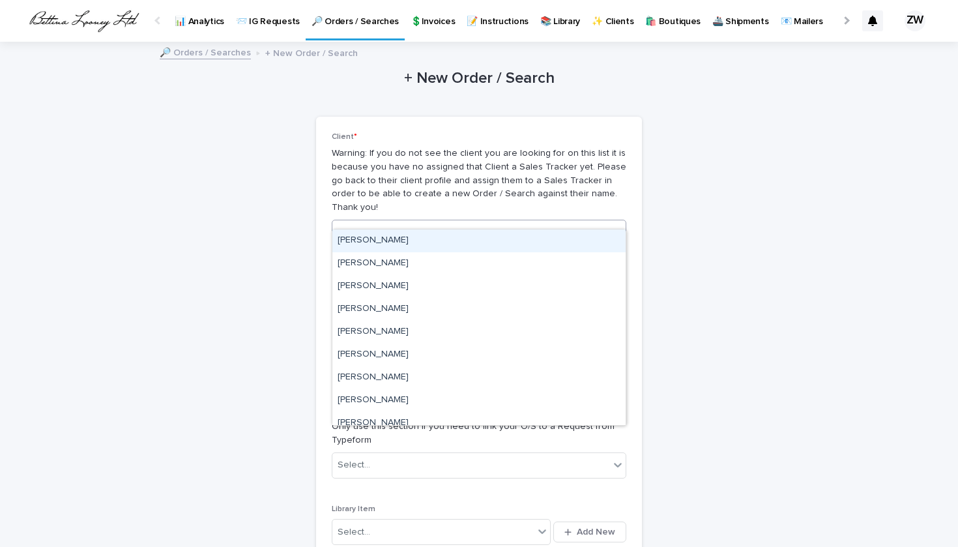
type input "*"
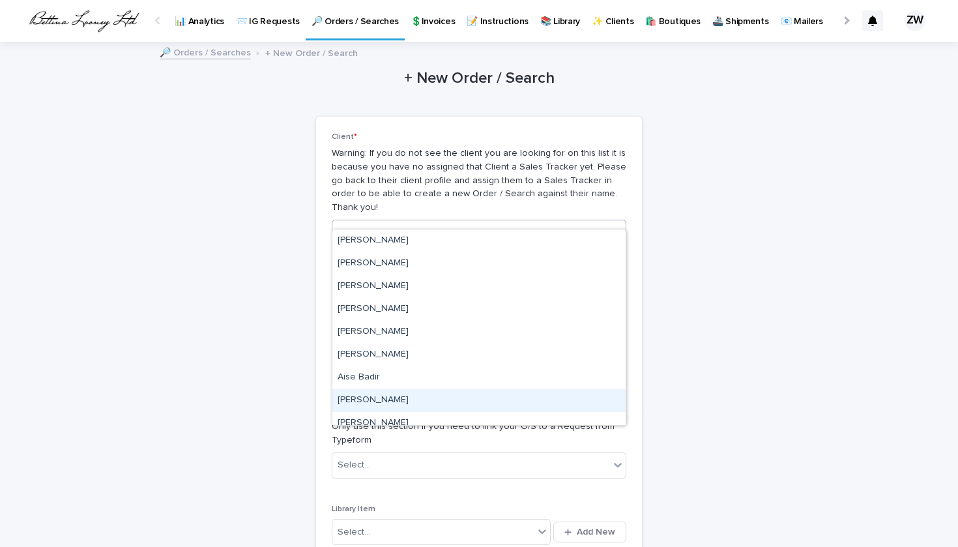
type input "**"
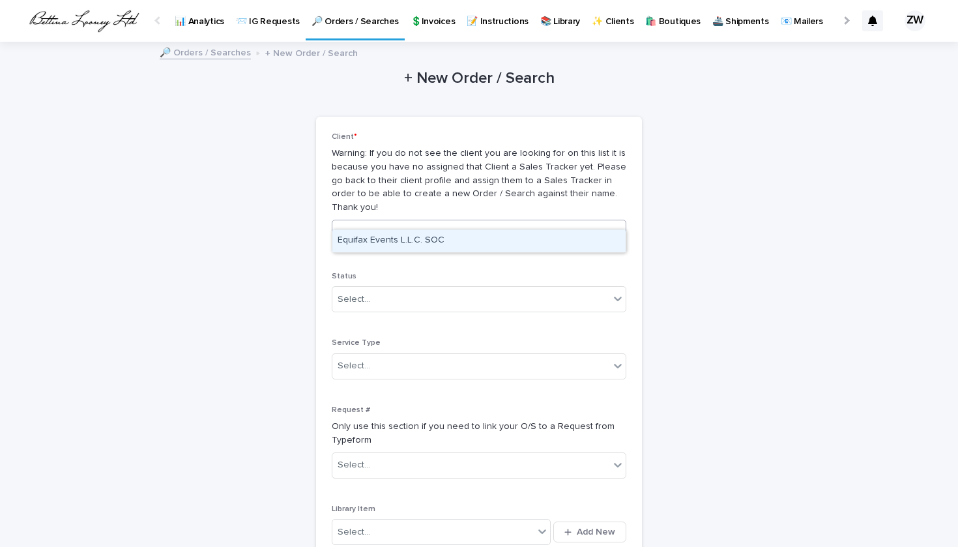
click at [388, 233] on div "Equifax Events L.L.C. SOC" at bounding box center [478, 240] width 293 height 23
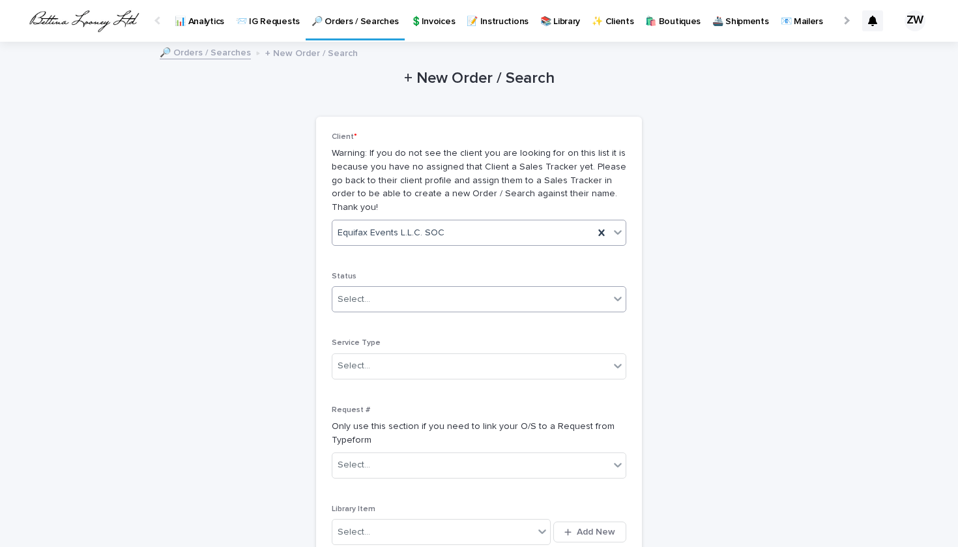
click at [390, 289] on div "Select..." at bounding box center [470, 300] width 277 height 22
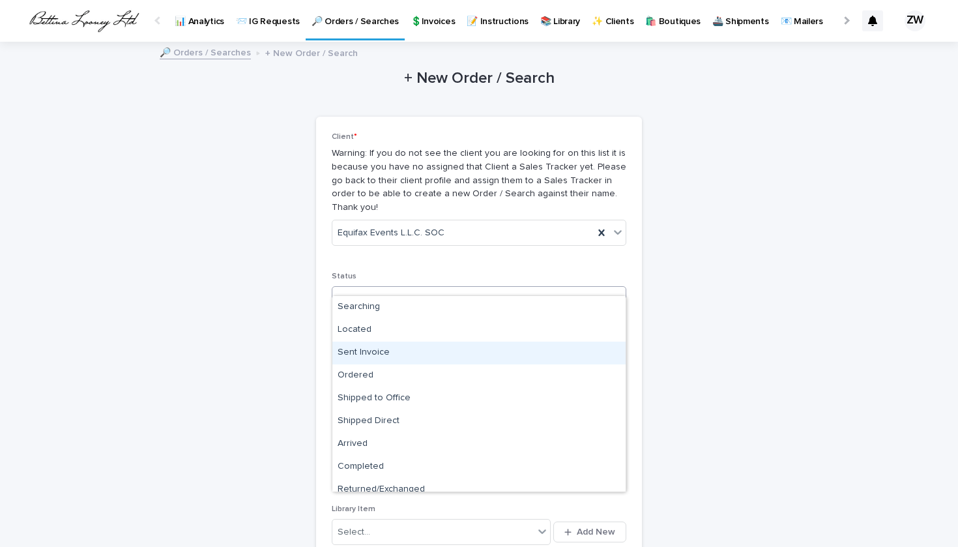
click at [398, 355] on div "Sent Invoice" at bounding box center [478, 352] width 293 height 23
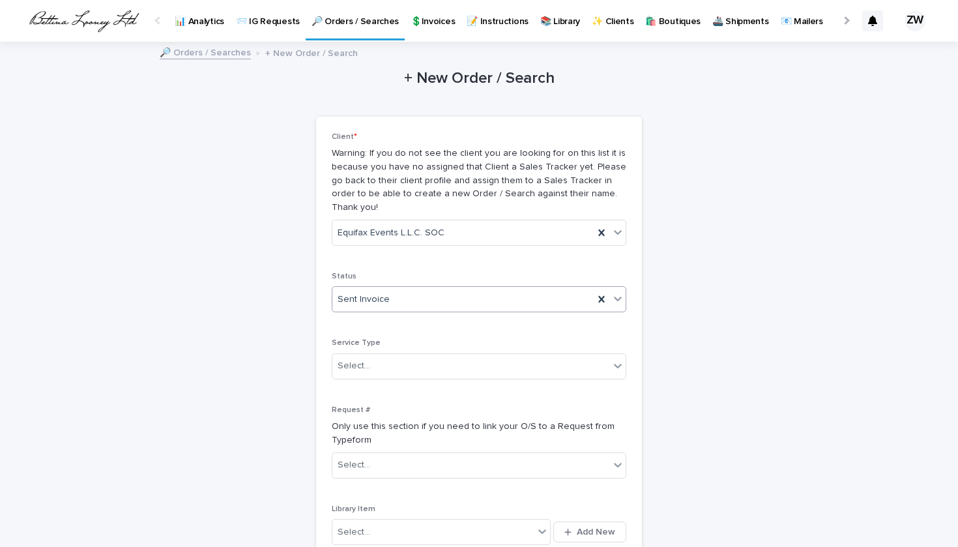
click at [384, 293] on span "Sent Invoice" at bounding box center [364, 300] width 52 height 14
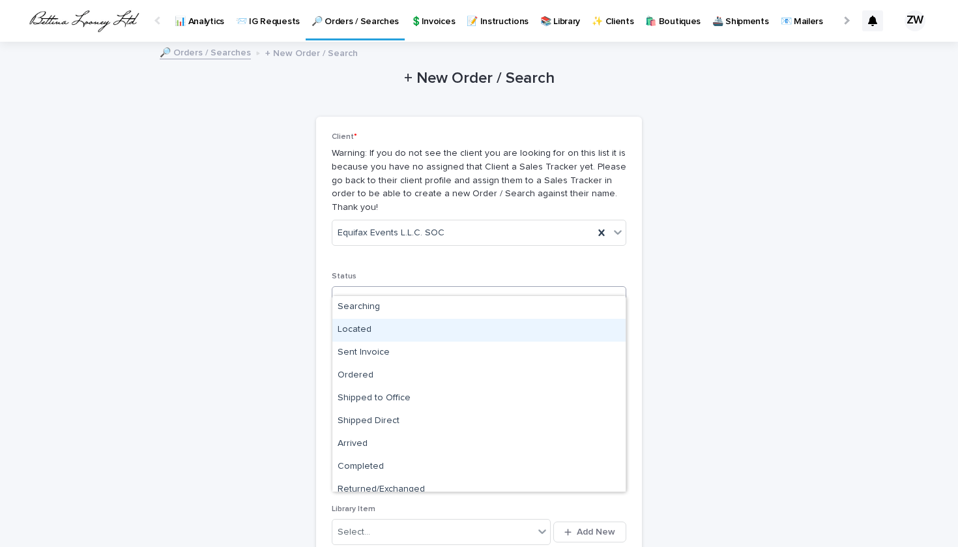
click at [393, 321] on div "Located" at bounding box center [478, 330] width 293 height 23
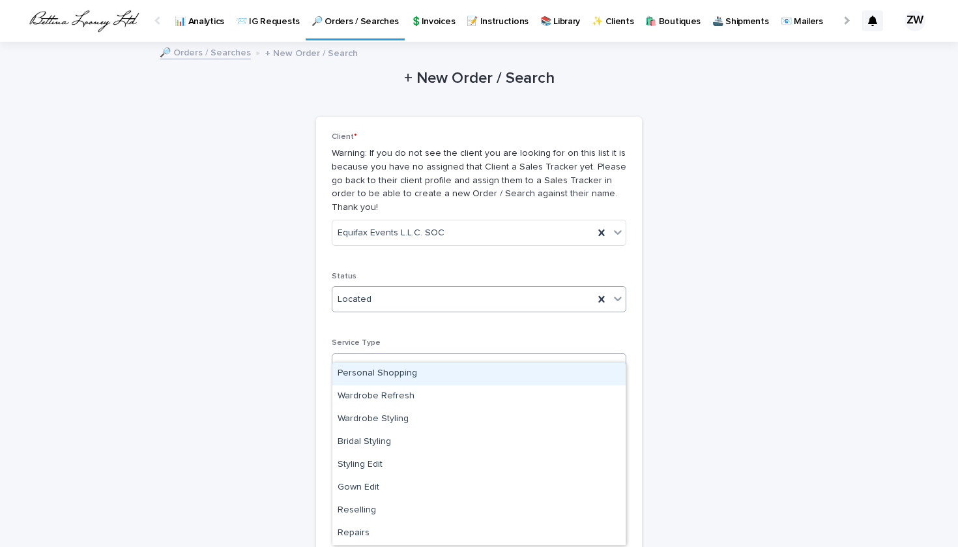
click at [425, 355] on div "Select..." at bounding box center [470, 366] width 277 height 22
click at [423, 379] on div "Personal Shopping" at bounding box center [478, 373] width 293 height 23
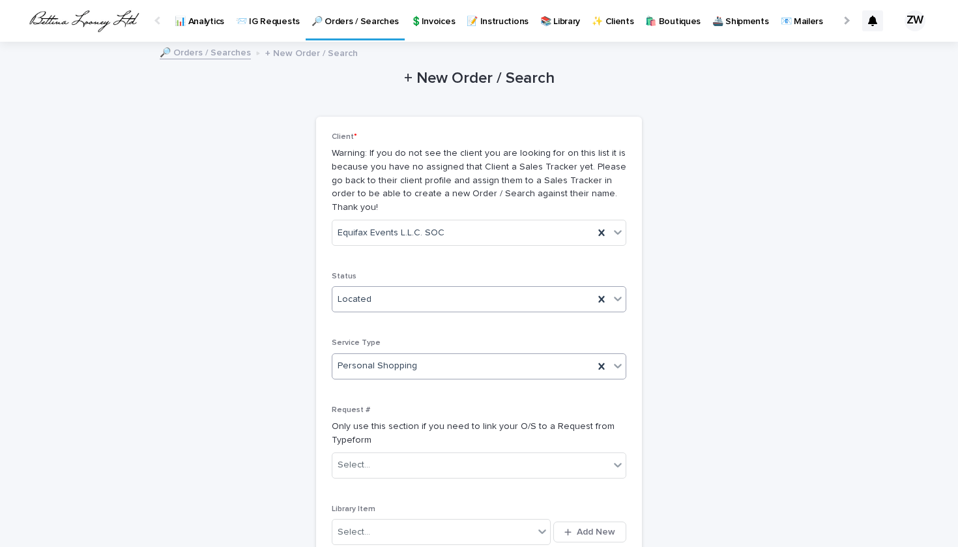
scroll to position [159, 0]
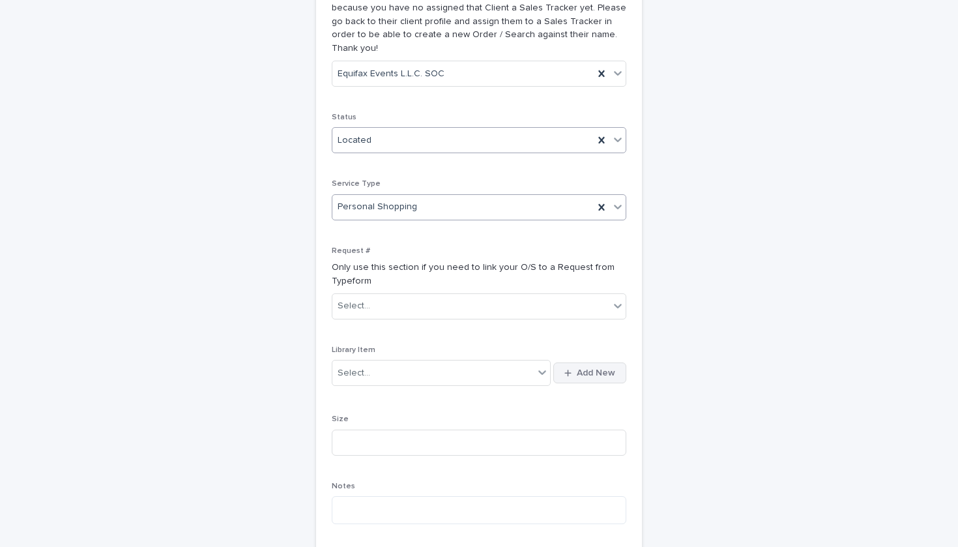
click at [599, 368] on span "Add New" at bounding box center [596, 372] width 38 height 9
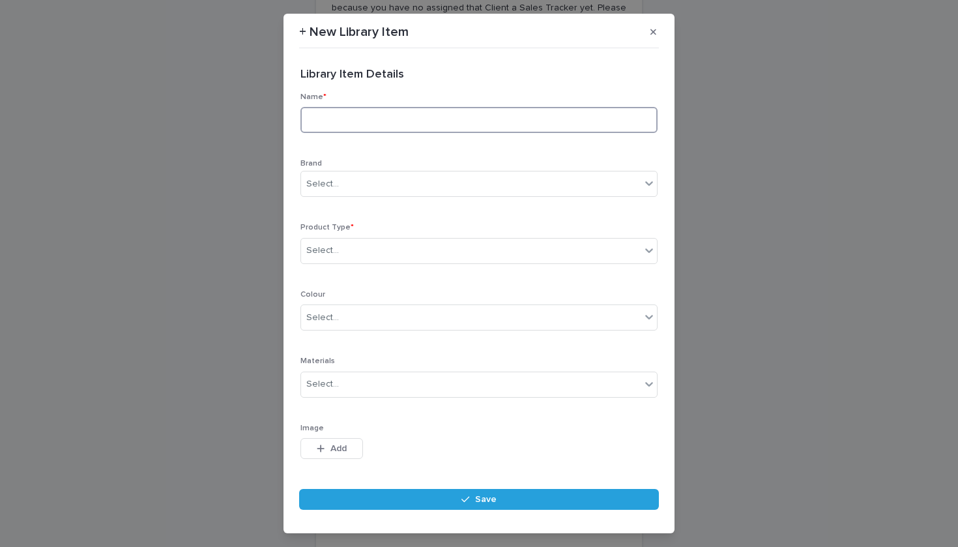
click at [323, 122] on input at bounding box center [478, 120] width 357 height 26
type input "**********"
click at [336, 175] on div "Select..." at bounding box center [471, 184] width 340 height 22
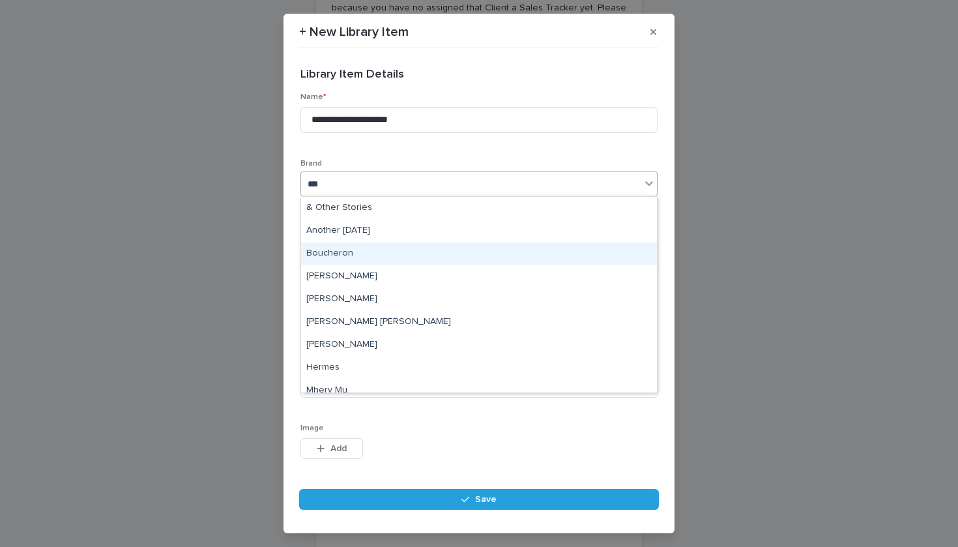
type input "****"
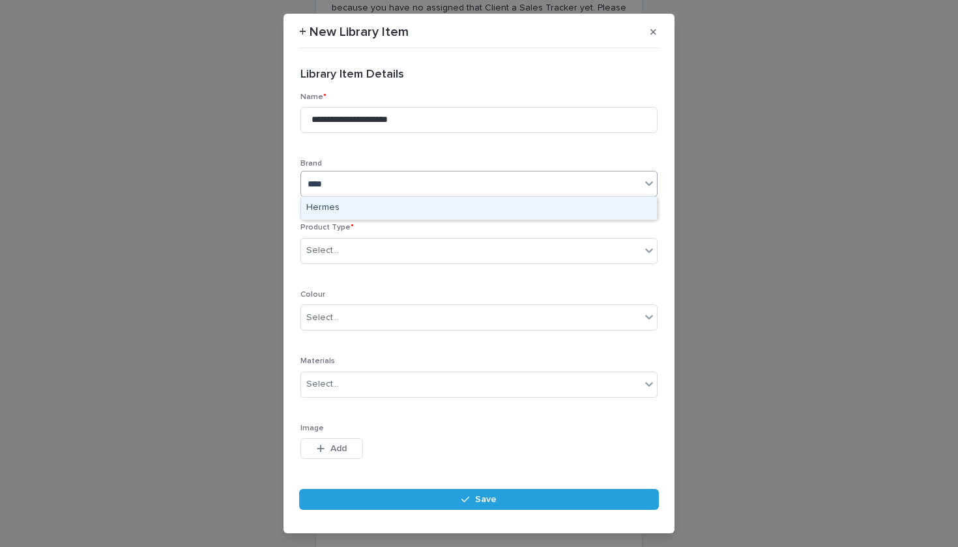
click at [319, 212] on div "Hermes" at bounding box center [479, 208] width 356 height 23
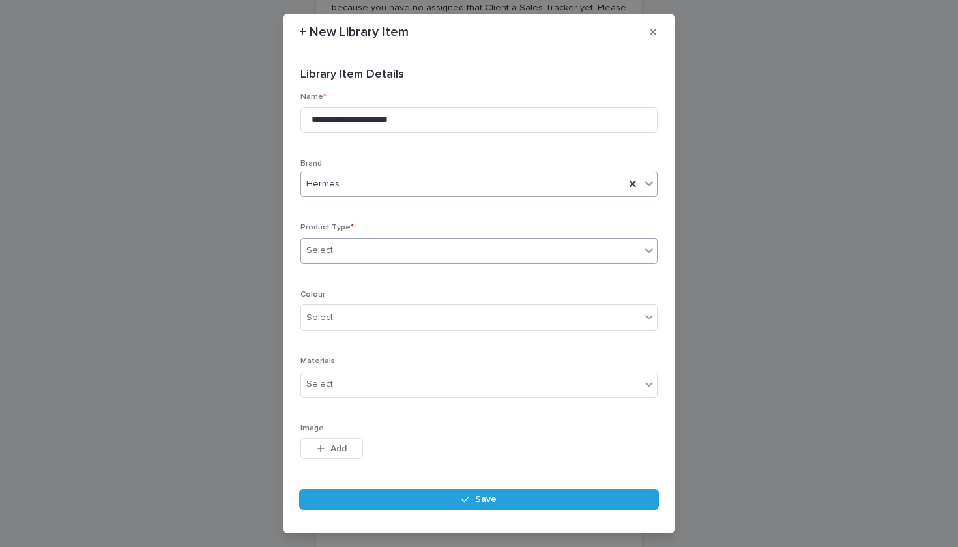
click at [332, 255] on div "Select..." at bounding box center [322, 251] width 33 height 14
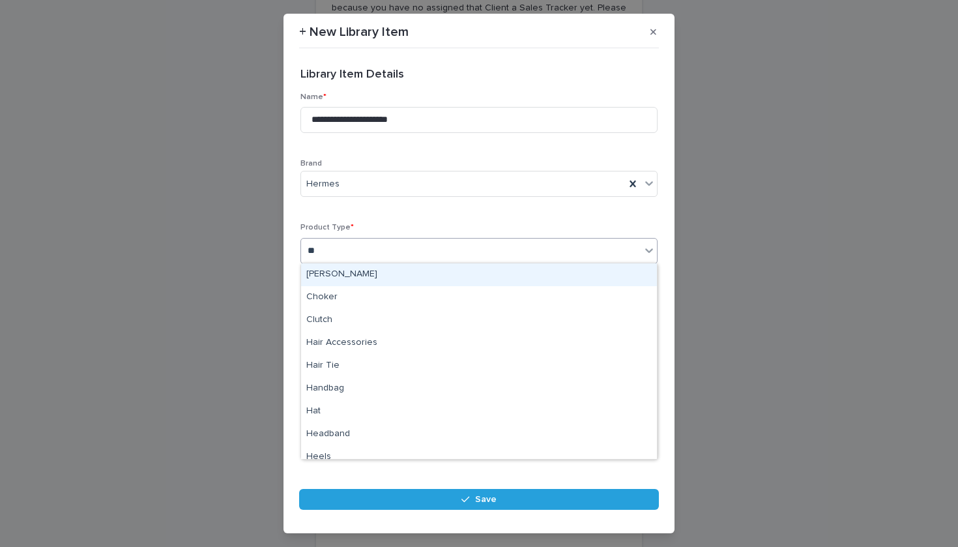
type input "***"
click at [323, 273] on div "Handbag" at bounding box center [479, 274] width 356 height 23
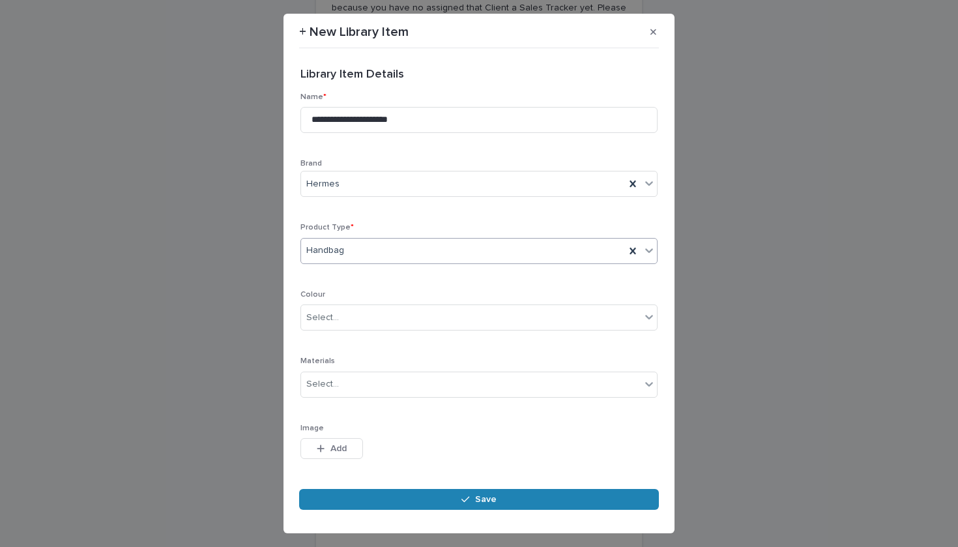
click at [401, 497] on button "Save" at bounding box center [479, 499] width 360 height 21
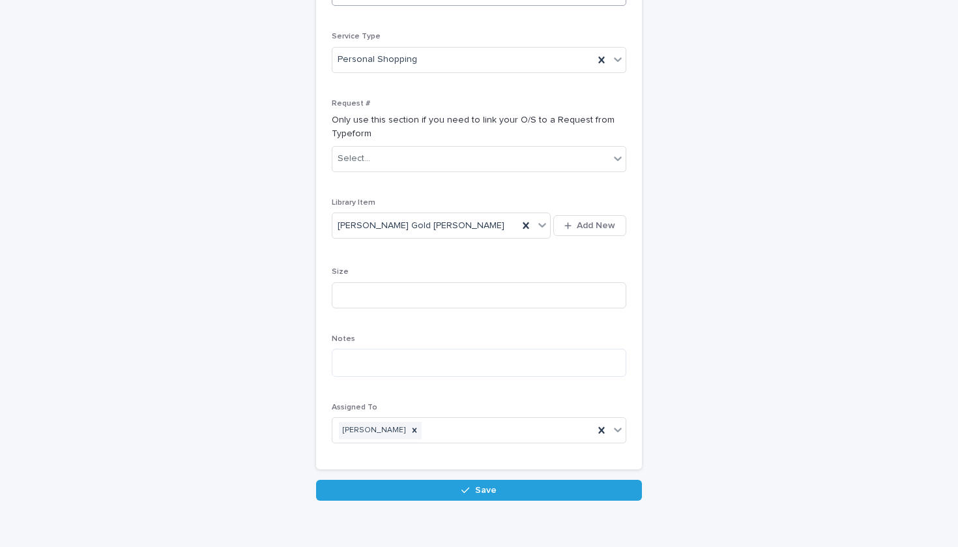
scroll to position [306, 0]
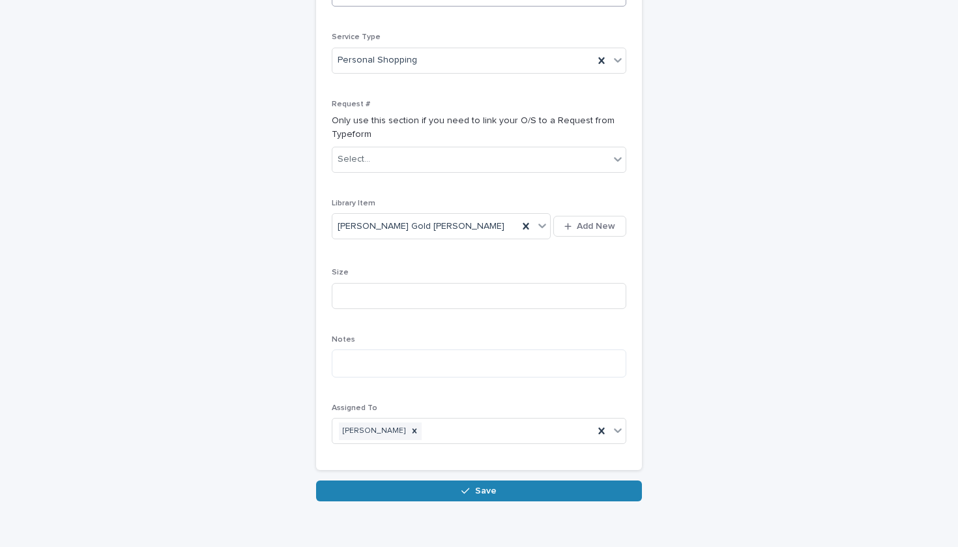
click at [407, 480] on button "Save" at bounding box center [479, 490] width 326 height 21
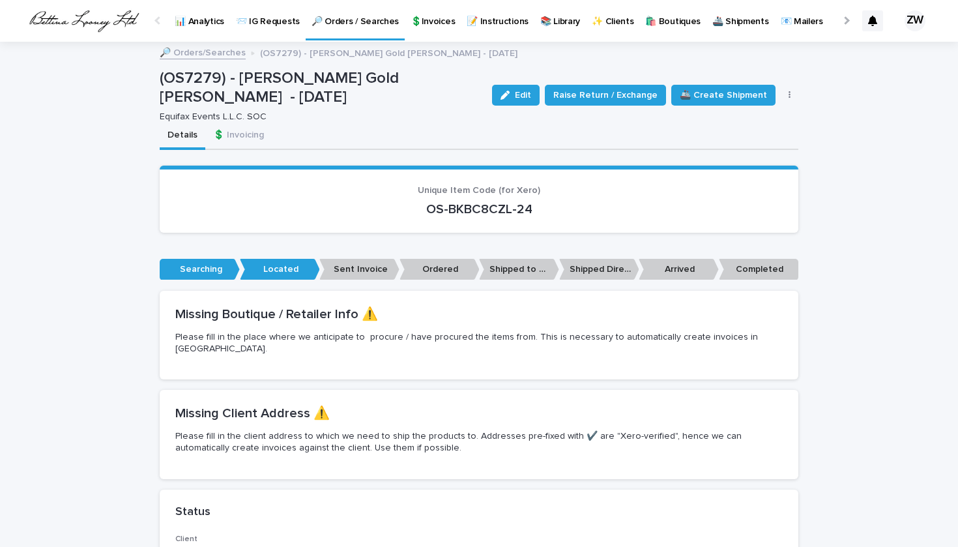
click at [347, 27] on link "🔎 Orders / Searches" at bounding box center [355, 19] width 99 height 38
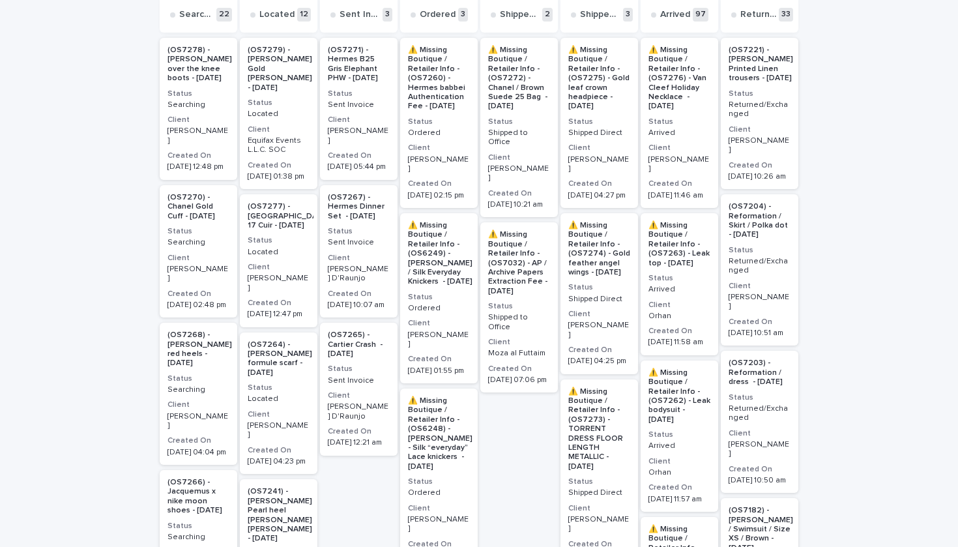
scroll to position [274, 0]
